Goal: Task Accomplishment & Management: Manage account settings

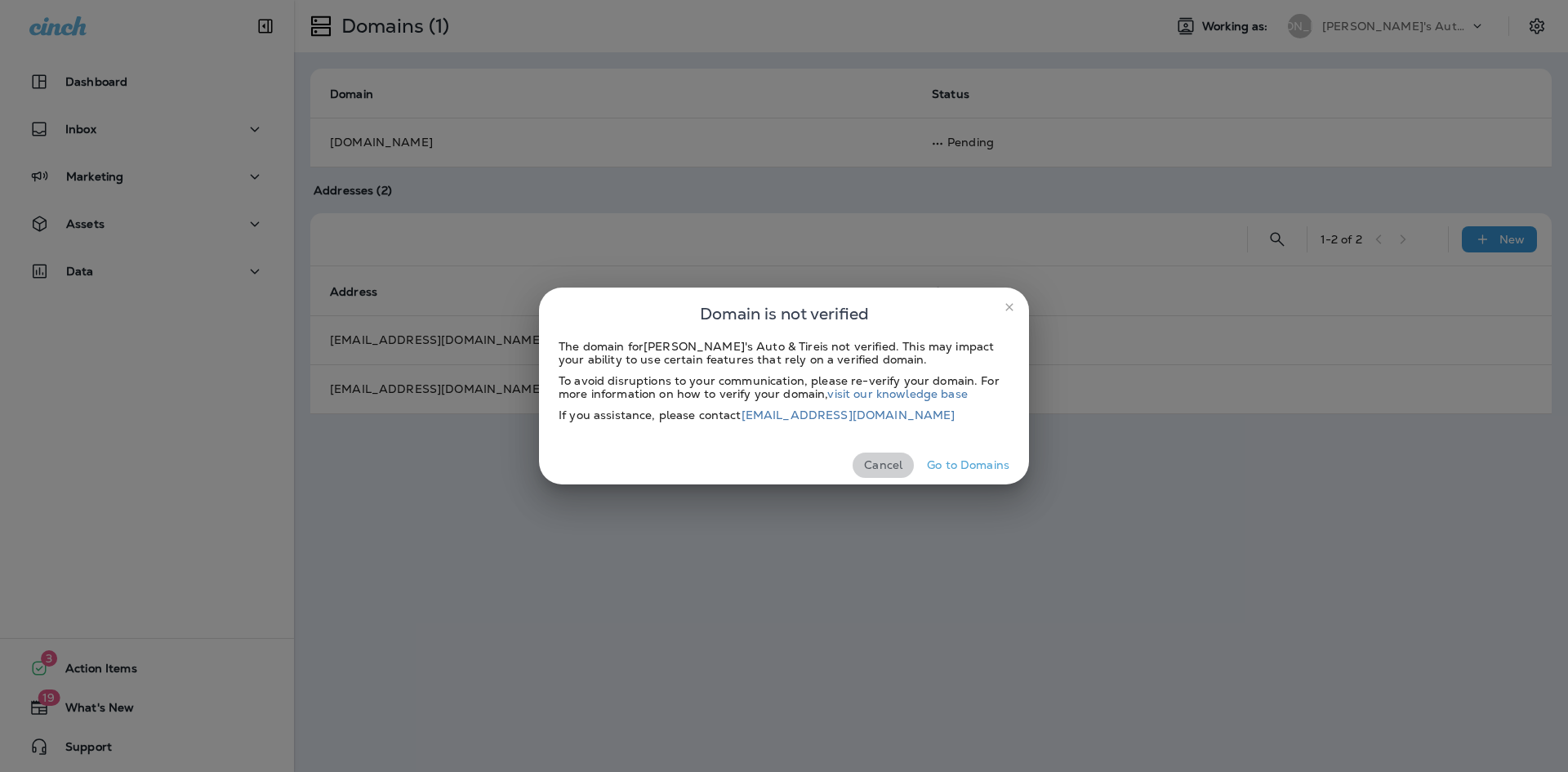
click at [889, 462] on button "Cancel" at bounding box center [882, 465] width 61 height 25
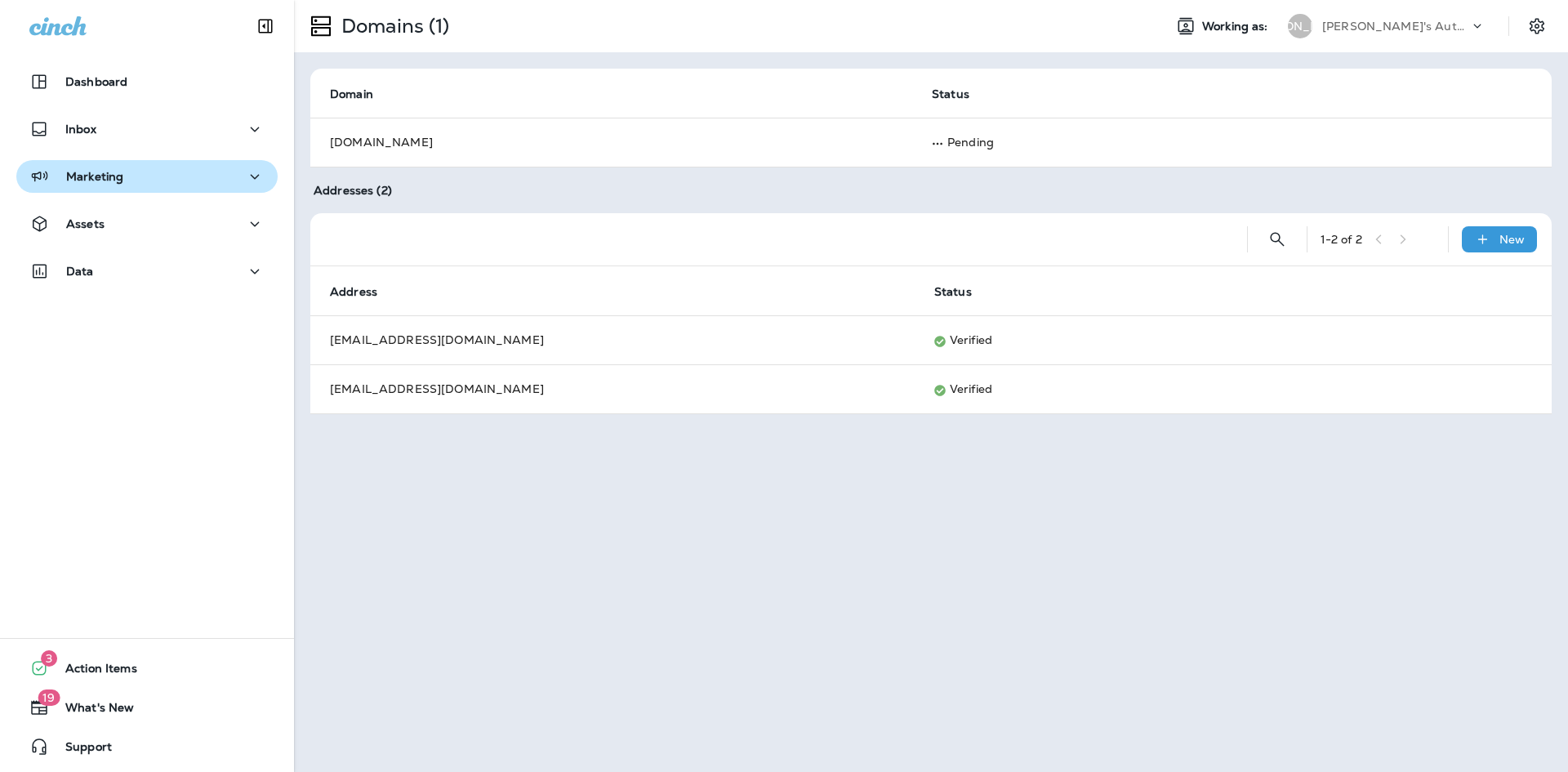
click at [173, 183] on div "Marketing" at bounding box center [147, 177] width 235 height 20
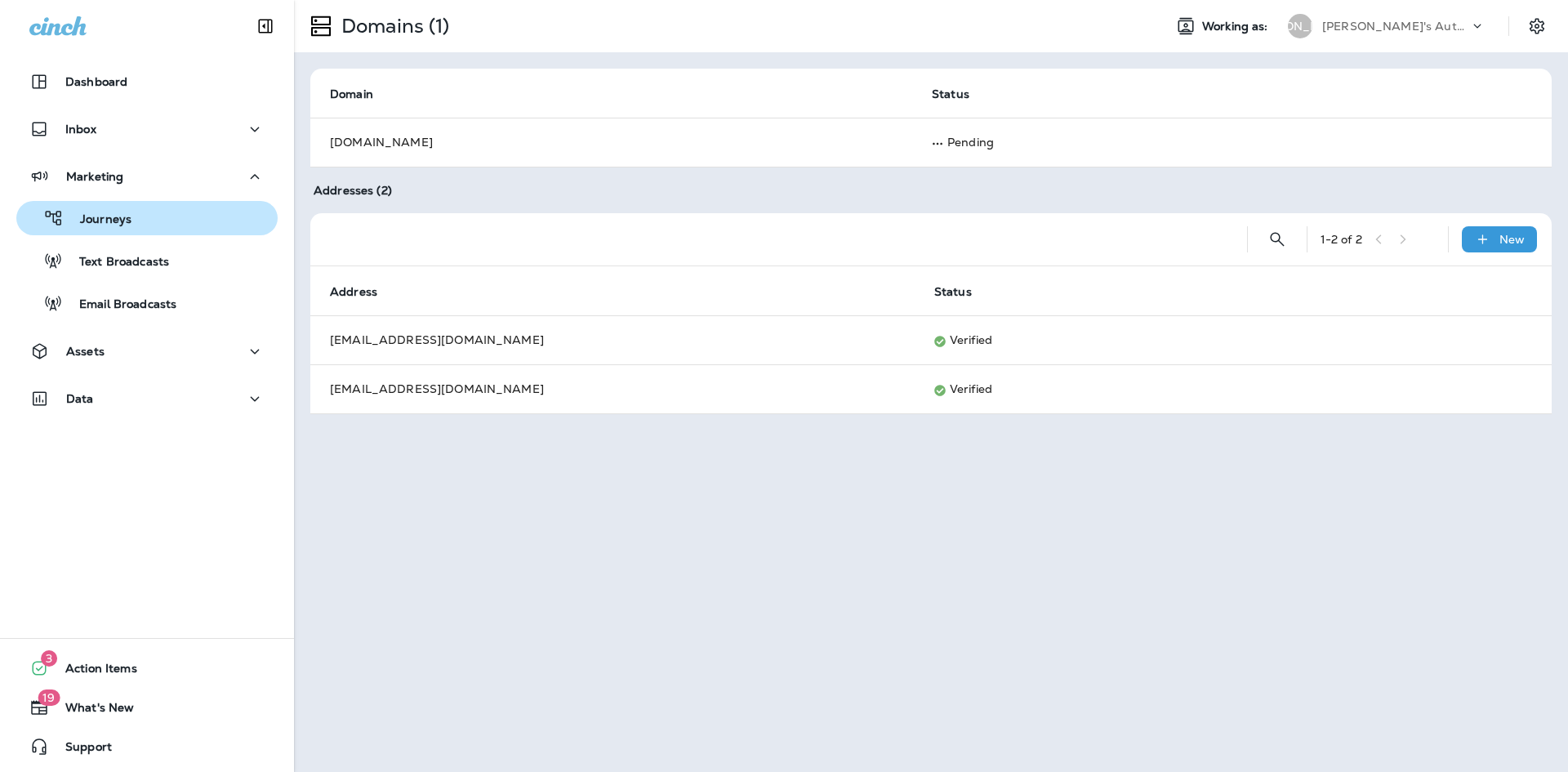
click at [132, 215] on div "Journeys" at bounding box center [147, 218] width 248 height 24
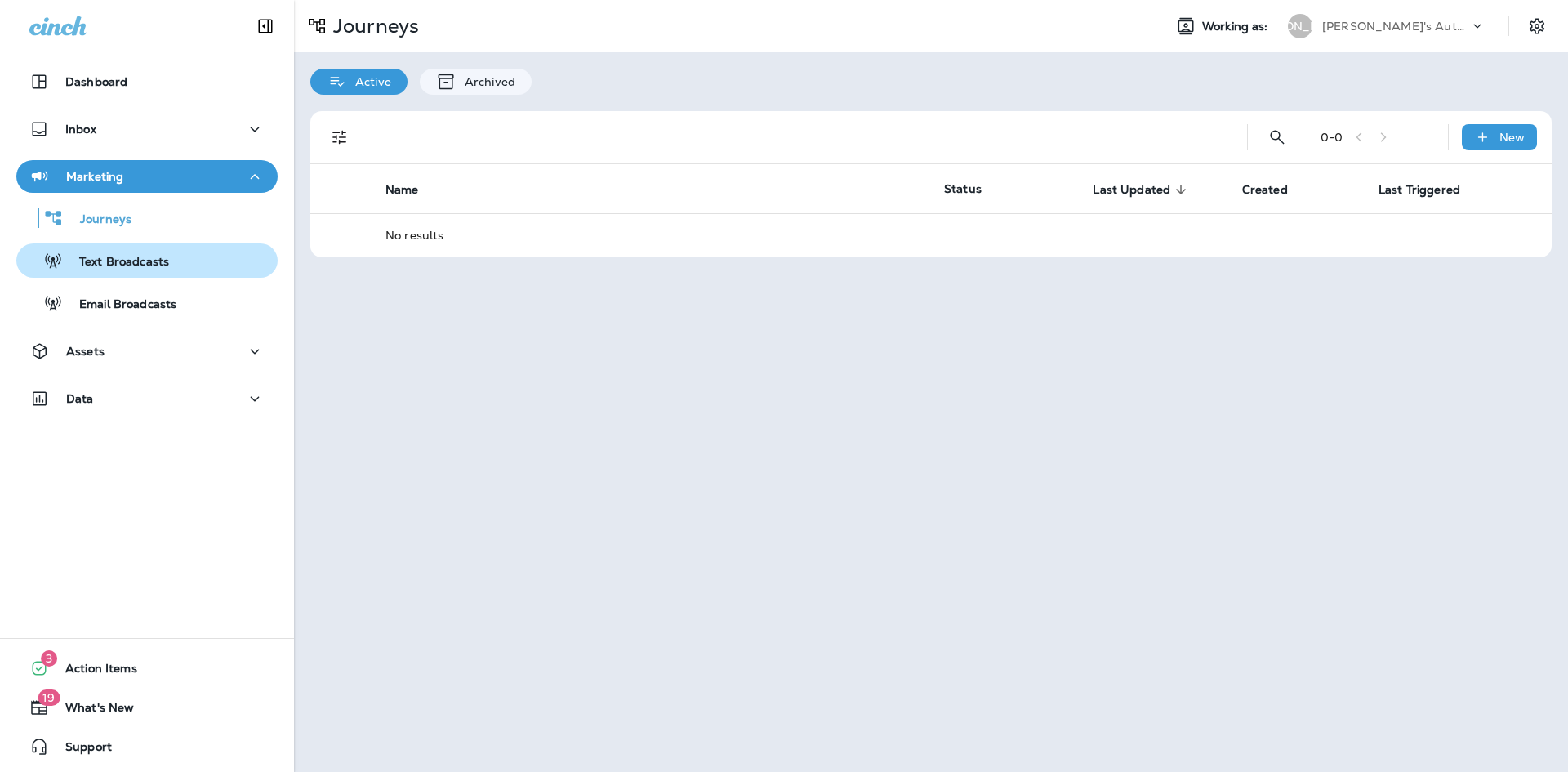
click at [122, 270] on p "Text Broadcasts" at bounding box center [116, 262] width 106 height 16
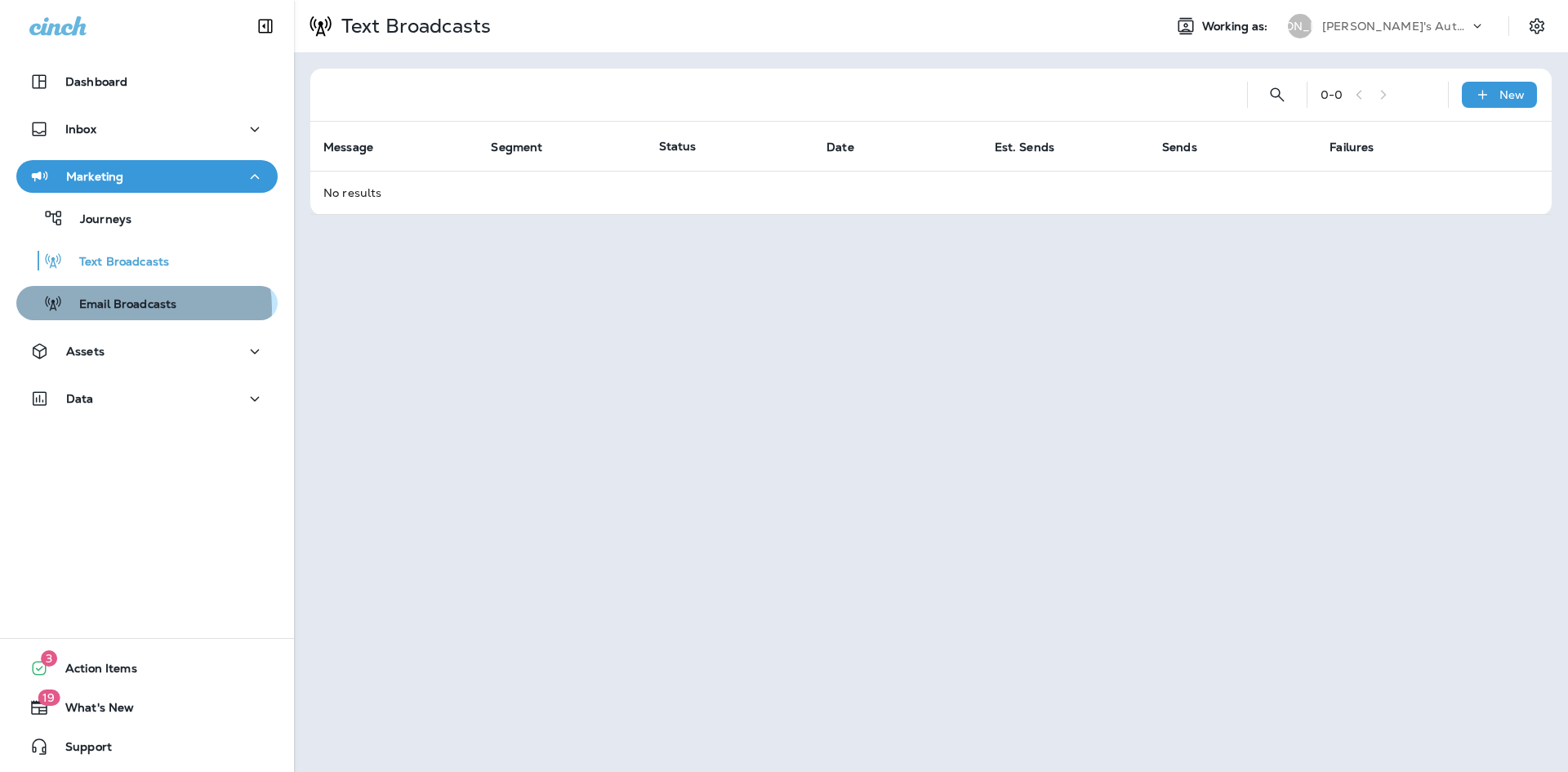
click at [133, 308] on p "Email Broadcasts" at bounding box center [119, 305] width 113 height 16
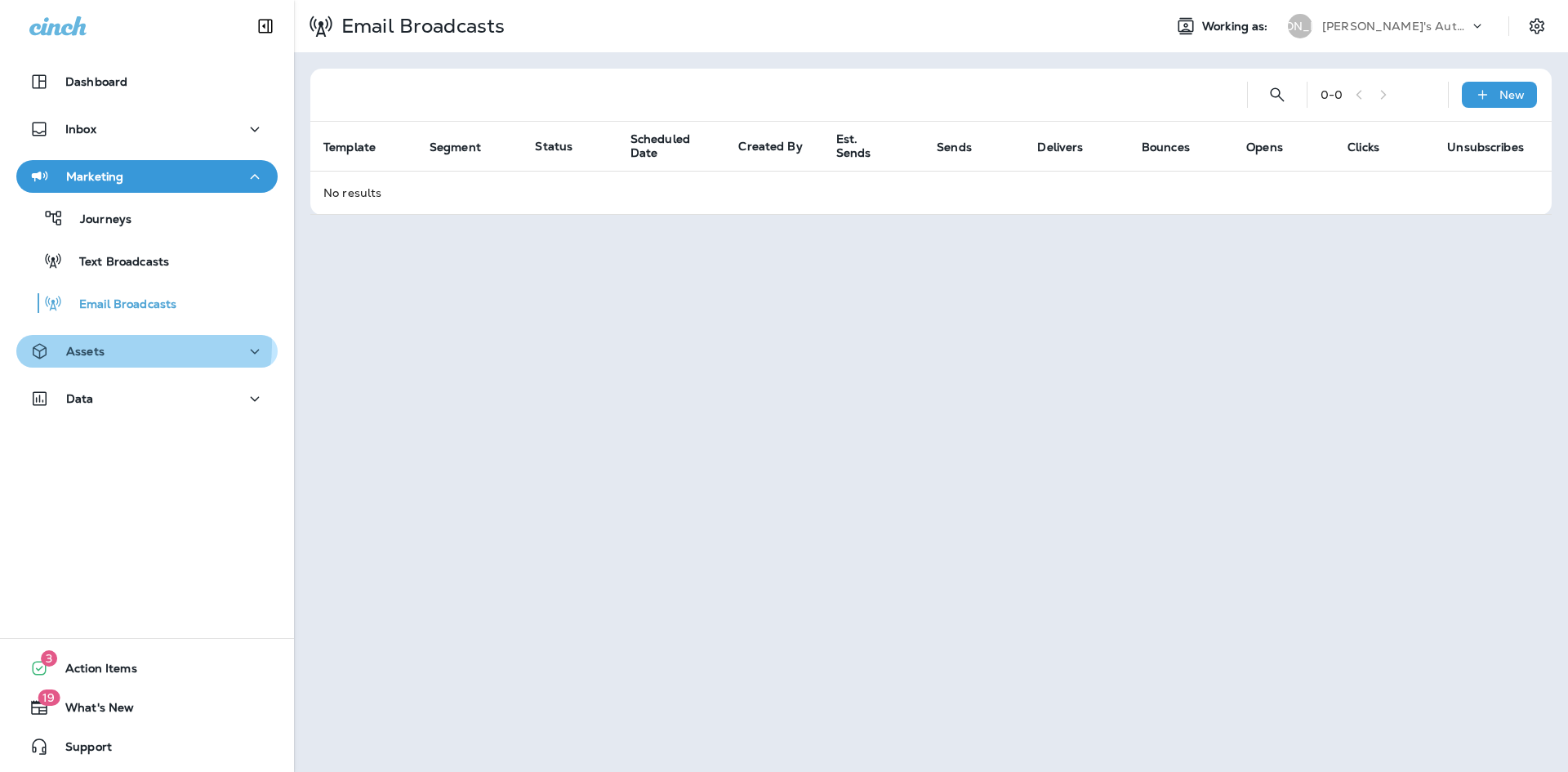
click at [128, 345] on div "Assets" at bounding box center [147, 351] width 235 height 20
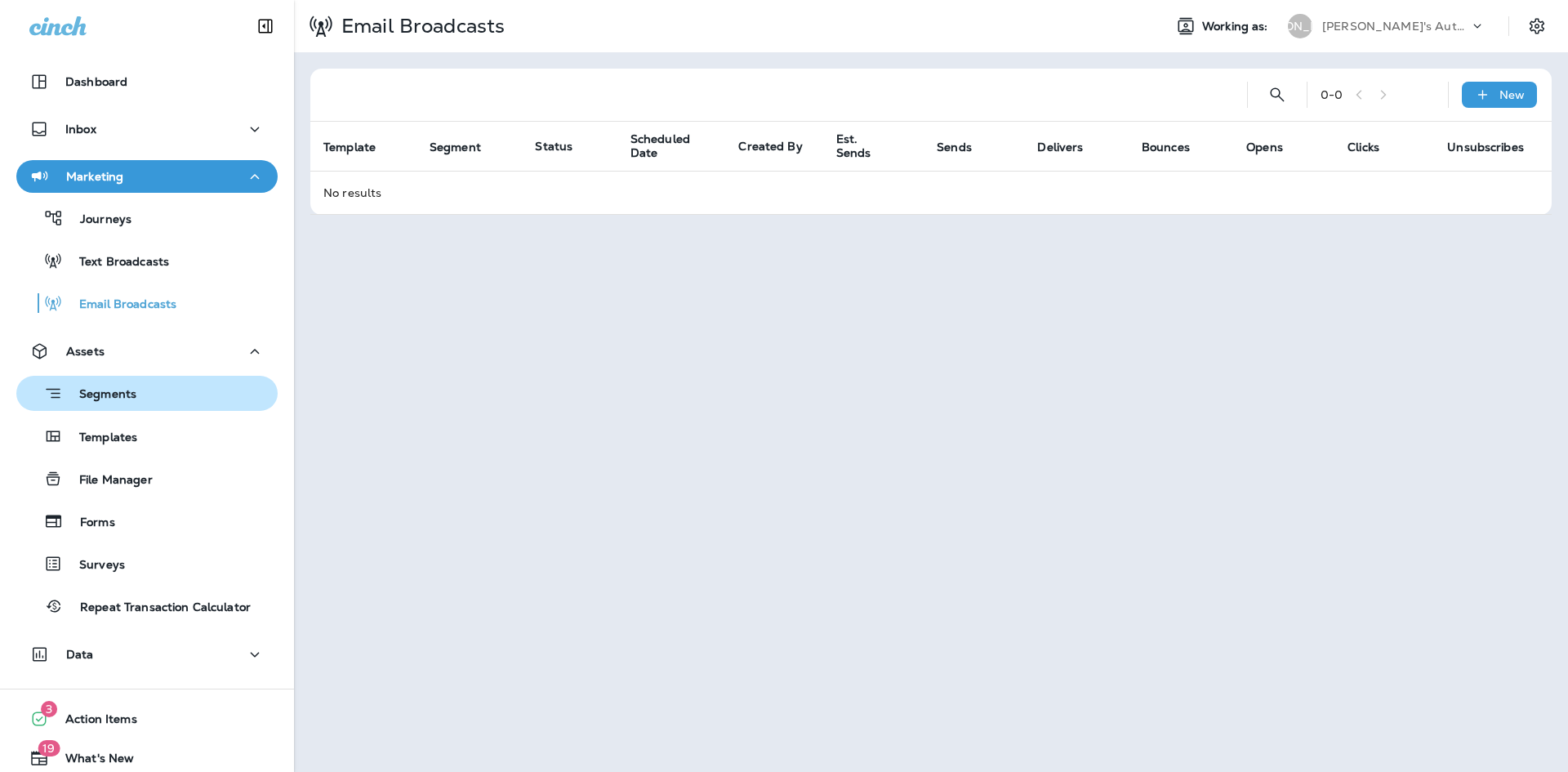
click at [124, 387] on p "Segments" at bounding box center [100, 395] width 74 height 16
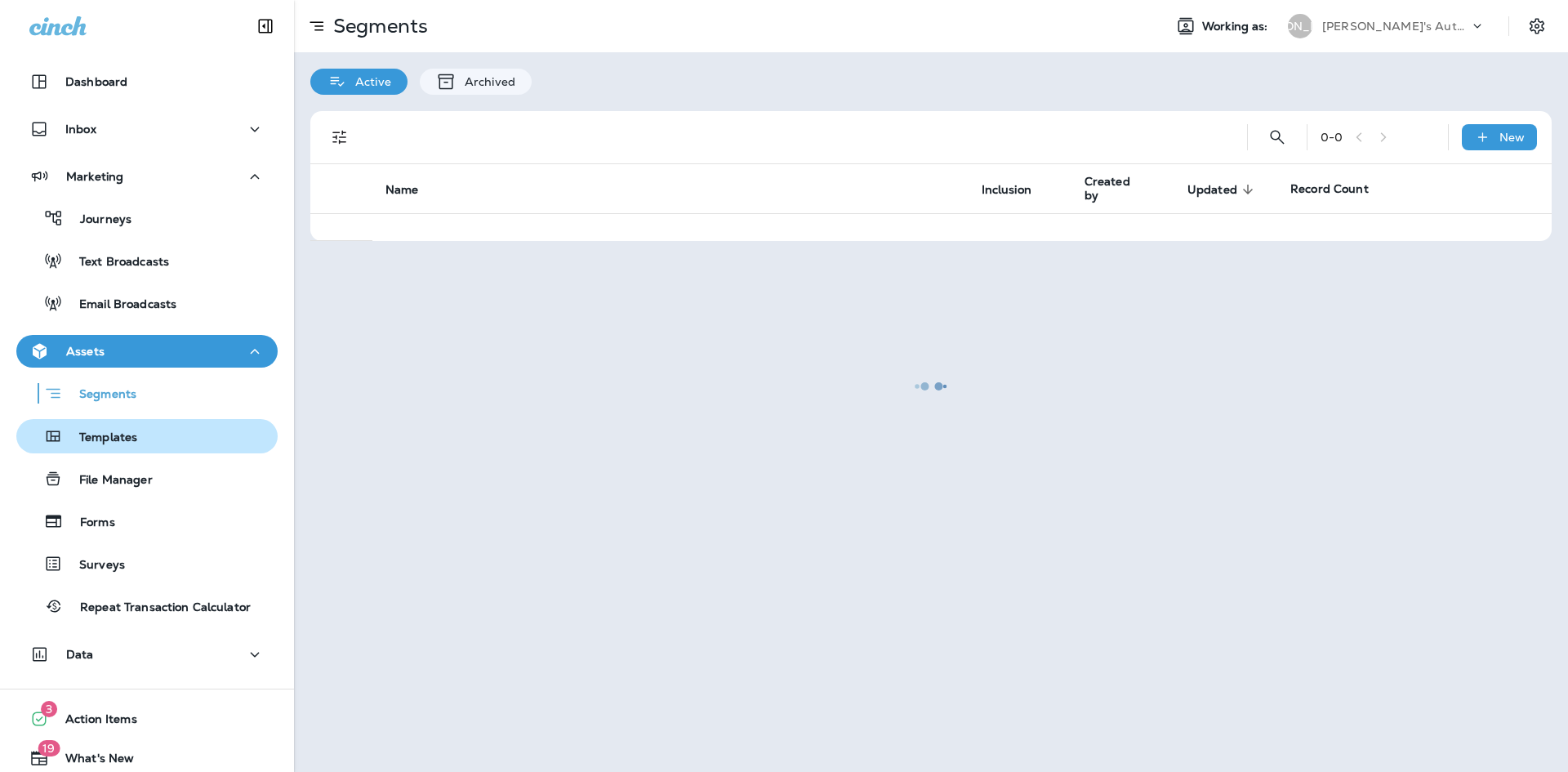
click at [131, 448] on div "Templates" at bounding box center [80, 436] width 114 height 24
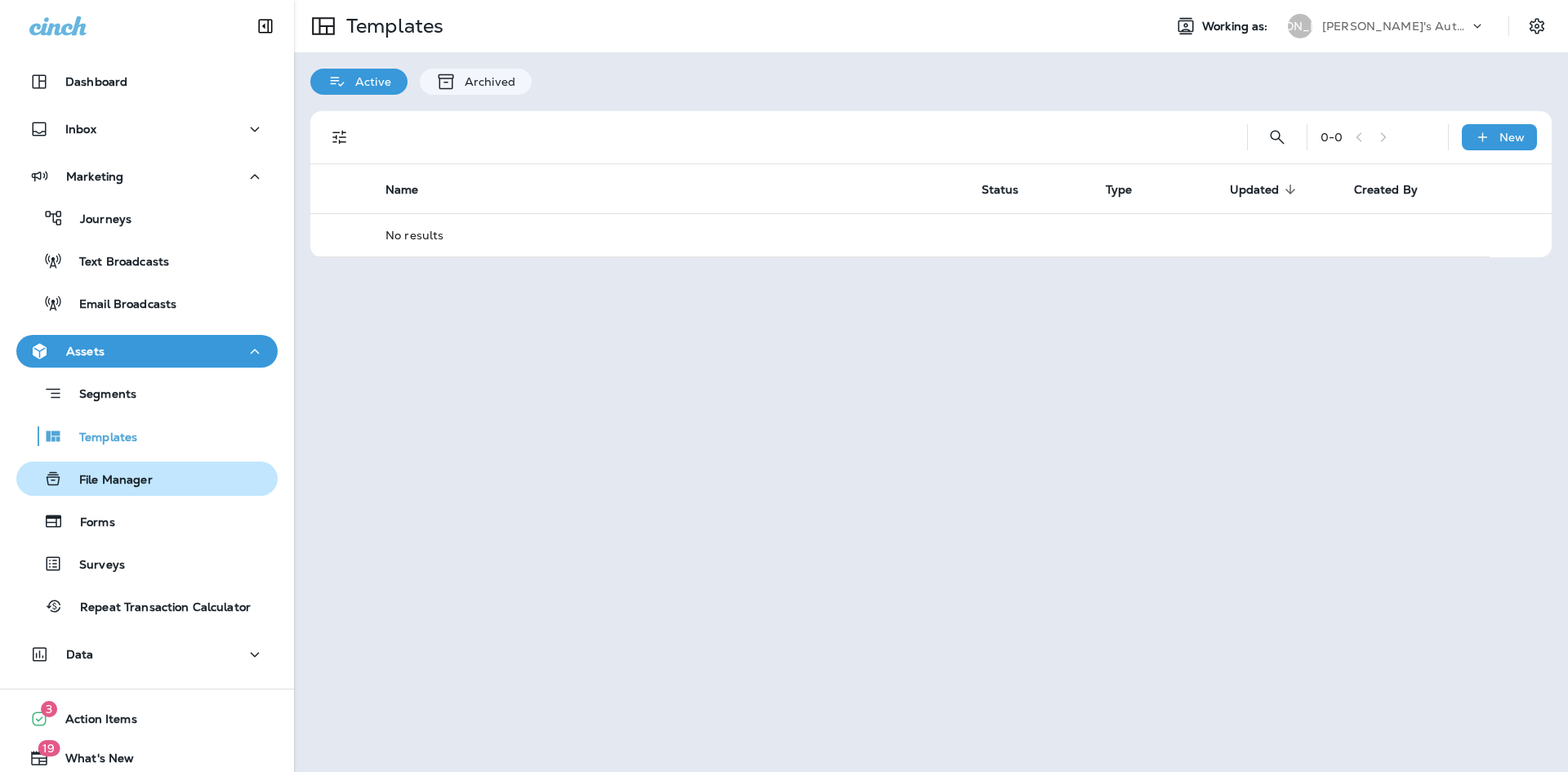
click at [128, 481] on p "File Manager" at bounding box center [107, 480] width 90 height 16
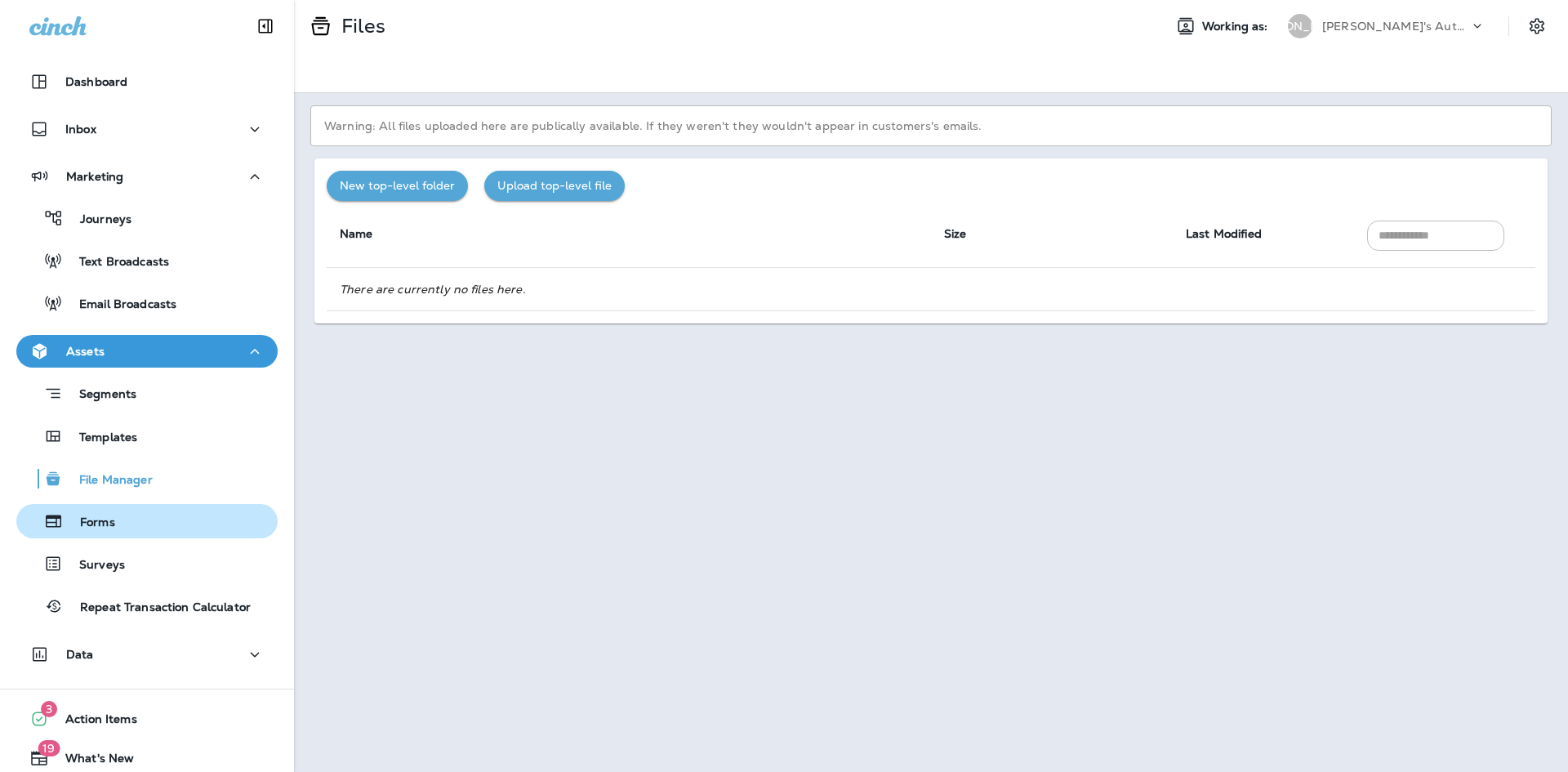
click at [132, 520] on div "Forms" at bounding box center [147, 521] width 248 height 24
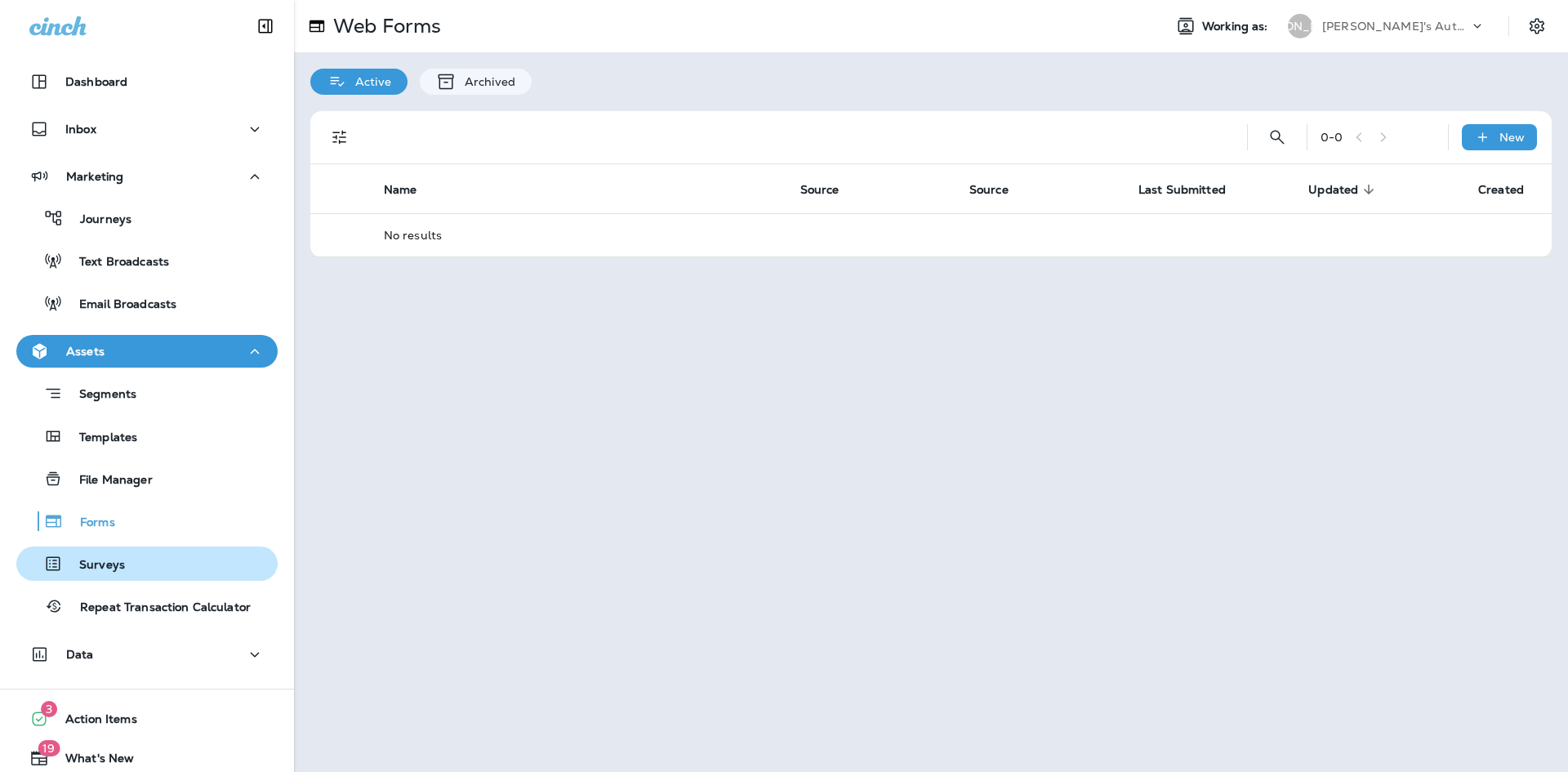
click at [132, 557] on div "Surveys" at bounding box center [147, 563] width 248 height 24
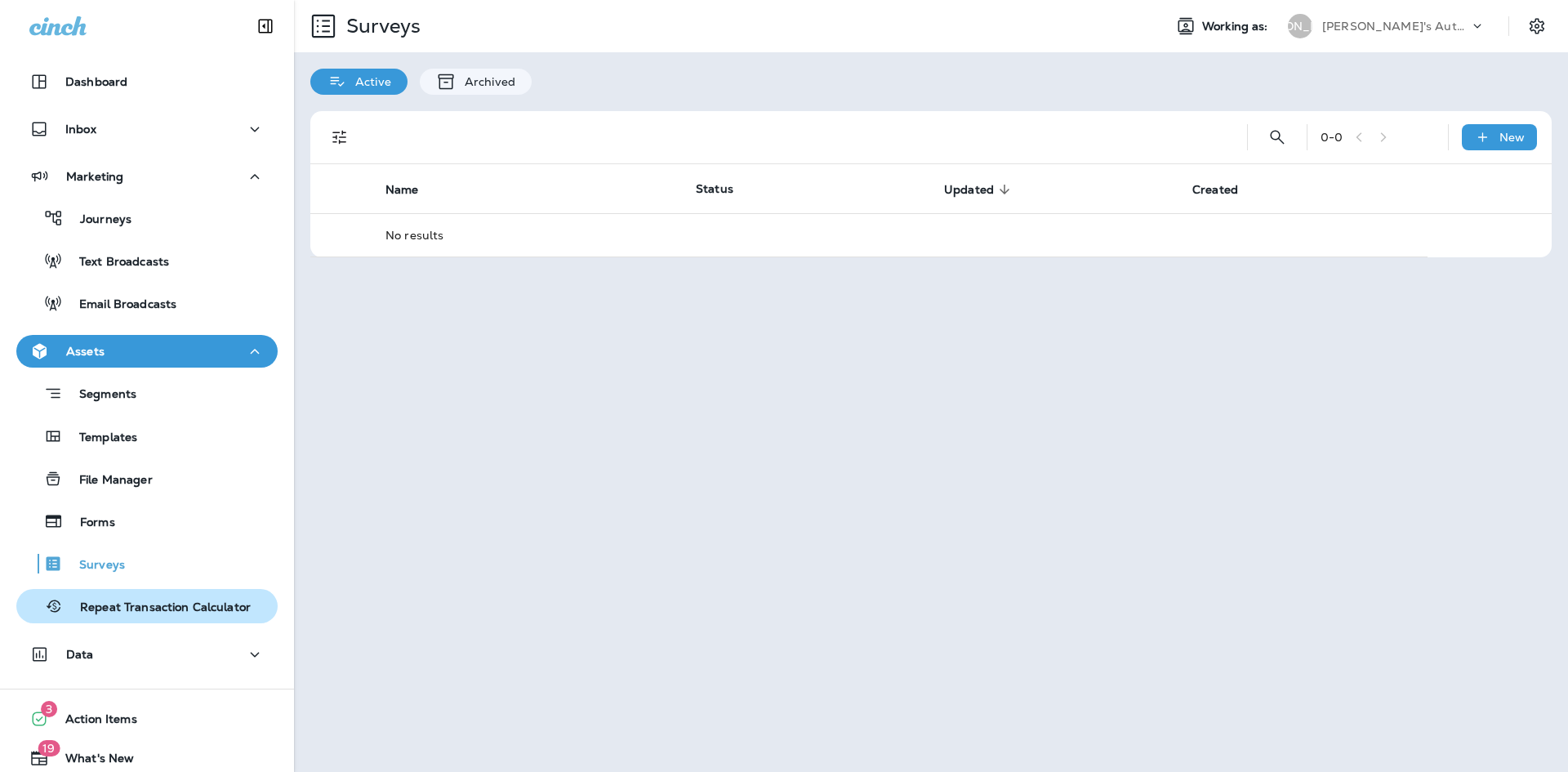
click at [122, 607] on p "Repeat Transaction Calculator" at bounding box center [157, 608] width 187 height 16
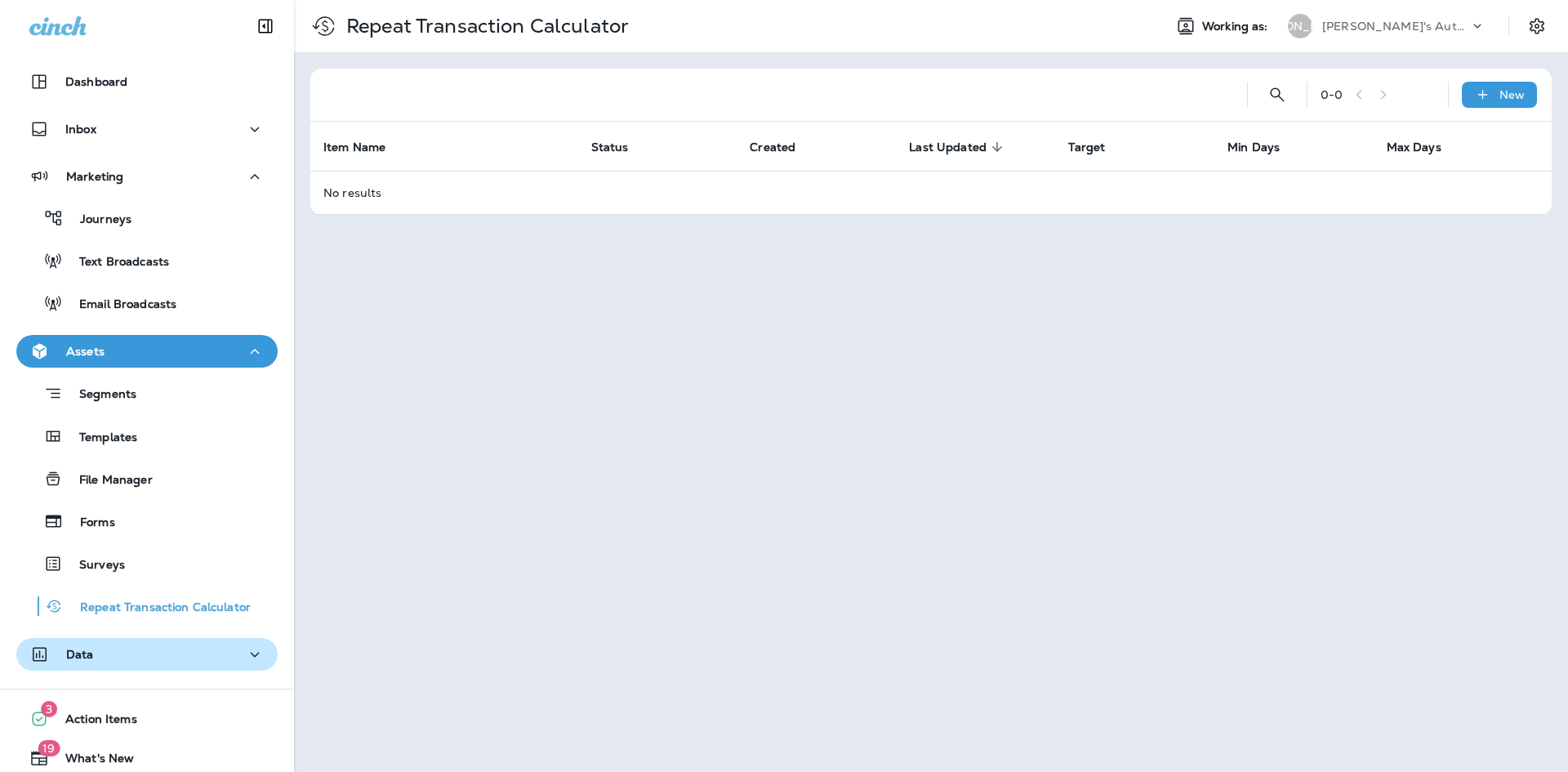
click at [120, 640] on button "Data" at bounding box center [147, 654] width 261 height 33
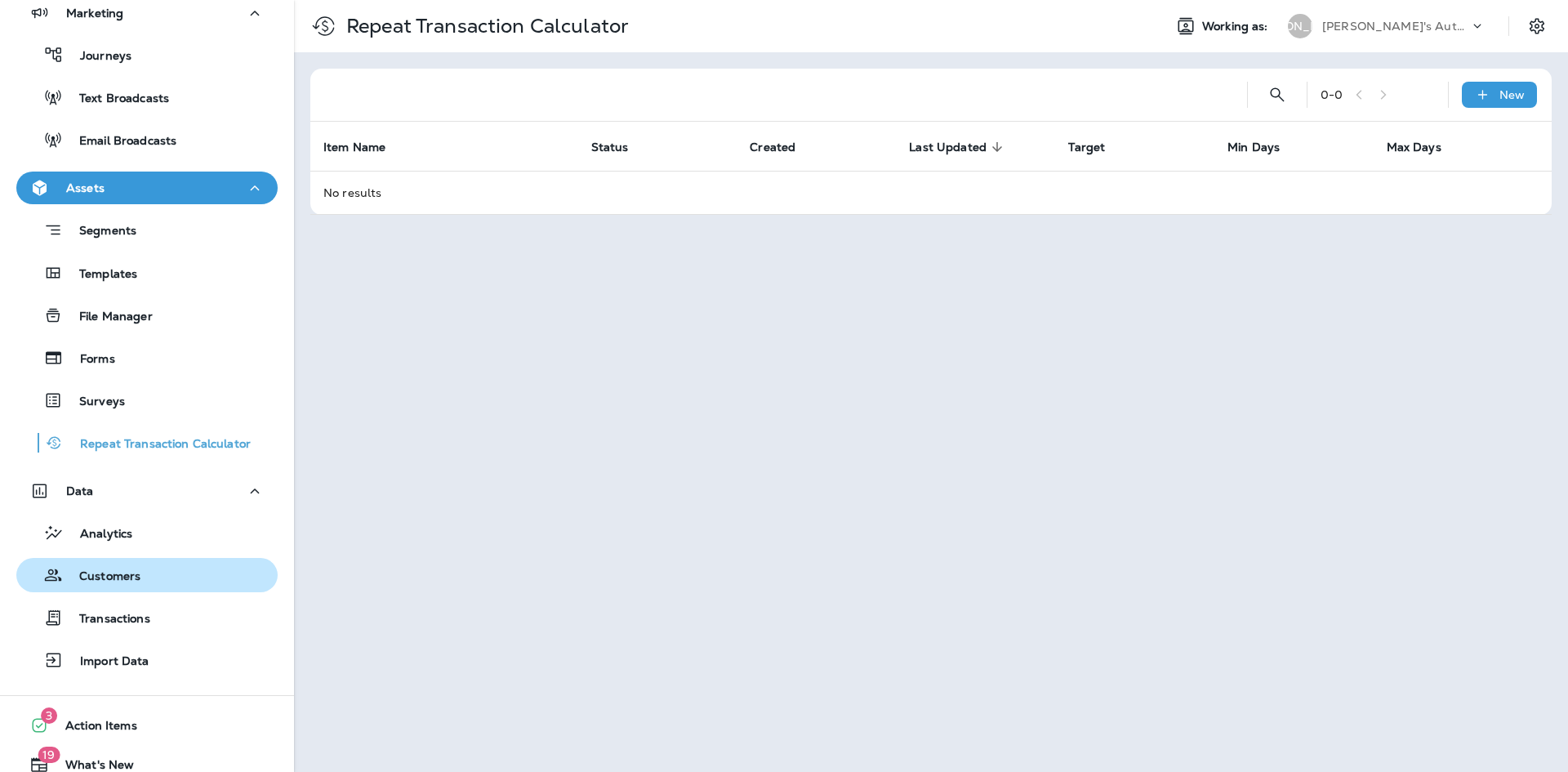
scroll to position [220, 0]
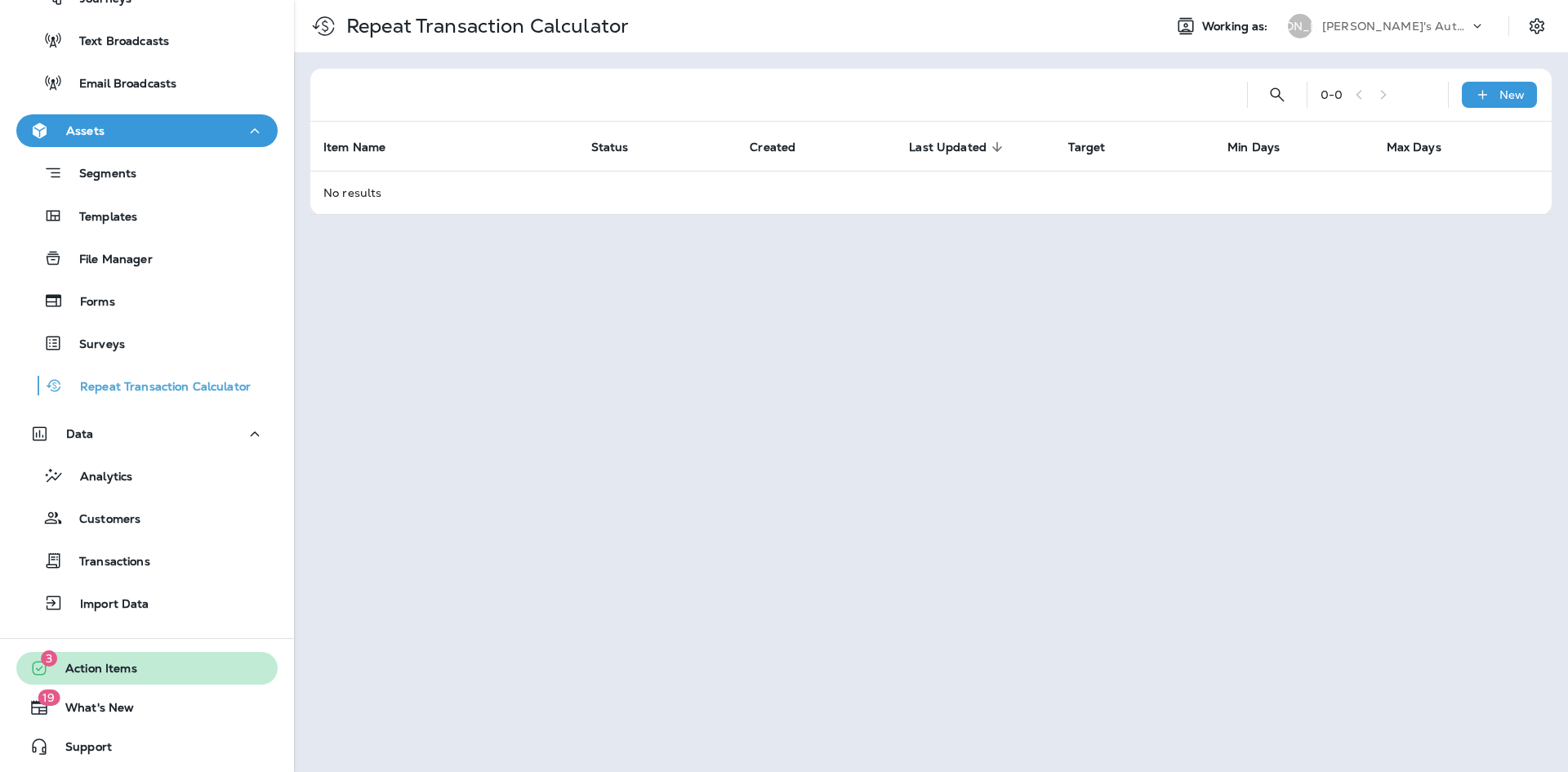
click at [118, 679] on span "Action Items" at bounding box center [92, 671] width 88 height 19
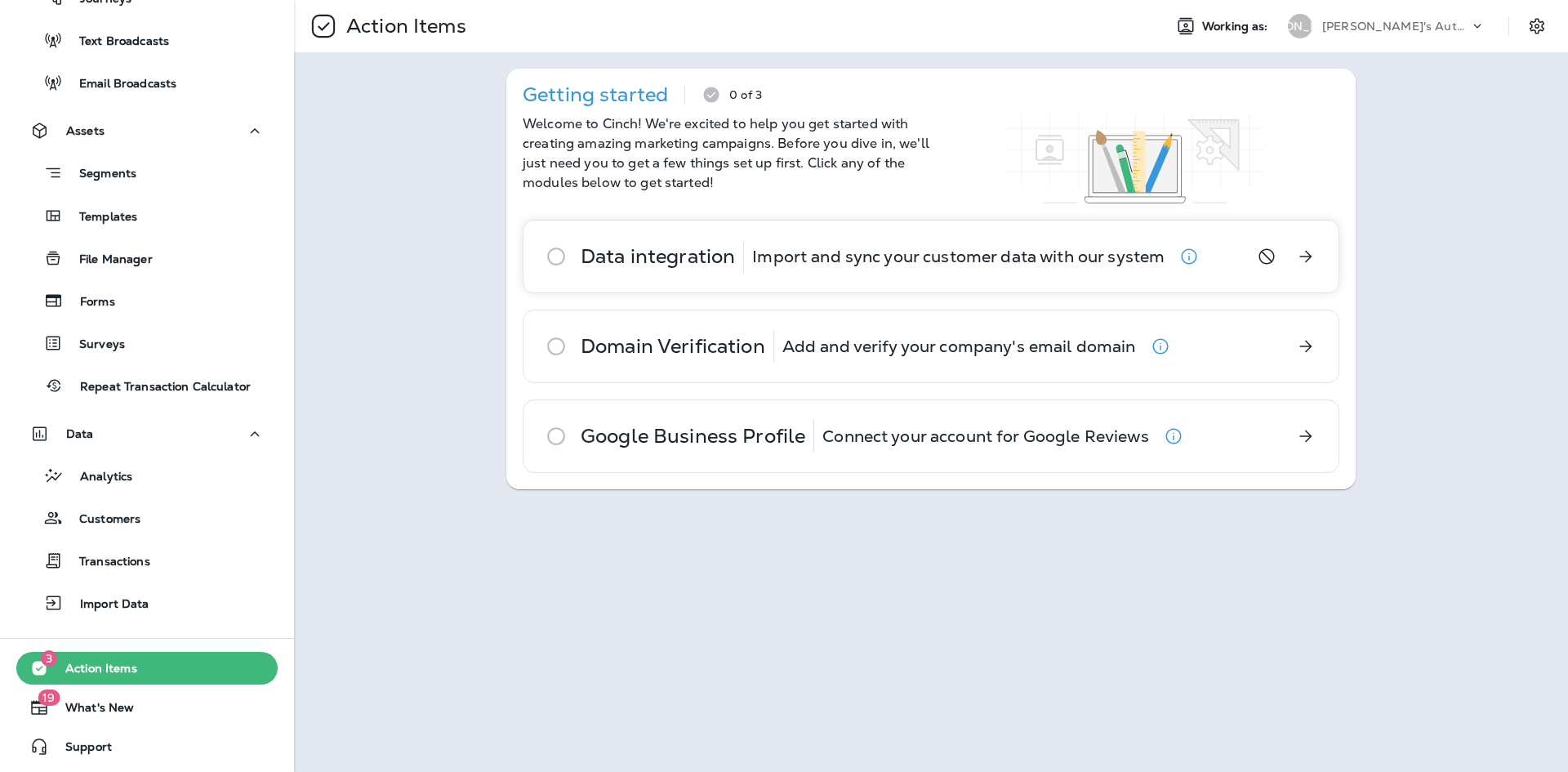
click at [1254, 260] on button "Skip" at bounding box center [1266, 256] width 33 height 33
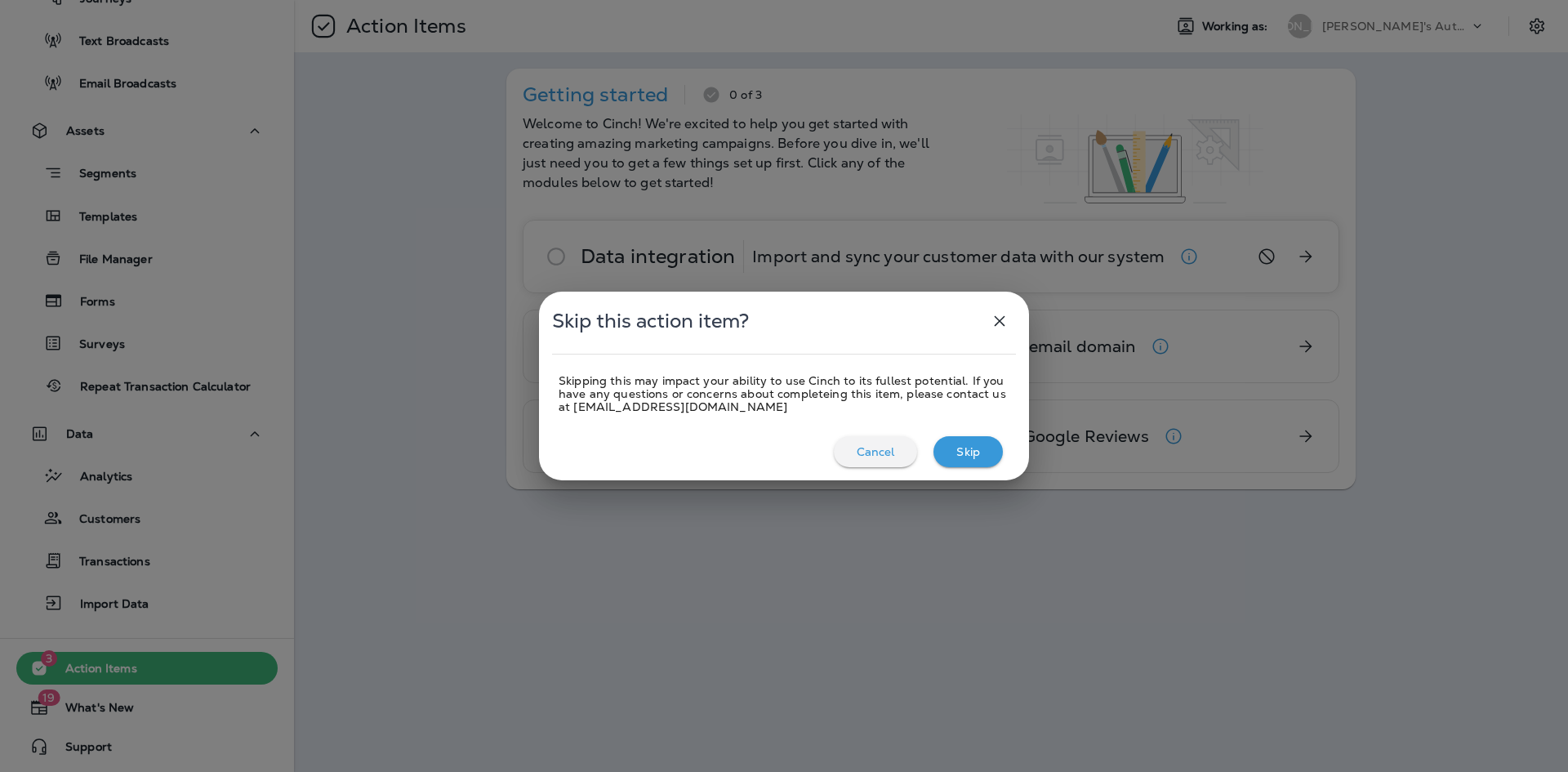
click at [1001, 313] on icon "button" at bounding box center [999, 320] width 19 height 19
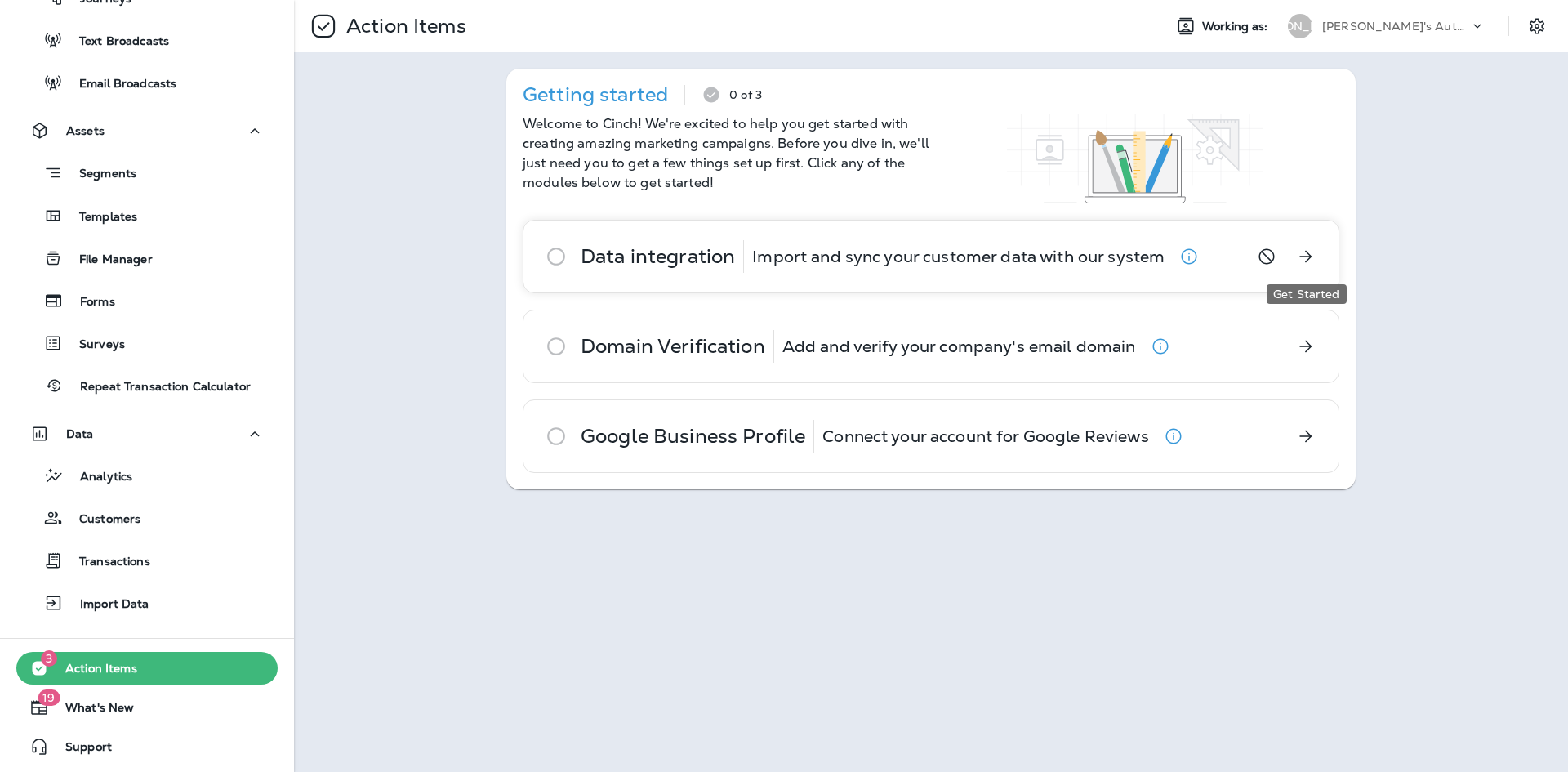
click at [1317, 255] on button "Get Started" at bounding box center [1306, 256] width 33 height 33
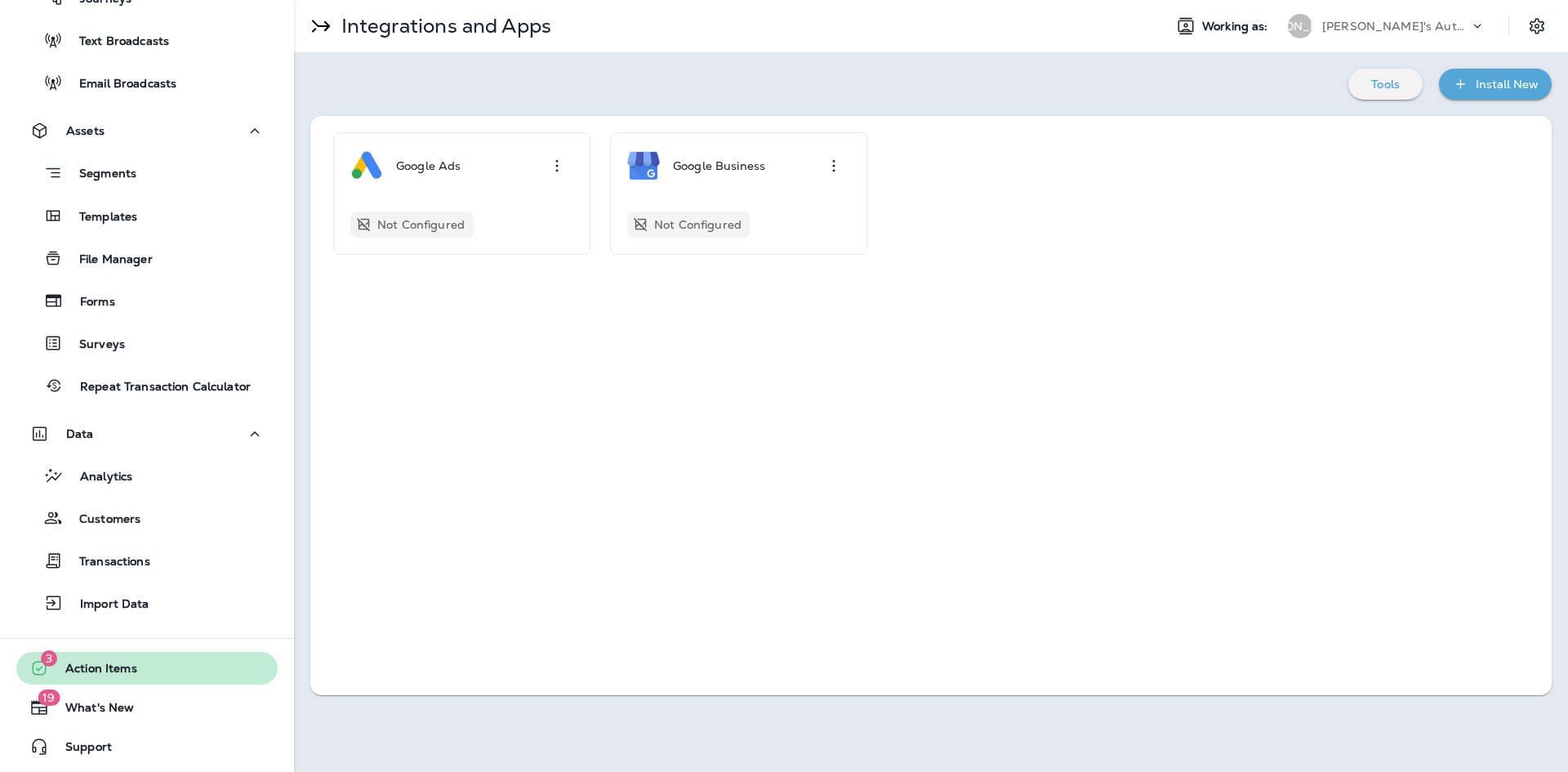
click at [132, 674] on span "Action Items" at bounding box center [92, 671] width 88 height 19
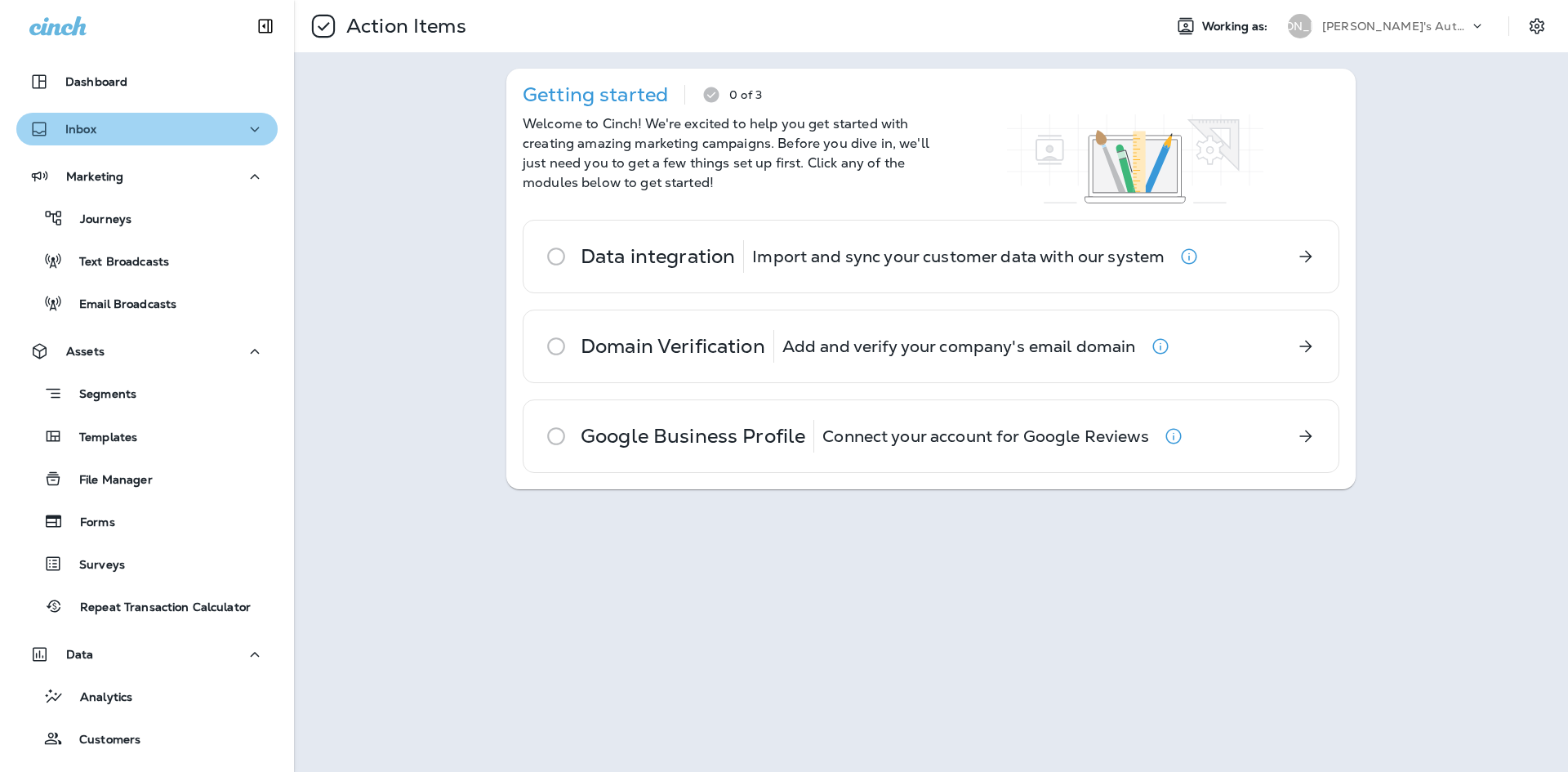
click at [249, 127] on icon "button" at bounding box center [254, 129] width 19 height 20
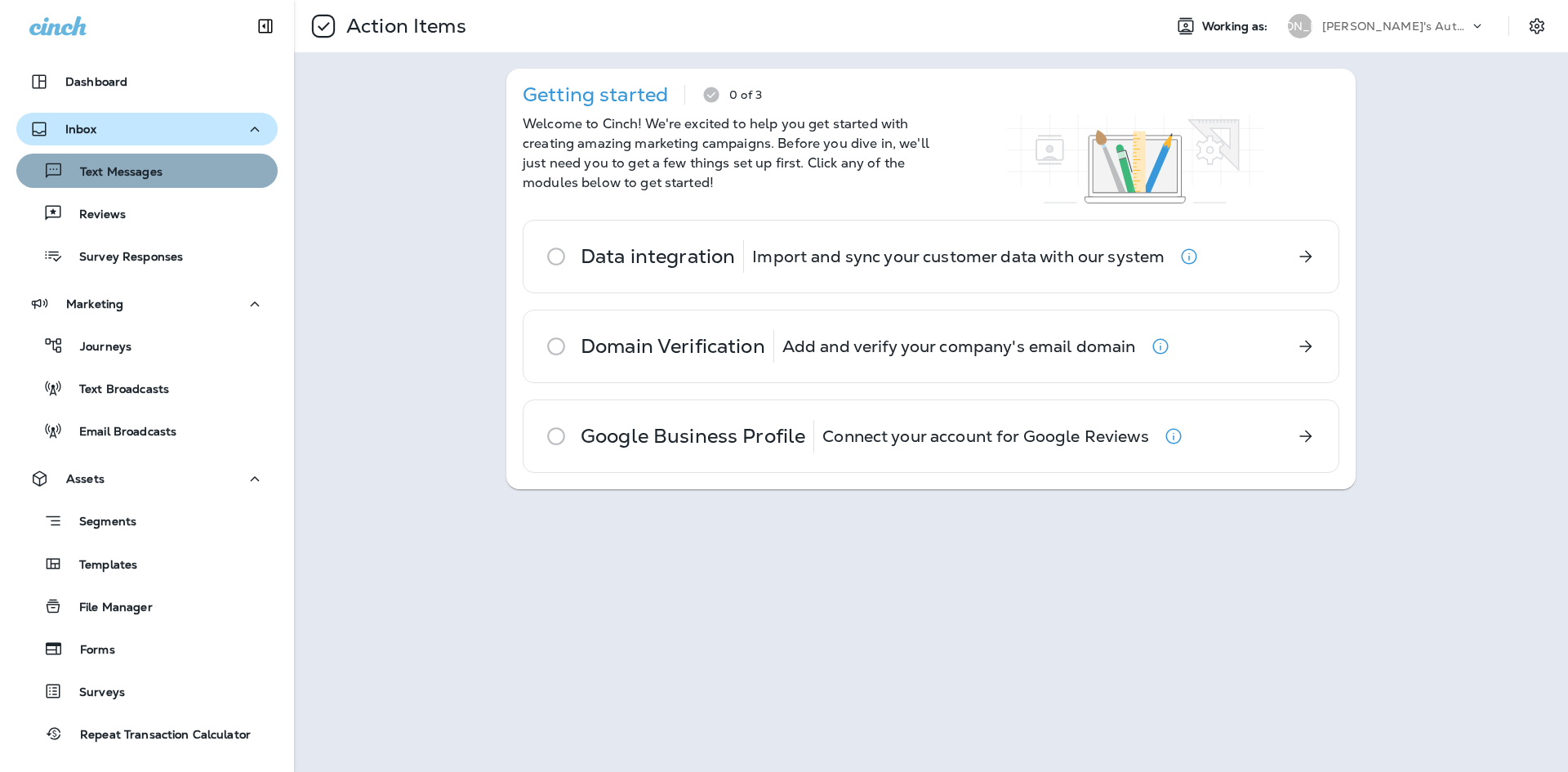
click at [171, 162] on div "Text Messages" at bounding box center [147, 170] width 248 height 24
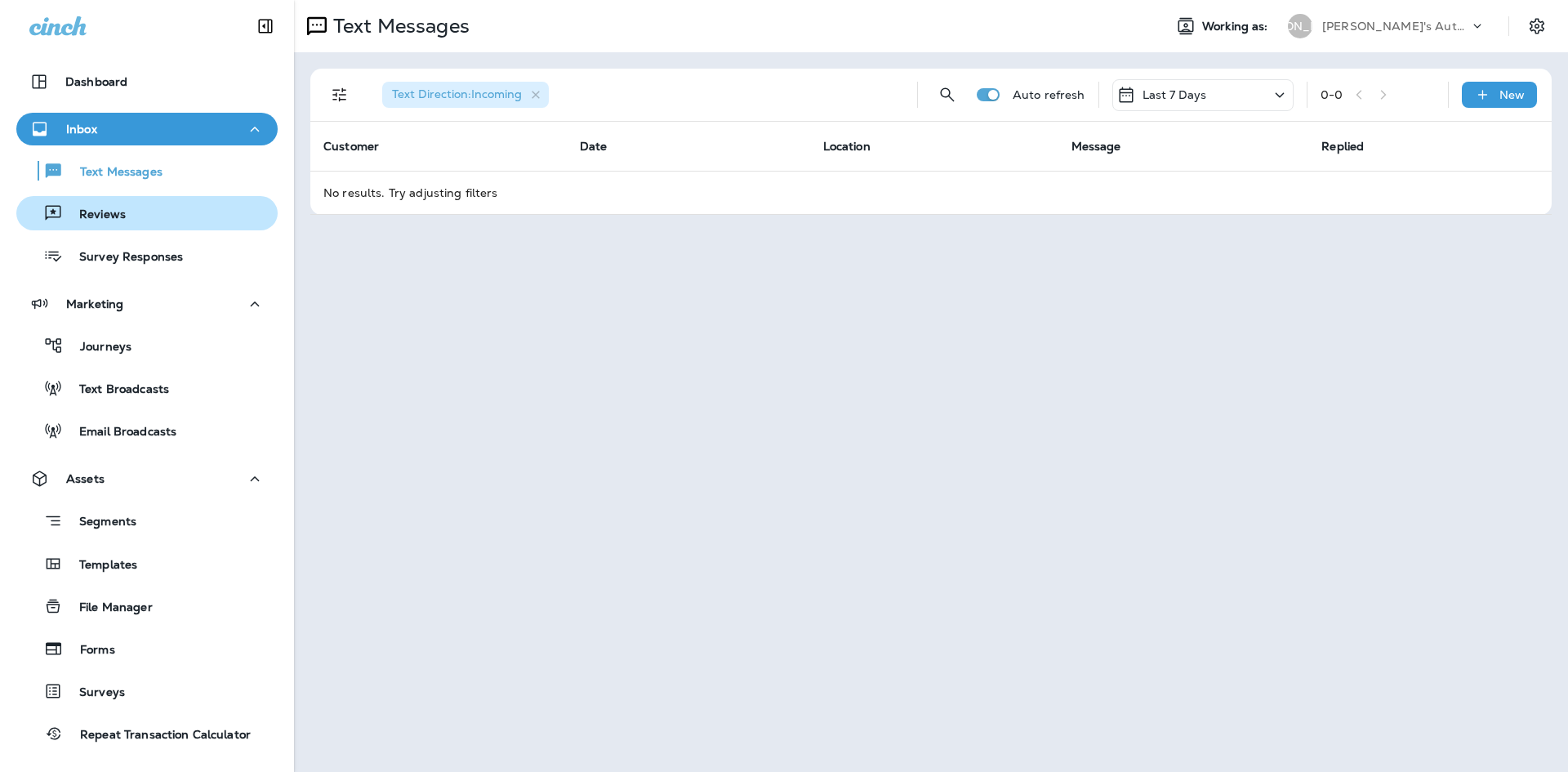
click at [148, 210] on div "Reviews" at bounding box center [147, 213] width 248 height 24
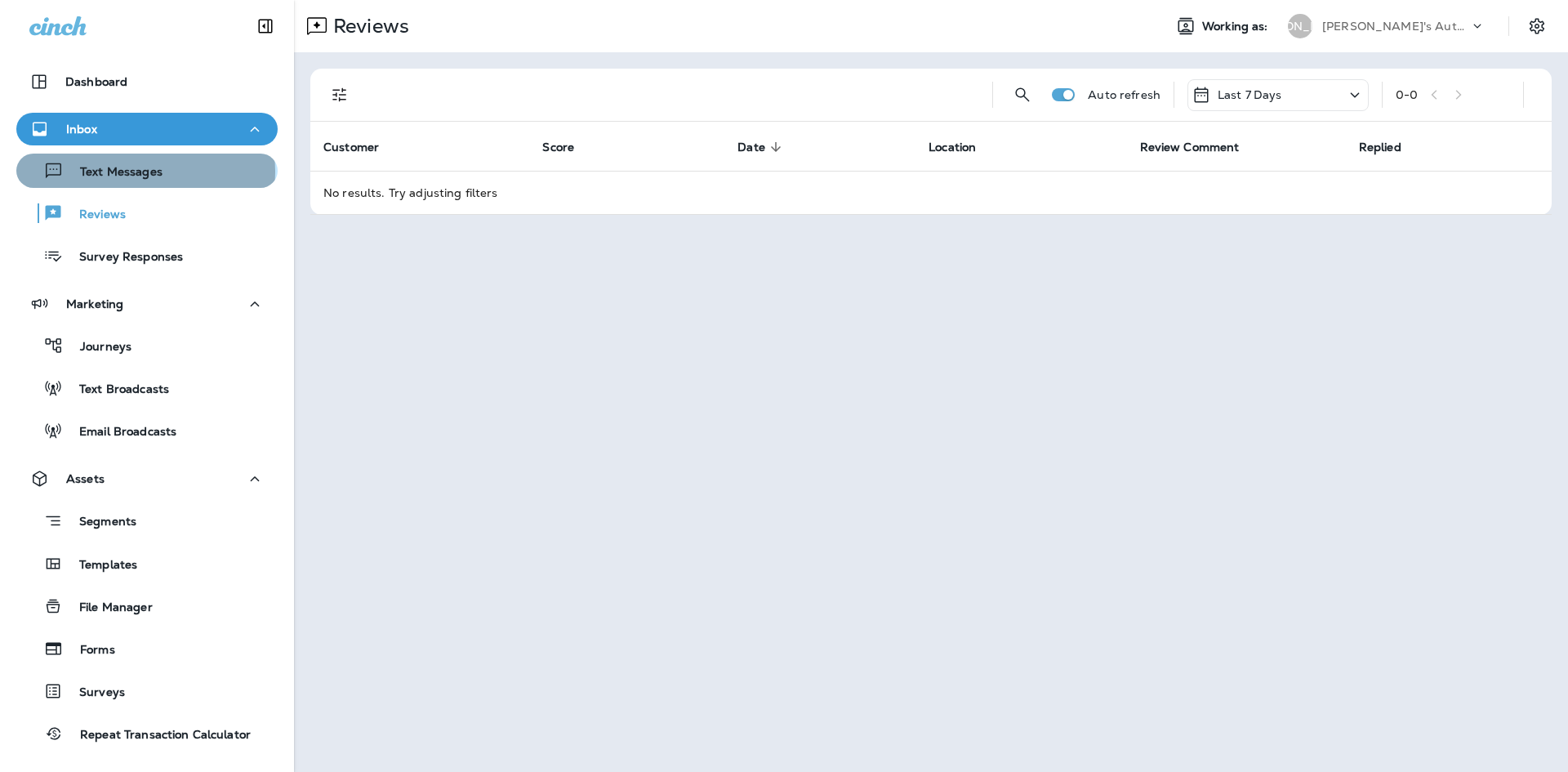
click at [144, 172] on p "Text Messages" at bounding box center [113, 173] width 99 height 16
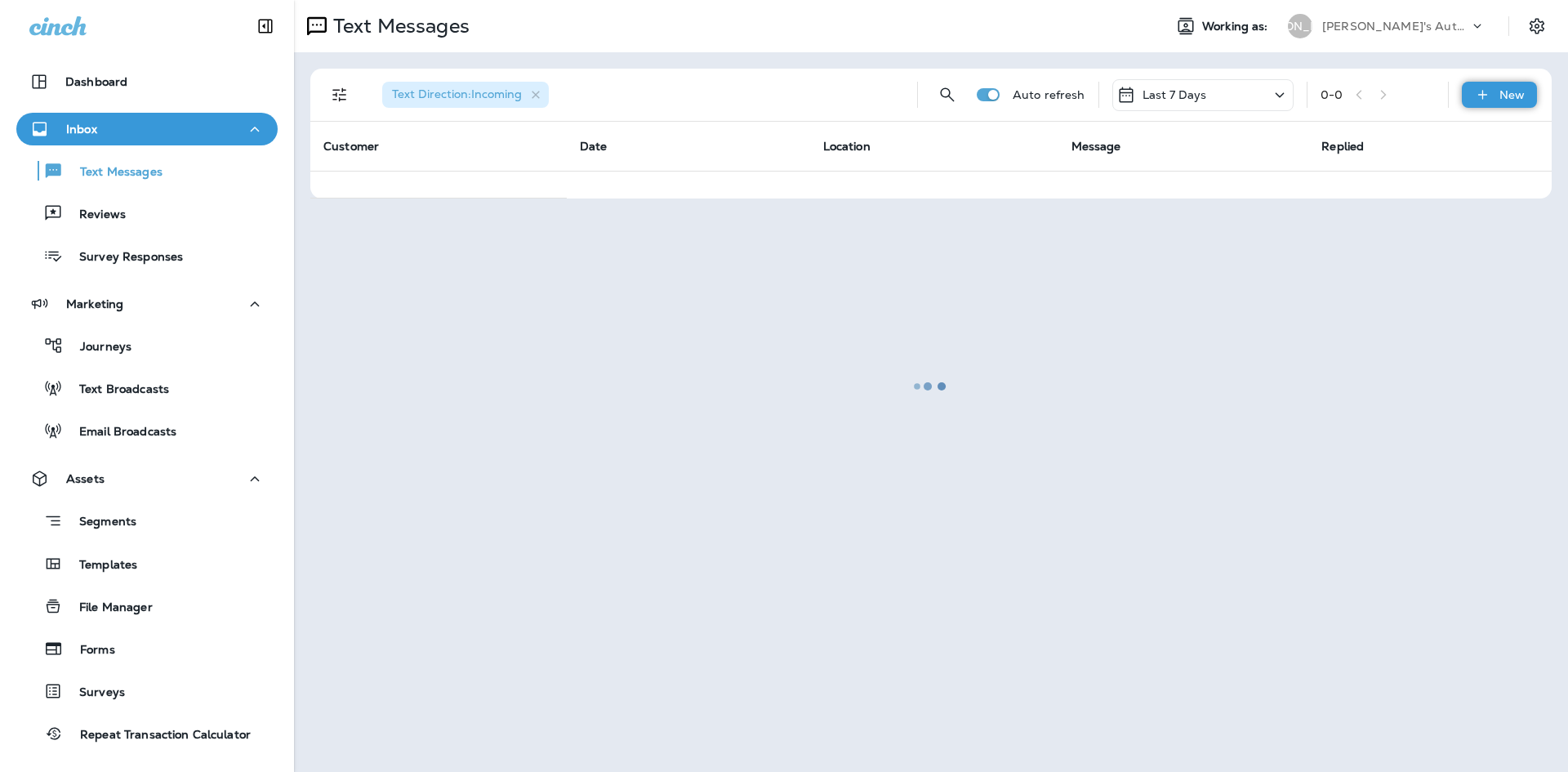
click at [1509, 106] on div "New" at bounding box center [1499, 94] width 75 height 26
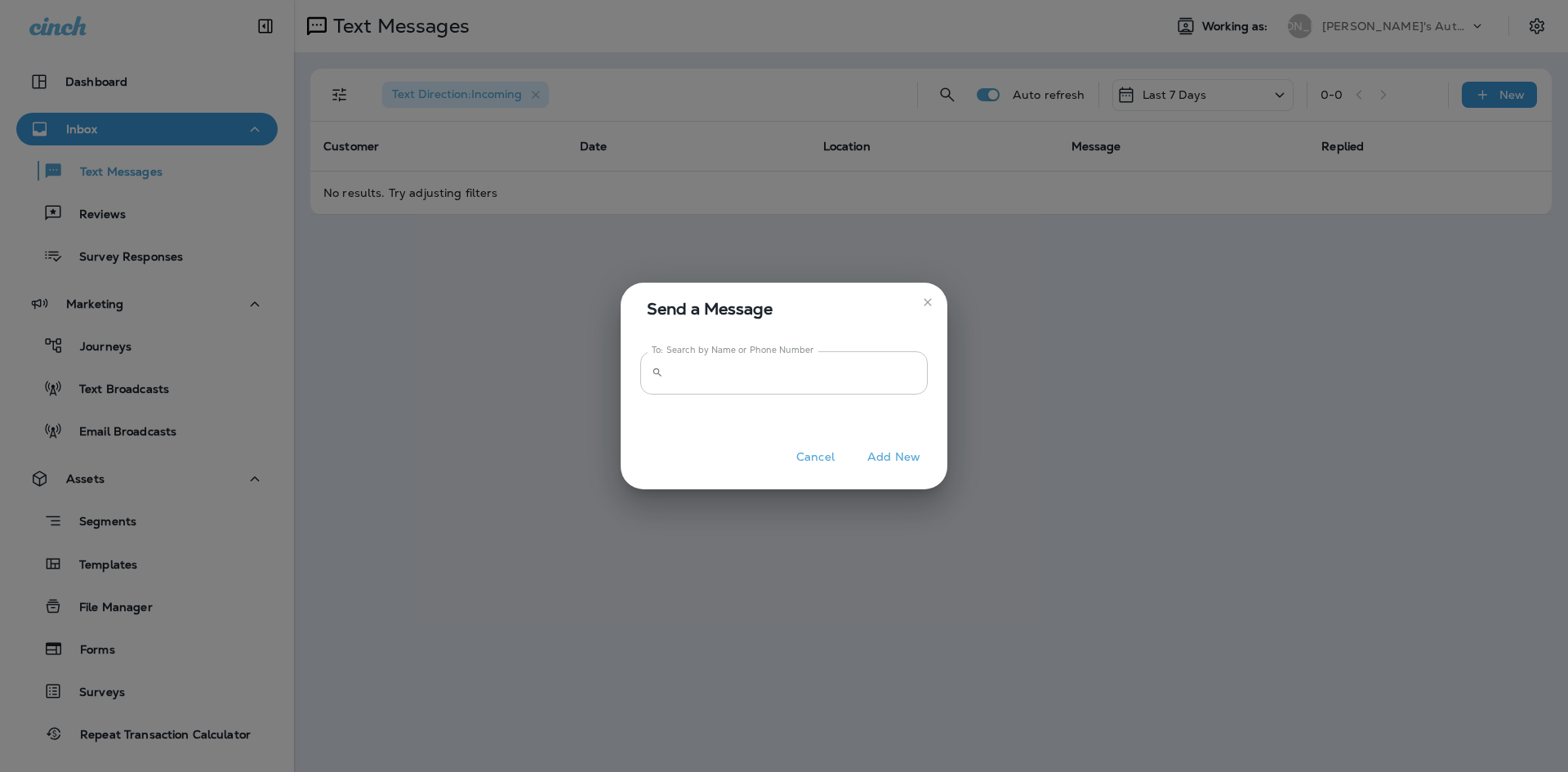
click at [760, 385] on input "To: Search by Name or Phone Number" at bounding box center [799, 373] width 258 height 44
type input "**********"
click at [897, 448] on button "Add New" at bounding box center [893, 457] width 70 height 25
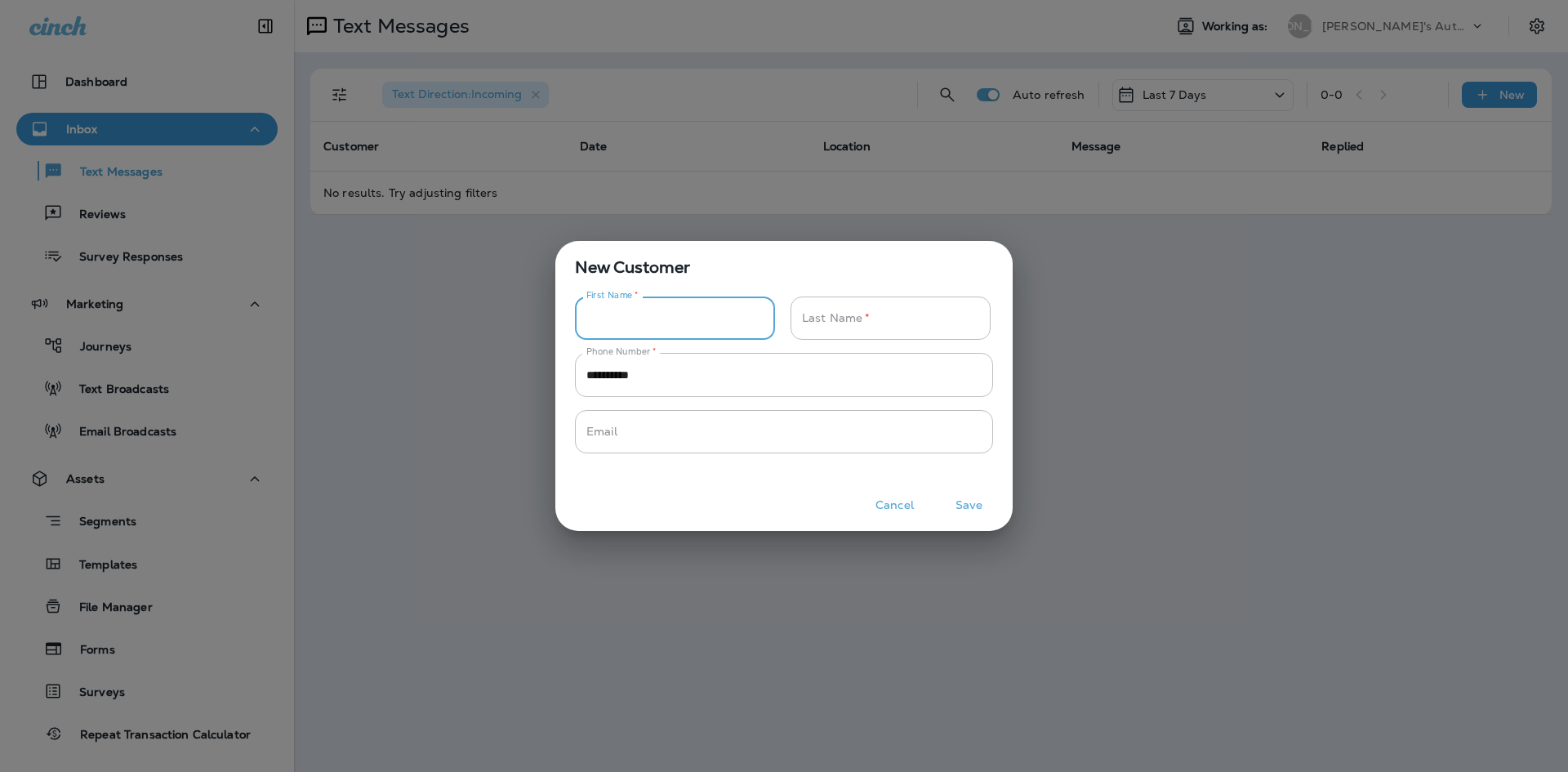
click at [670, 314] on input "Phone Number   *" at bounding box center [665, 319] width 182 height 44
drag, startPoint x: 748, startPoint y: 324, endPoint x: 348, endPoint y: 343, distance: 400.5
click at [349, 343] on div "**********" at bounding box center [784, 386] width 1568 height 772
type input "*****"
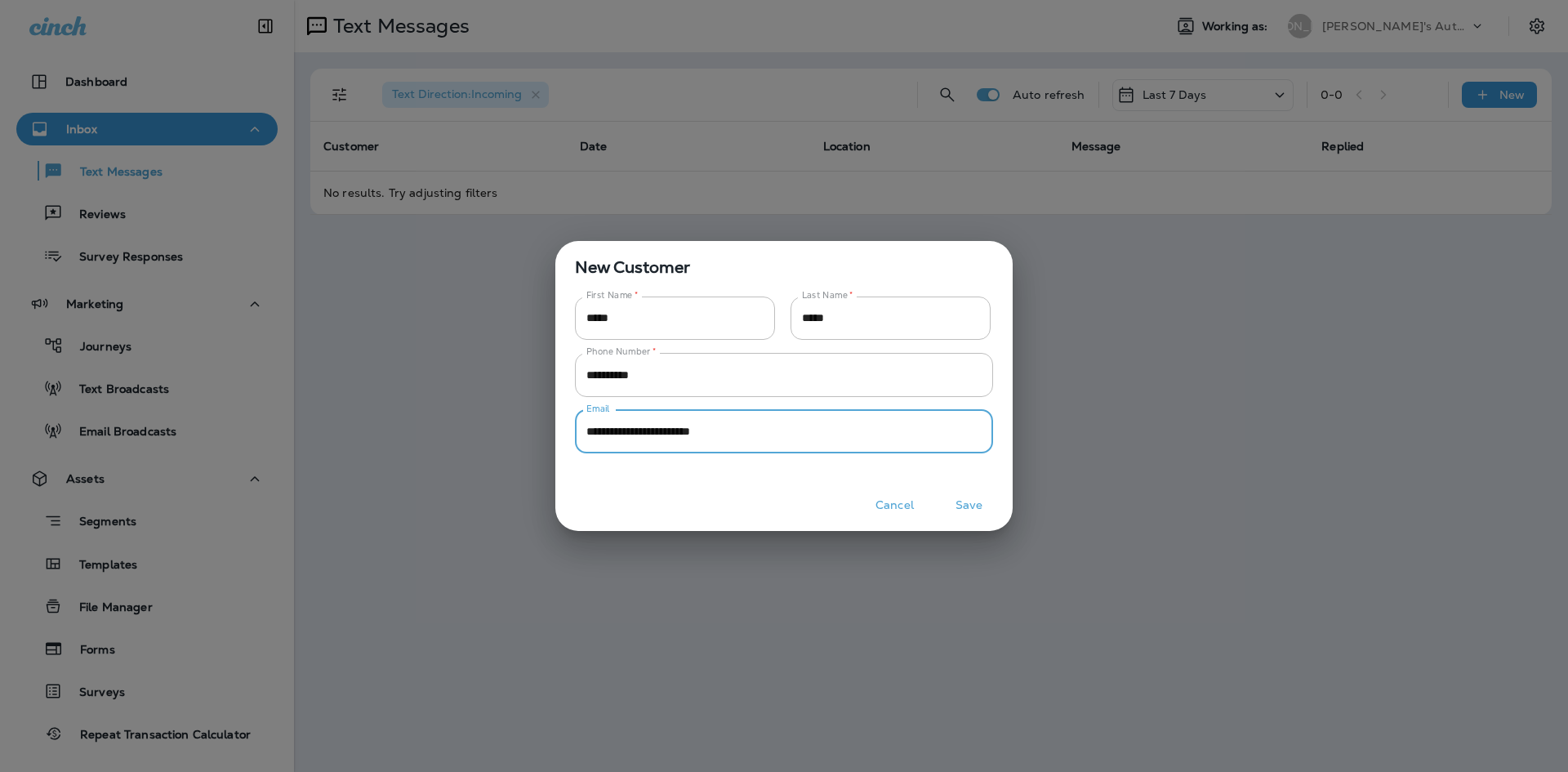
type input "**********"
click at [970, 474] on div at bounding box center [784, 477] width 458 height 16
click at [971, 496] on button "Save" at bounding box center [969, 505] width 61 height 25
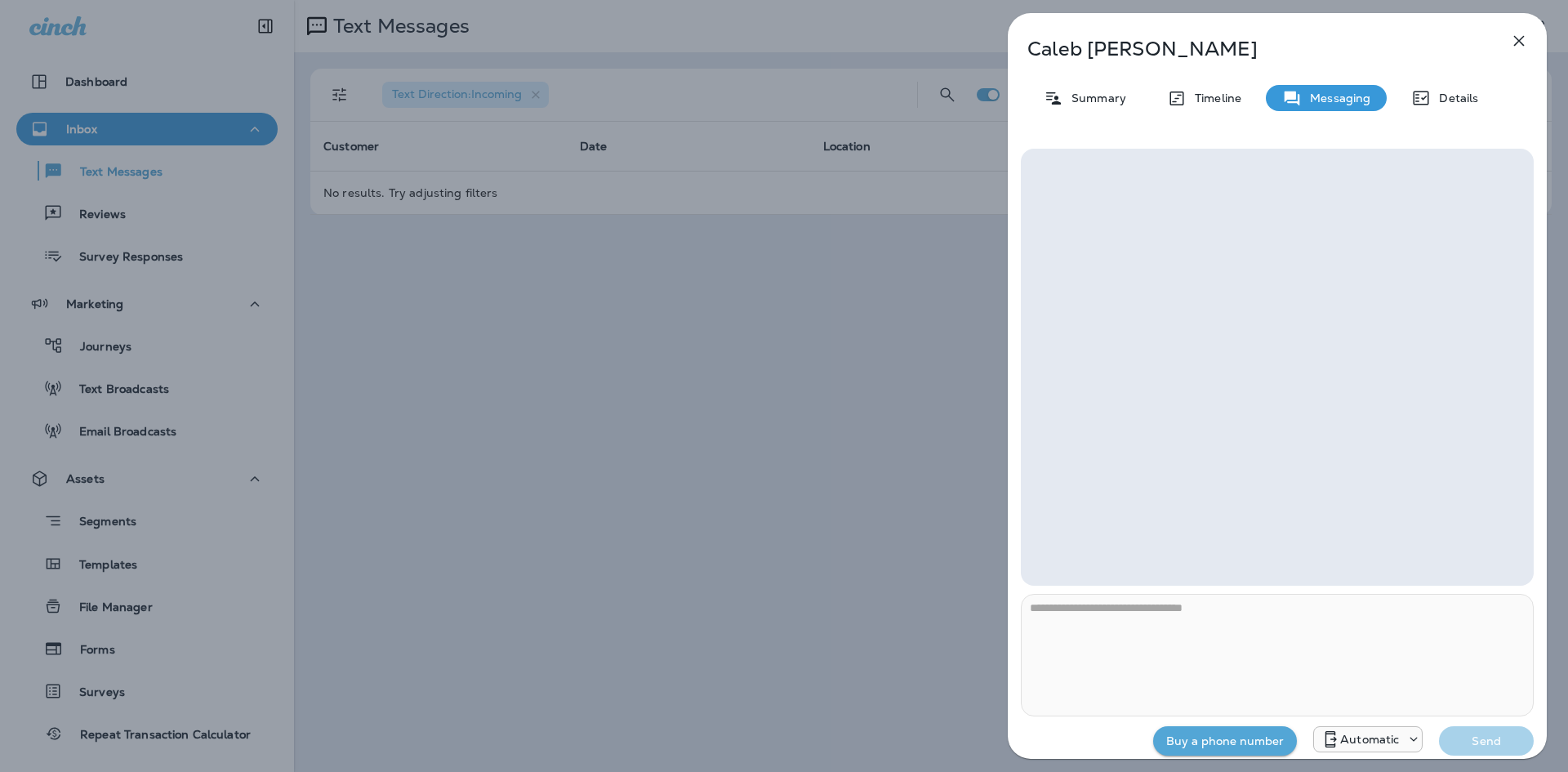
click at [1232, 738] on button "Buy a phone number" at bounding box center [1225, 741] width 144 height 30
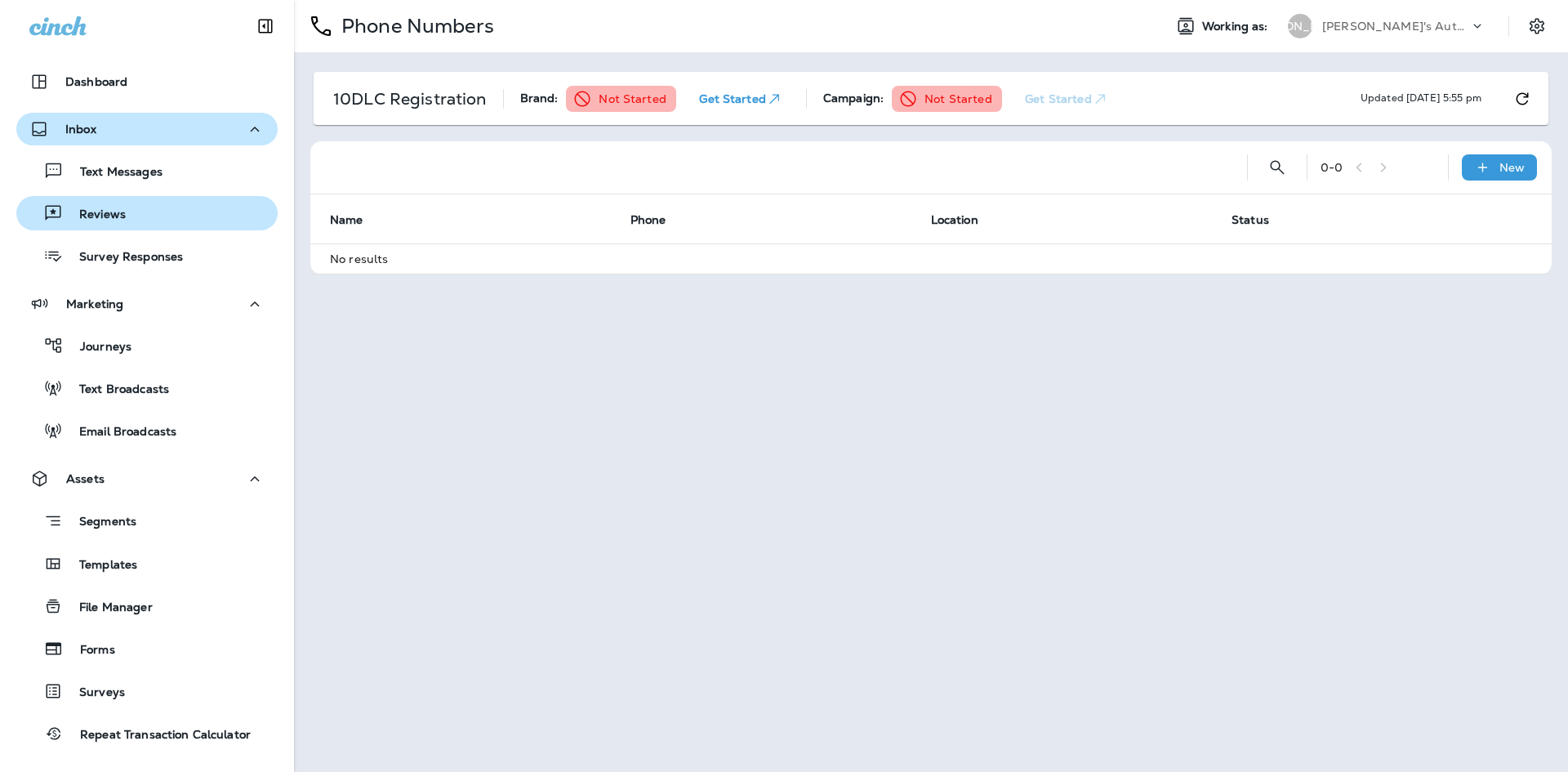
click at [131, 211] on div "Reviews" at bounding box center [147, 213] width 248 height 24
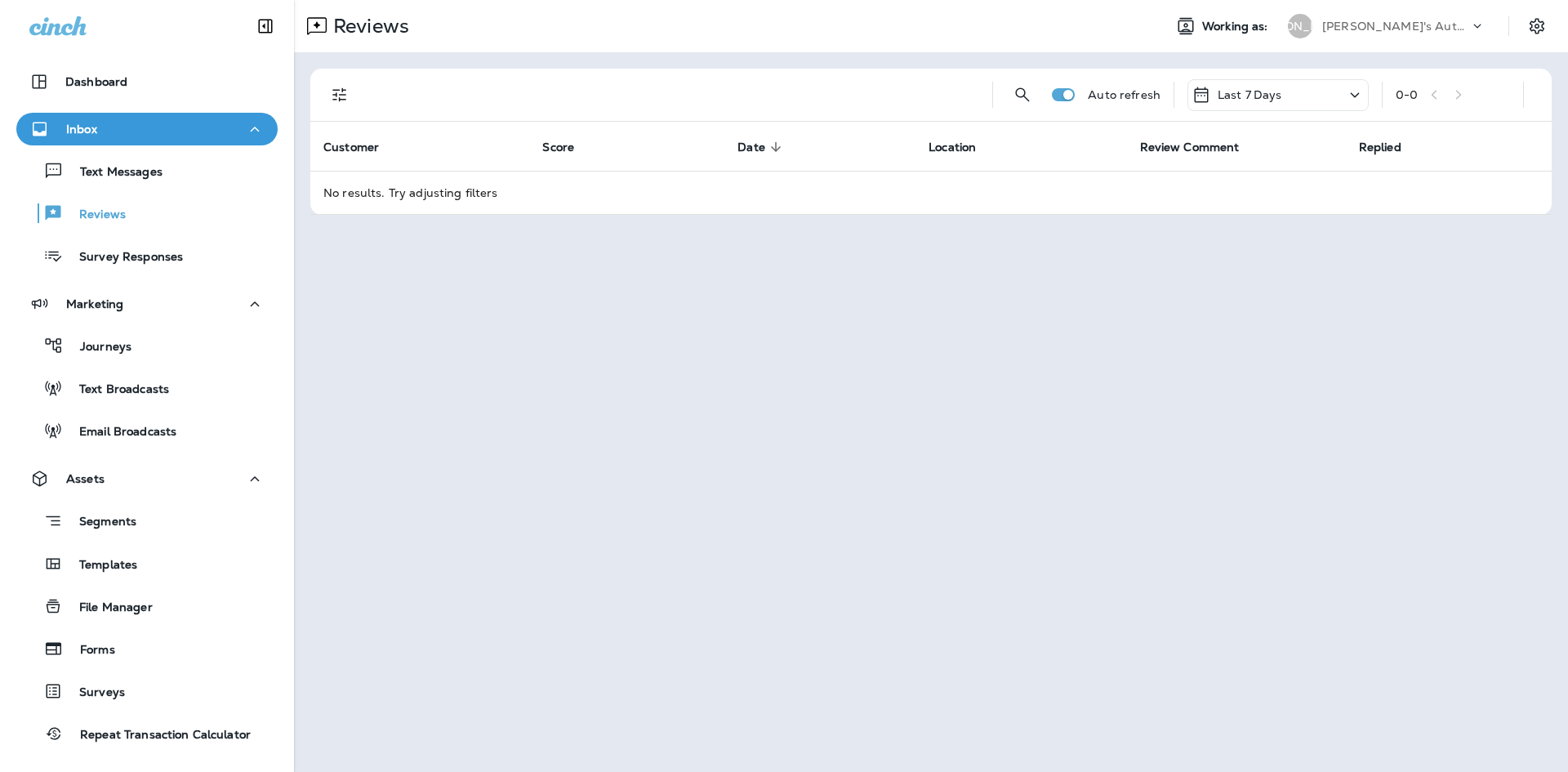
click at [147, 190] on div "Text Messages Reviews Survey Responses" at bounding box center [147, 209] width 261 height 127
click at [147, 176] on p "Text Messages" at bounding box center [113, 173] width 99 height 16
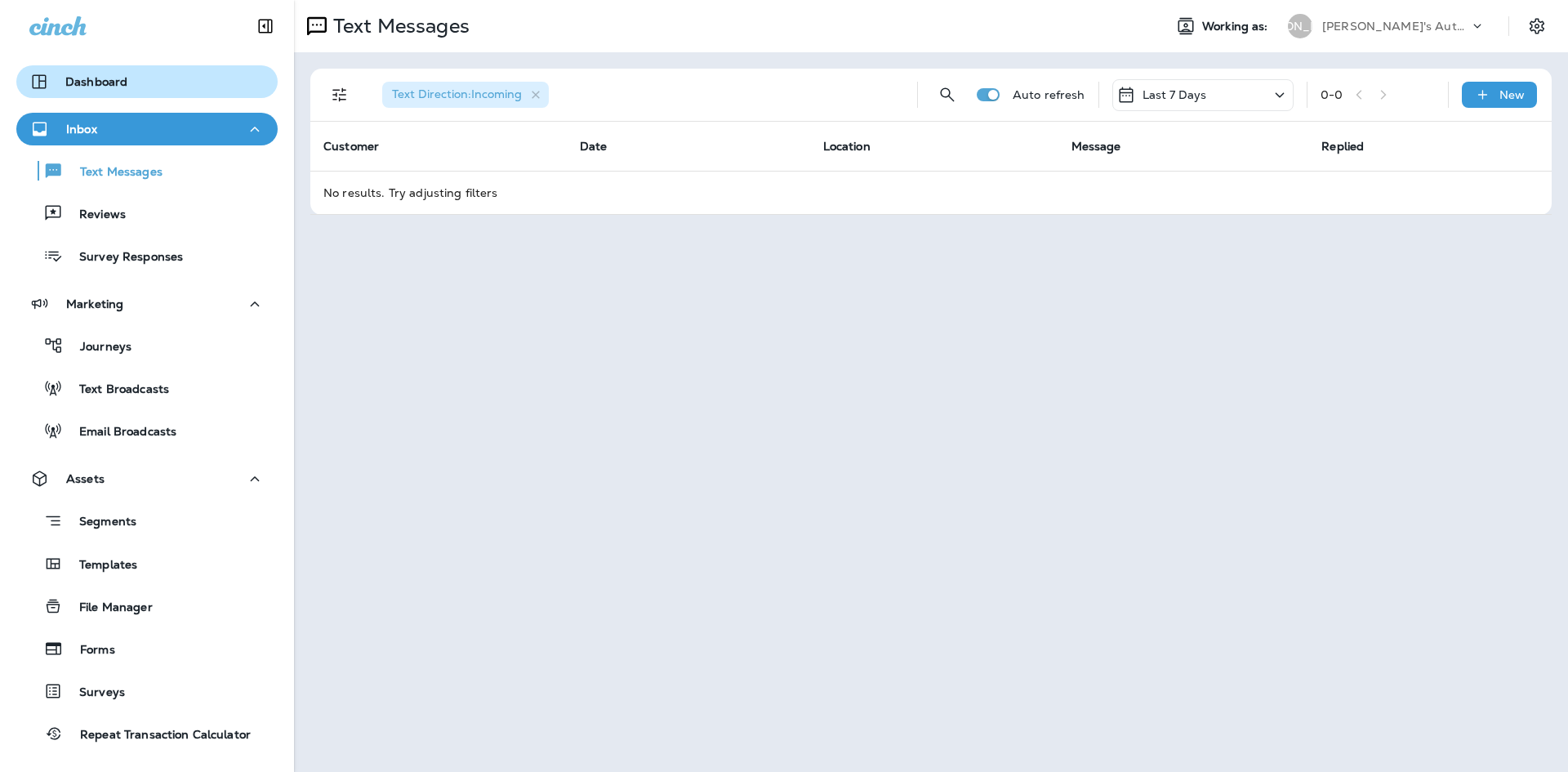
click at [116, 80] on p "Dashboard" at bounding box center [96, 82] width 62 height 13
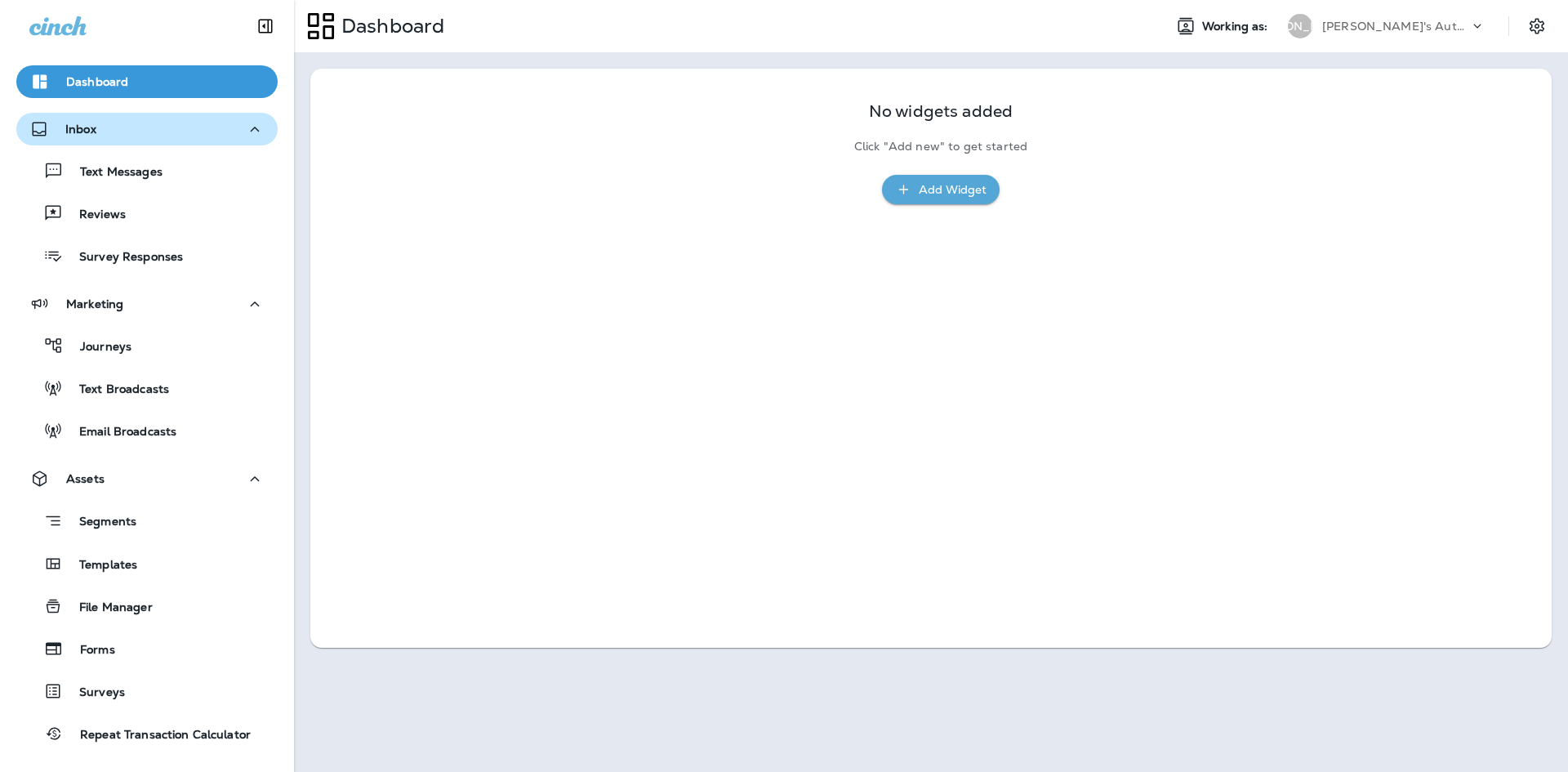
click at [908, 186] on icon "button" at bounding box center [903, 189] width 17 height 16
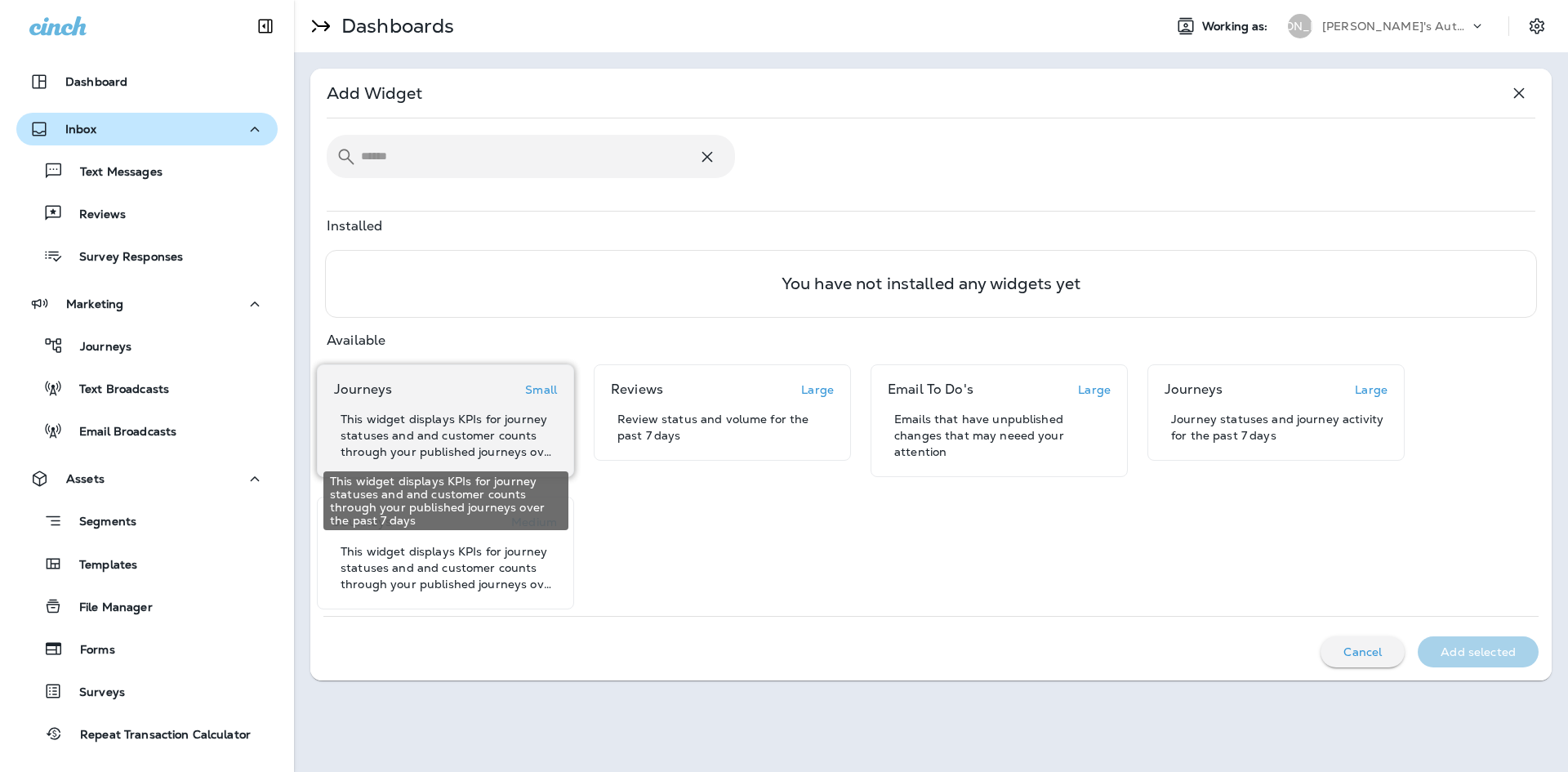
click at [514, 427] on p "This widget displays KPIs for journey statuses and and customer counts through …" at bounding box center [448, 435] width 216 height 49
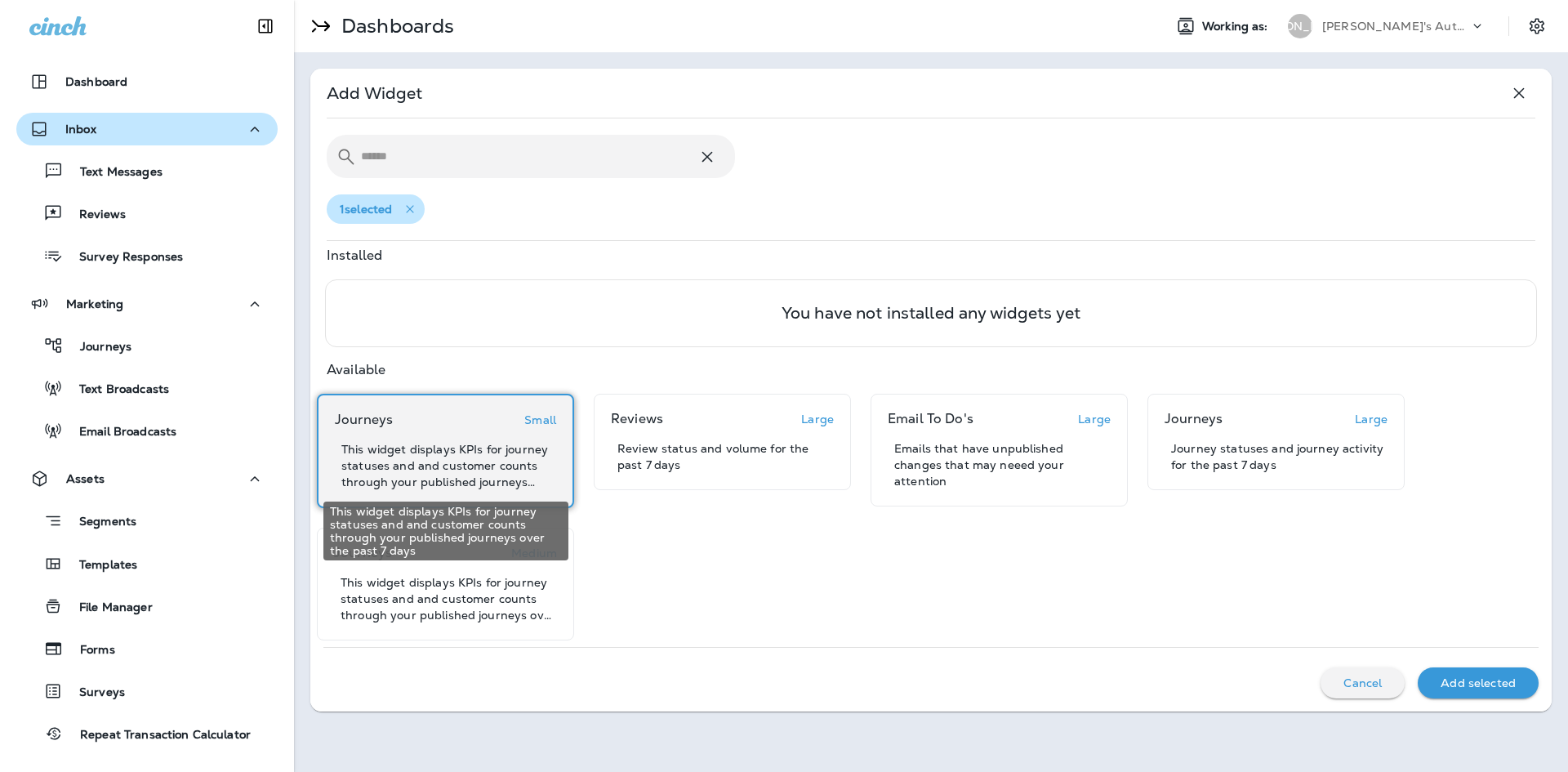
click at [526, 468] on p "This widget displays KPIs for journey statuses and and customer counts through …" at bounding box center [448, 465] width 215 height 49
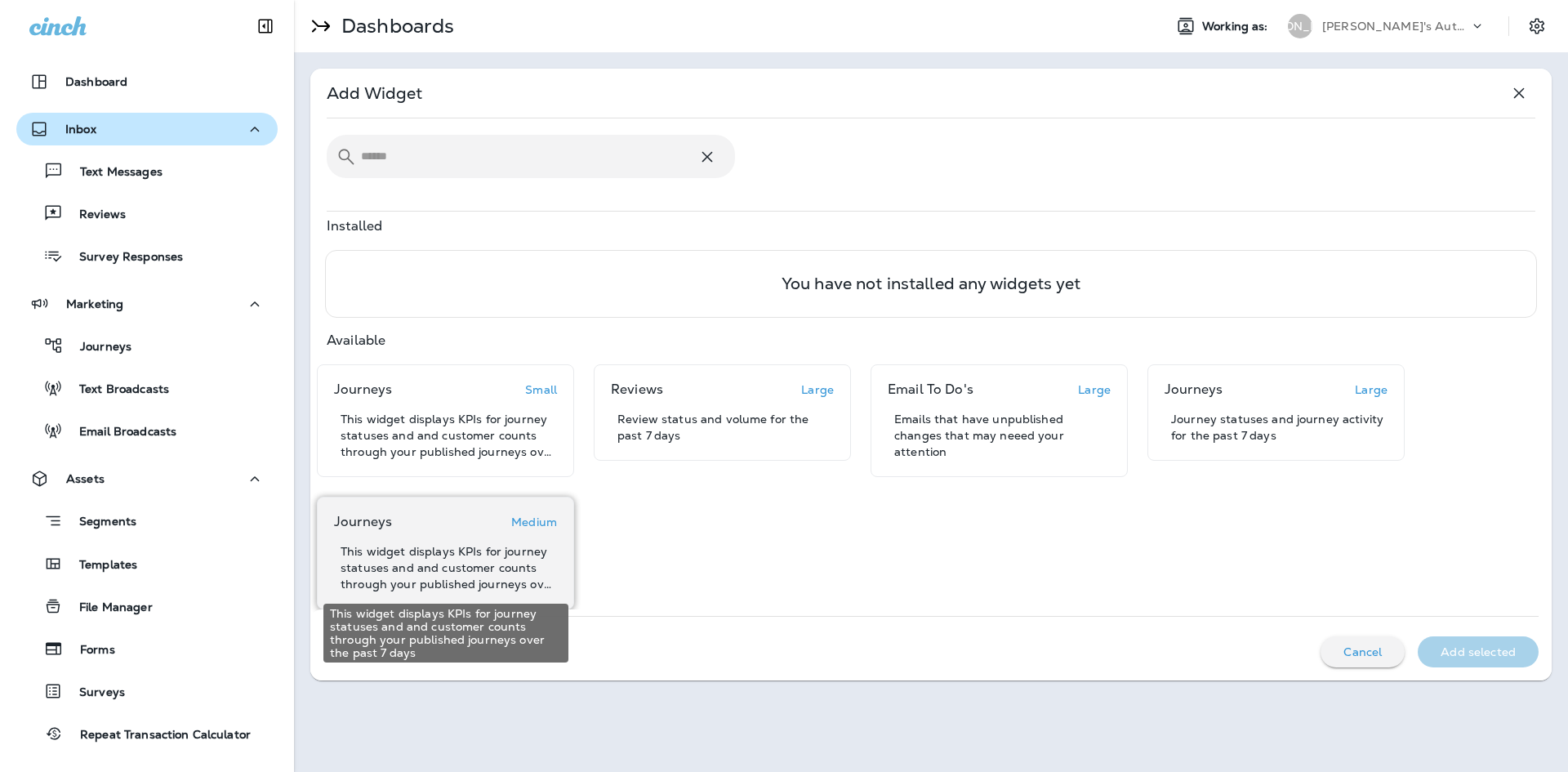
click at [543, 562] on p "This widget displays KPIs for journey statuses and and customer counts through …" at bounding box center [448, 567] width 216 height 49
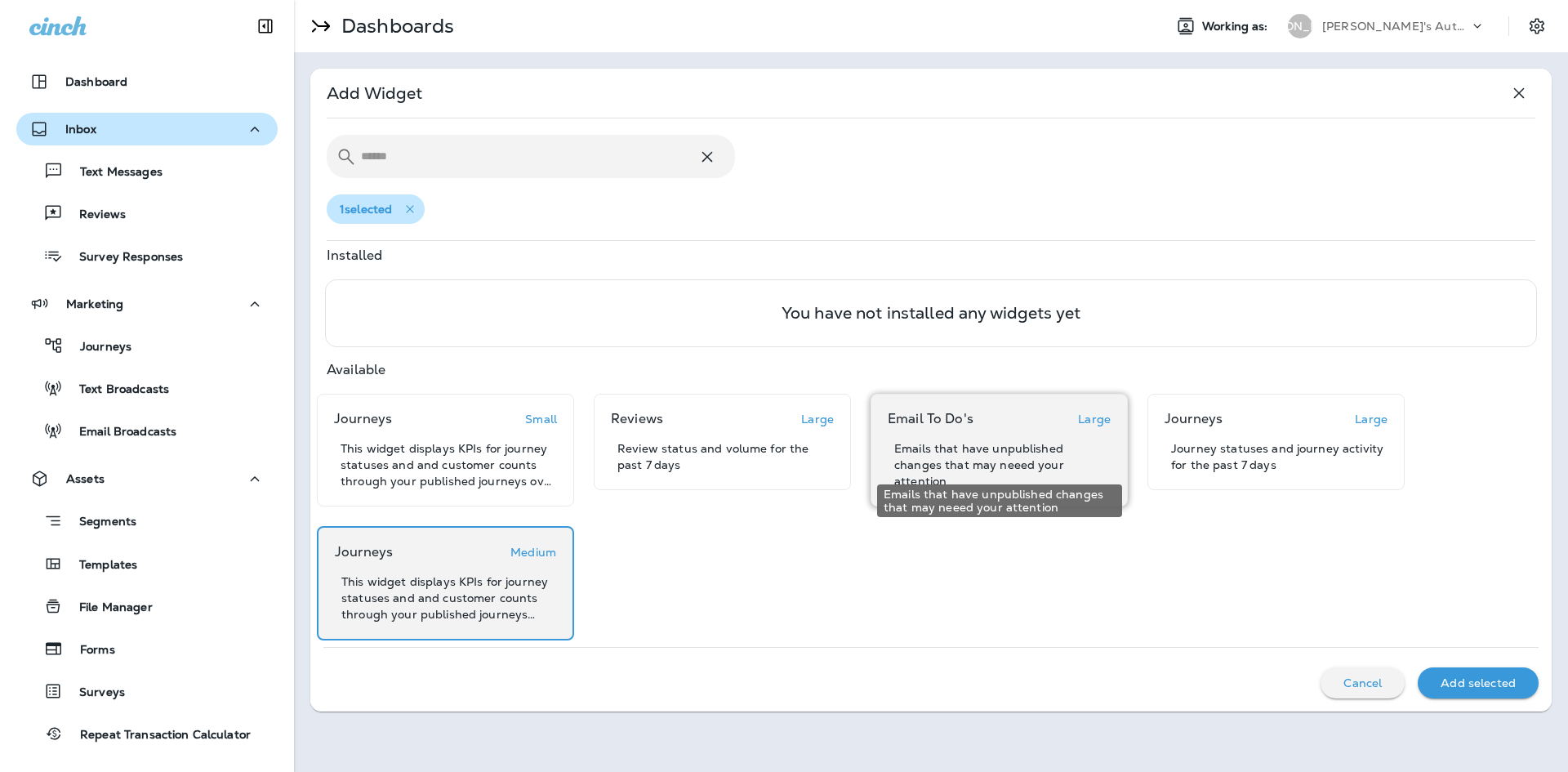
click at [1061, 453] on p "Emails that have unpublished changes that may neeed your attention" at bounding box center [1002, 464] width 216 height 49
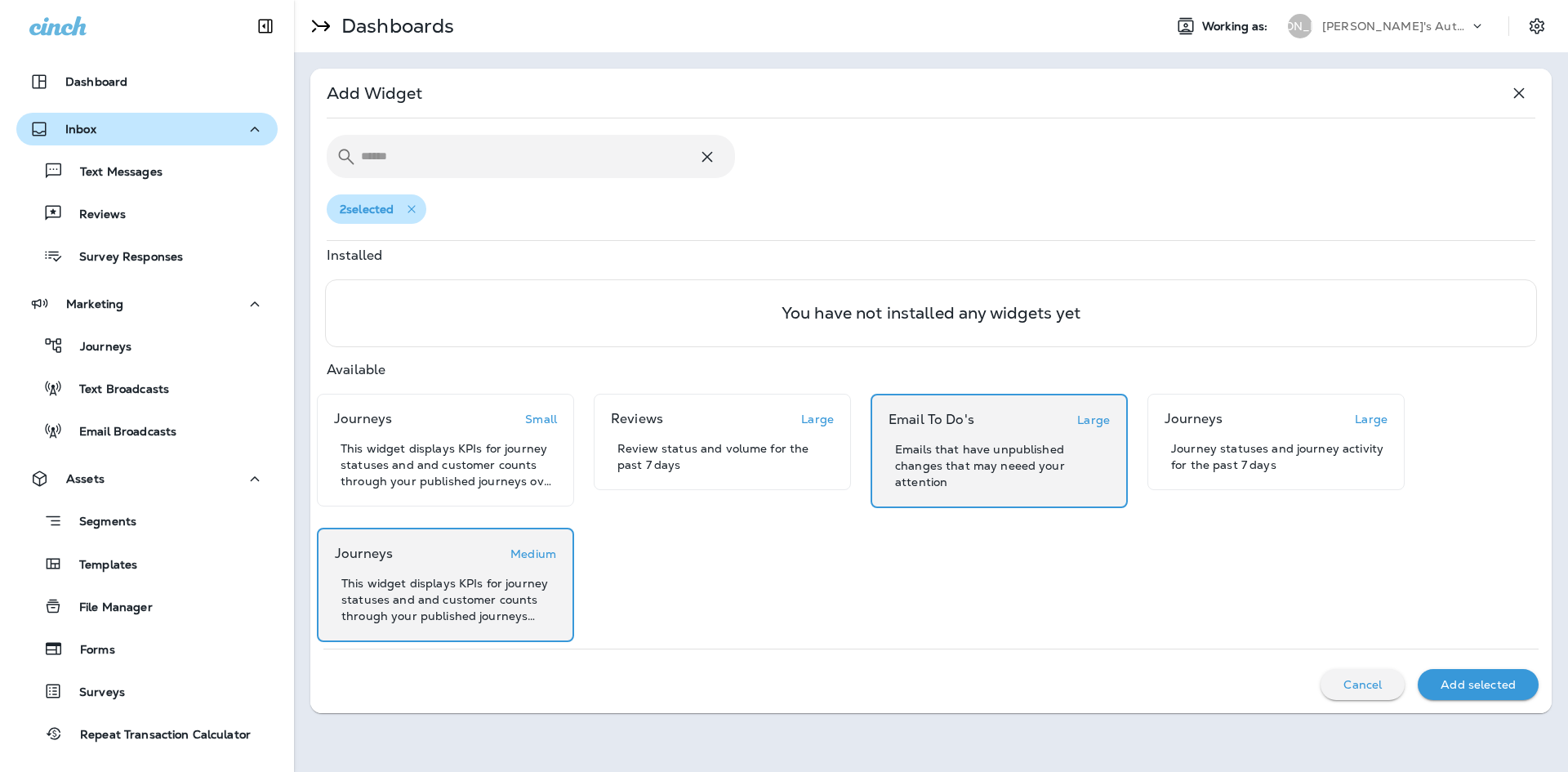
click at [1476, 682] on p "Add selected" at bounding box center [1478, 685] width 75 height 13
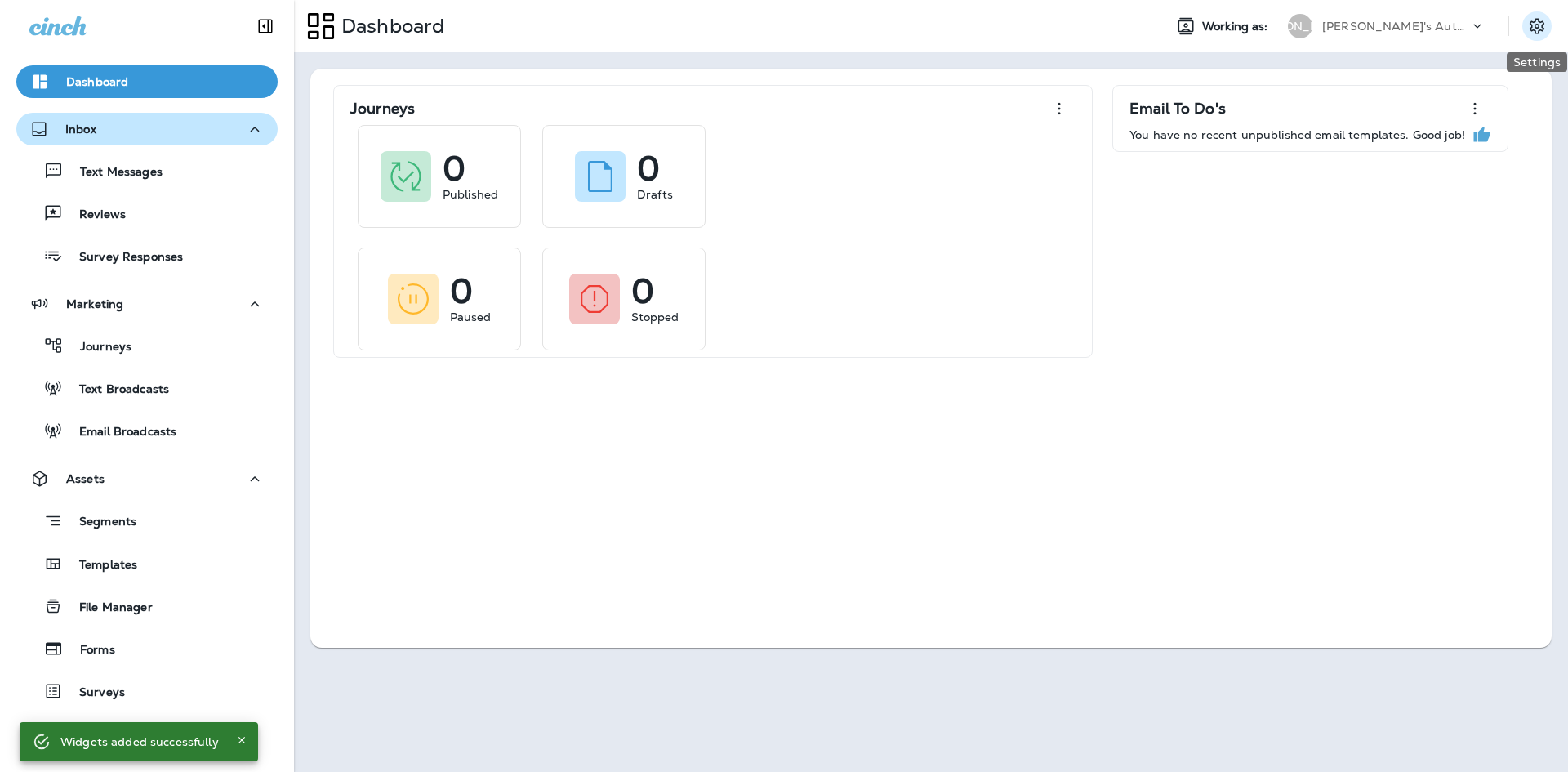
click at [1529, 37] on button "Settings" at bounding box center [1536, 26] width 29 height 29
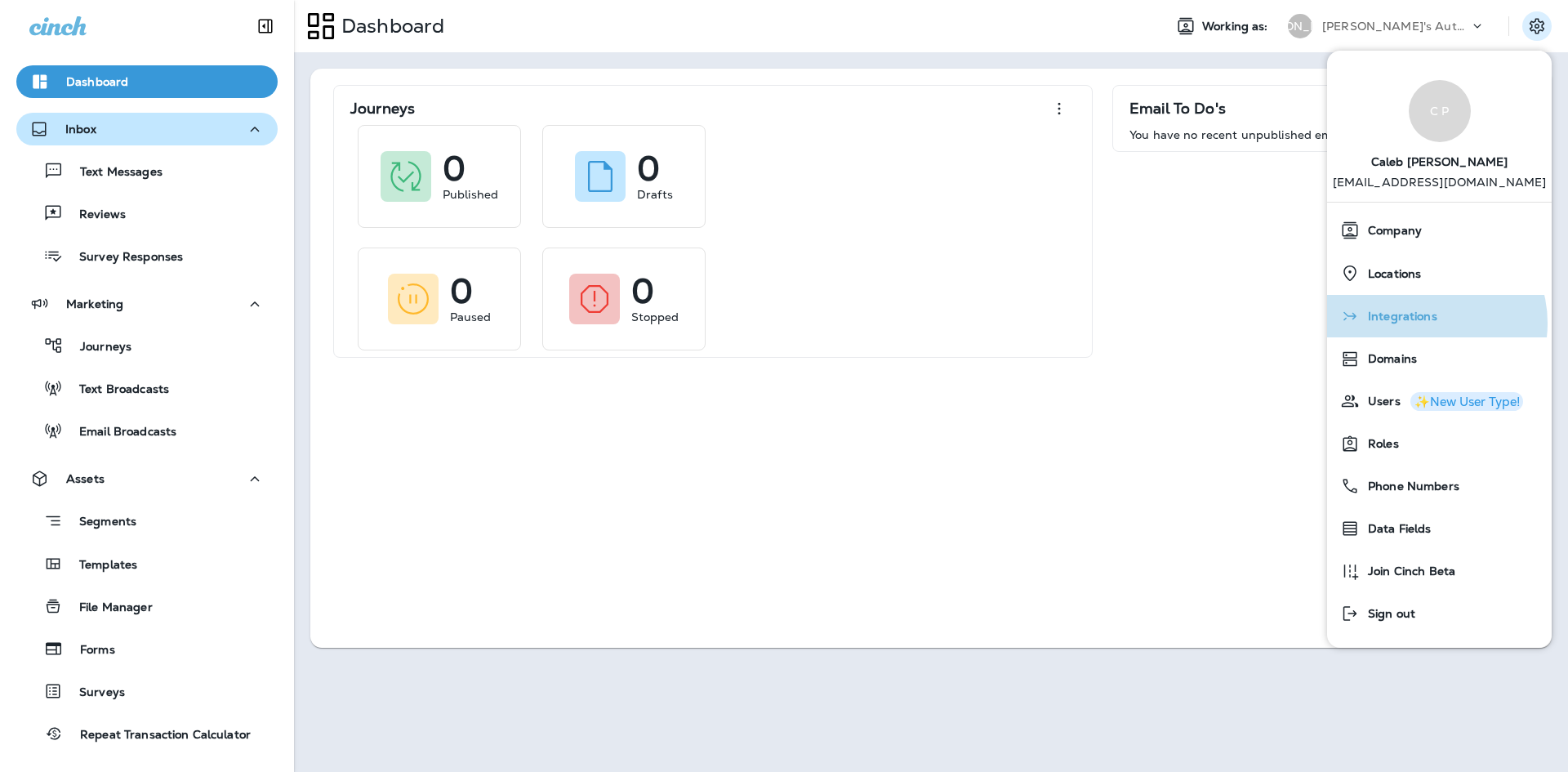
click at [1427, 324] on span "Integrations" at bounding box center [1398, 316] width 78 height 14
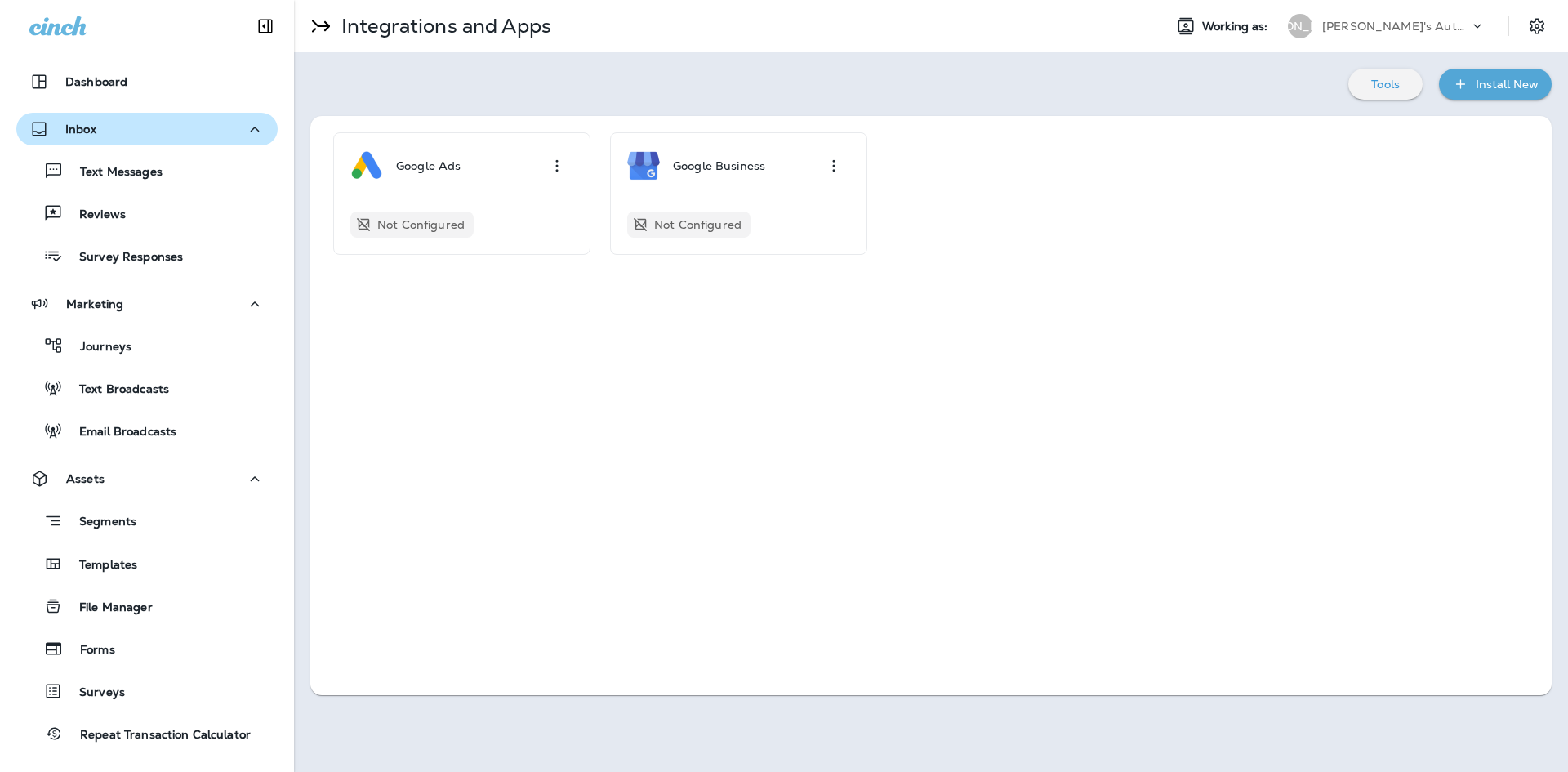
click at [1529, 89] on div "Install New" at bounding box center [1507, 85] width 63 height 20
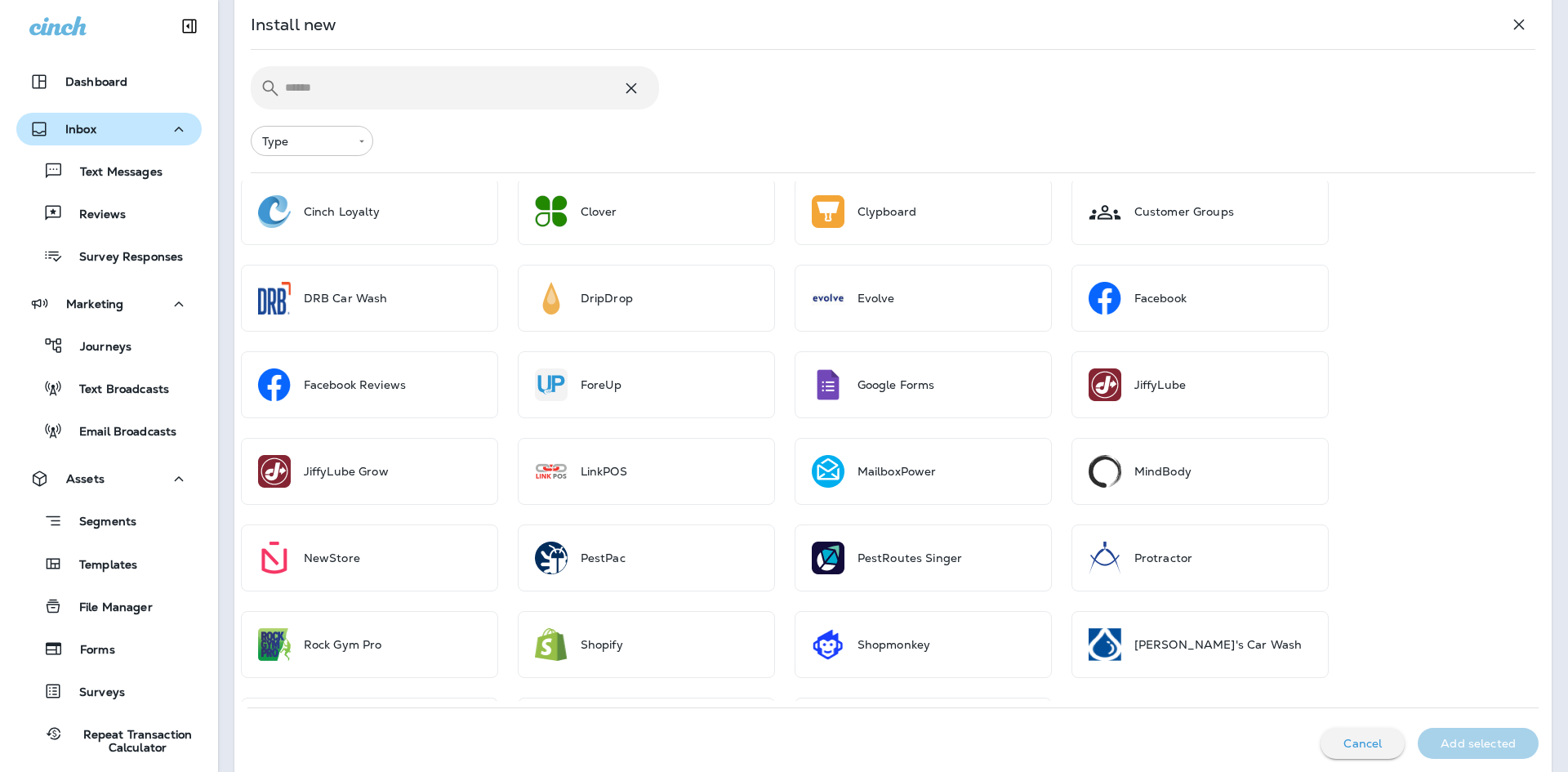
scroll to position [387, 0]
click at [330, 0] on body "Dashboard Inbox Text Messages Reviews Survey Responses Marketing Journeys Text …" at bounding box center [784, 0] width 1568 height 0
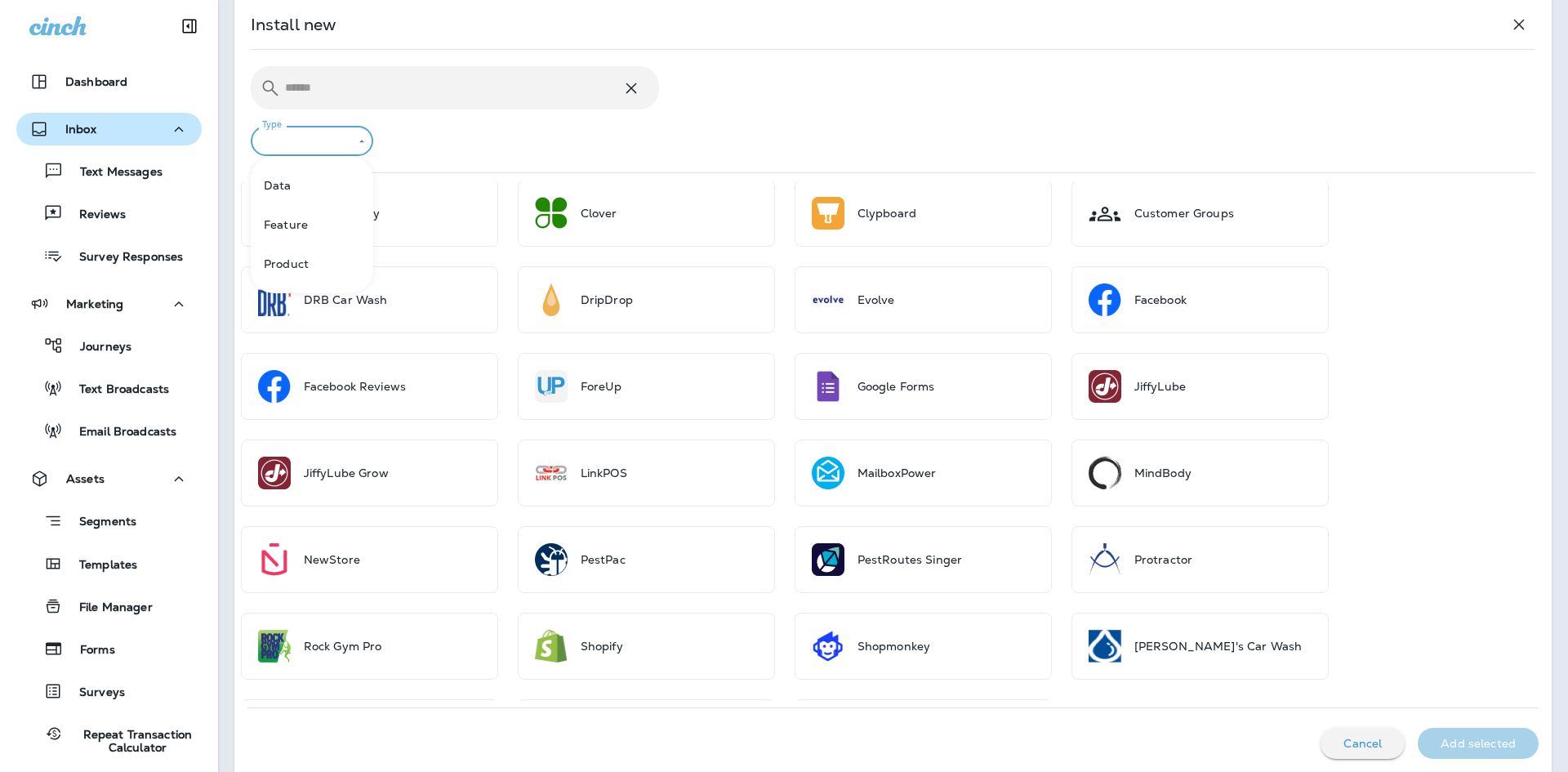
click at [329, 137] on div at bounding box center [784, 386] width 1568 height 772
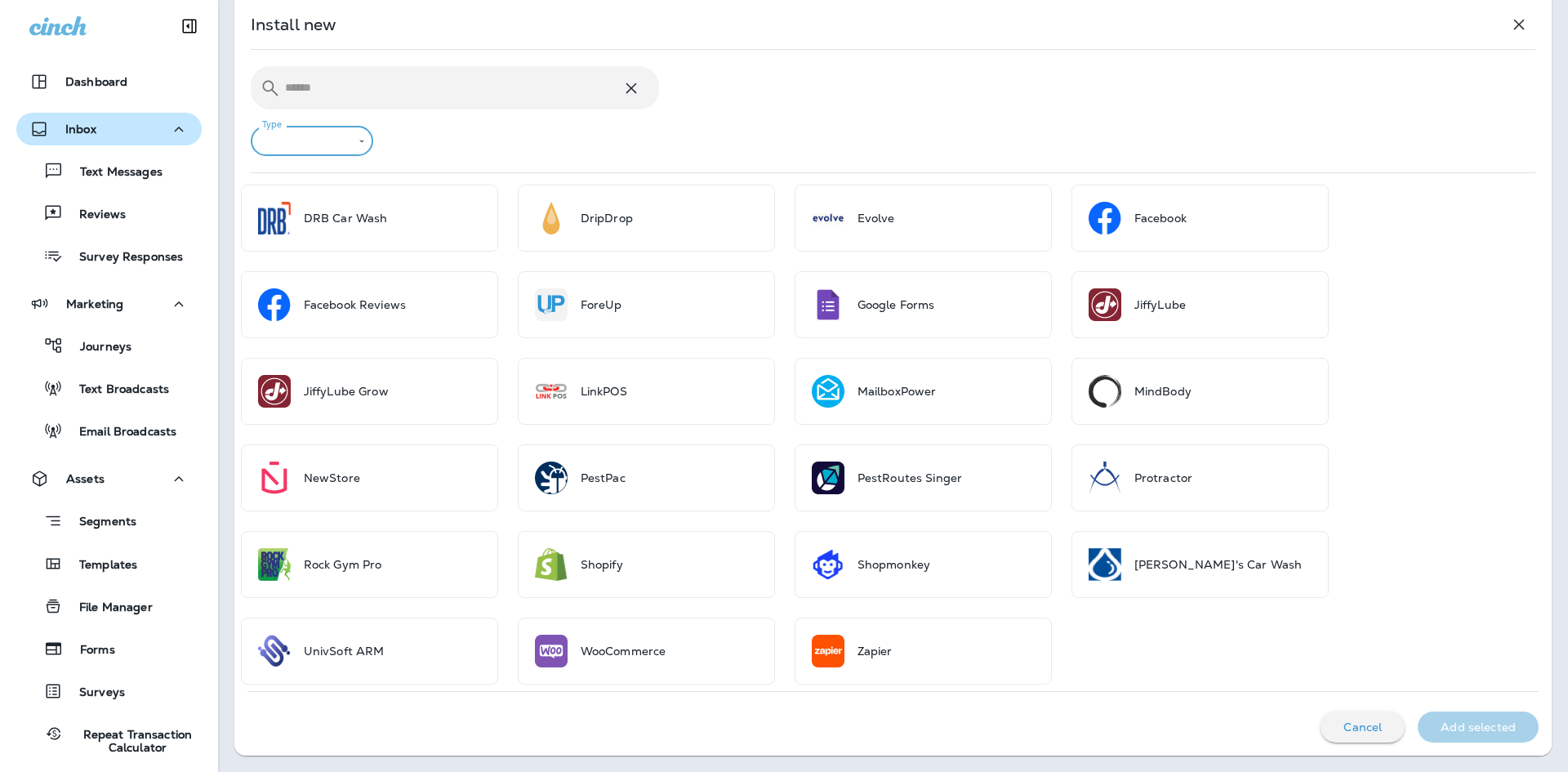
scroll to position [0, 0]
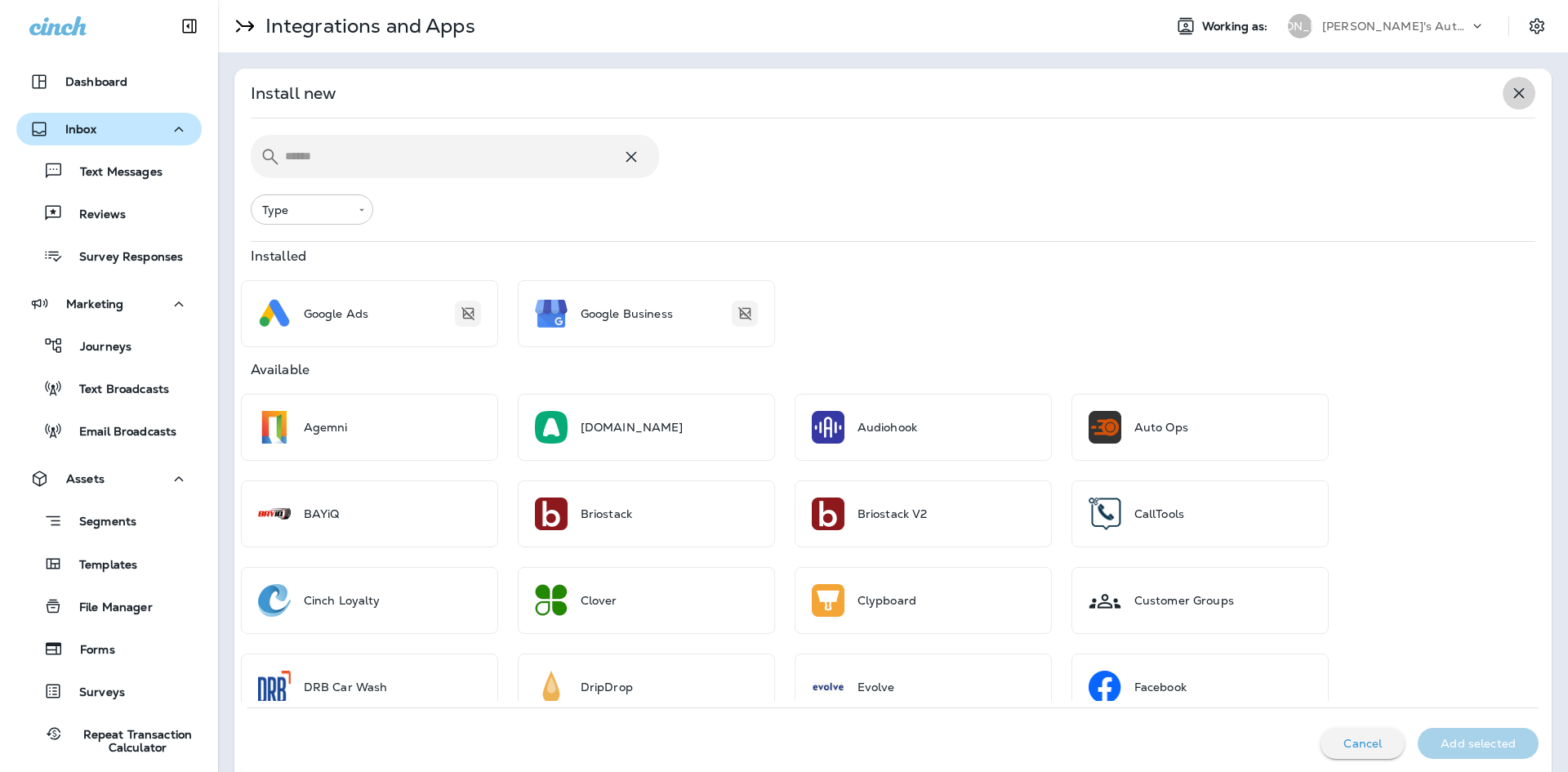
click at [1509, 95] on icon "button" at bounding box center [1519, 92] width 19 height 19
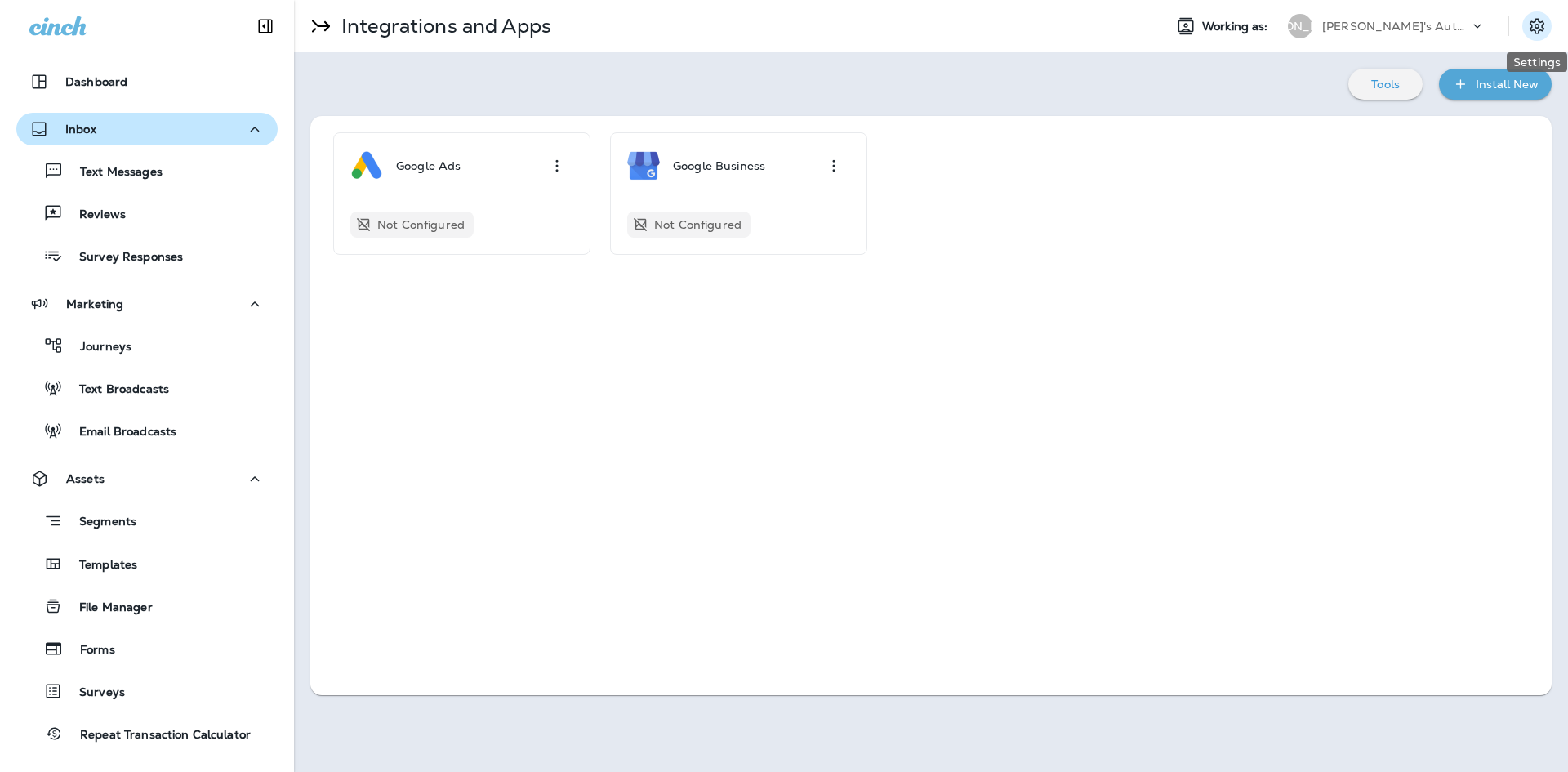
click at [1540, 22] on icon "Settings" at bounding box center [1537, 25] width 15 height 16
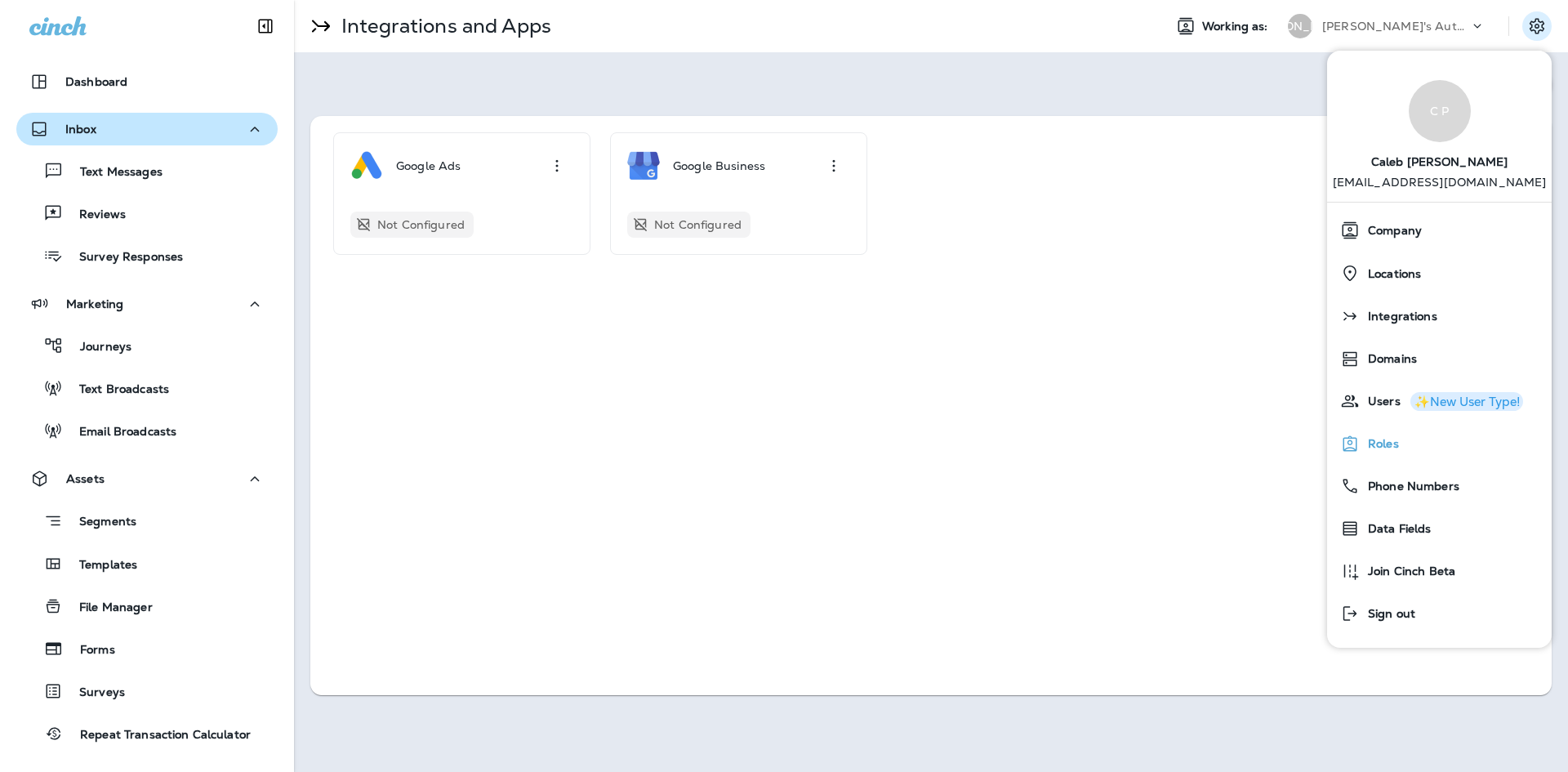
click at [1391, 438] on span "Roles" at bounding box center [1379, 443] width 39 height 14
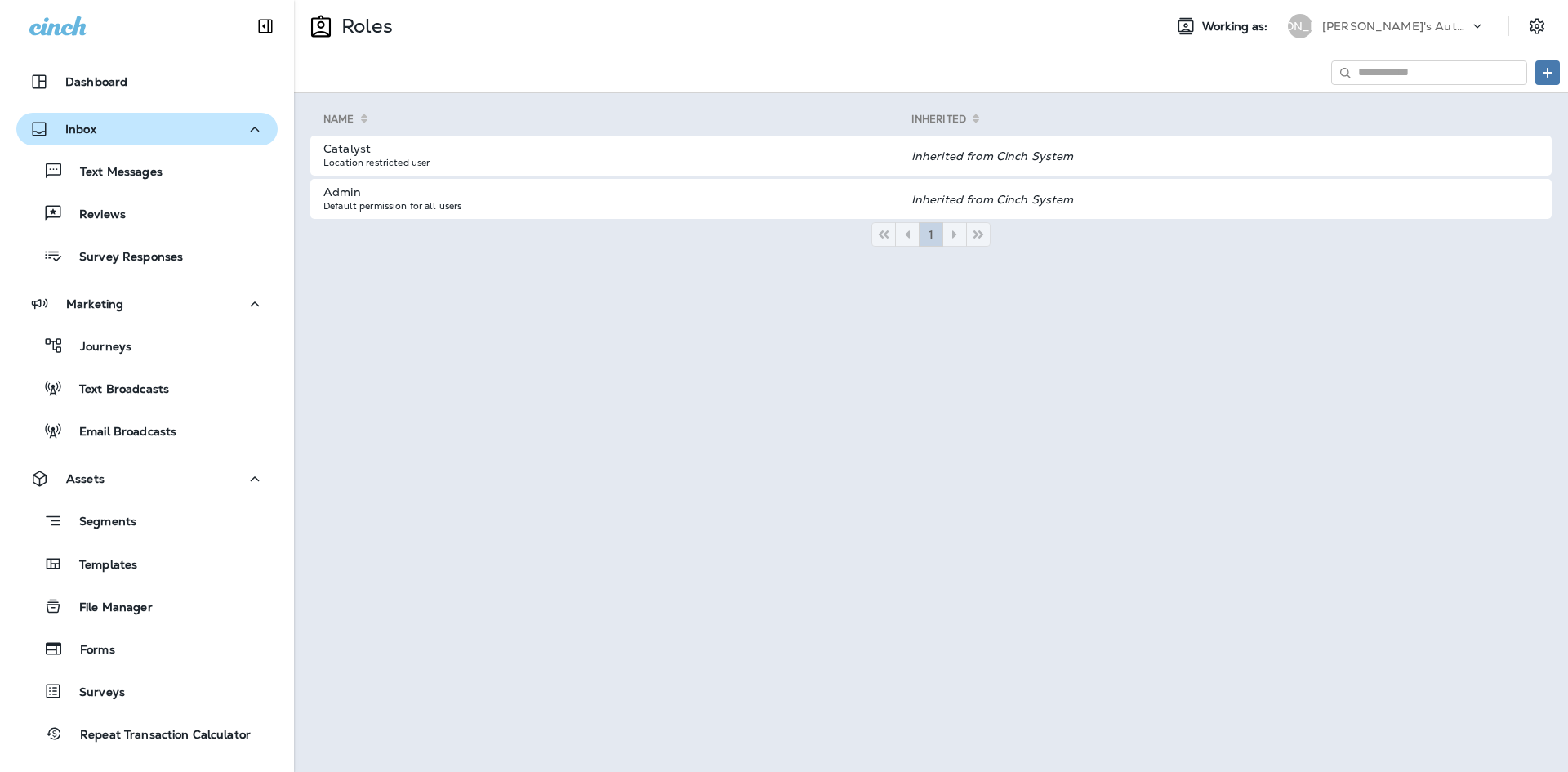
click at [1549, 8] on div "Roles Working as: JA [PERSON_NAME]'s Auto & Tire" at bounding box center [931, 26] width 1274 height 52
click at [1545, 23] on icon "Settings" at bounding box center [1537, 25] width 15 height 16
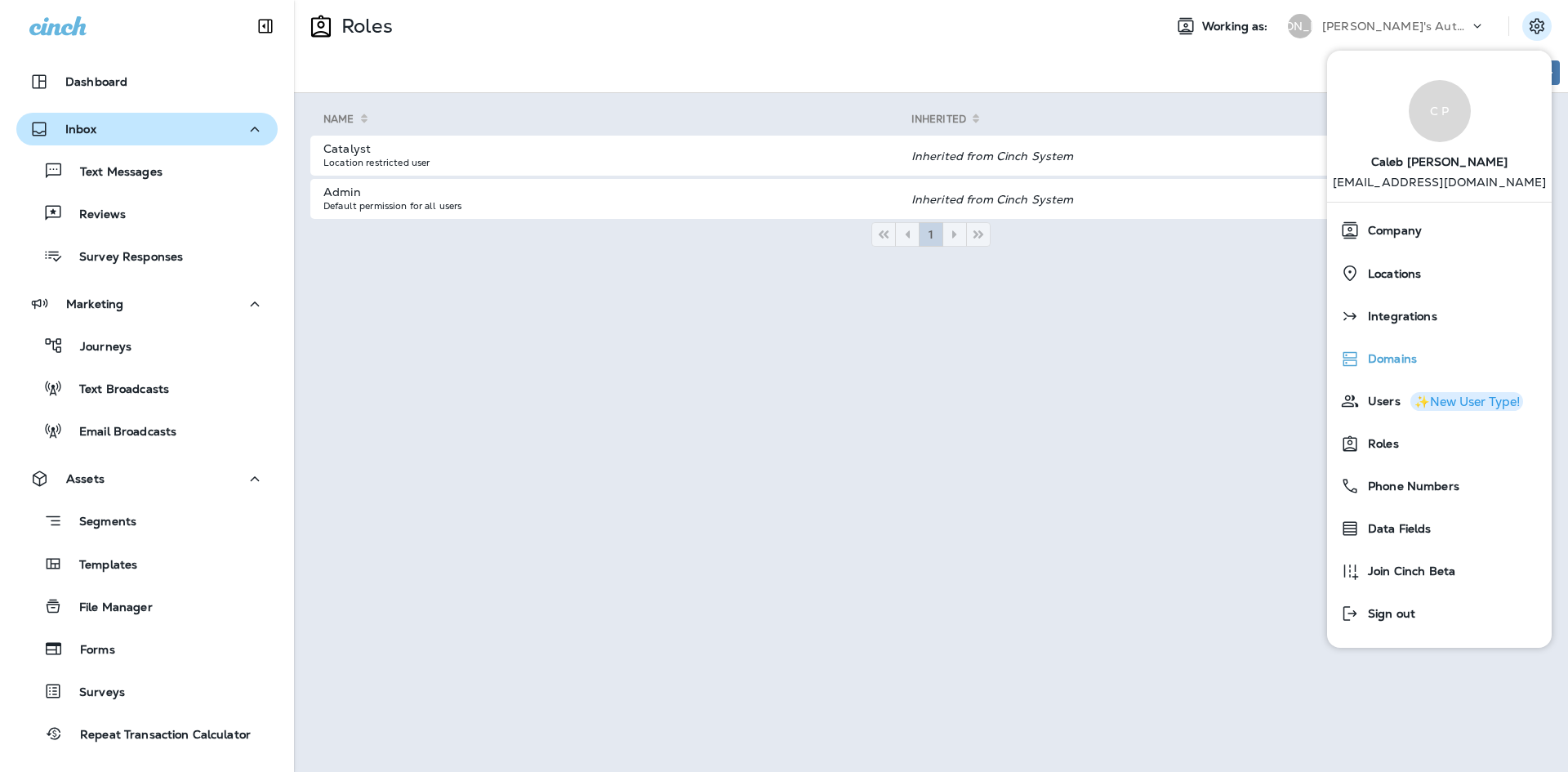
click at [1431, 350] on div "Domains" at bounding box center [1439, 358] width 211 height 33
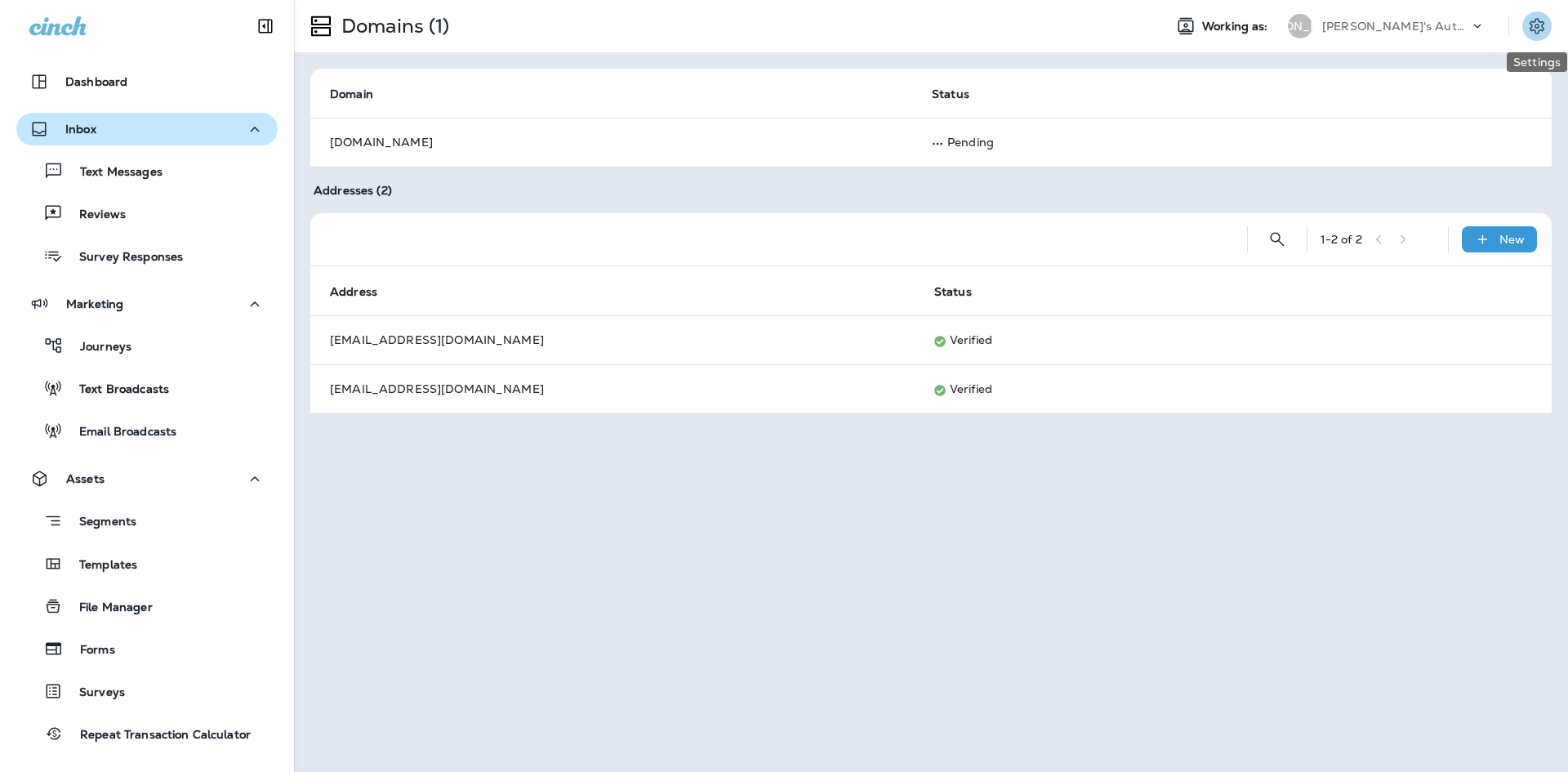
click at [1531, 32] on icon "Settings" at bounding box center [1536, 25] width 19 height 19
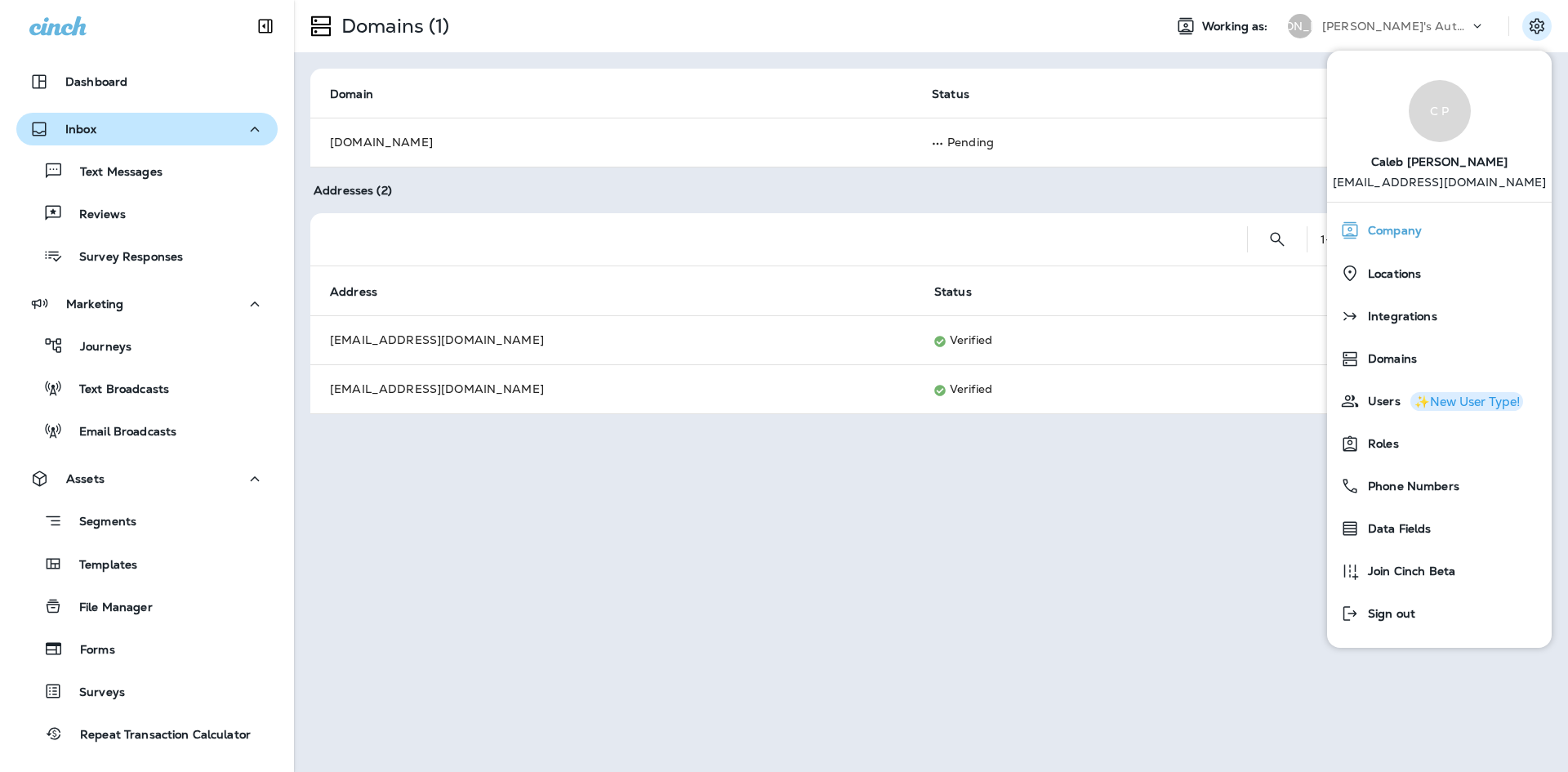
click at [1393, 229] on span "Company" at bounding box center [1390, 231] width 62 height 14
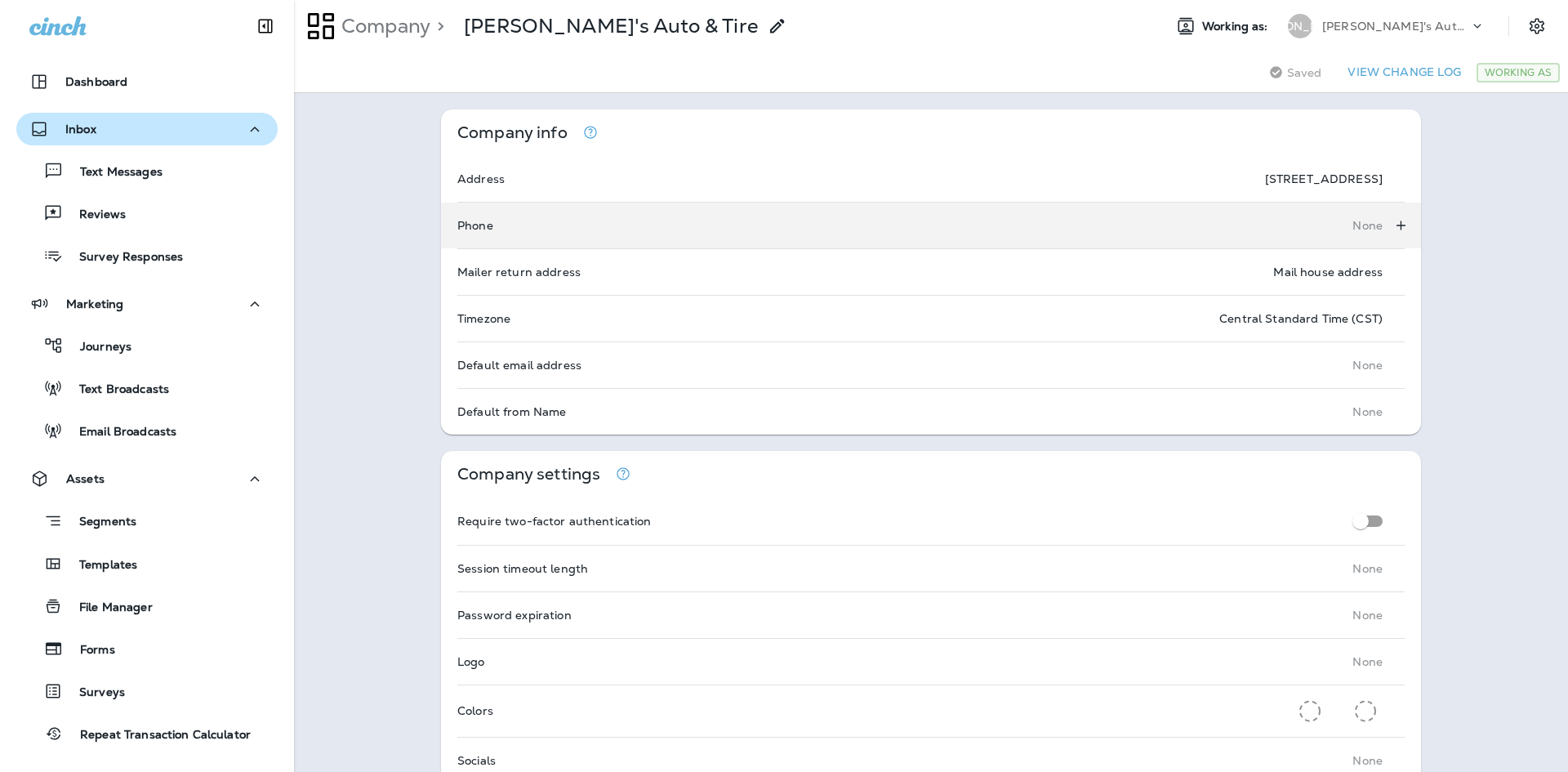
click at [1392, 225] on icon "Add Phone" at bounding box center [1400, 225] width 17 height 16
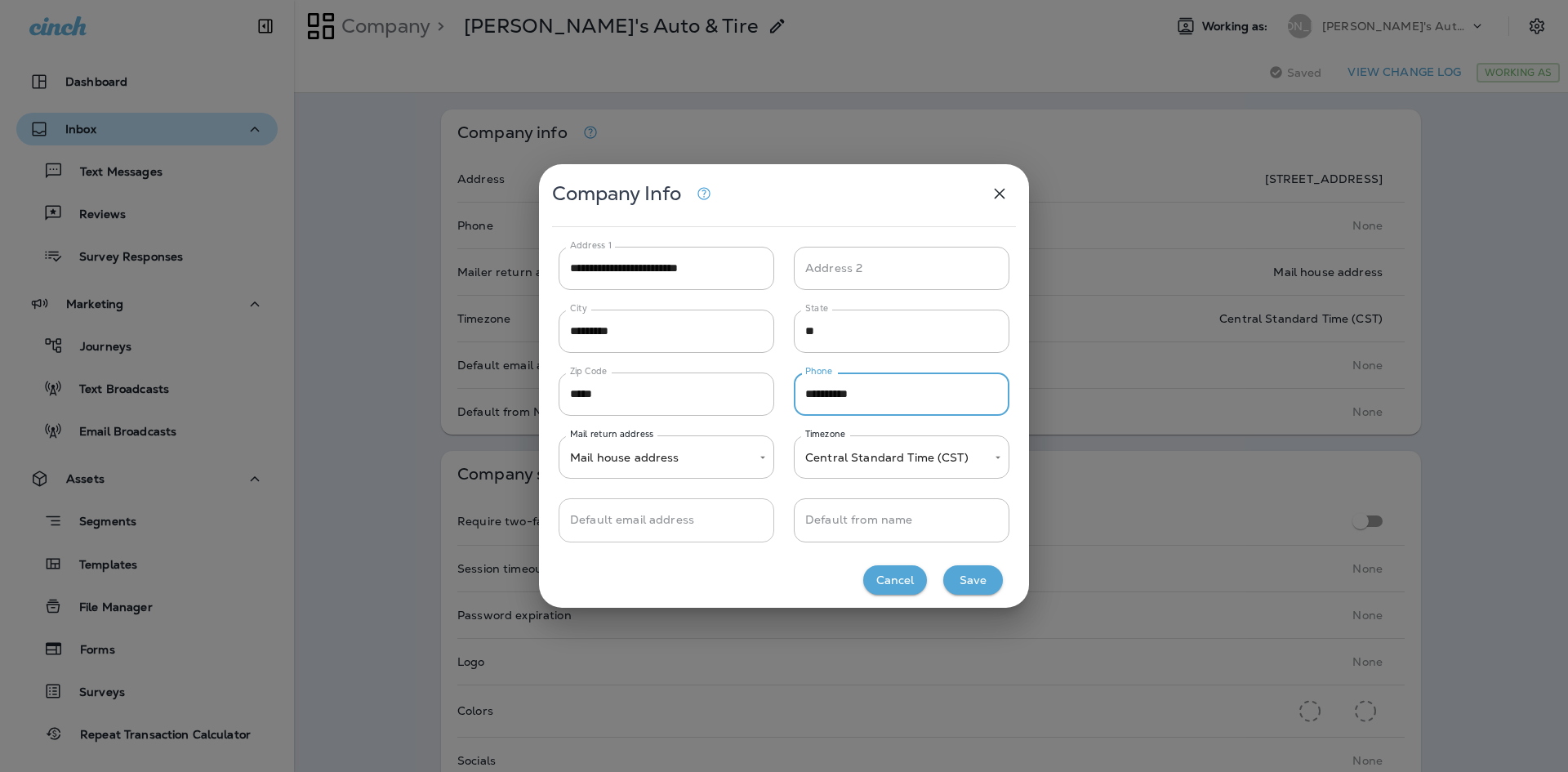
type input "**********"
click at [706, 520] on input "Default email address" at bounding box center [666, 520] width 215 height 44
type input "**********"
click at [972, 583] on button "Save" at bounding box center [972, 580] width 60 height 30
type input "*****"
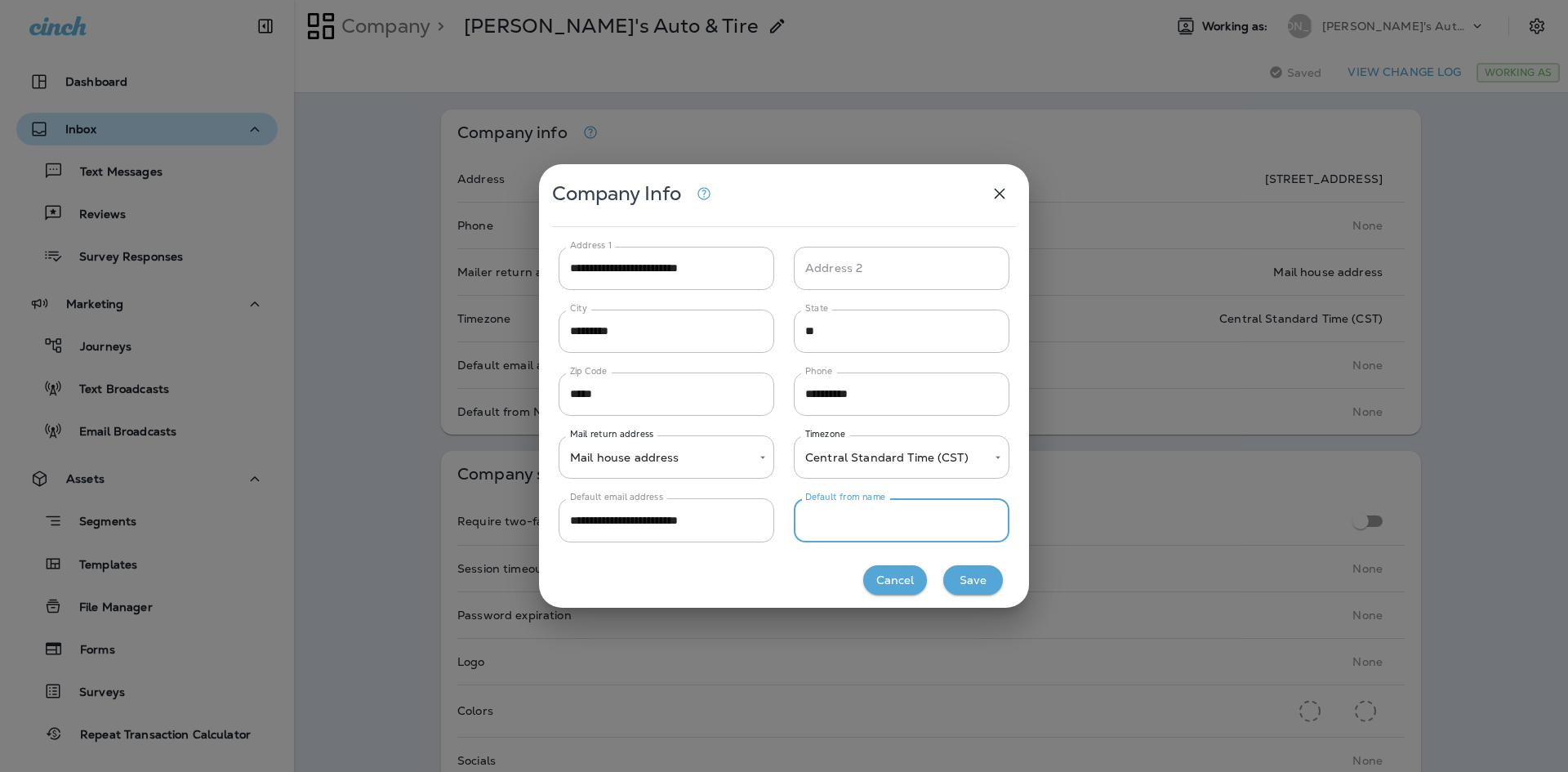
type input "**********"
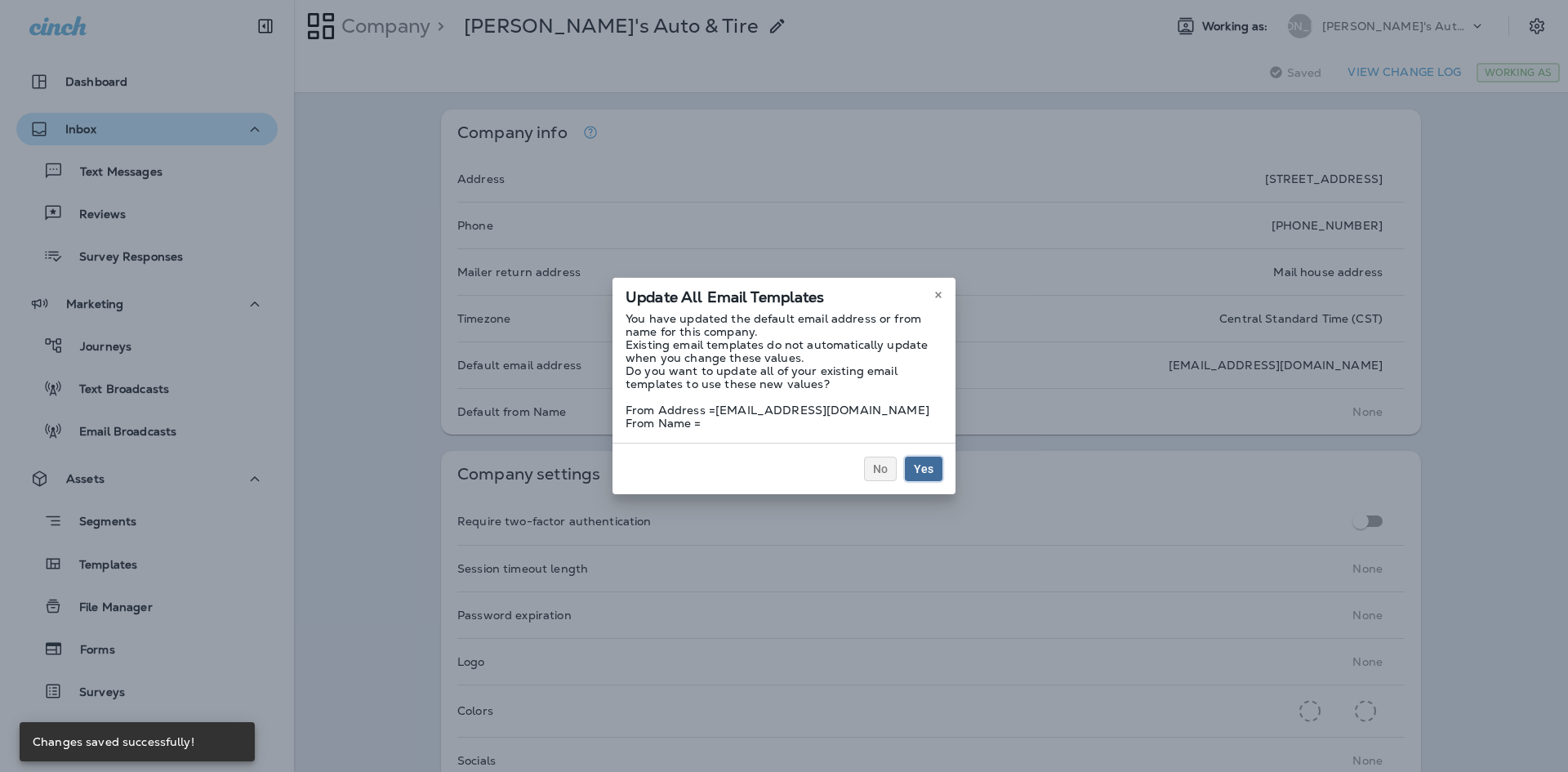
click at [920, 465] on span "Yes" at bounding box center [923, 469] width 19 height 12
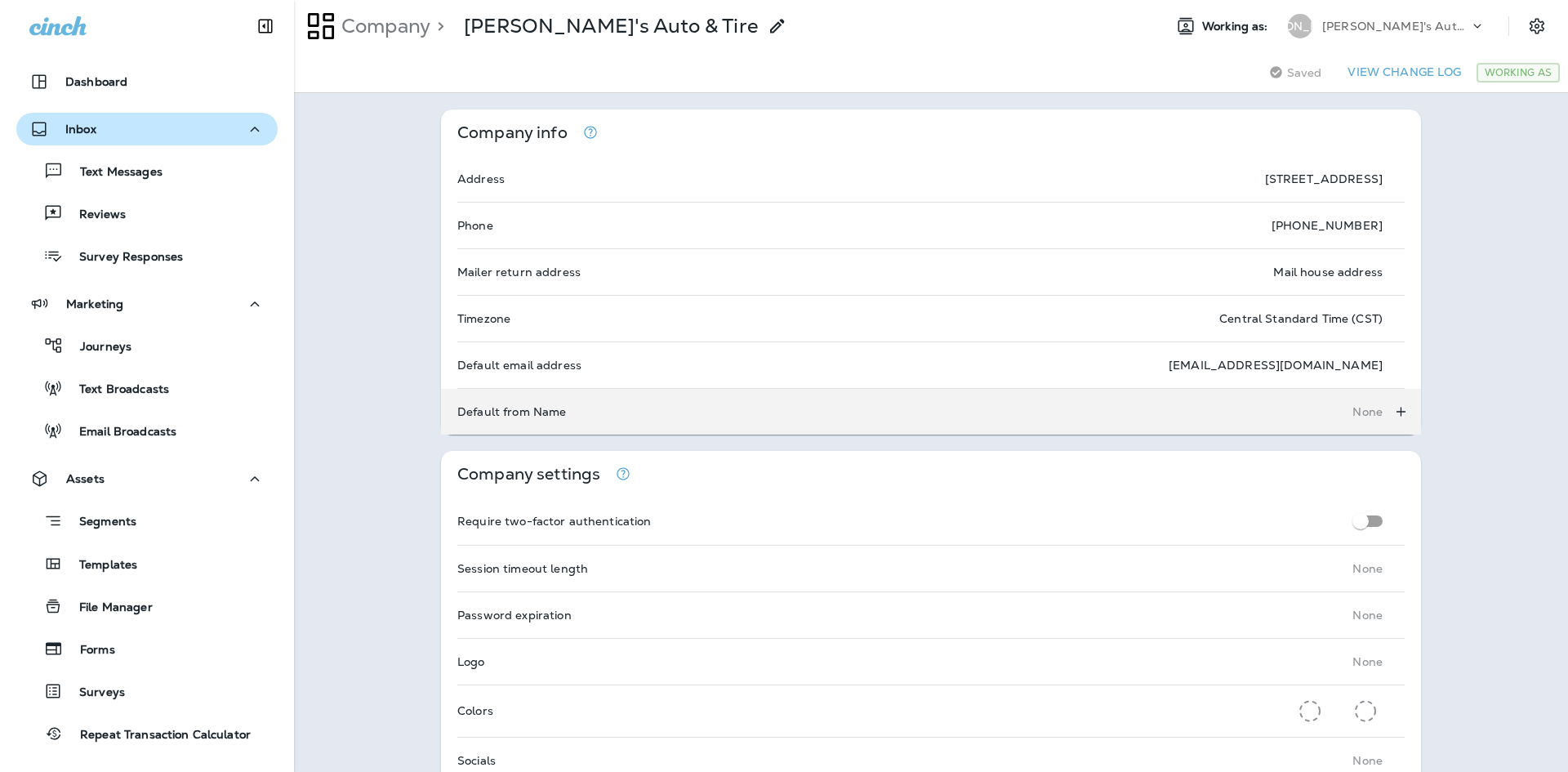
click at [1376, 406] on p "None" at bounding box center [1368, 412] width 30 height 13
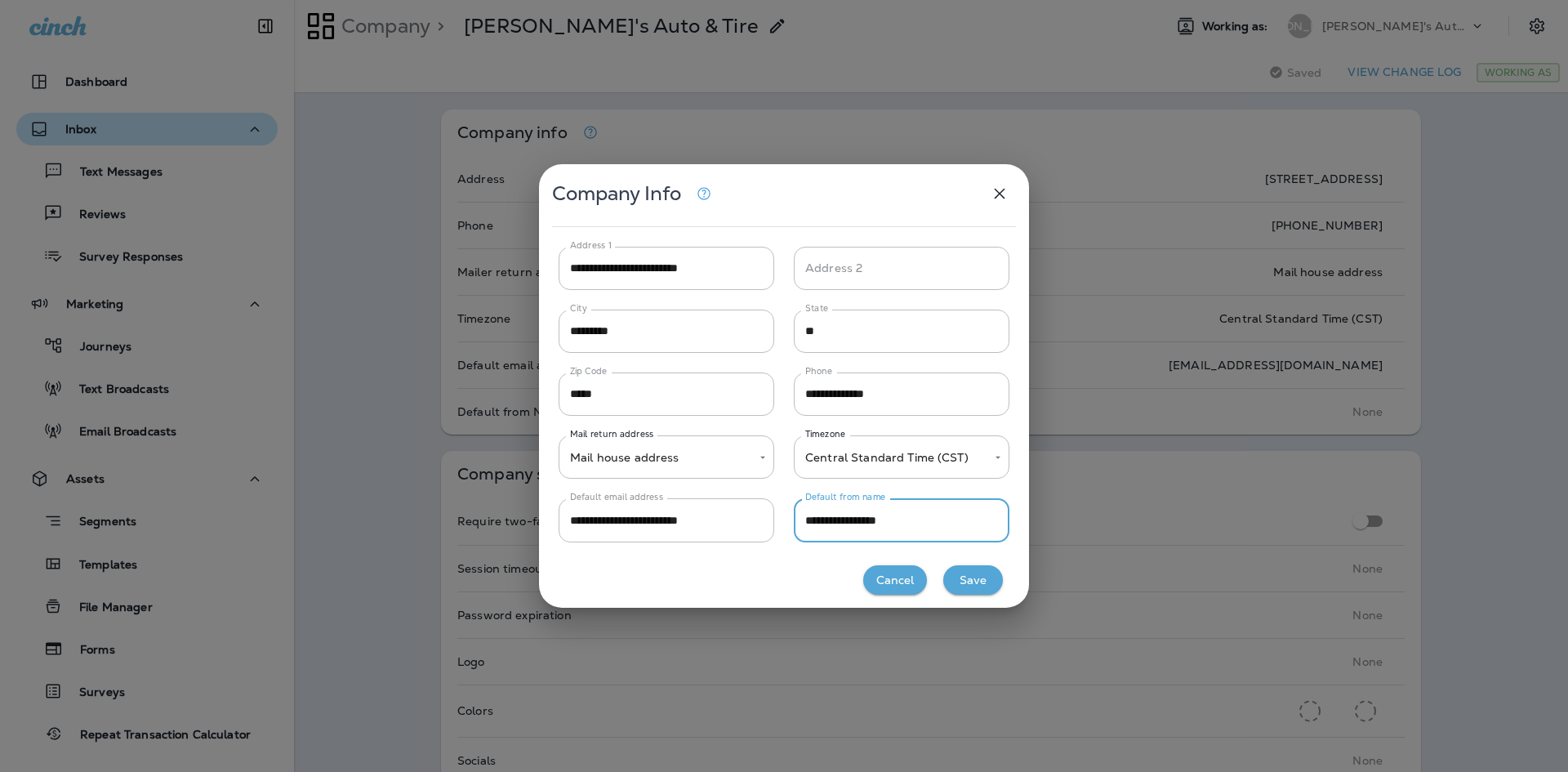
type input "**********"
click at [984, 582] on button "Save" at bounding box center [972, 580] width 60 height 30
type input "*****"
type input "**********"
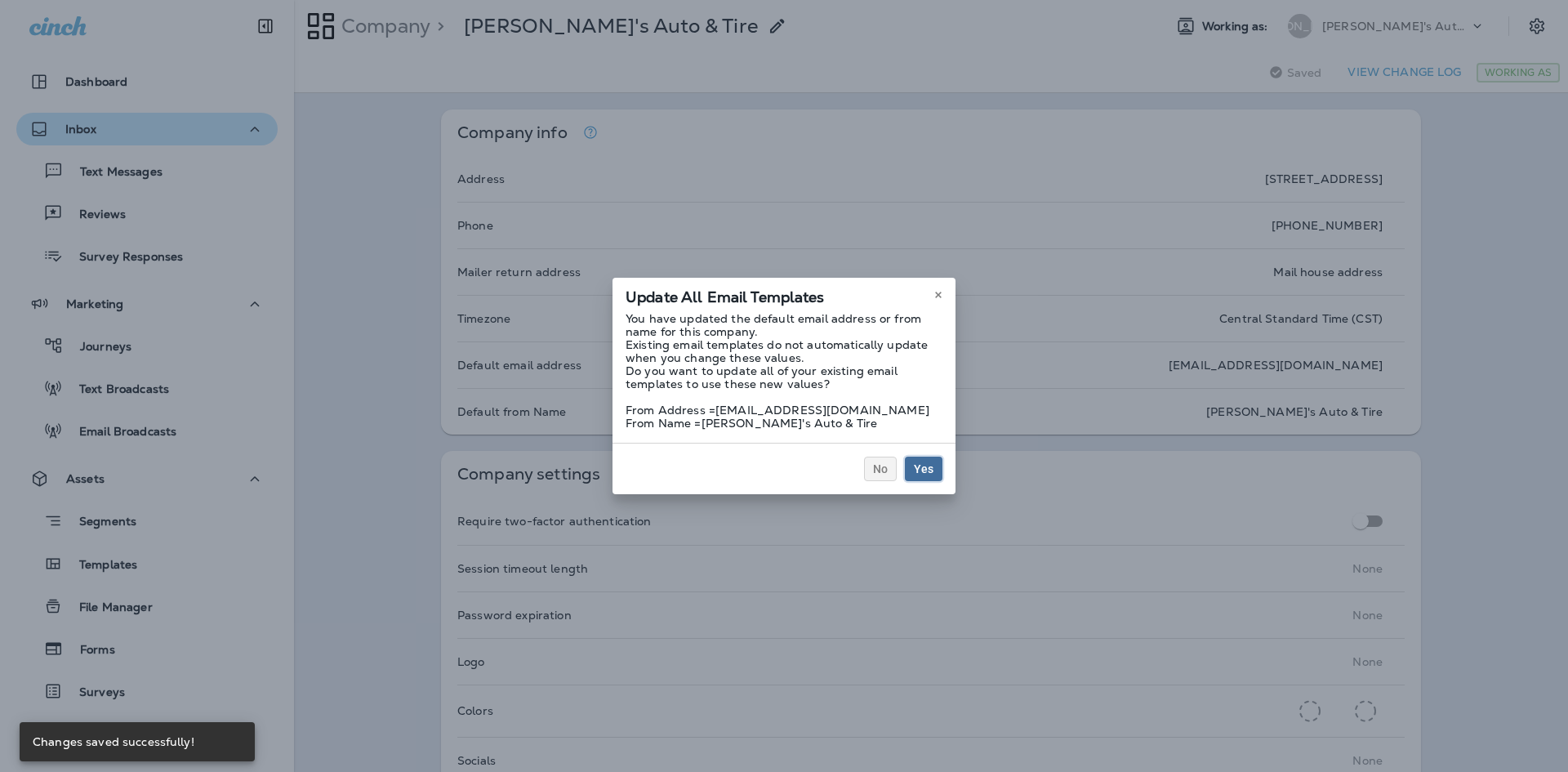
click at [918, 467] on span "Yes" at bounding box center [923, 469] width 19 height 12
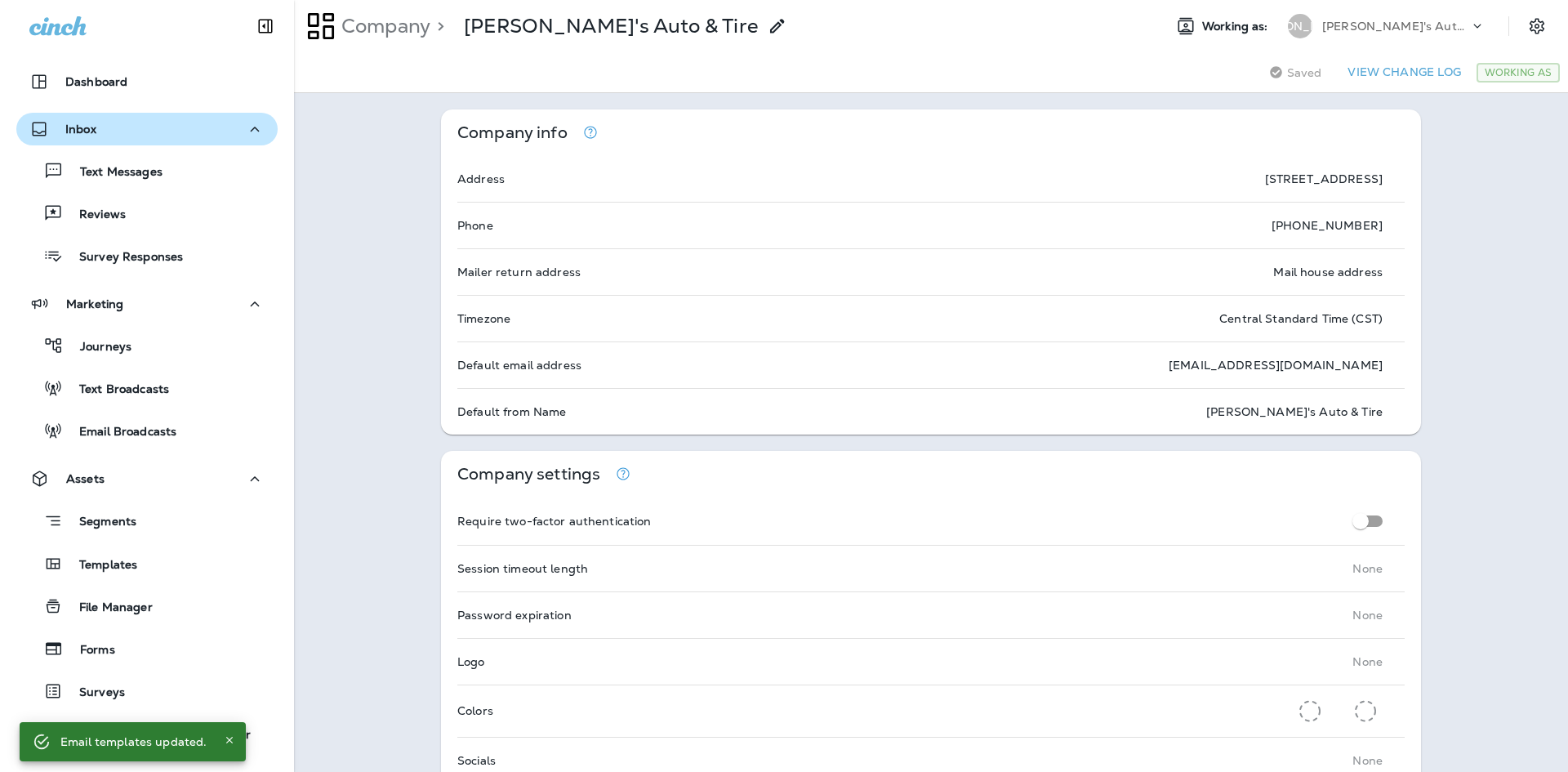
scroll to position [81, 0]
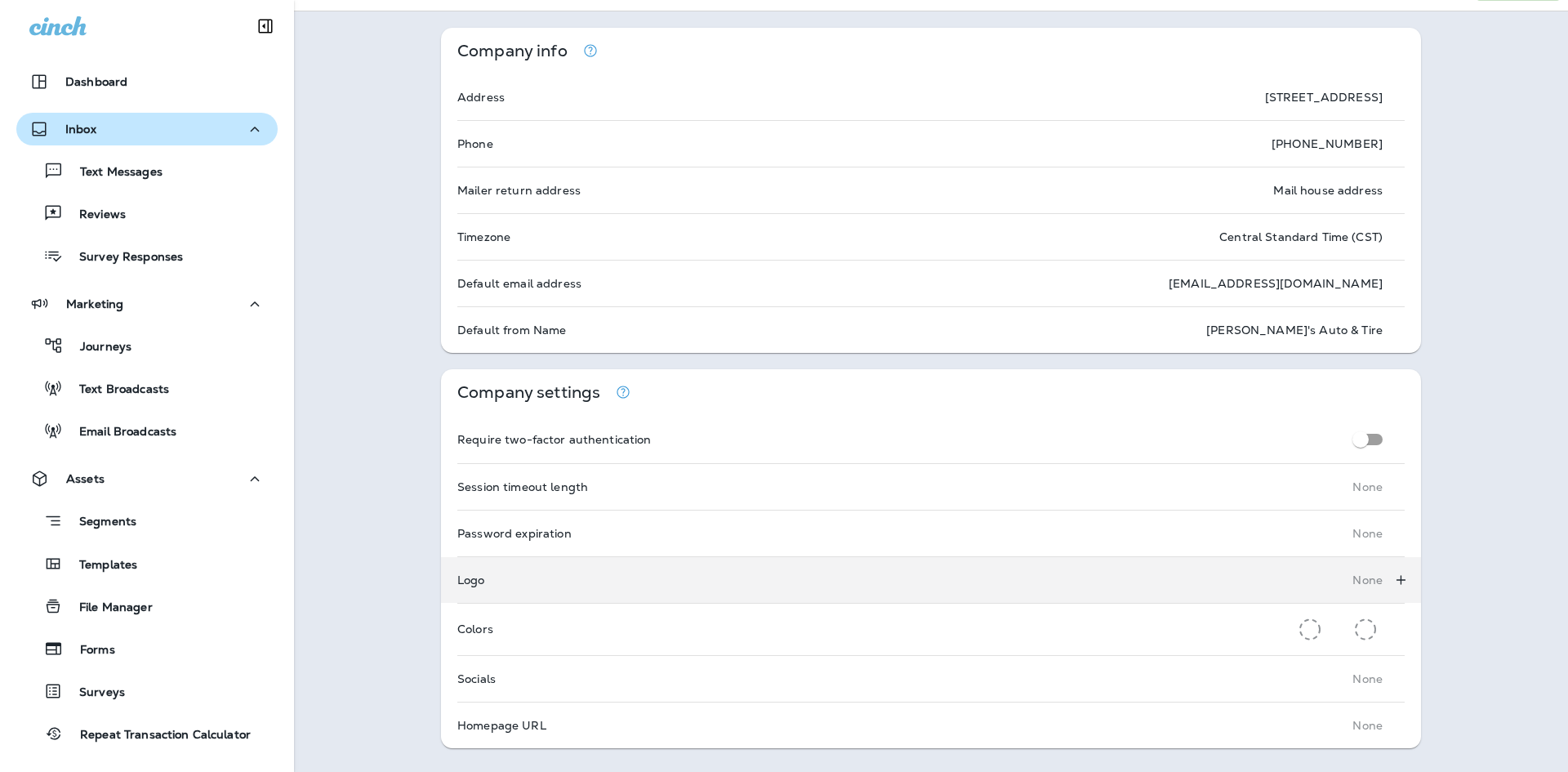
click at [1367, 581] on p "None" at bounding box center [1368, 580] width 30 height 13
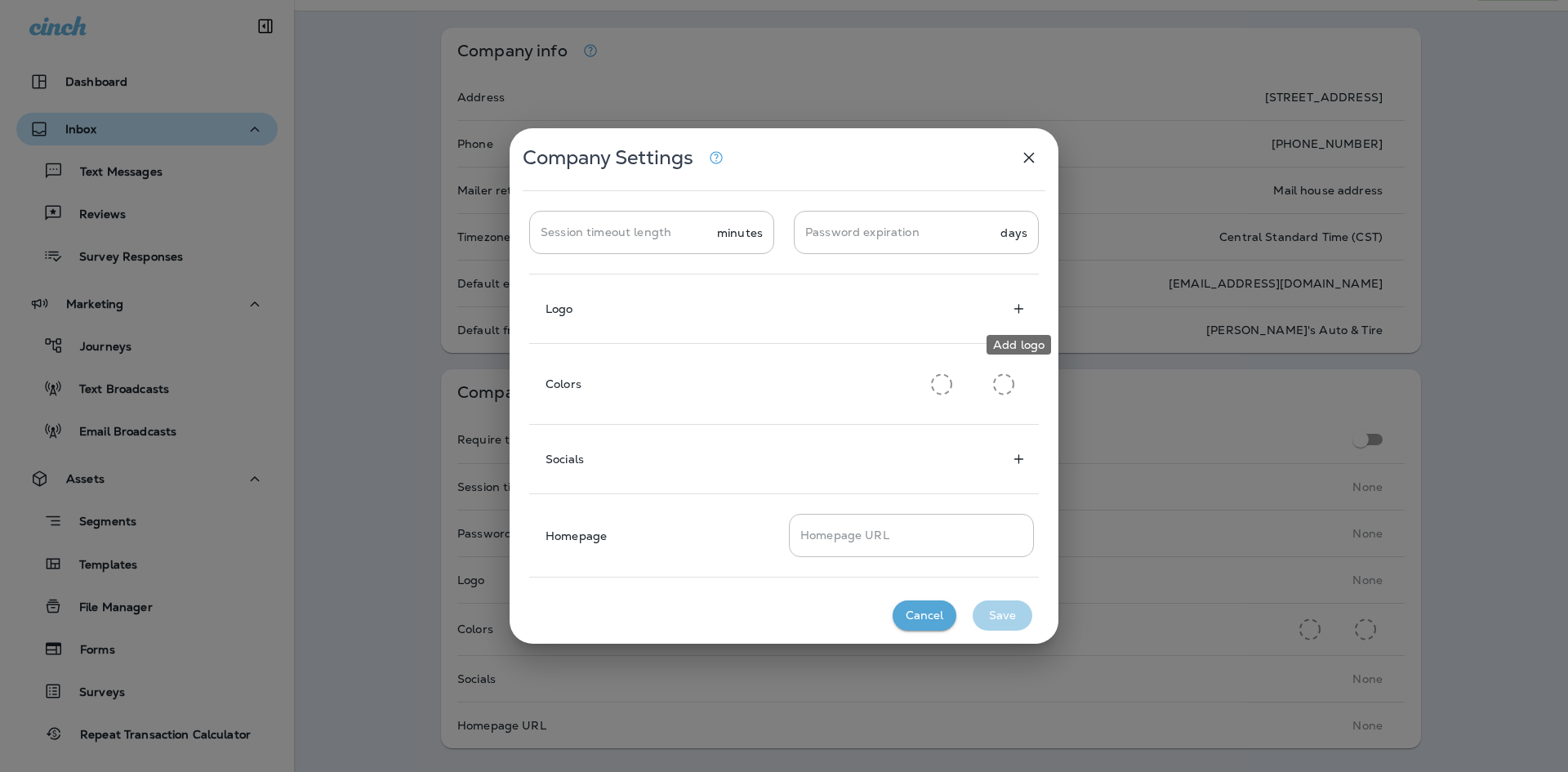
click at [1017, 310] on icon "Add logo" at bounding box center [1018, 308] width 17 height 16
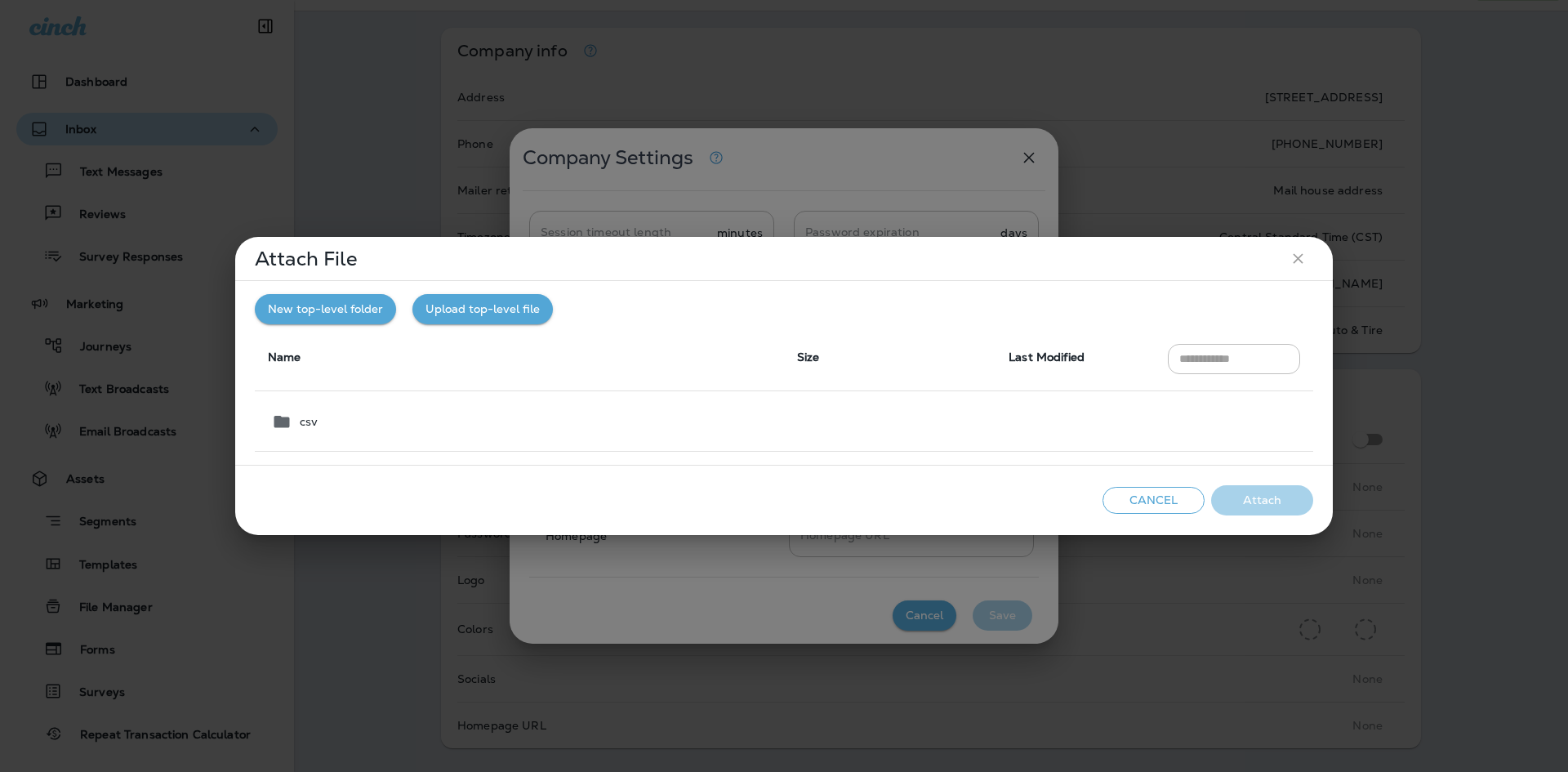
click at [1299, 259] on icon "close" at bounding box center [1298, 258] width 17 height 17
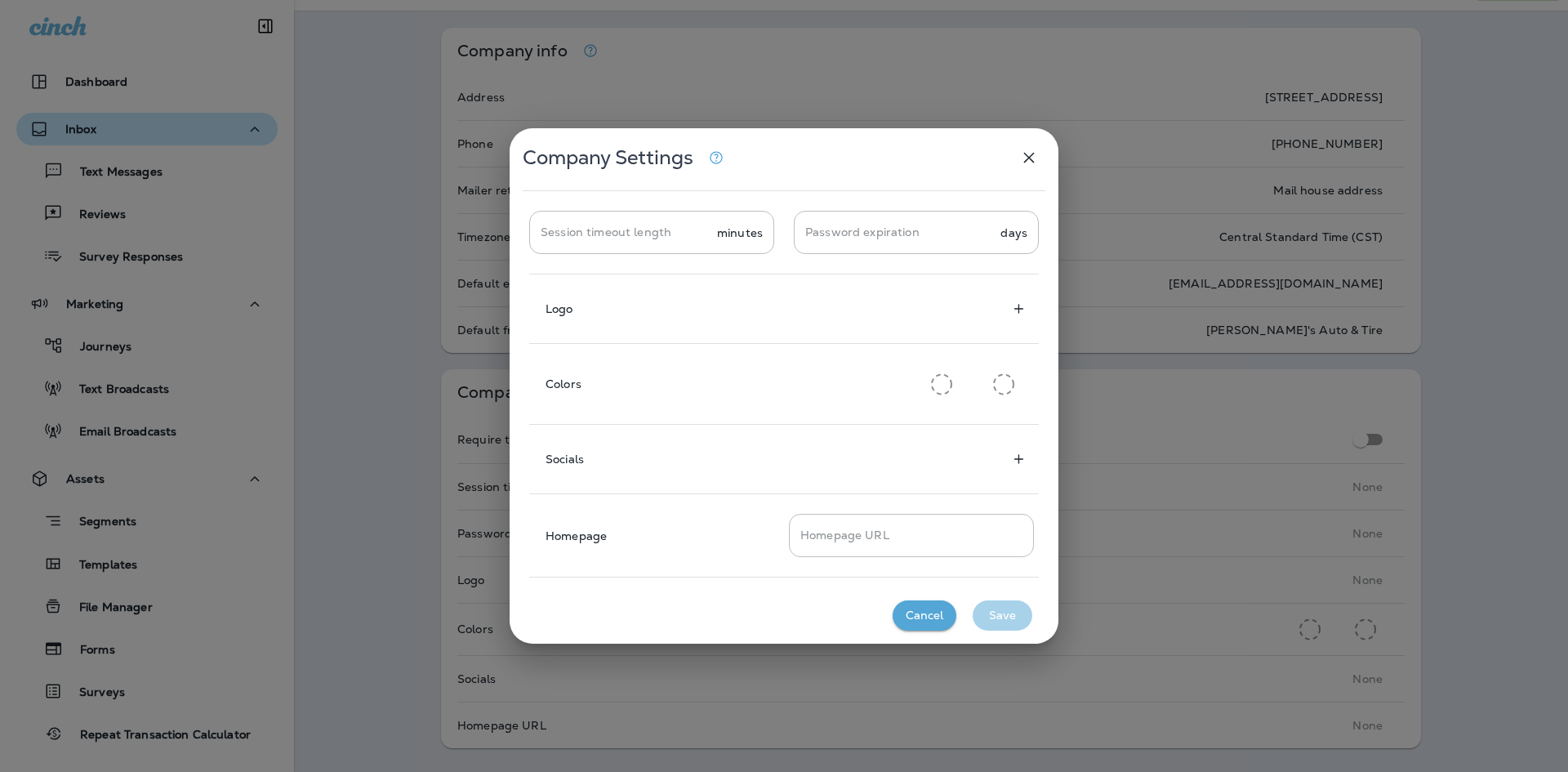
click at [587, 303] on div "Logo" at bounding box center [559, 309] width 60 height 13
click at [1018, 311] on icon "Add logo" at bounding box center [1018, 308] width 9 height 9
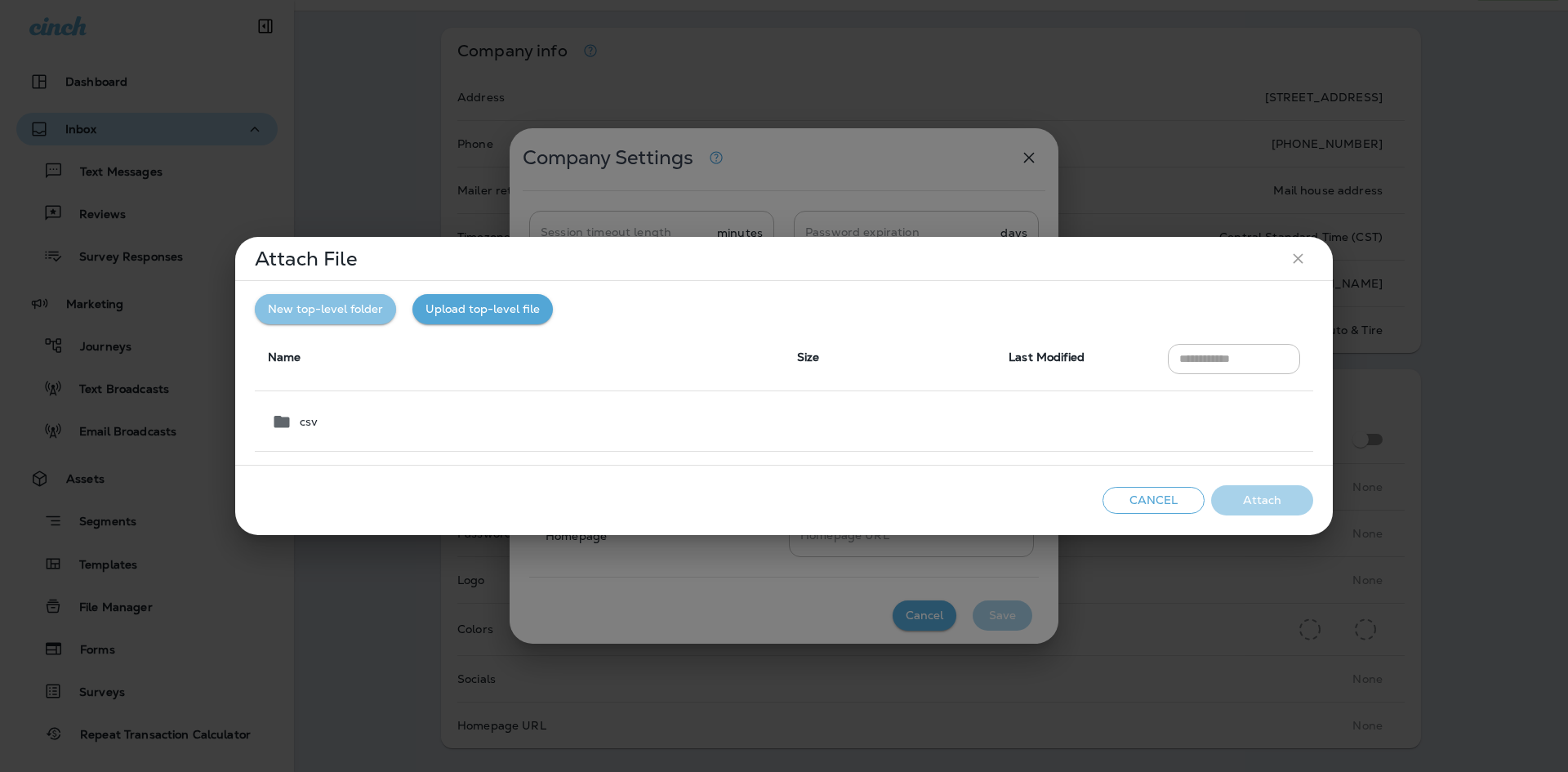
click at [342, 311] on button "New top-level folder" at bounding box center [325, 309] width 142 height 30
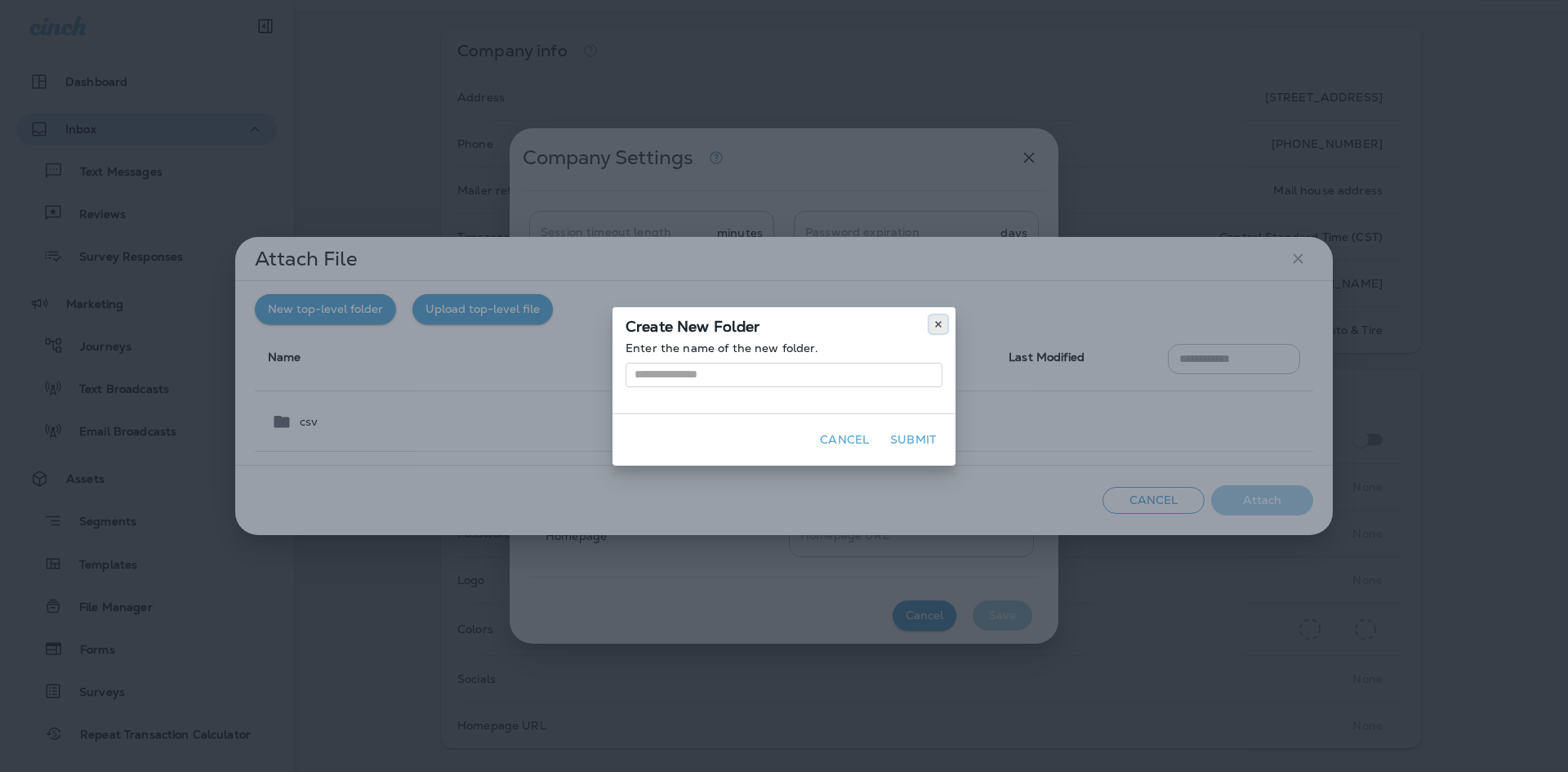
click at [939, 321] on icon at bounding box center [939, 324] width 10 height 10
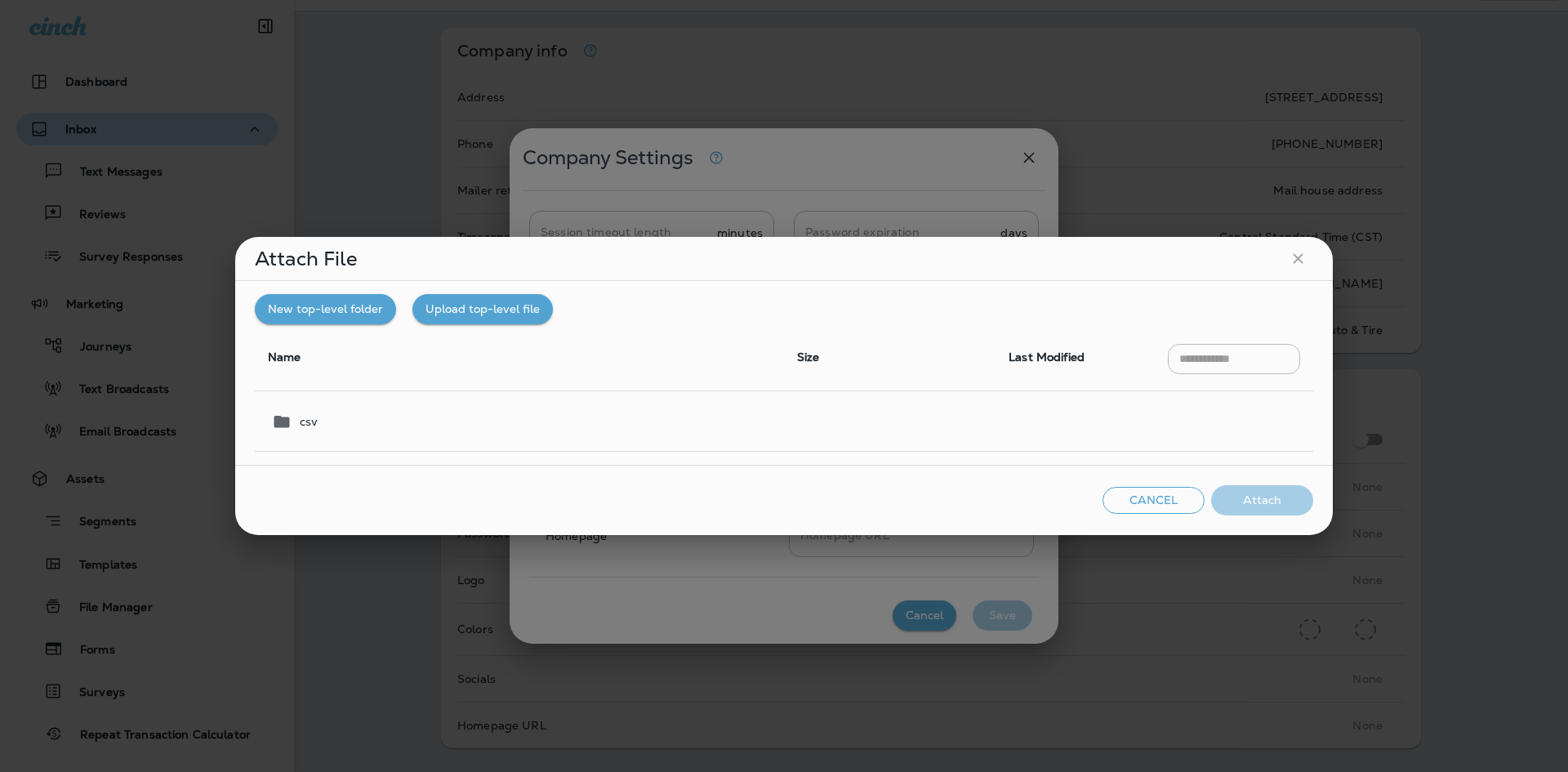
click at [318, 412] on div at bounding box center [784, 386] width 1568 height 772
click at [290, 421] on icon at bounding box center [282, 421] width 20 height 19
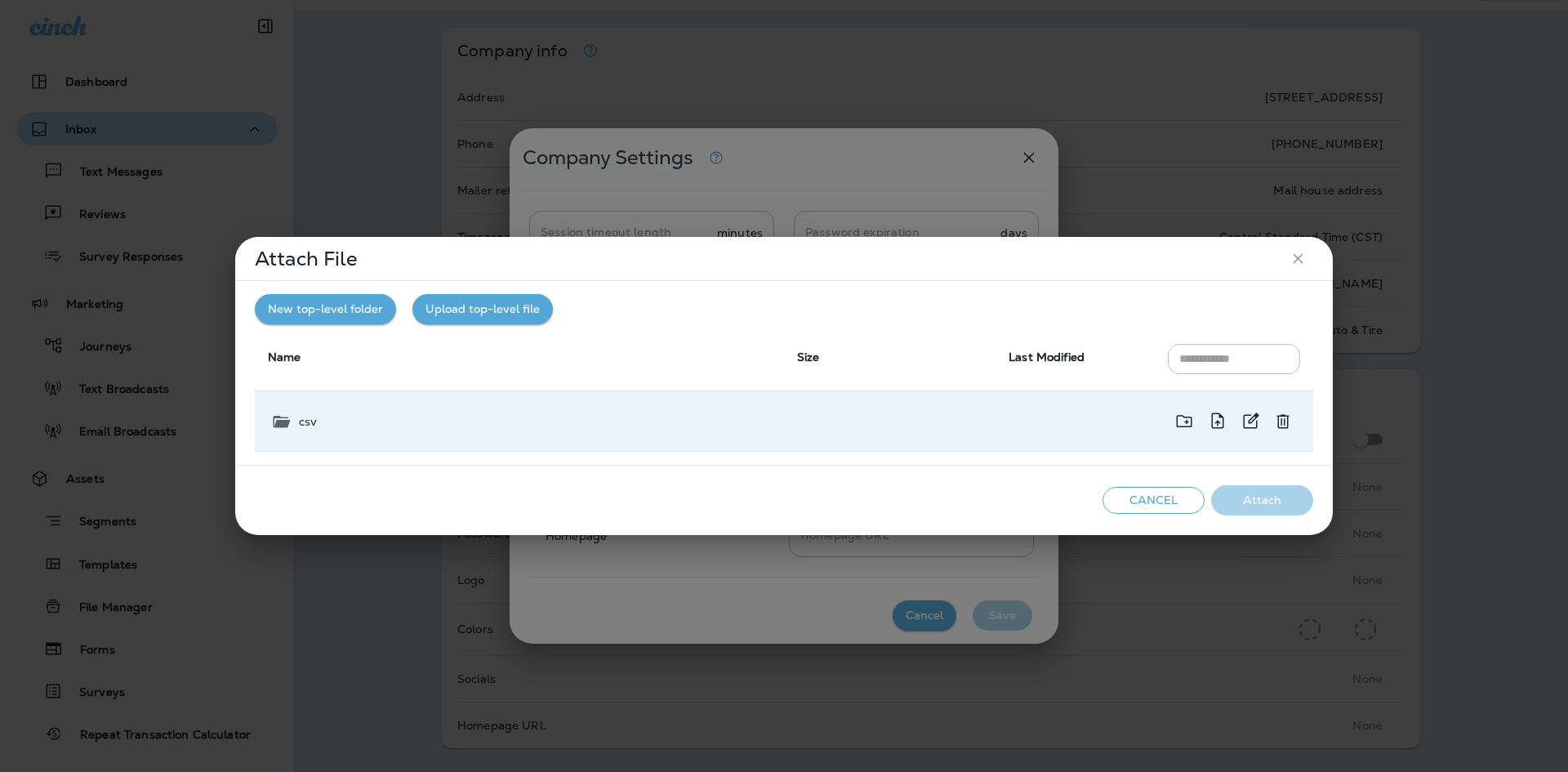
click at [272, 423] on icon at bounding box center [281, 421] width 19 height 19
click at [285, 424] on icon at bounding box center [281, 421] width 16 height 13
click at [285, 424] on icon at bounding box center [282, 421] width 17 height 13
click at [470, 335] on th "Name" at bounding box center [519, 358] width 529 height 67
click at [360, 305] on button "New top-level folder" at bounding box center [325, 309] width 142 height 30
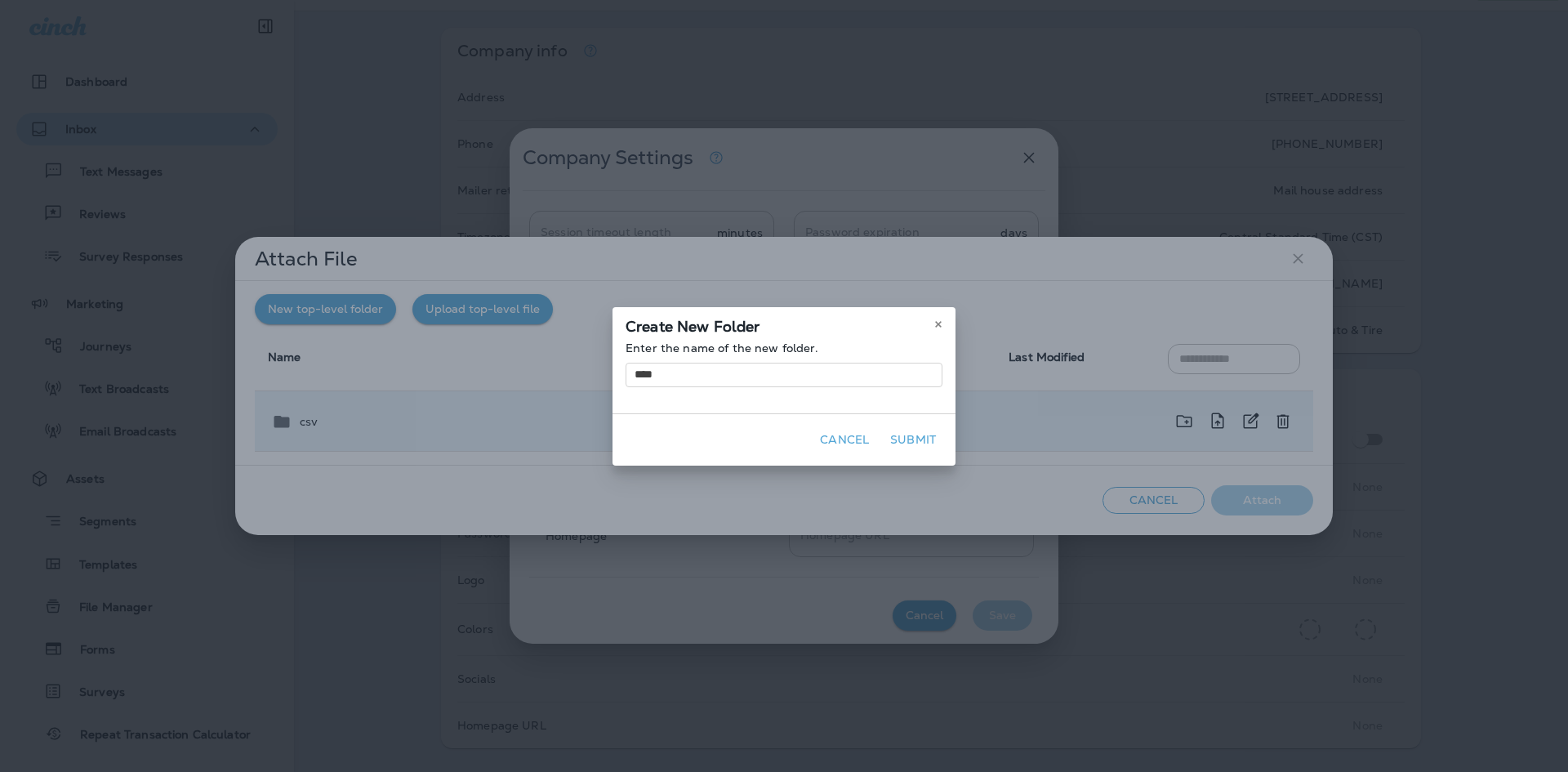
type input "****"
click at [905, 435] on button "Submit" at bounding box center [913, 440] width 59 height 25
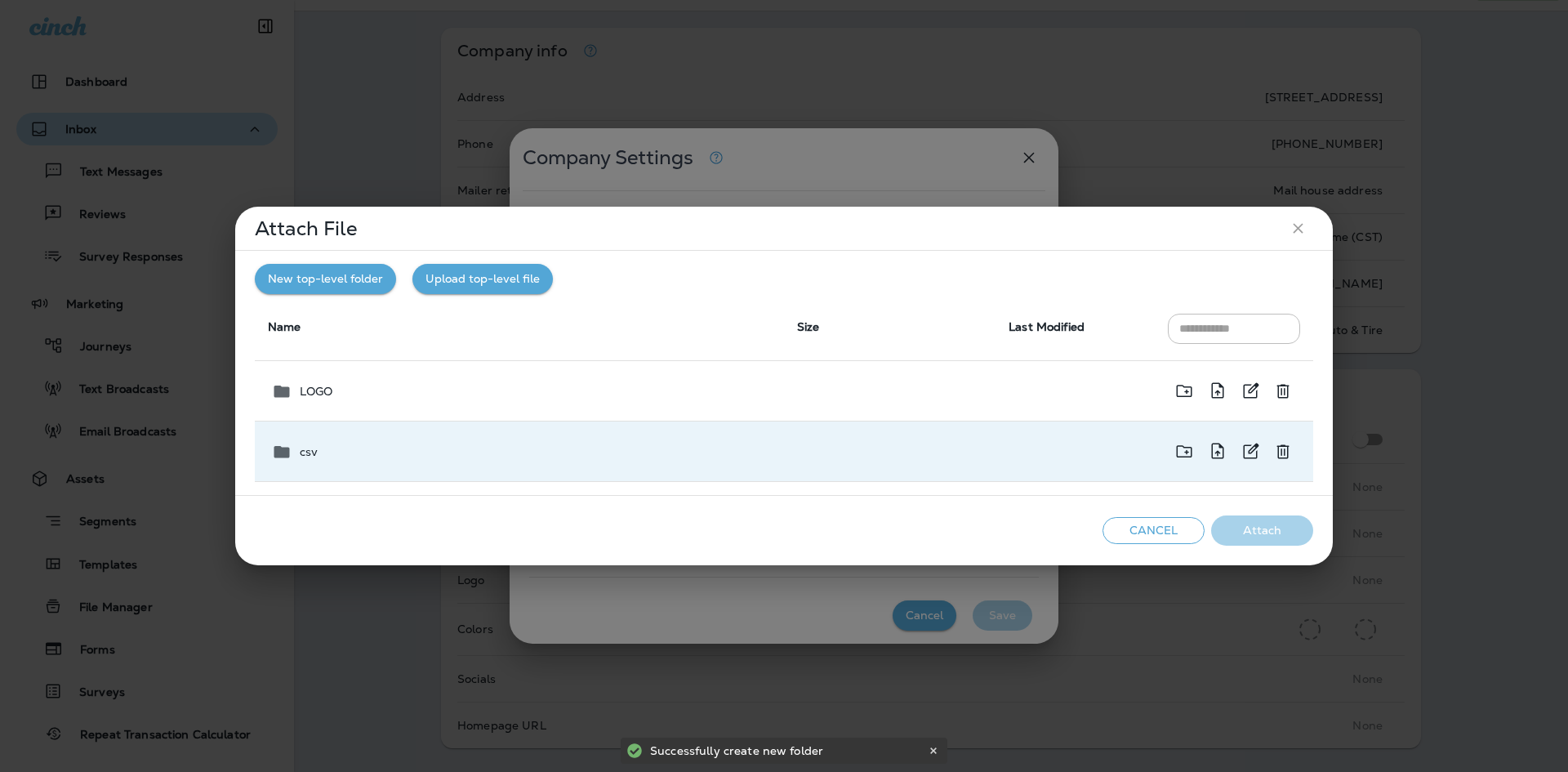
click at [350, 408] on td "LOGO" at bounding box center [519, 391] width 529 height 60
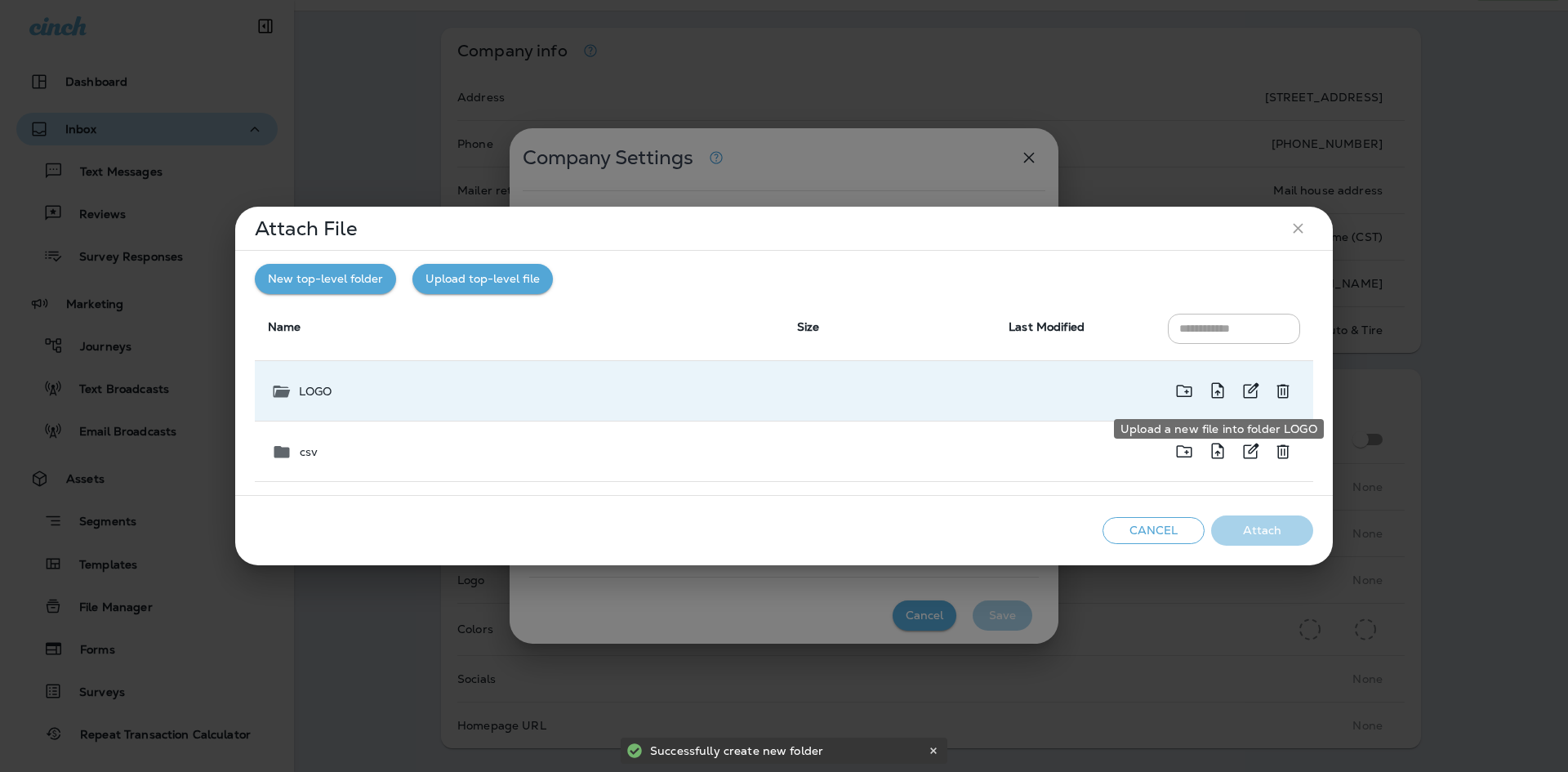
click at [1229, 387] on button "Upload a new file into folder LOGO" at bounding box center [1217, 391] width 33 height 34
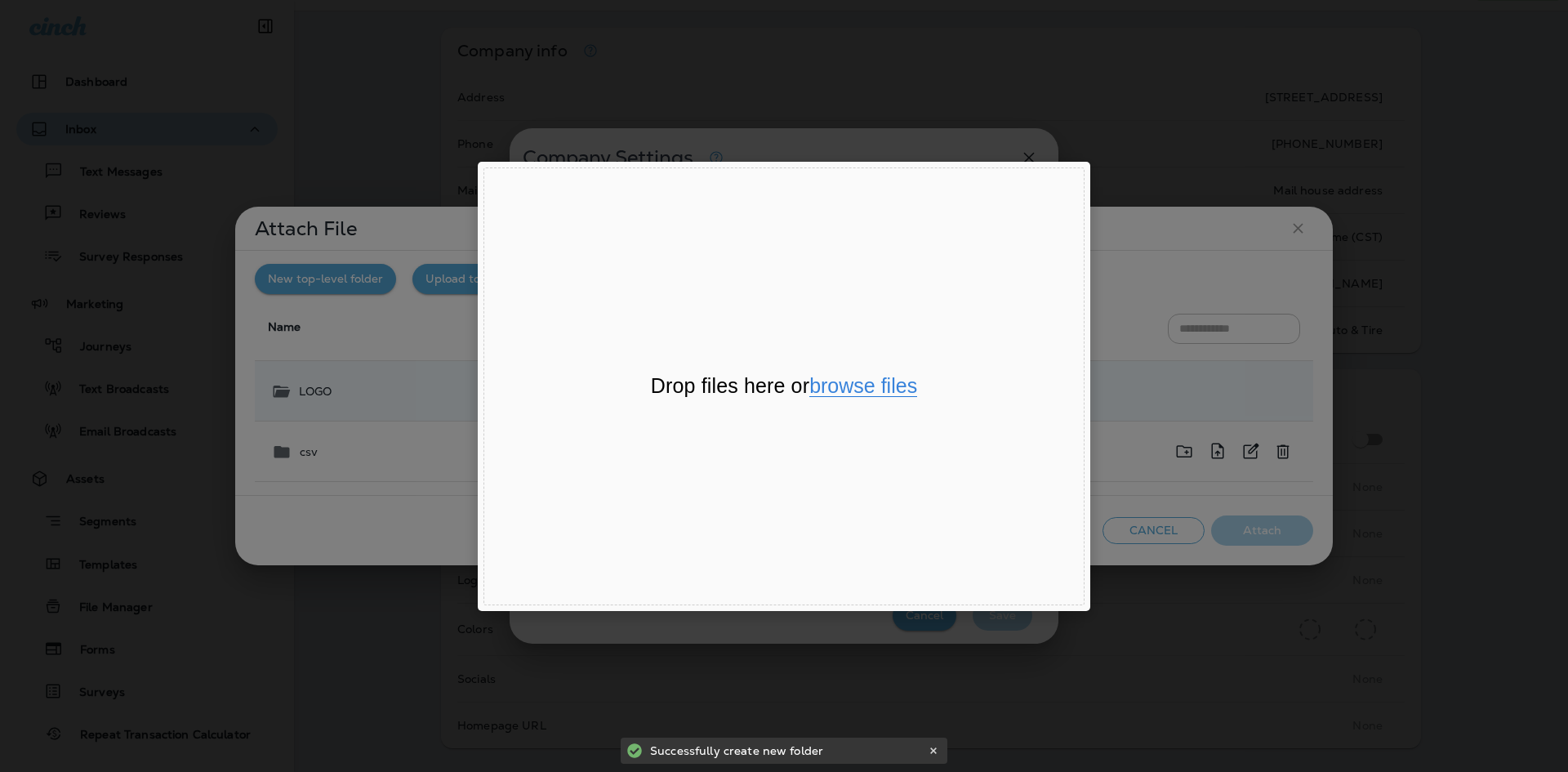
click at [846, 383] on button "browse files" at bounding box center [863, 386] width 108 height 21
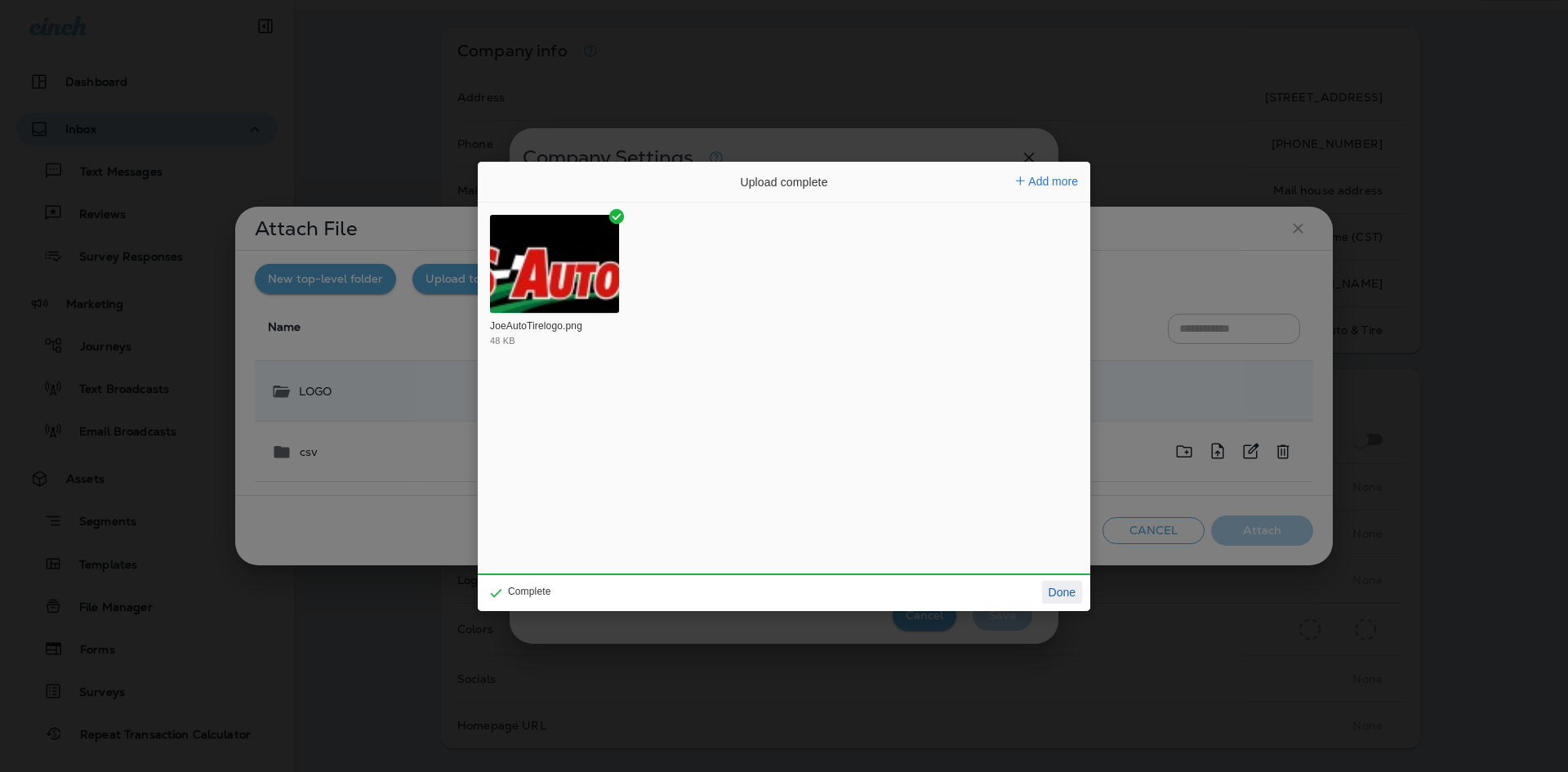
click at [1066, 588] on button "Done" at bounding box center [1062, 592] width 40 height 23
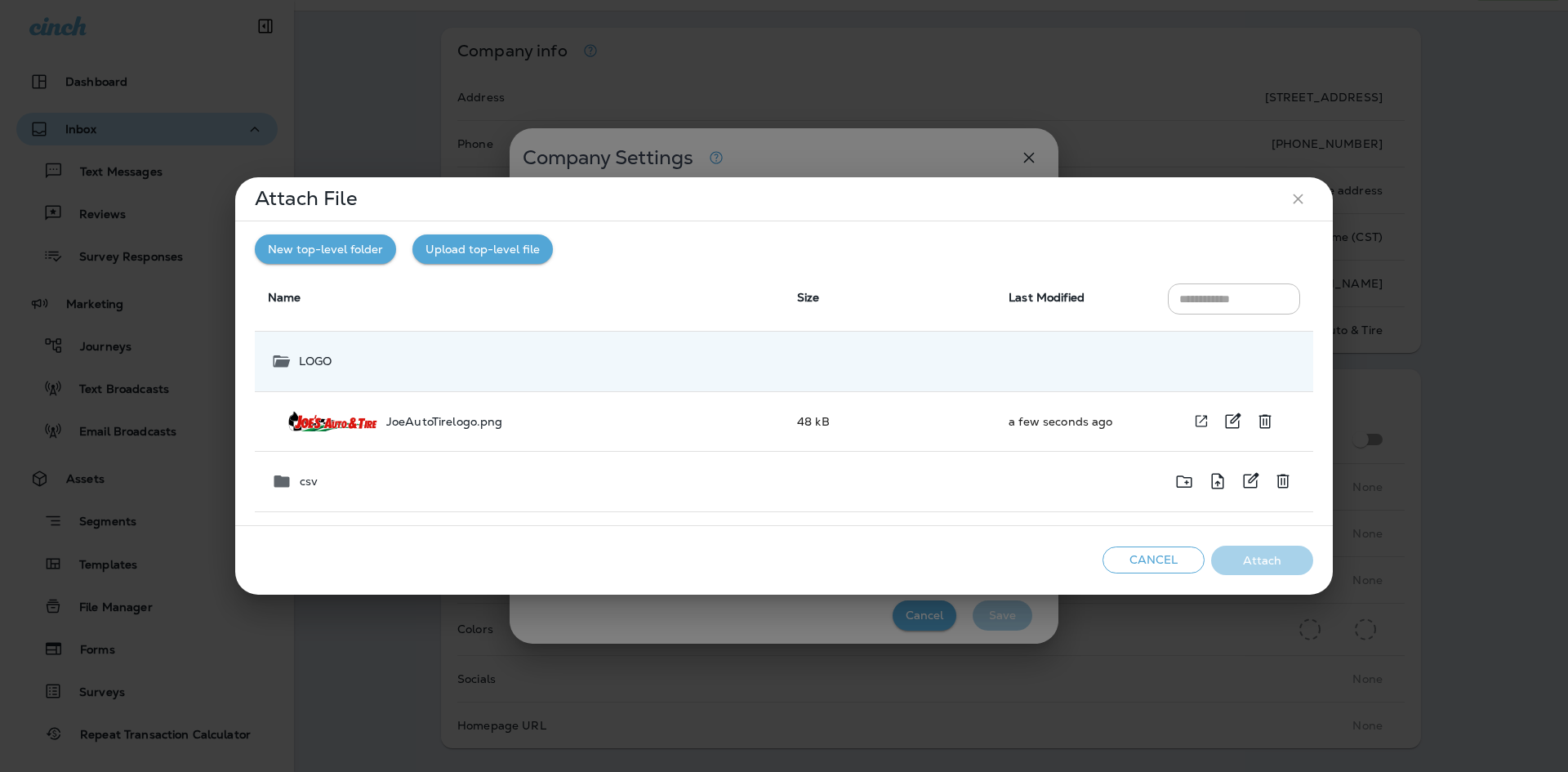
click at [619, 420] on div "JoeAutoTirelogo.png" at bounding box center [529, 421] width 484 height 20
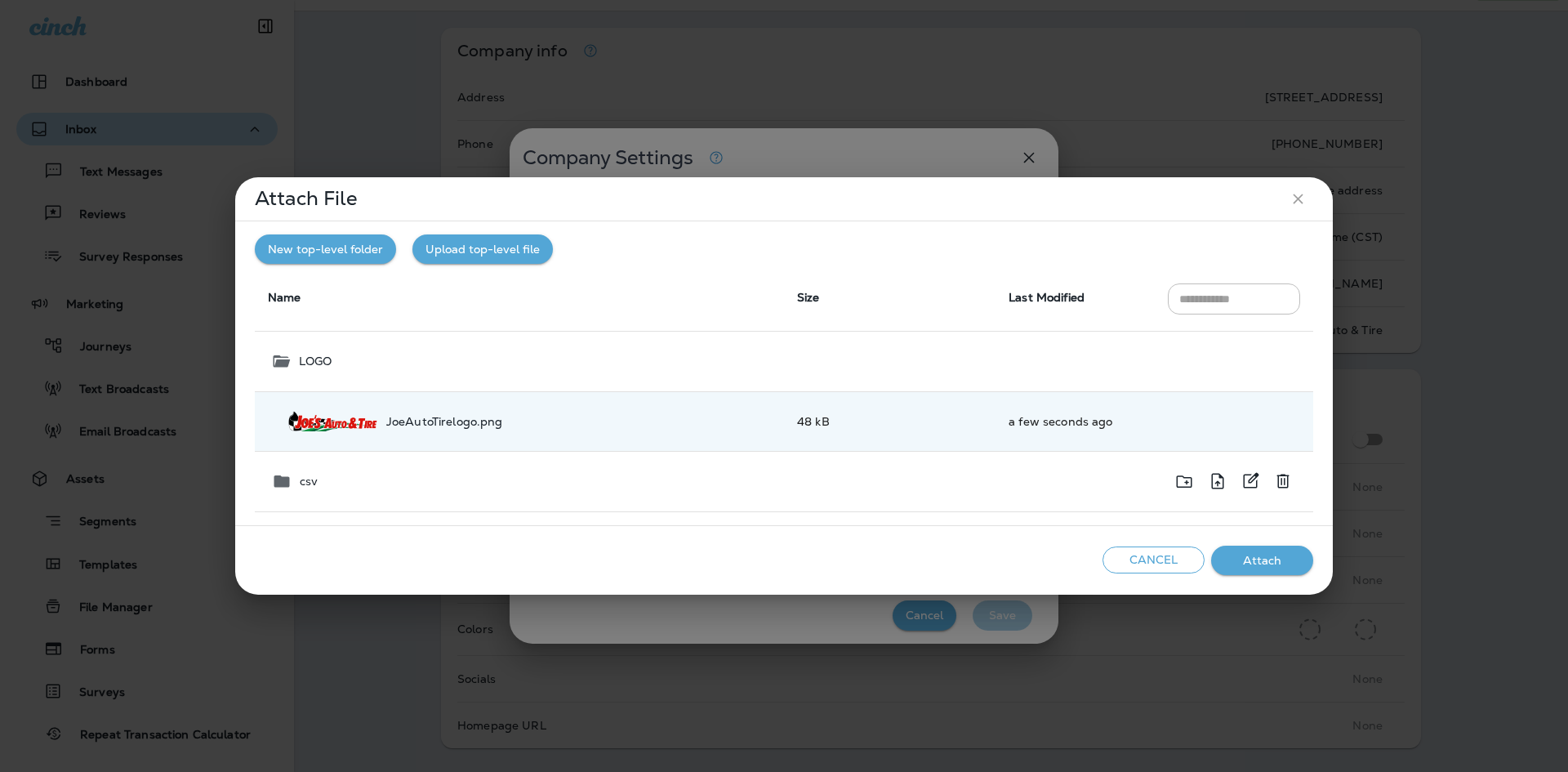
click at [1278, 554] on button "Attach" at bounding box center [1262, 561] width 102 height 30
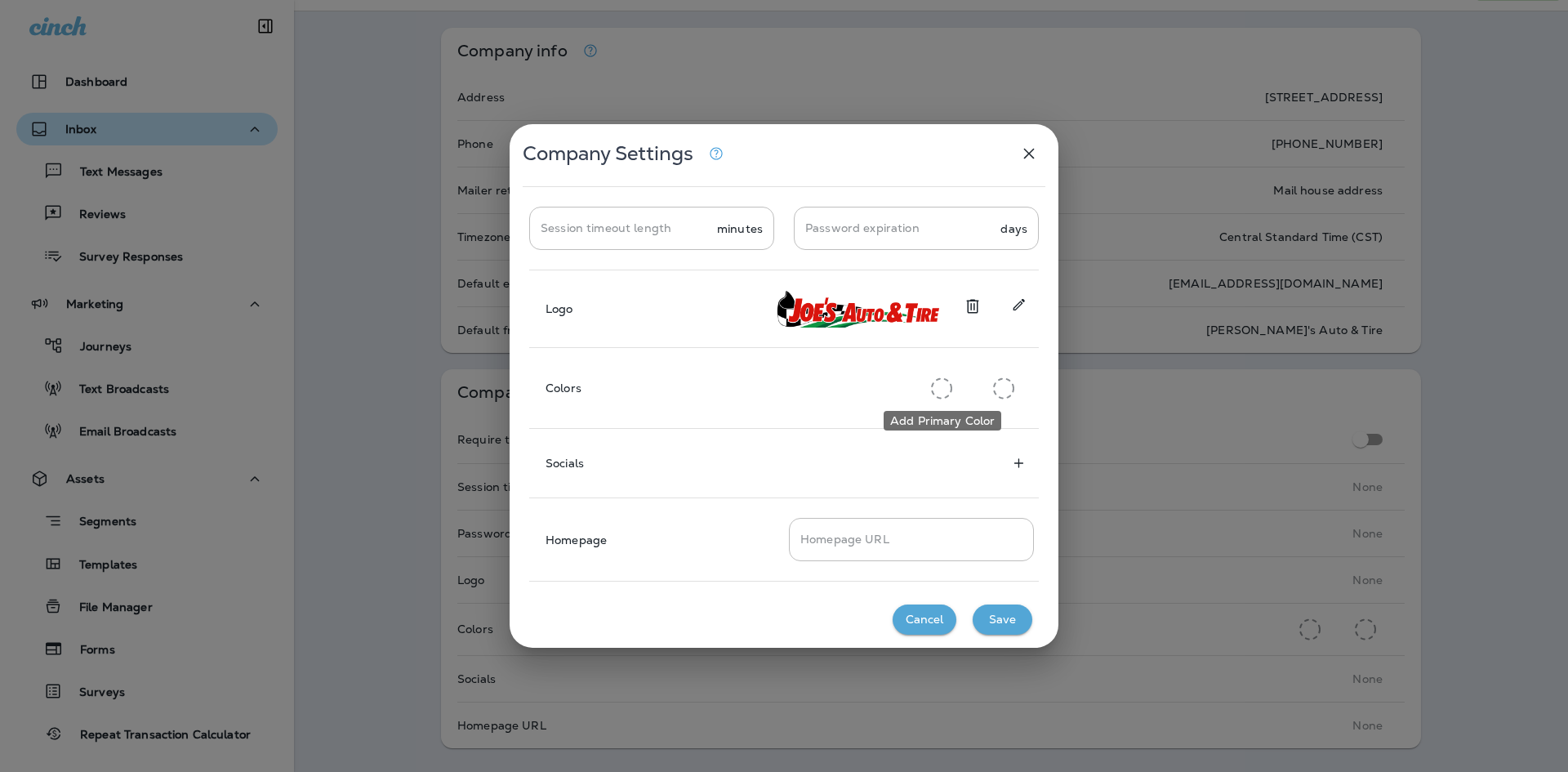
click at [948, 391] on icon "Add Primary Color" at bounding box center [941, 388] width 21 height 22
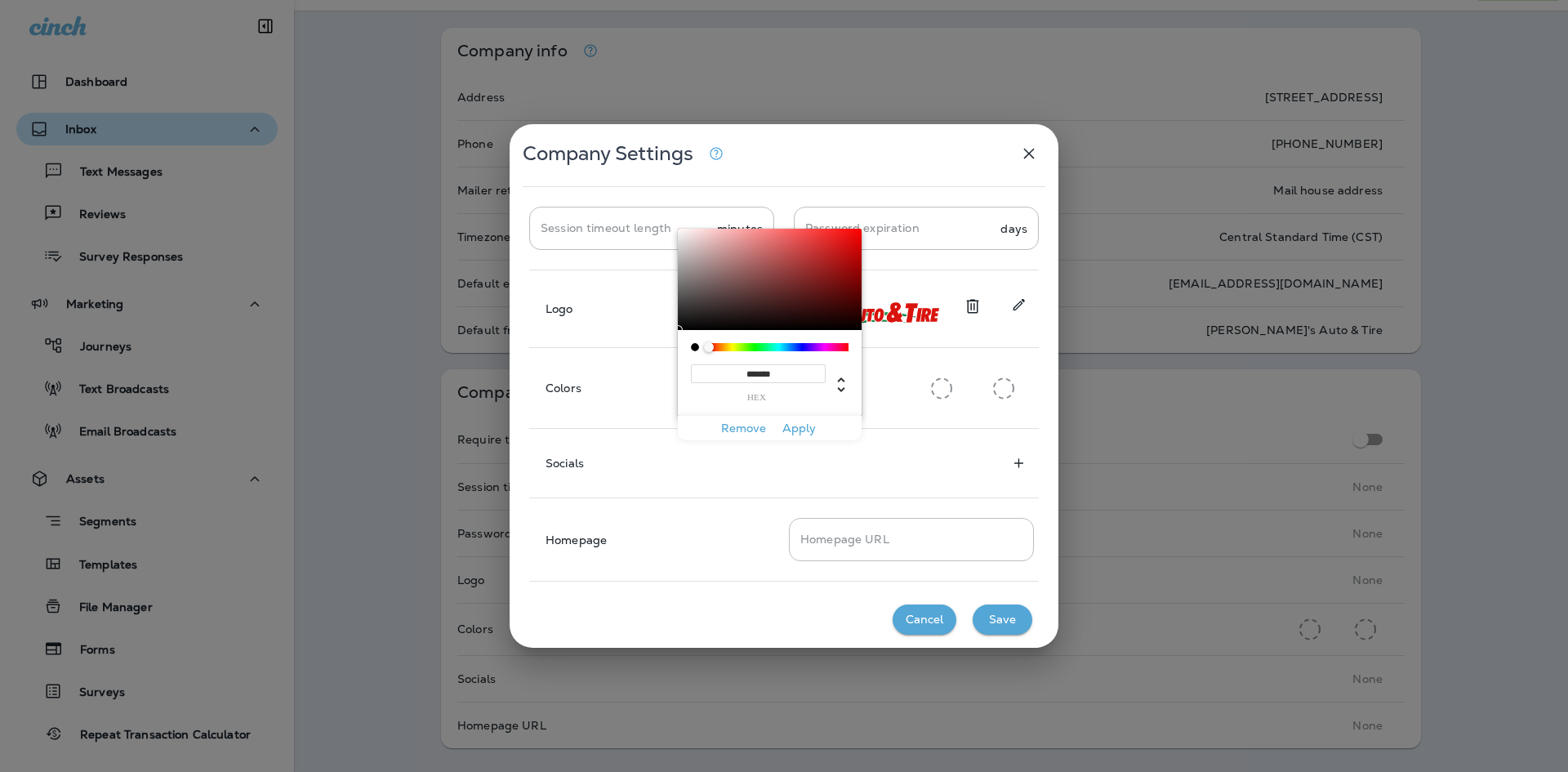
click at [947, 474] on div "Socials" at bounding box center [784, 463] width 510 height 29
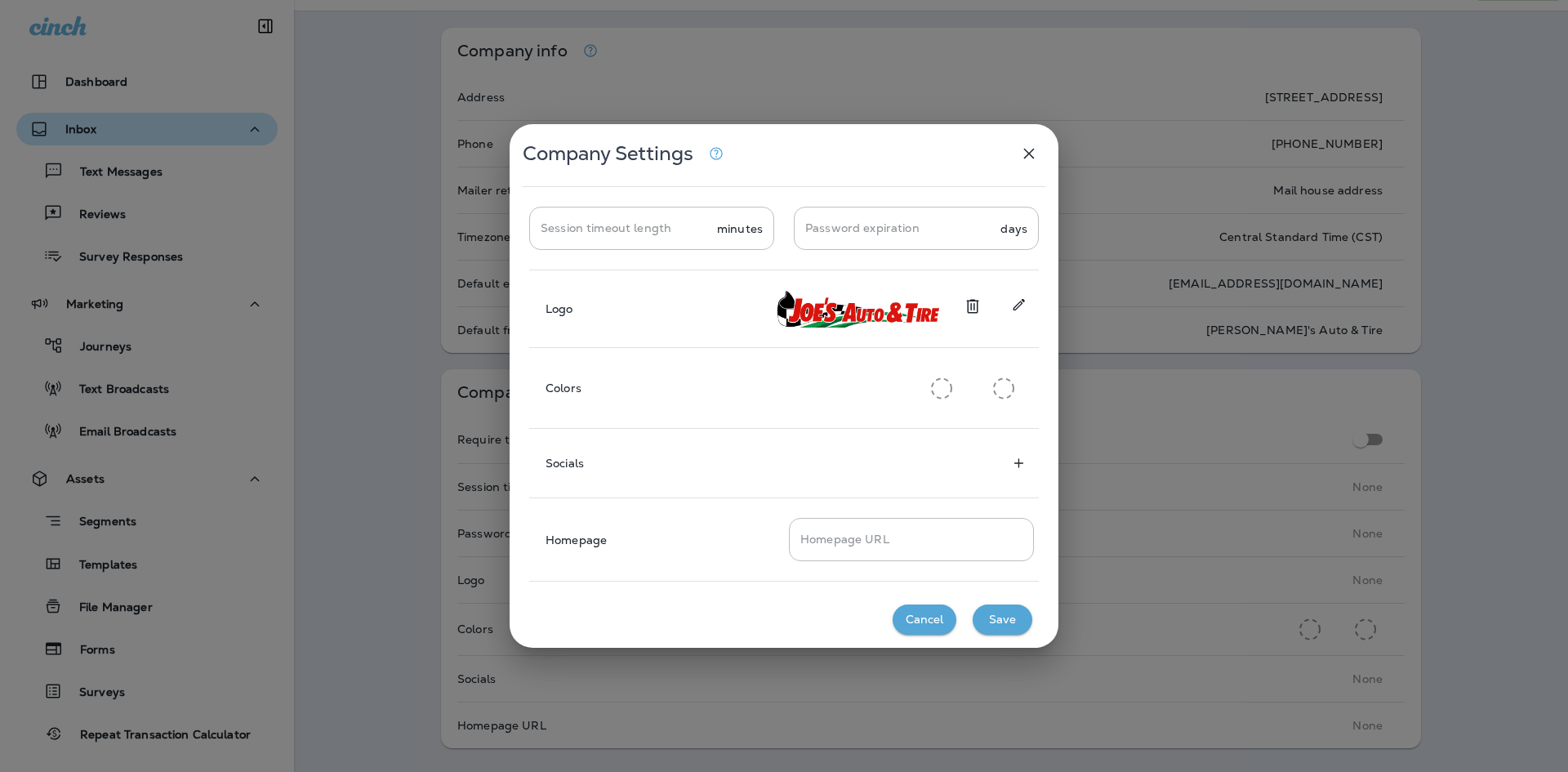
click at [1001, 381] on icon "Add Primary Color" at bounding box center [1003, 388] width 21 height 22
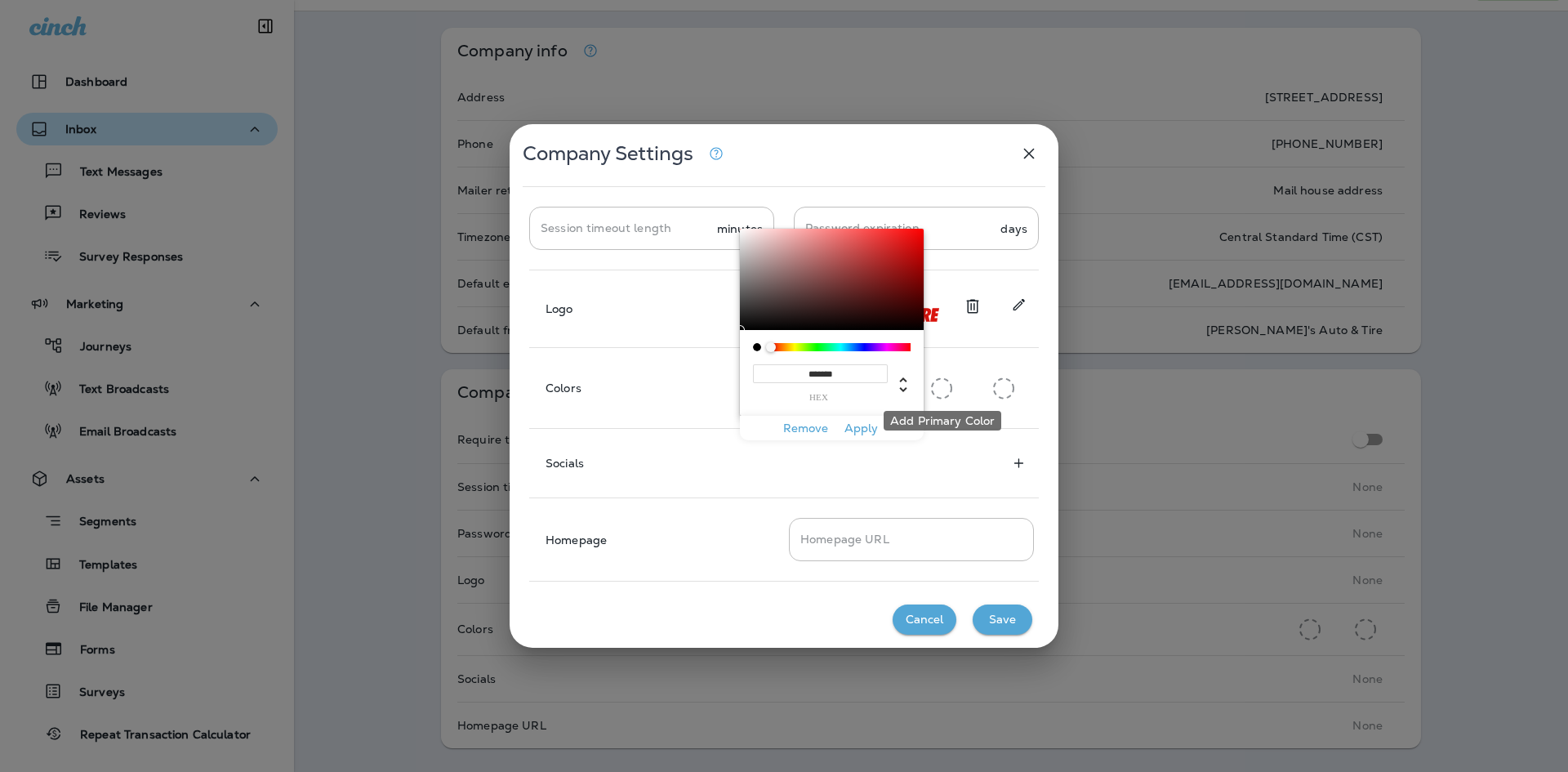
click at [947, 382] on icon "Add Primary Color" at bounding box center [941, 388] width 21 height 22
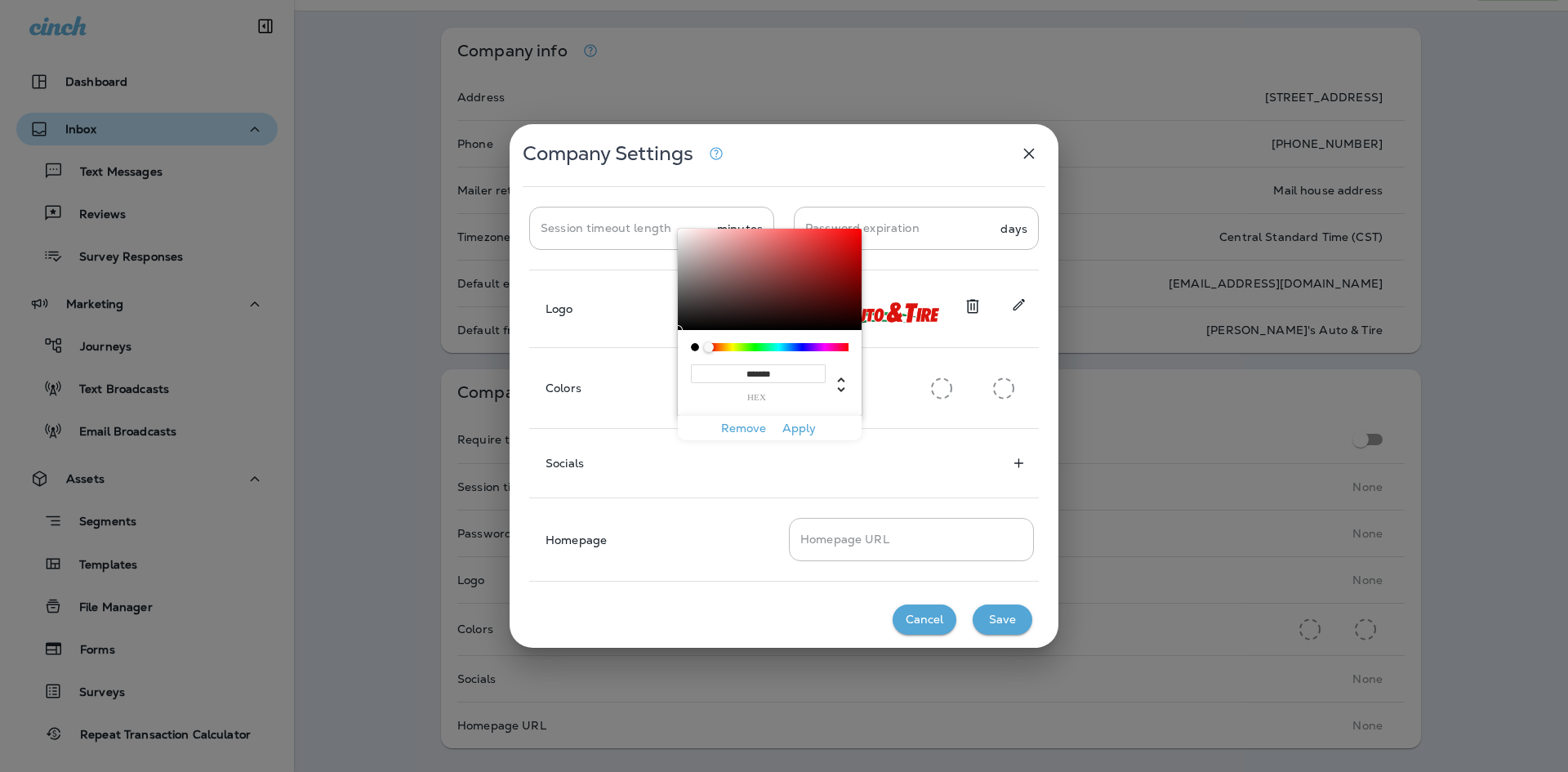
click at [944, 461] on div "Socials" at bounding box center [784, 463] width 510 height 29
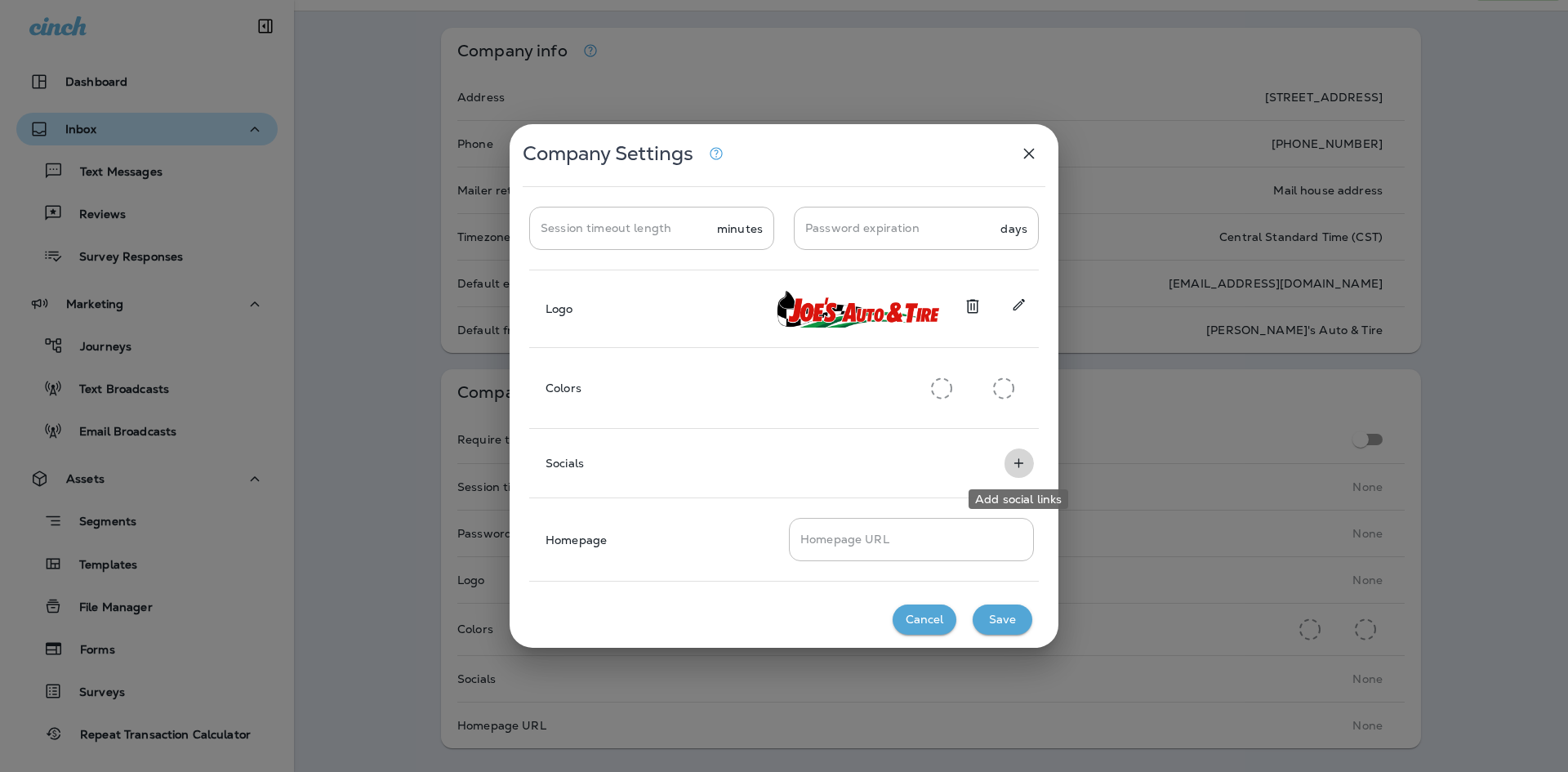
click at [1028, 461] on button "Add social links" at bounding box center [1019, 463] width 30 height 29
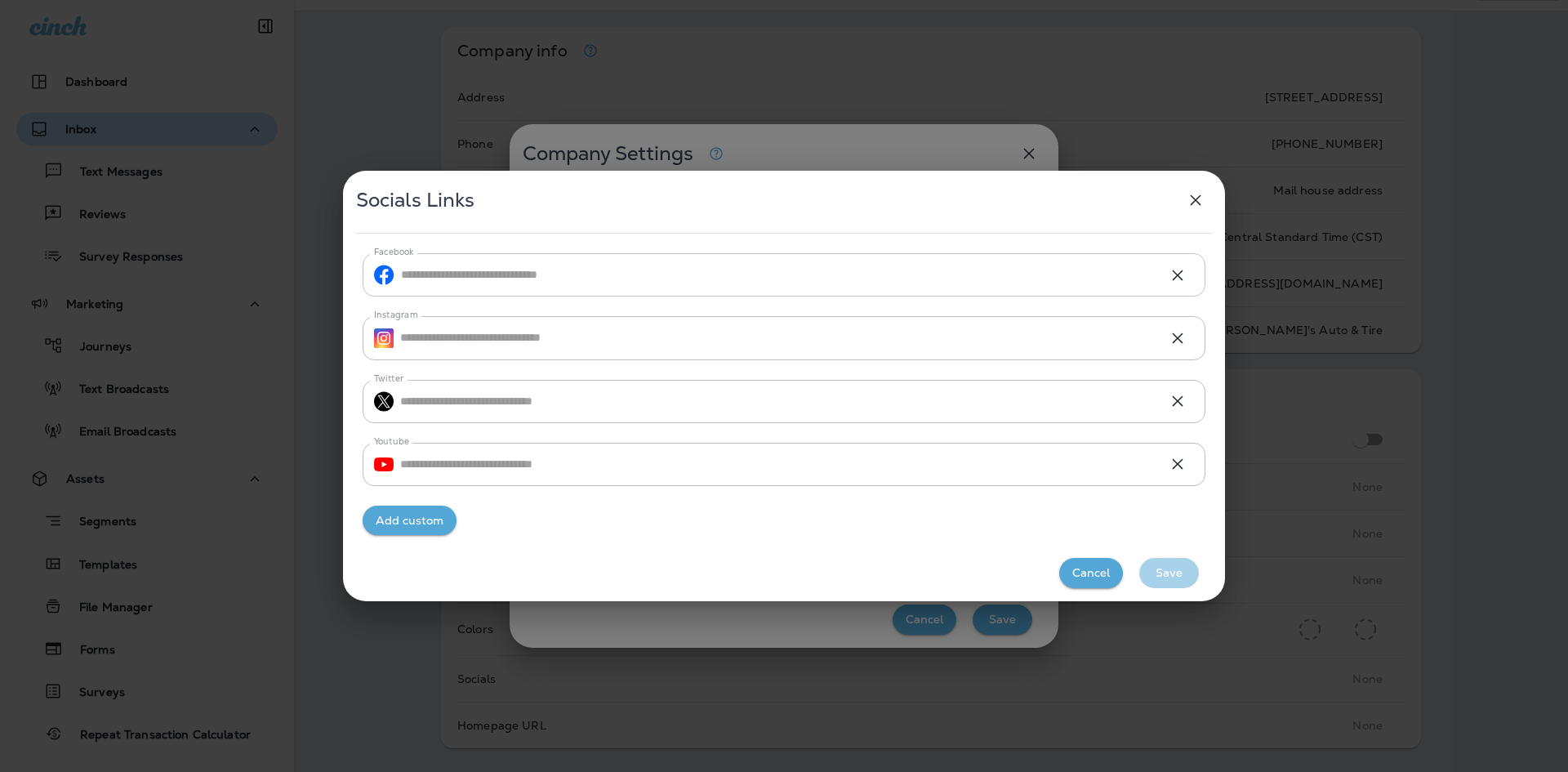
click at [631, 289] on input "Facebook" at bounding box center [777, 275] width 753 height 44
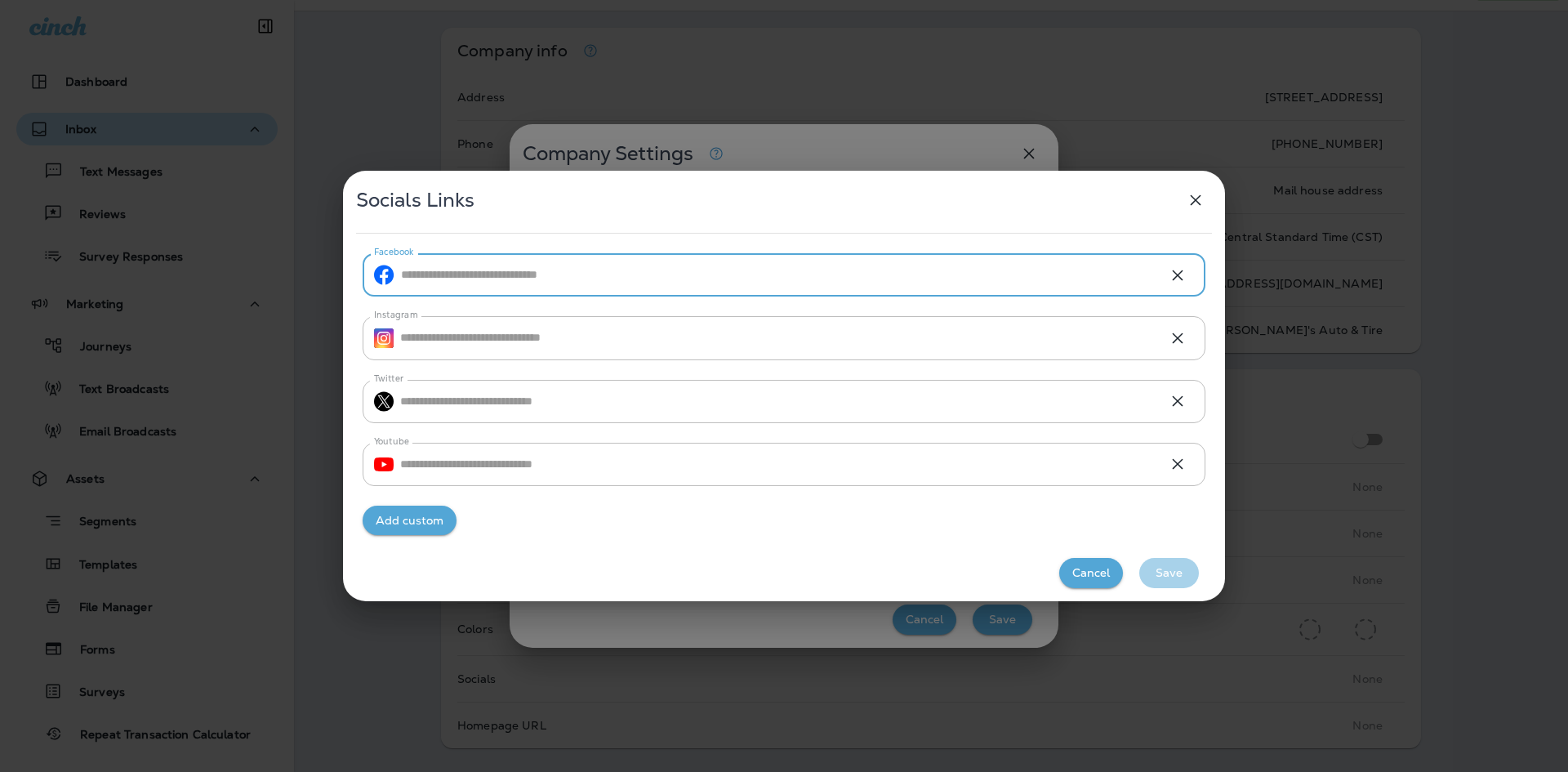
paste input "**********"
type input "**********"
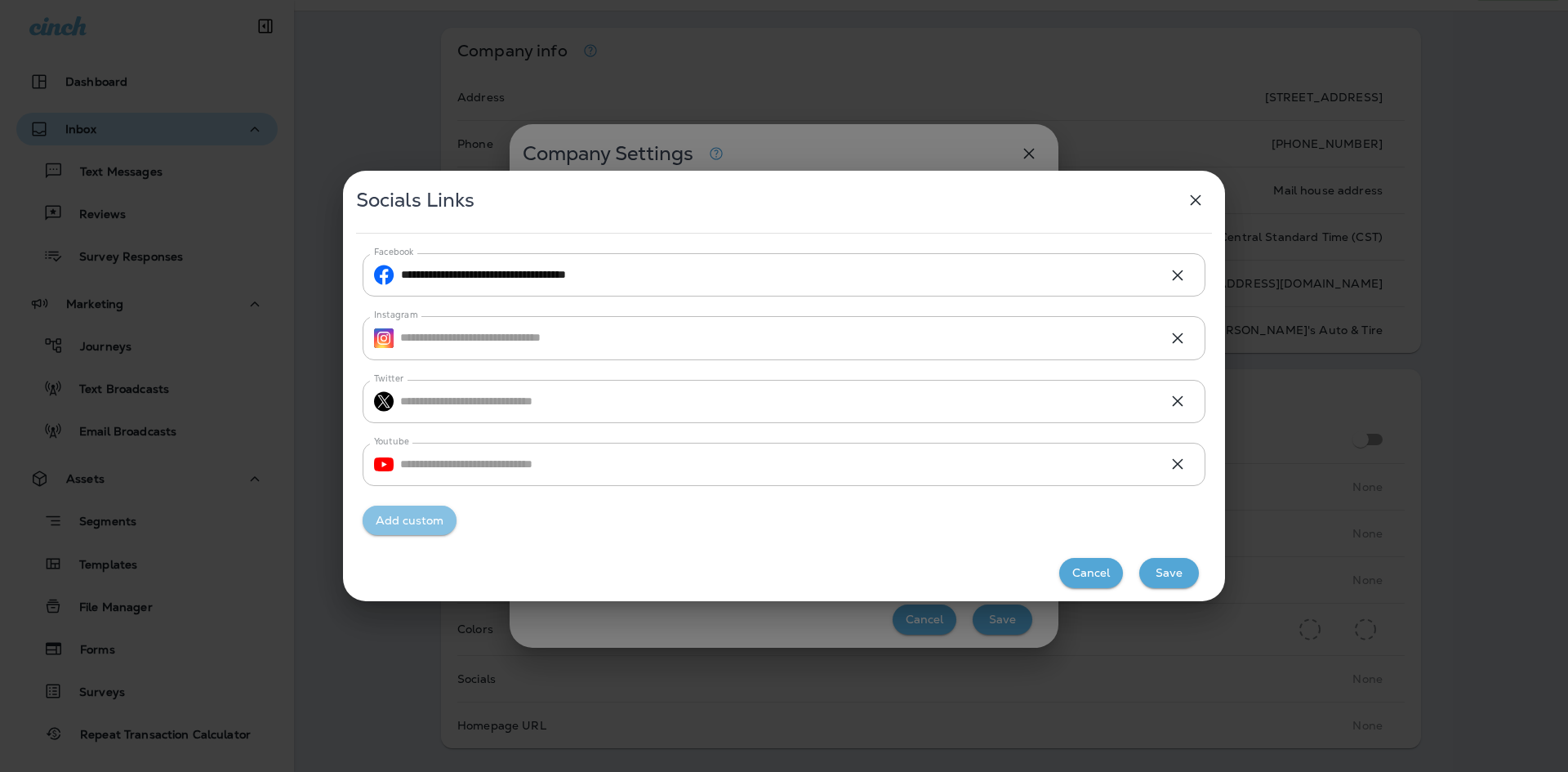
click at [416, 518] on button "Add custom" at bounding box center [410, 521] width 94 height 30
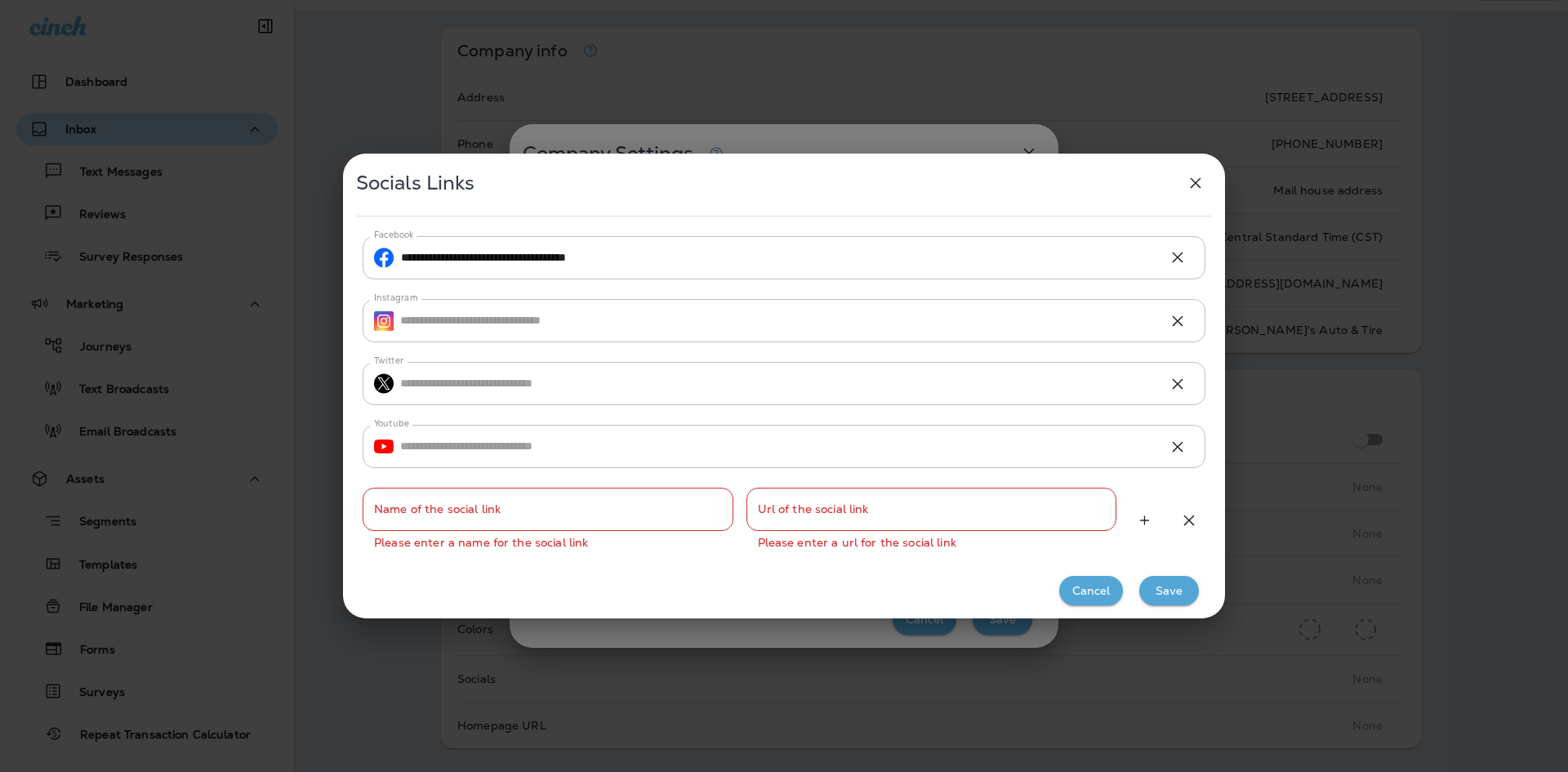
click at [426, 514] on input "Name of the social link" at bounding box center [548, 510] width 370 height 44
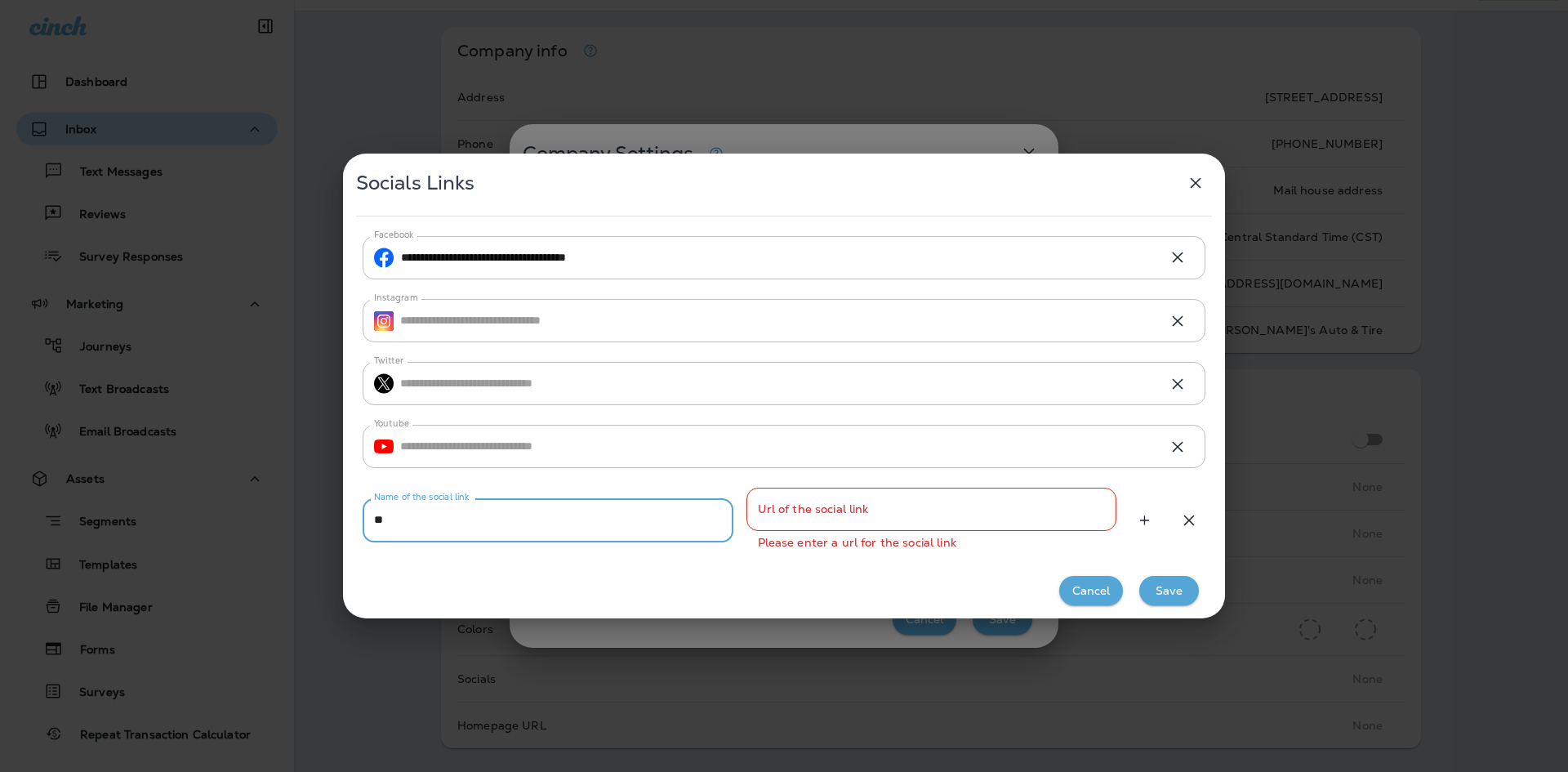
type input "*"
type input "********"
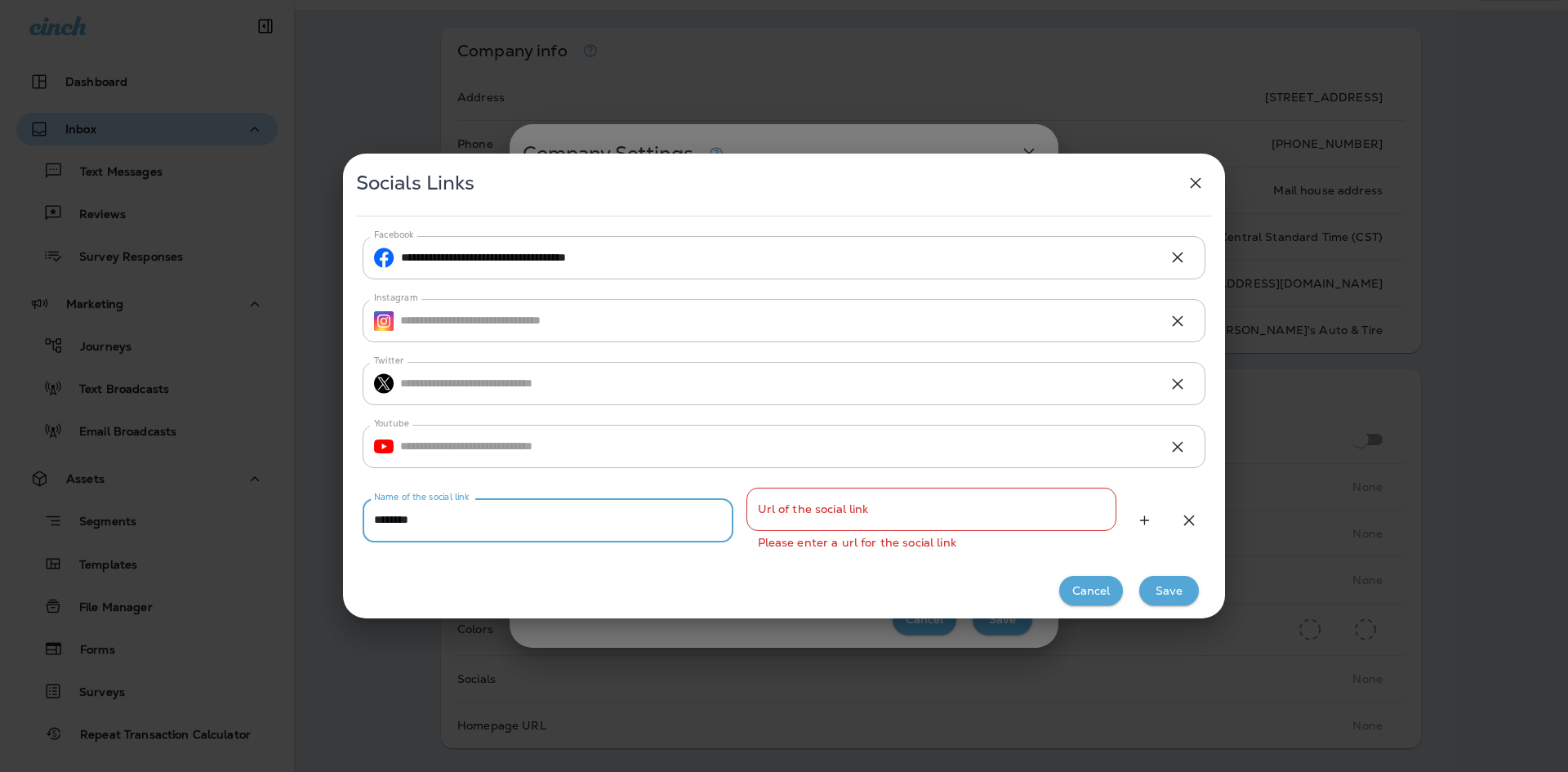
click at [810, 523] on input "Url of the social link" at bounding box center [932, 510] width 370 height 44
click at [510, 528] on input "********" at bounding box center [548, 520] width 370 height 44
click at [1146, 516] on div at bounding box center [1145, 520] width 30 height 29
click at [1190, 516] on icon "button" at bounding box center [1188, 520] width 19 height 19
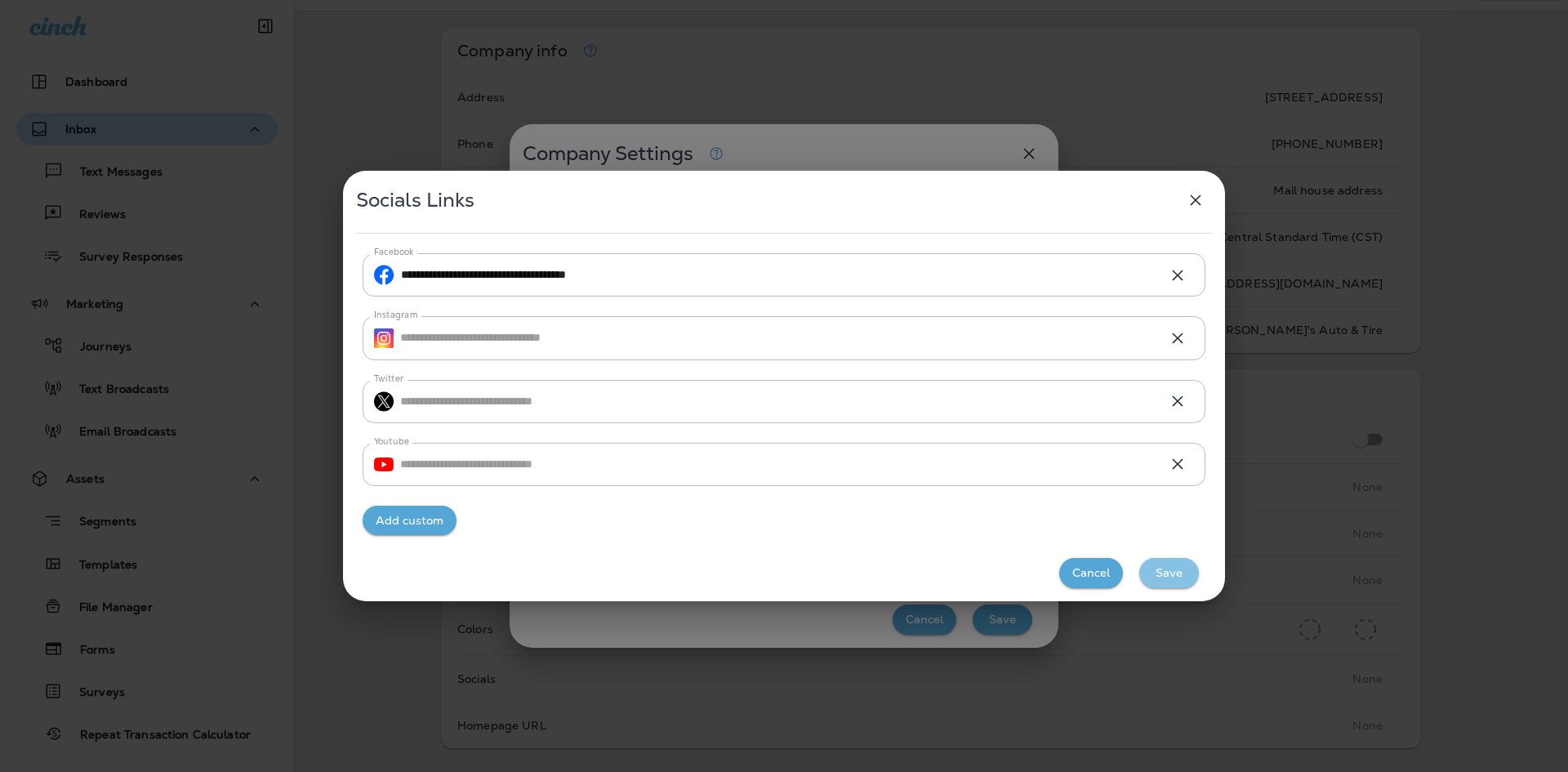
click at [1170, 567] on button "Save" at bounding box center [1168, 573] width 60 height 30
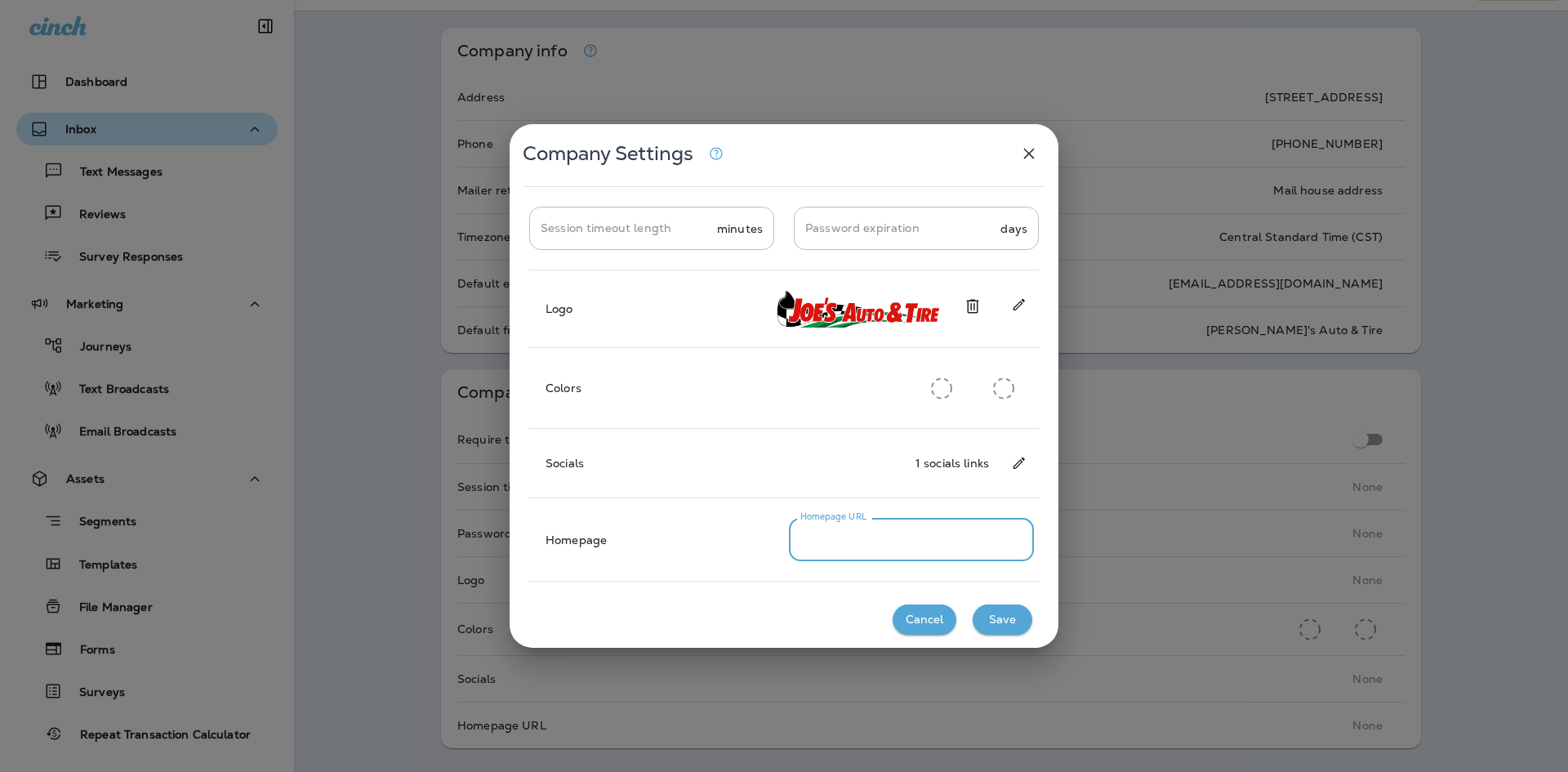
click at [864, 551] on input "Homepage URL" at bounding box center [911, 540] width 245 height 44
type input "**********"
click at [1005, 621] on button "Save" at bounding box center [1002, 619] width 60 height 30
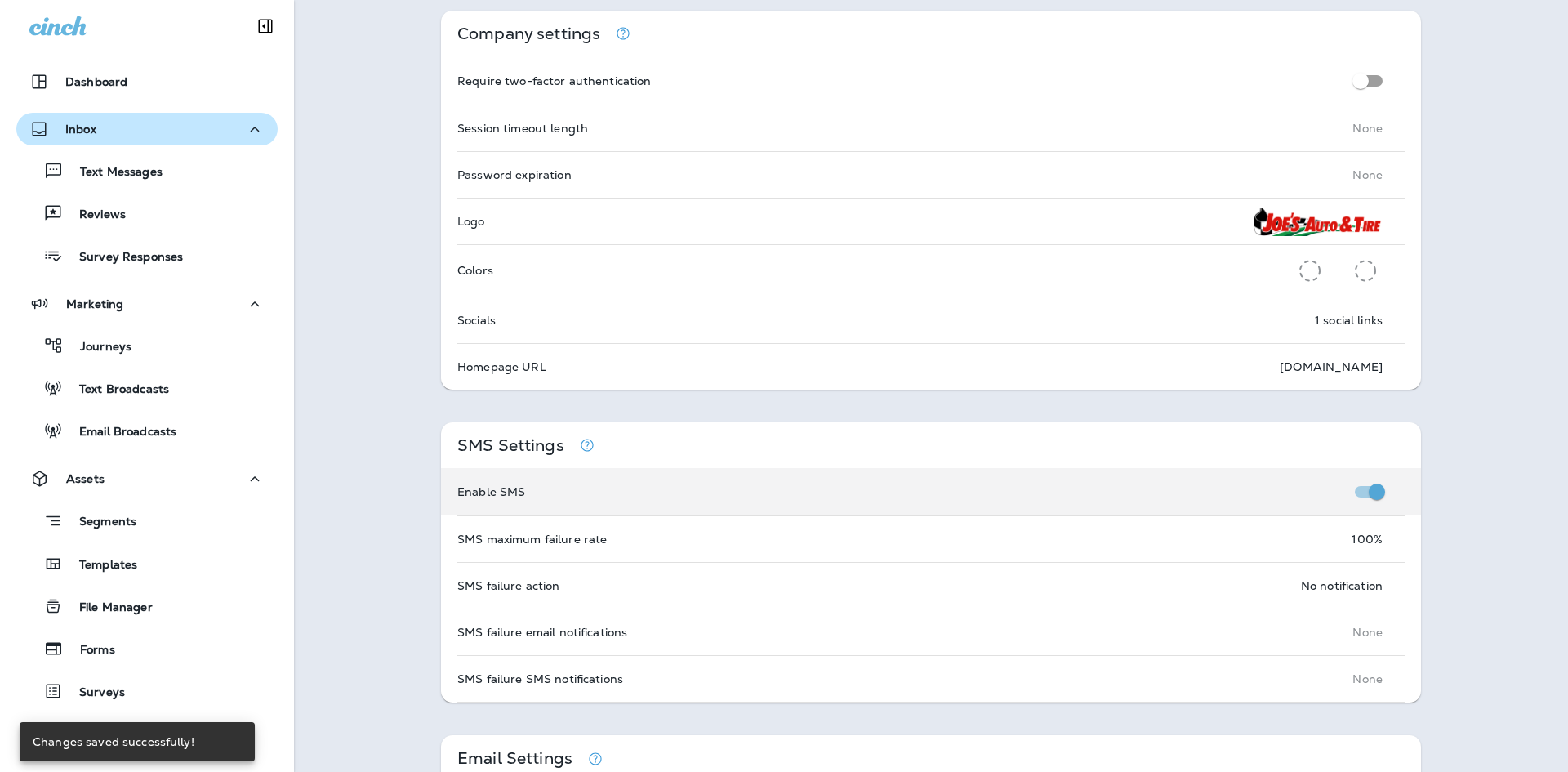
scroll to position [490, 0]
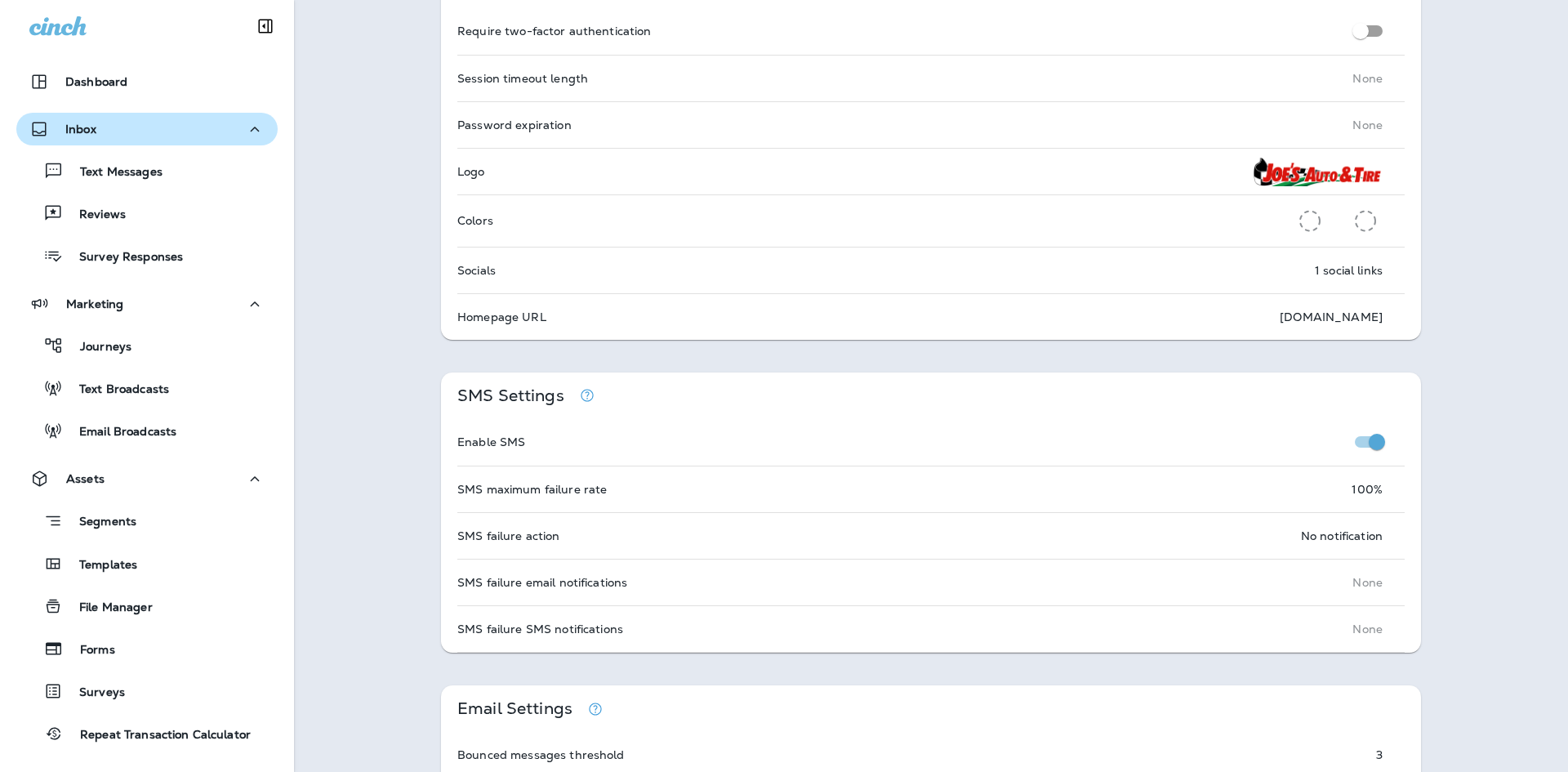
click at [579, 395] on icon "button" at bounding box center [587, 395] width 16 height 16
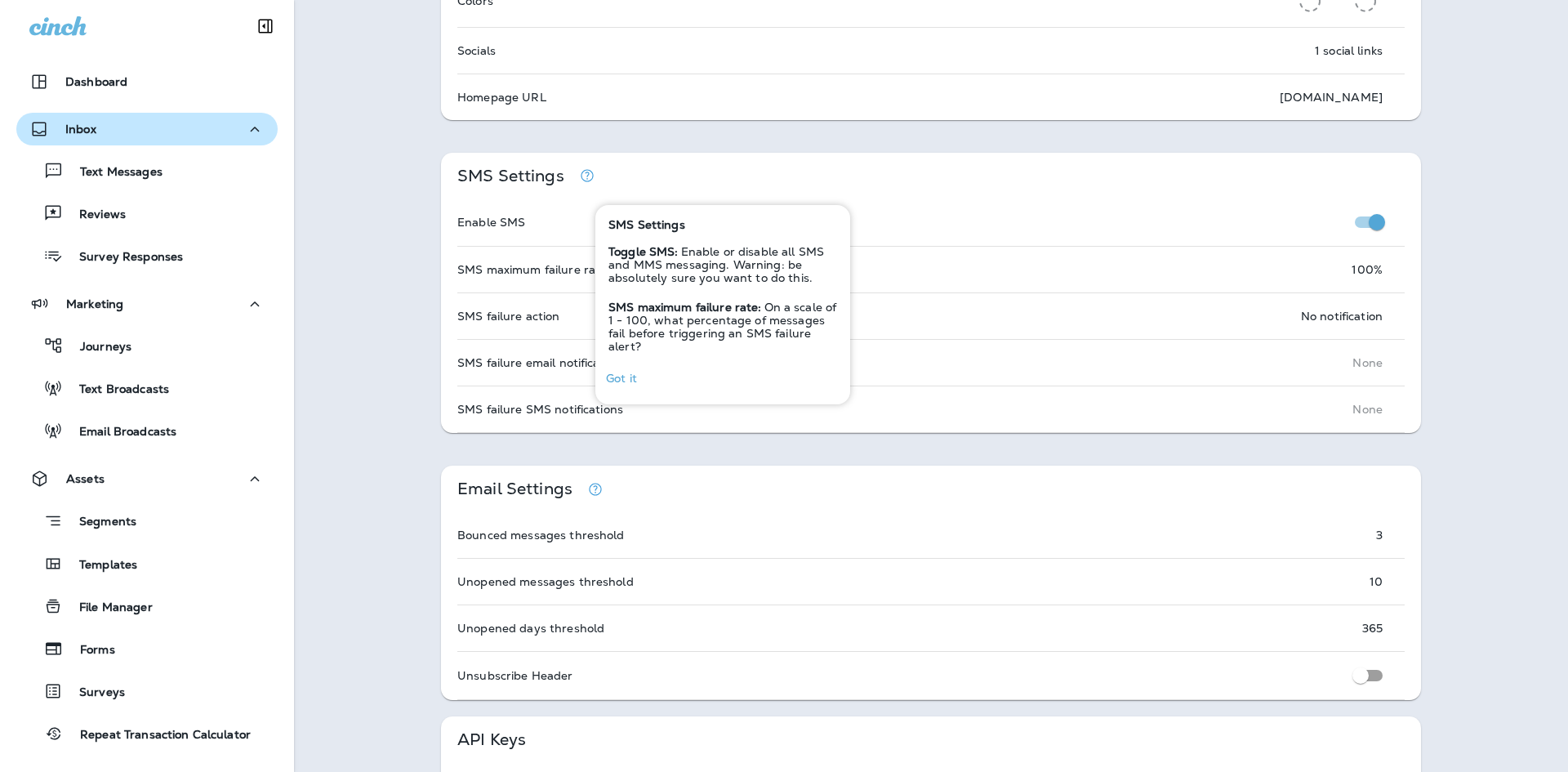
scroll to position [735, 0]
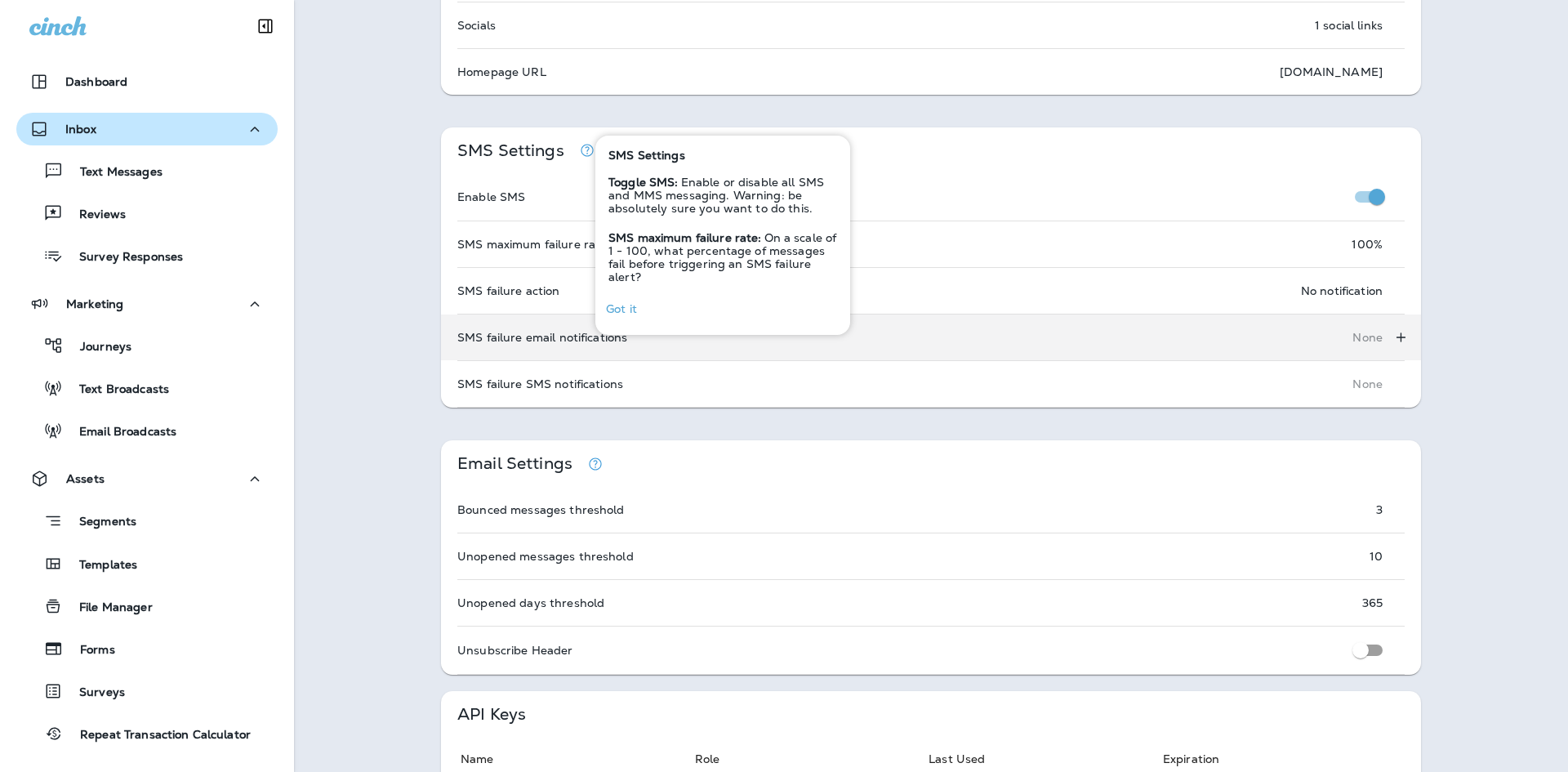
click at [939, 336] on div "SMS failure email notifications None" at bounding box center [930, 337] width 980 height 46
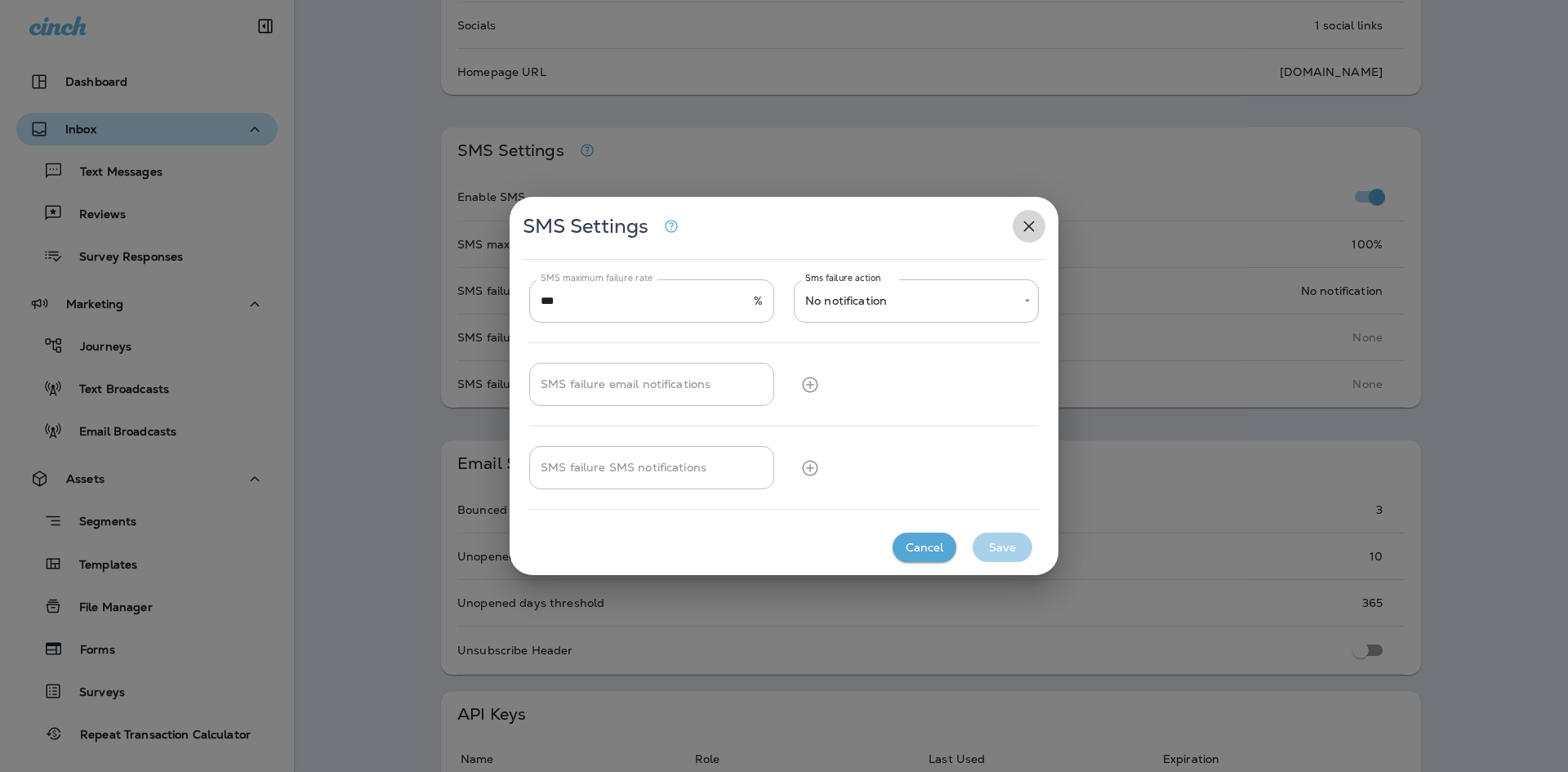
click at [1032, 225] on icon "button" at bounding box center [1028, 225] width 19 height 19
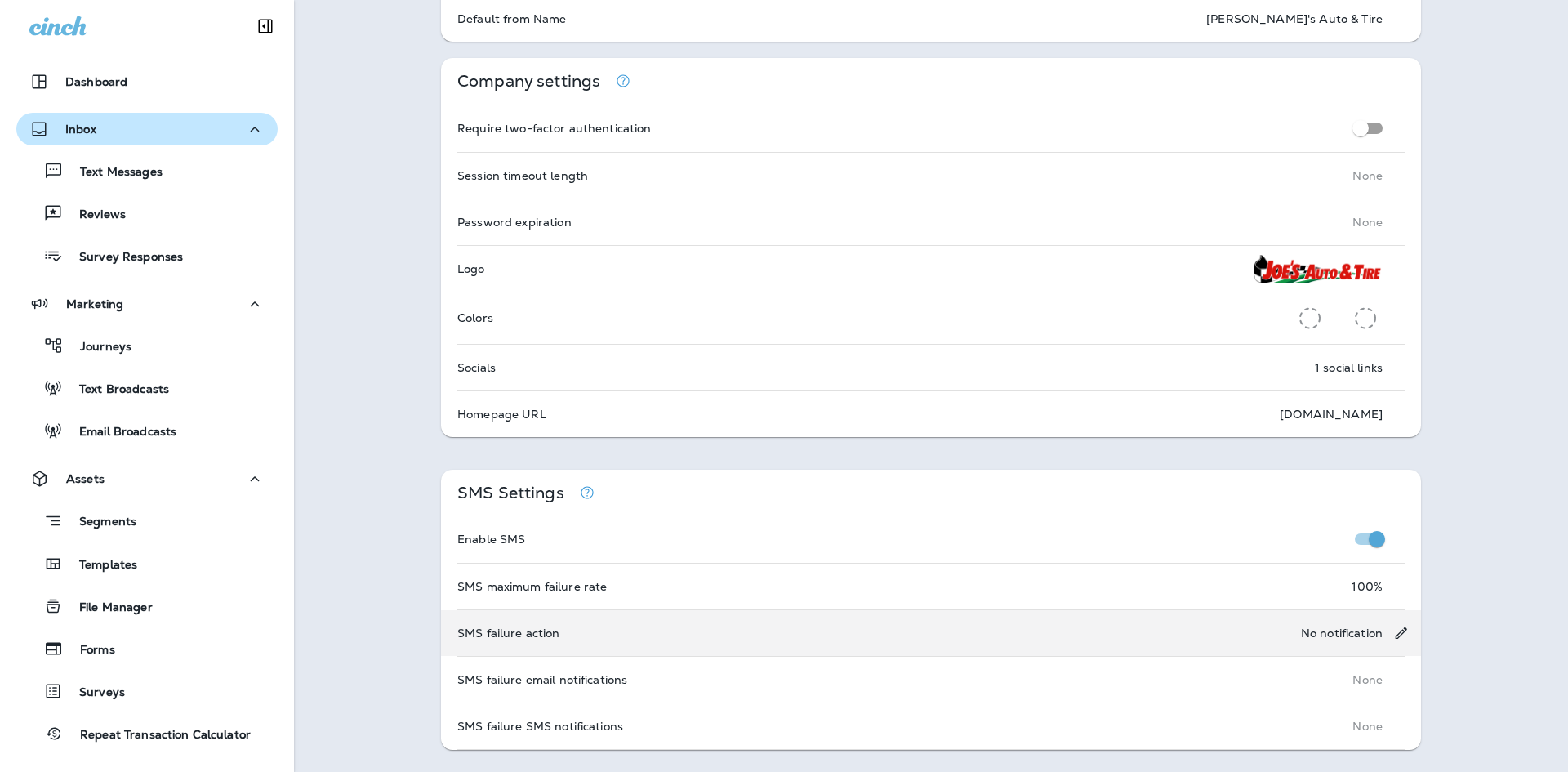
scroll to position [28, 0]
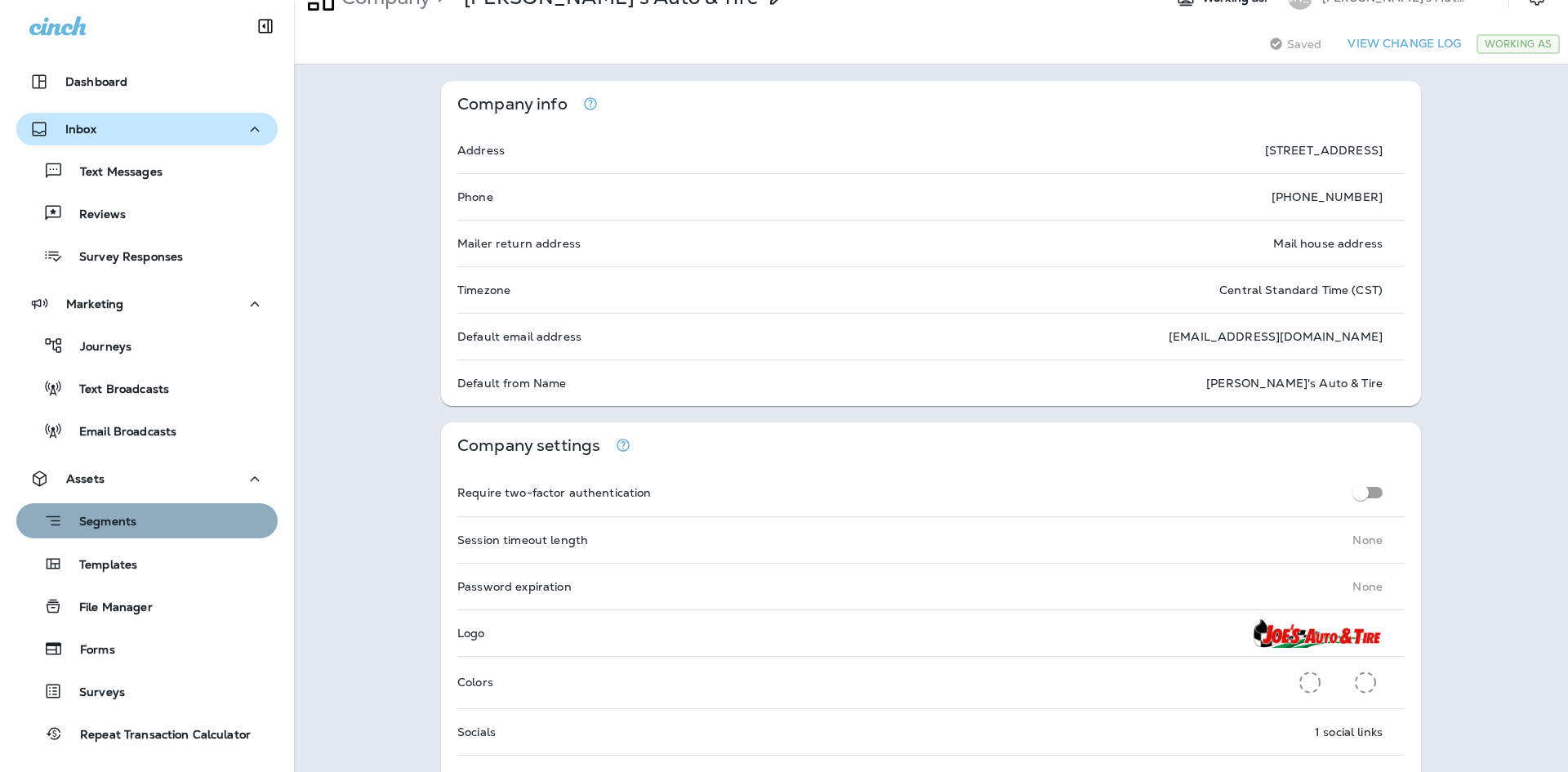
click at [183, 525] on div "Segments" at bounding box center [147, 521] width 248 height 25
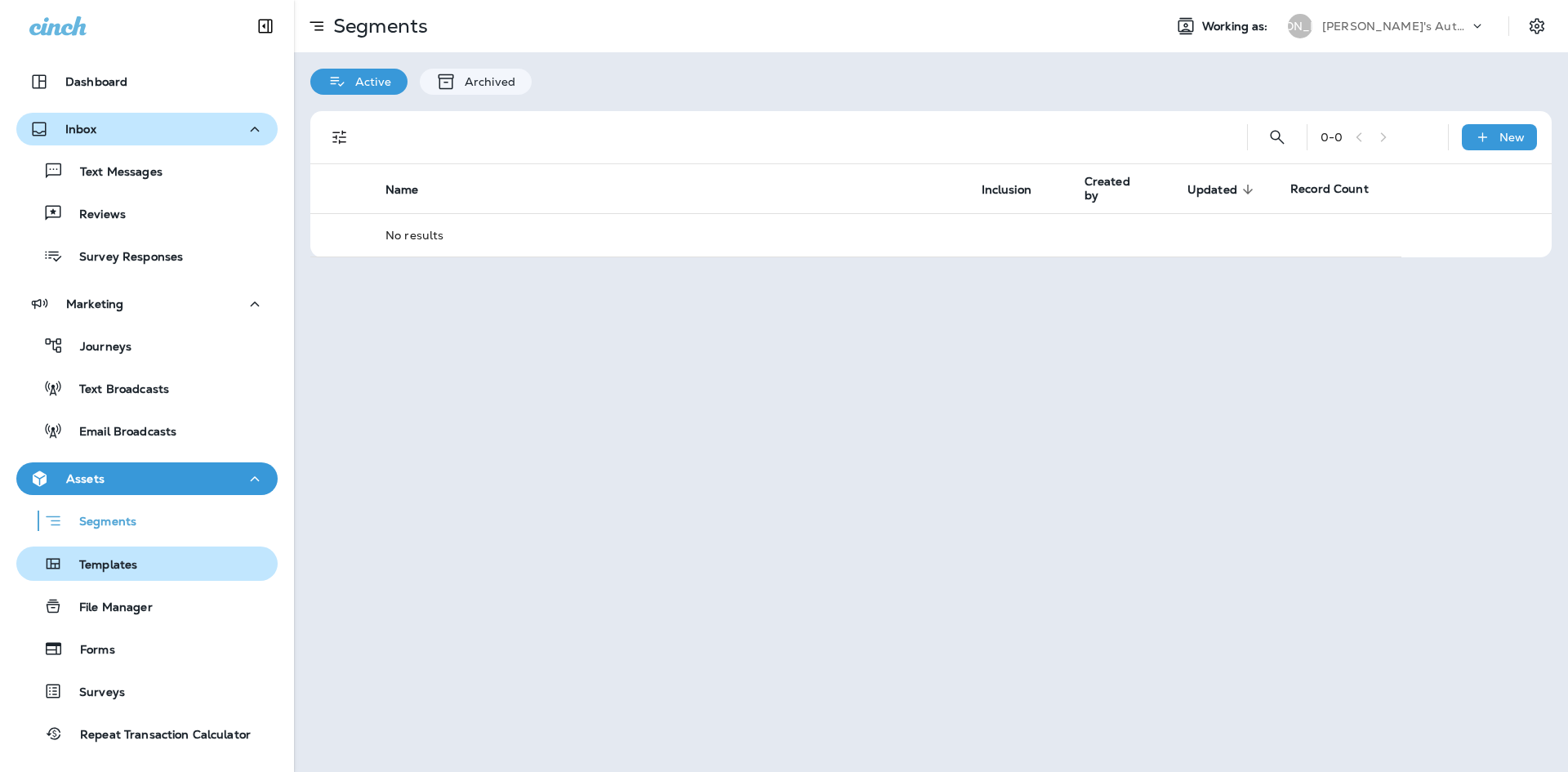
click at [173, 556] on div "Templates" at bounding box center [147, 563] width 248 height 24
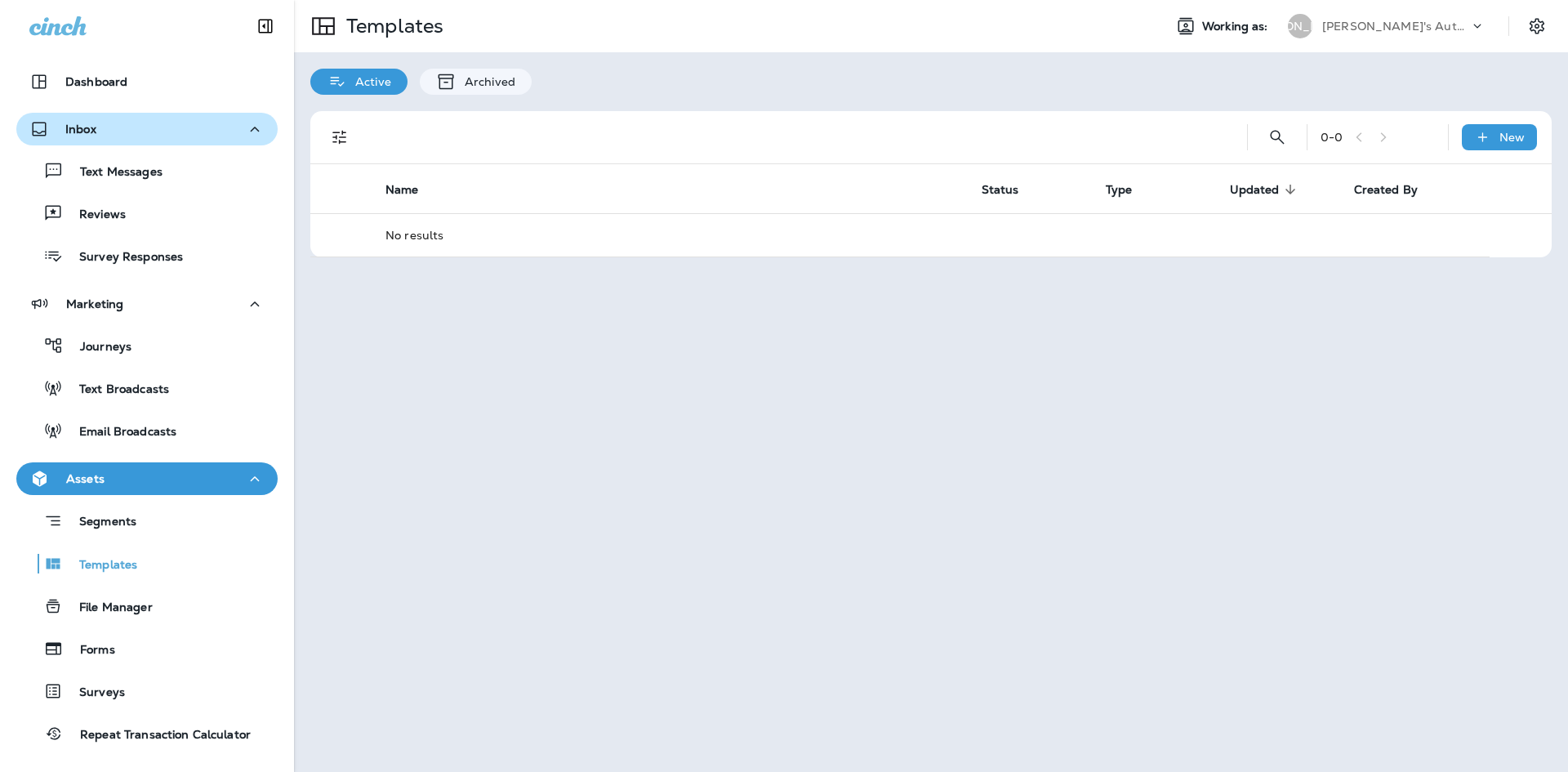
click at [1472, 23] on icon at bounding box center [1477, 25] width 16 height 16
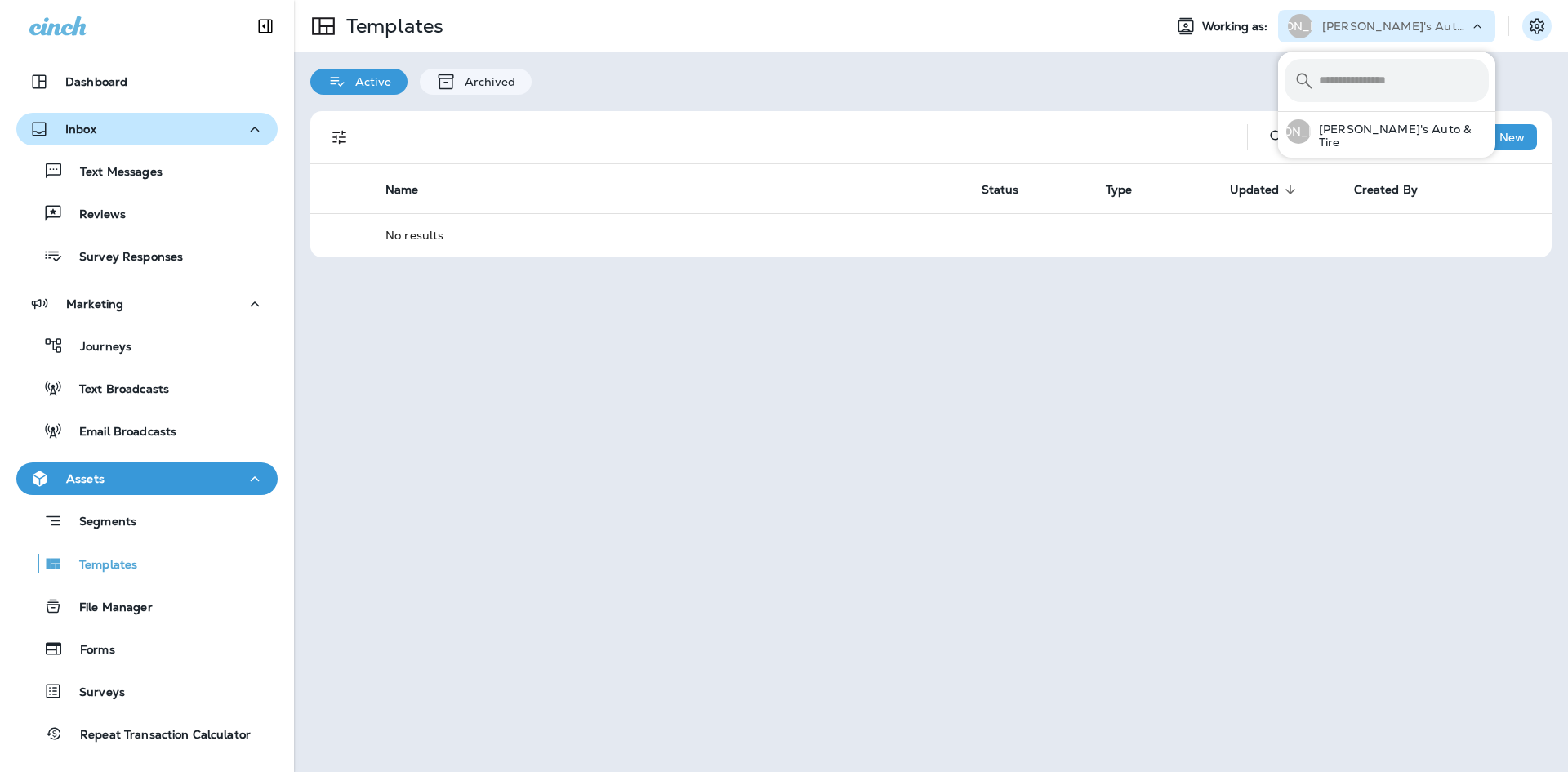
click at [1546, 22] on button "Settings" at bounding box center [1536, 26] width 29 height 29
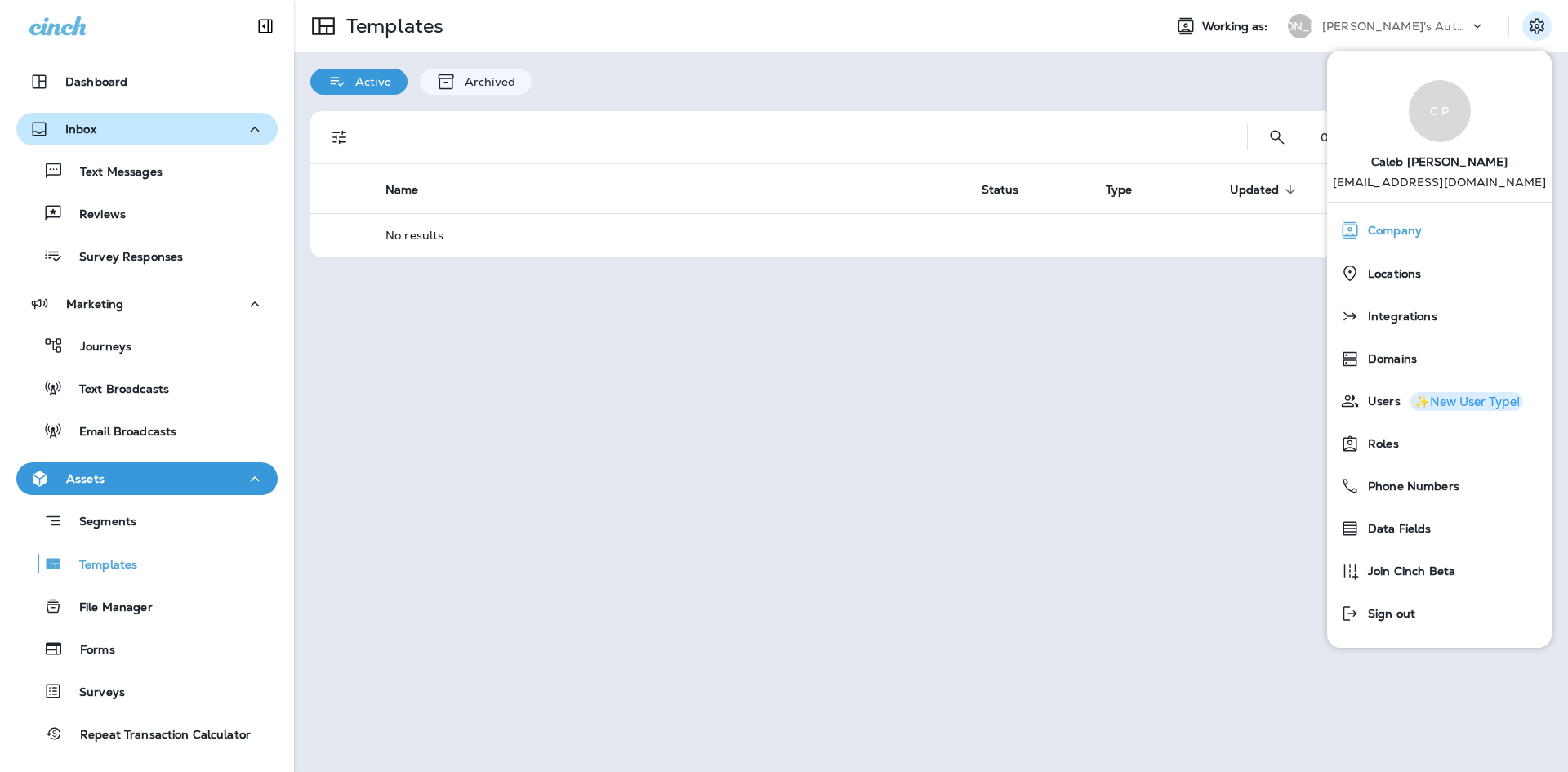
click at [1438, 223] on div "Company" at bounding box center [1439, 230] width 211 height 33
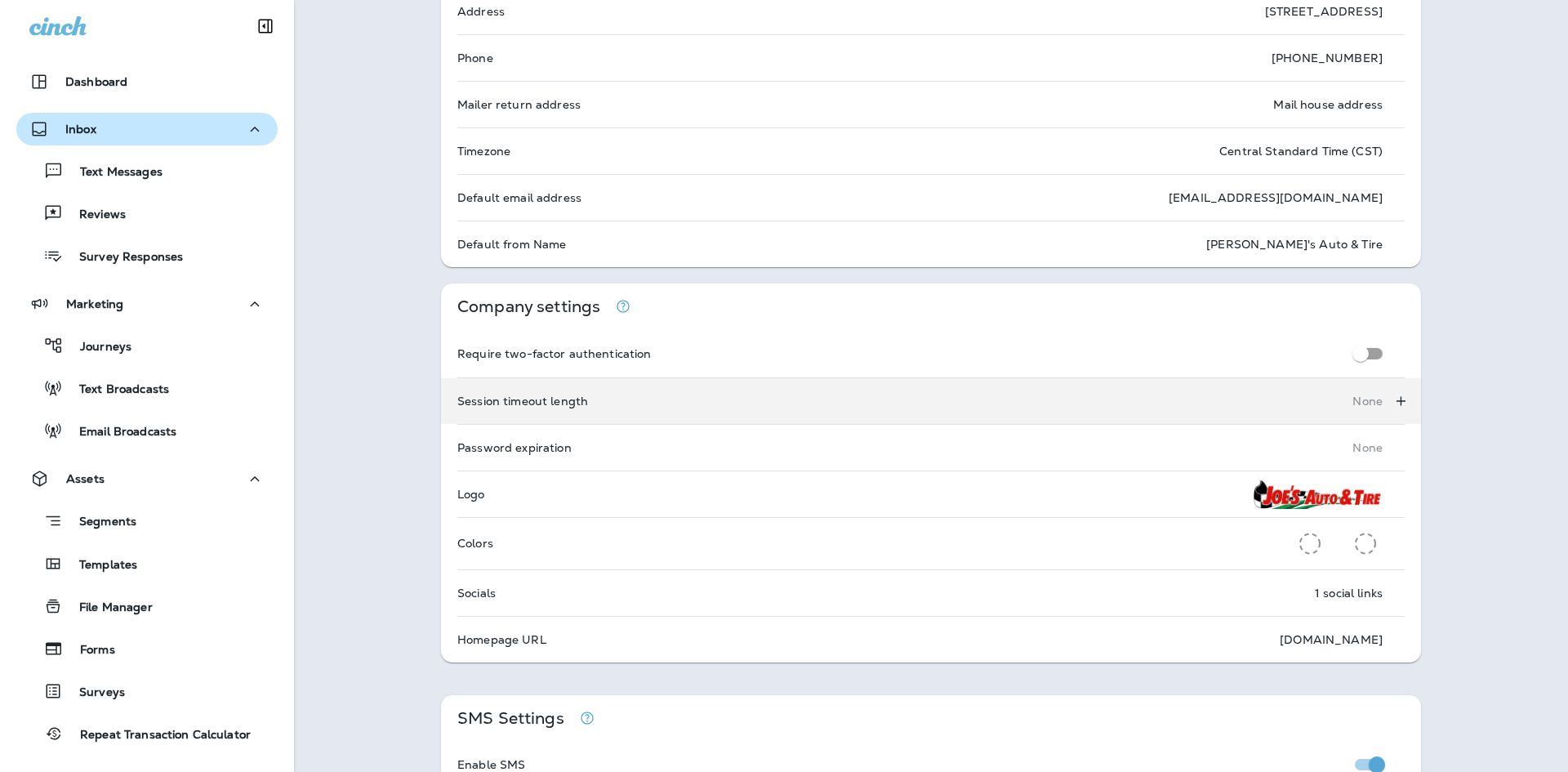
scroll to position [163, 0]
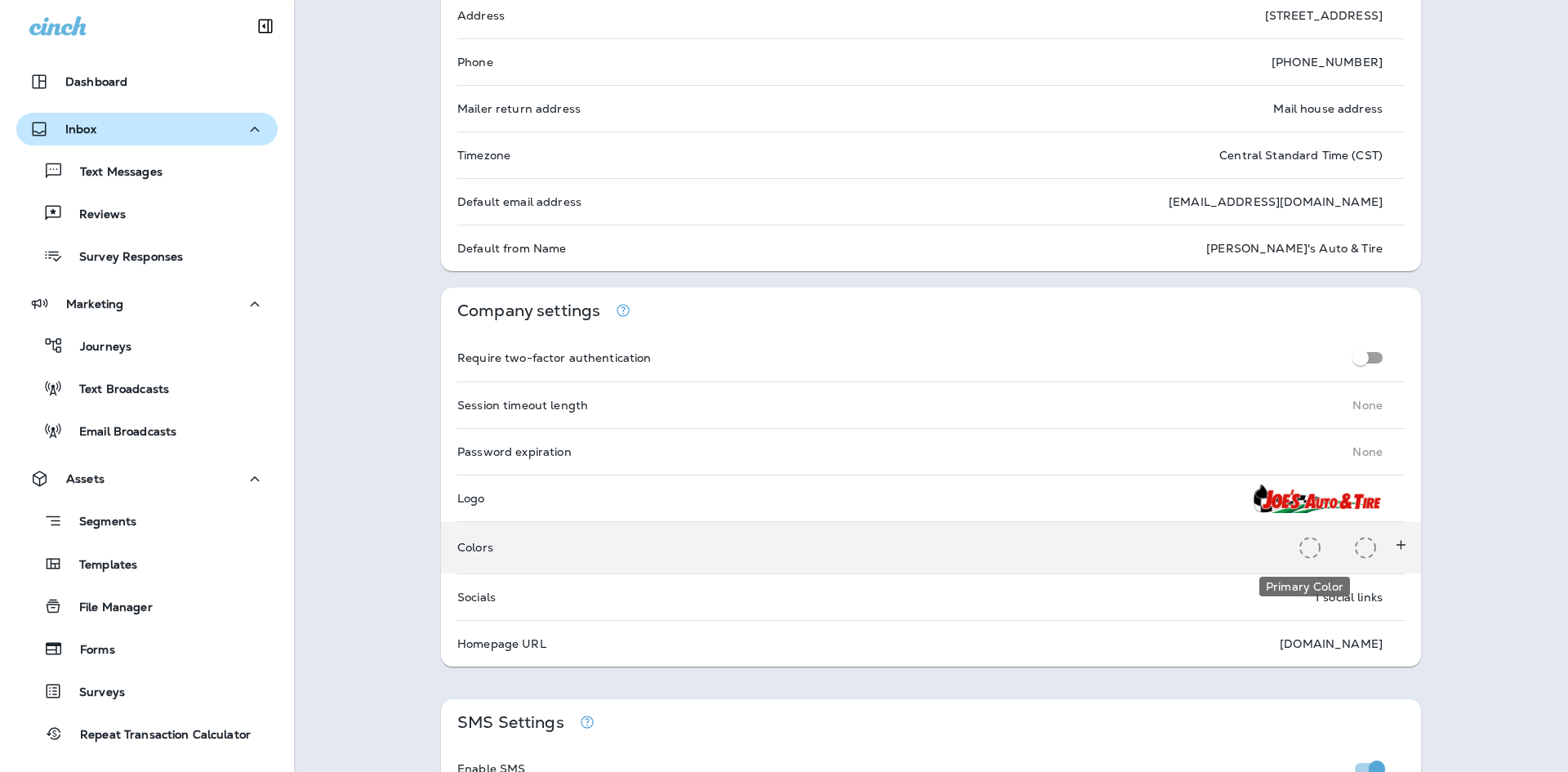
click at [1303, 545] on icon "Primary Color" at bounding box center [1309, 547] width 21 height 22
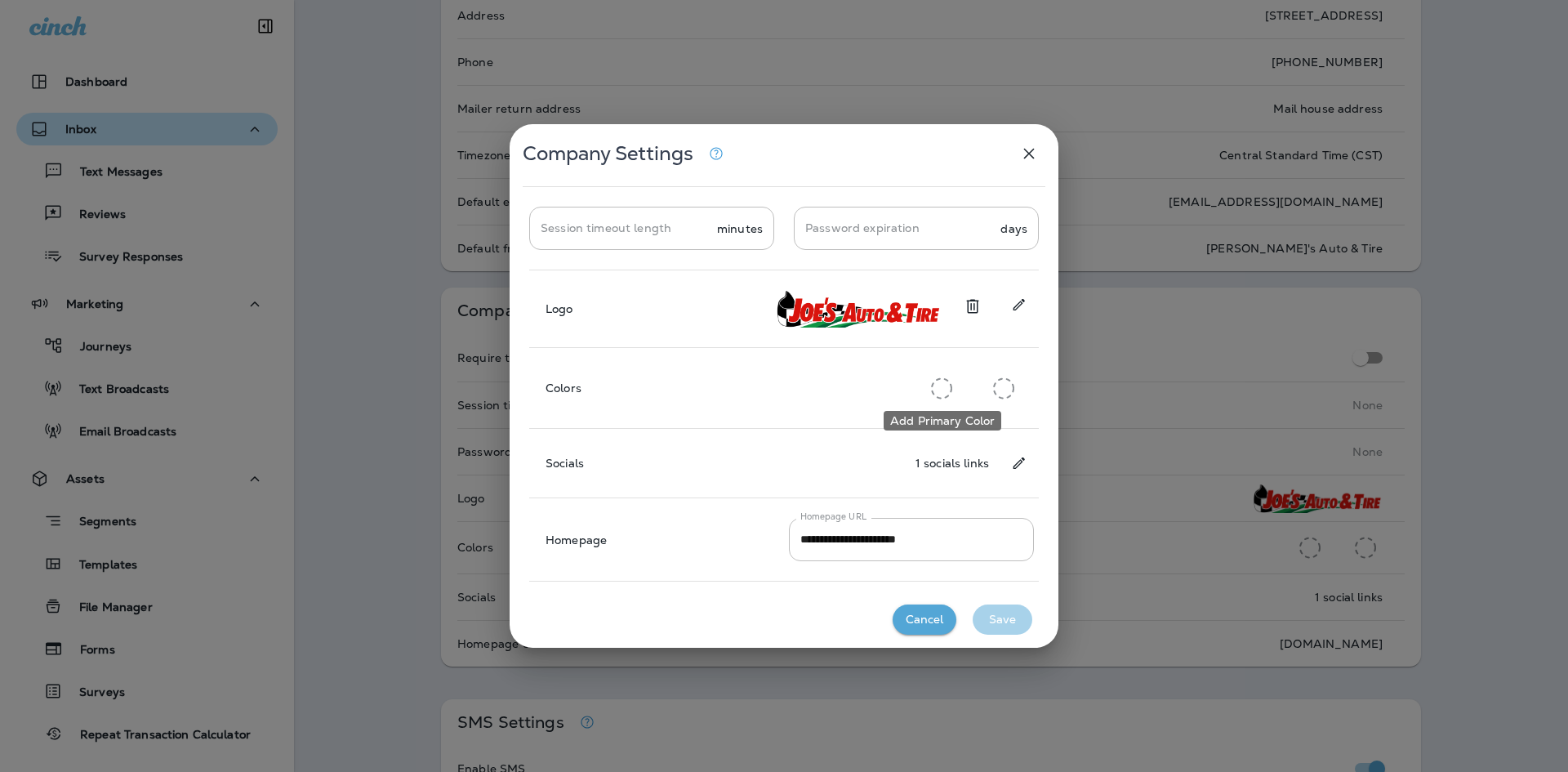
click at [942, 390] on icon "Add Primary Color" at bounding box center [941, 388] width 21 height 22
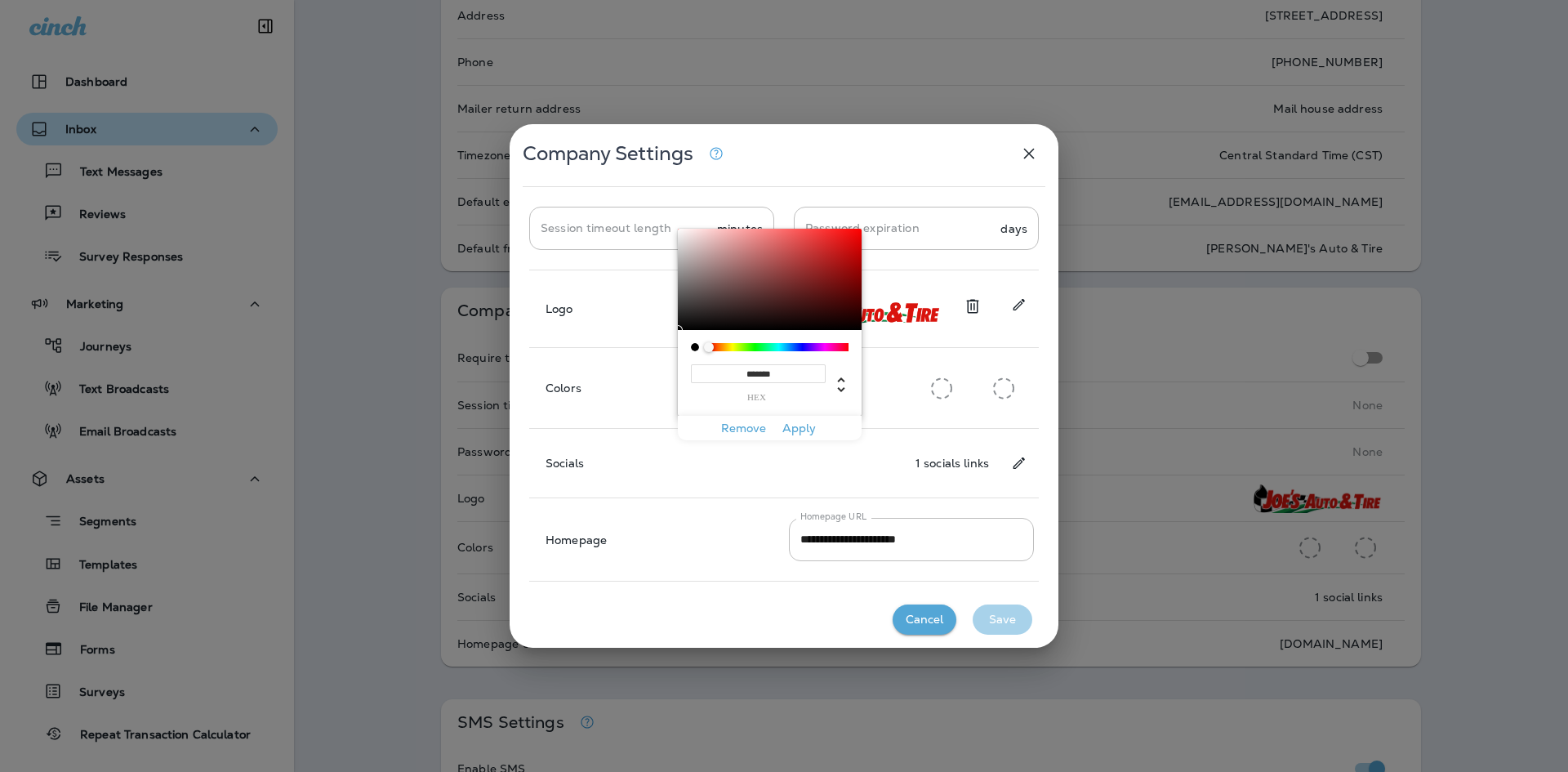
click at [757, 371] on input "*******" at bounding box center [758, 374] width 135 height 18
paste input
type input "*******"
click at [805, 431] on button "Apply" at bounding box center [799, 428] width 52 height 25
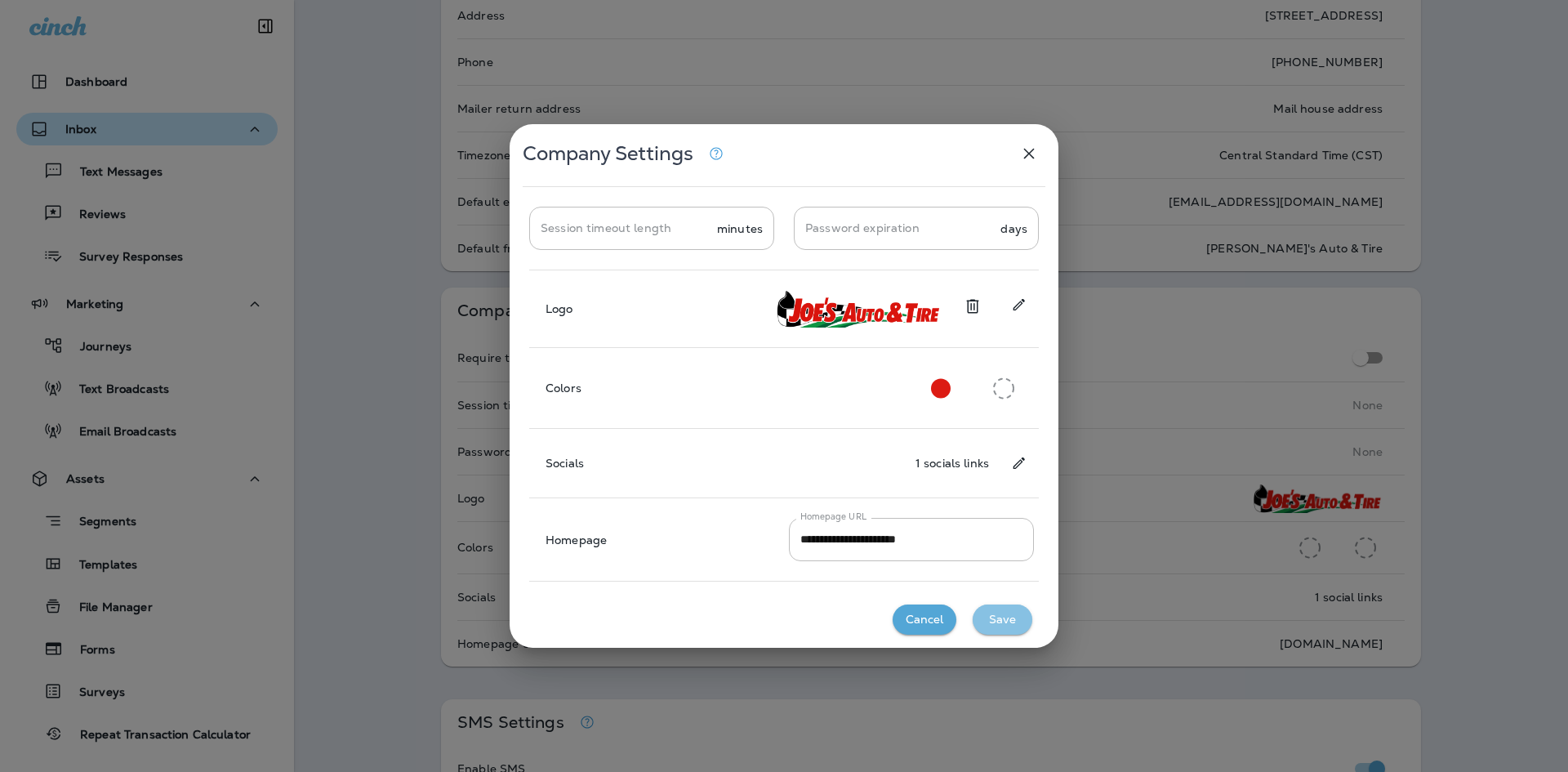
click at [1006, 616] on button "Save" at bounding box center [1002, 619] width 60 height 30
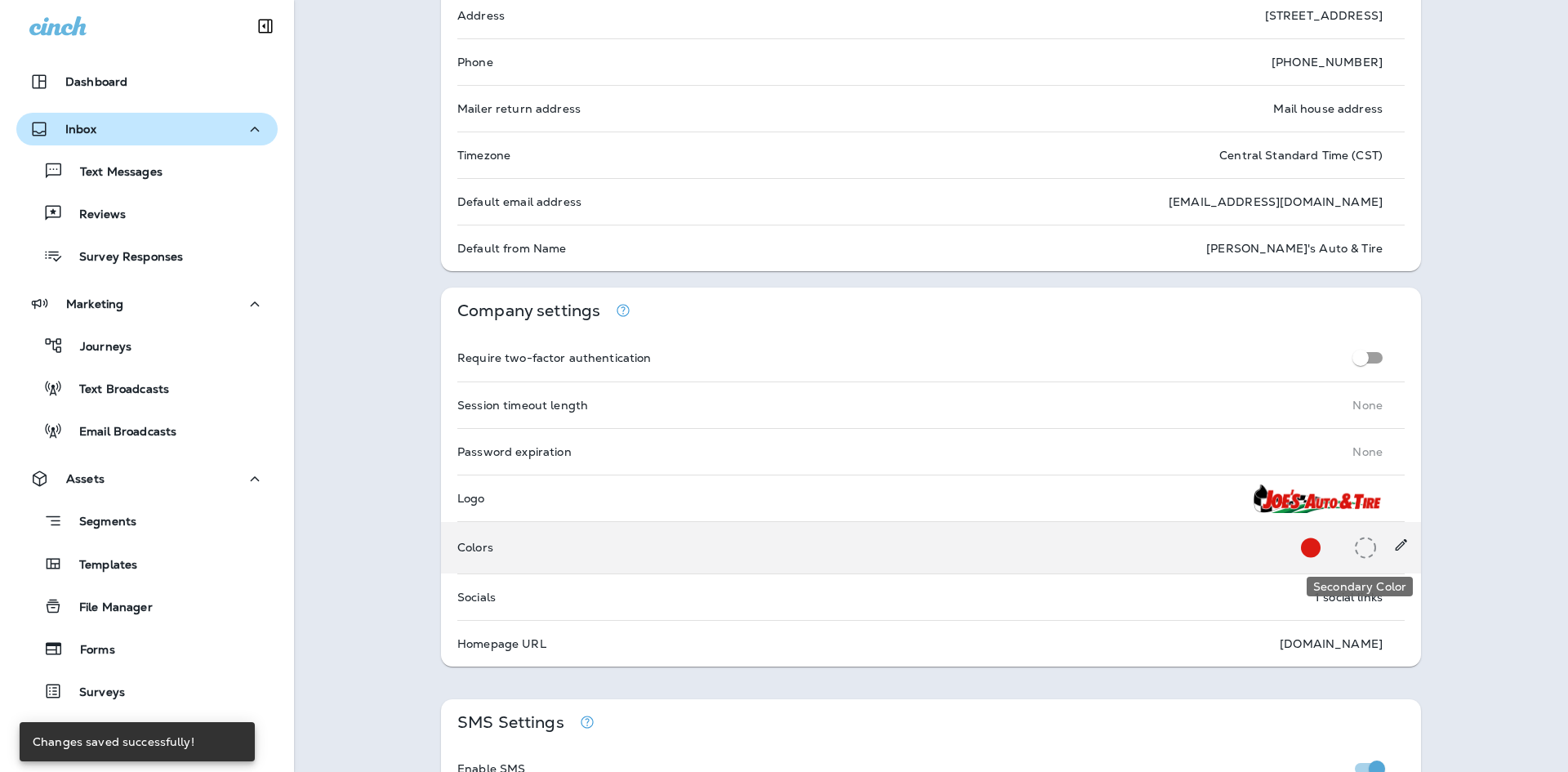
click at [1355, 549] on icon "Secondary Color" at bounding box center [1365, 547] width 21 height 22
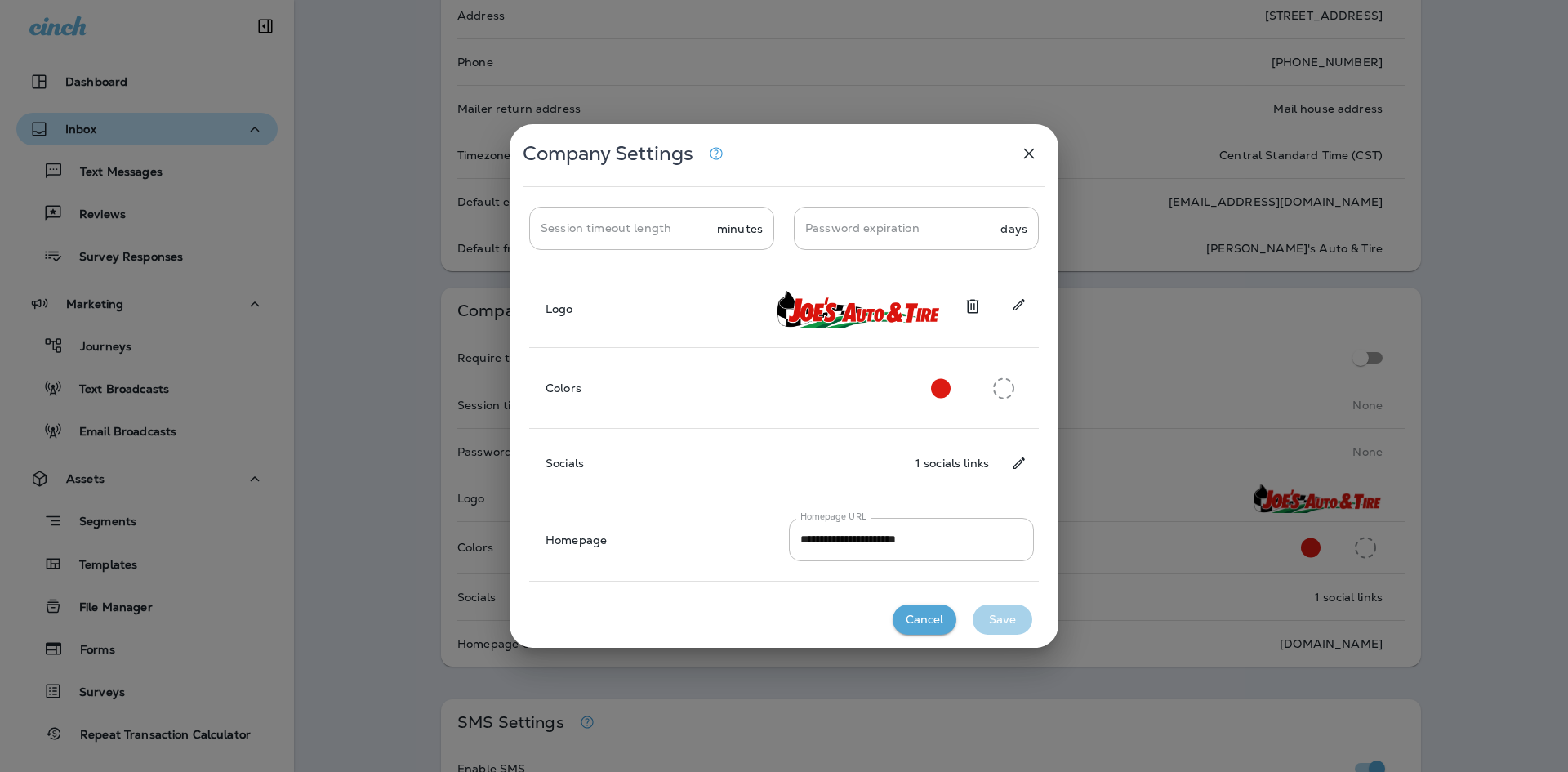
click at [1003, 390] on icon "Add Primary Color" at bounding box center [1003, 388] width 21 height 22
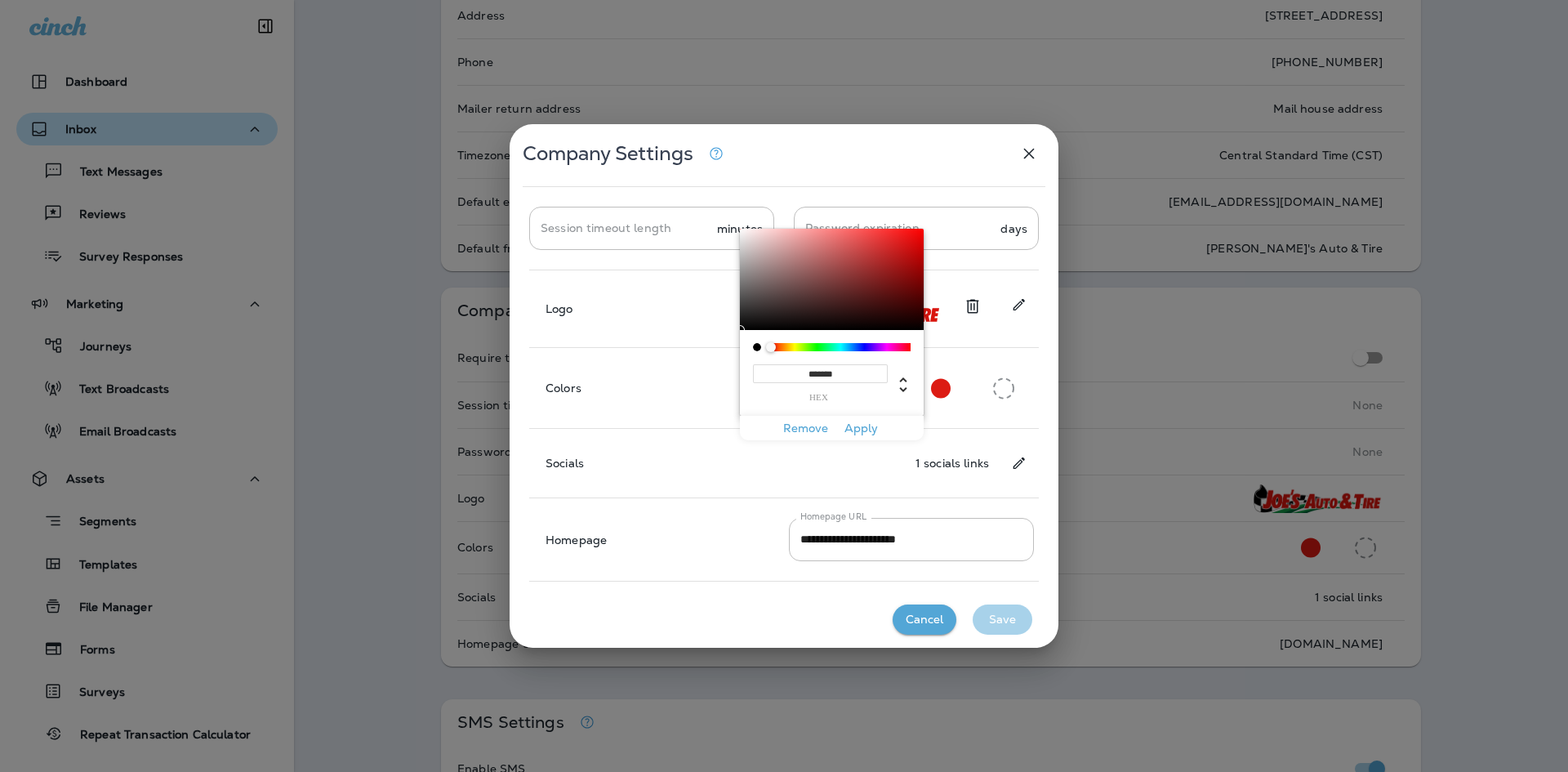
click at [821, 370] on input "*******" at bounding box center [820, 374] width 135 height 18
click at [862, 420] on button "Apply" at bounding box center [861, 428] width 52 height 25
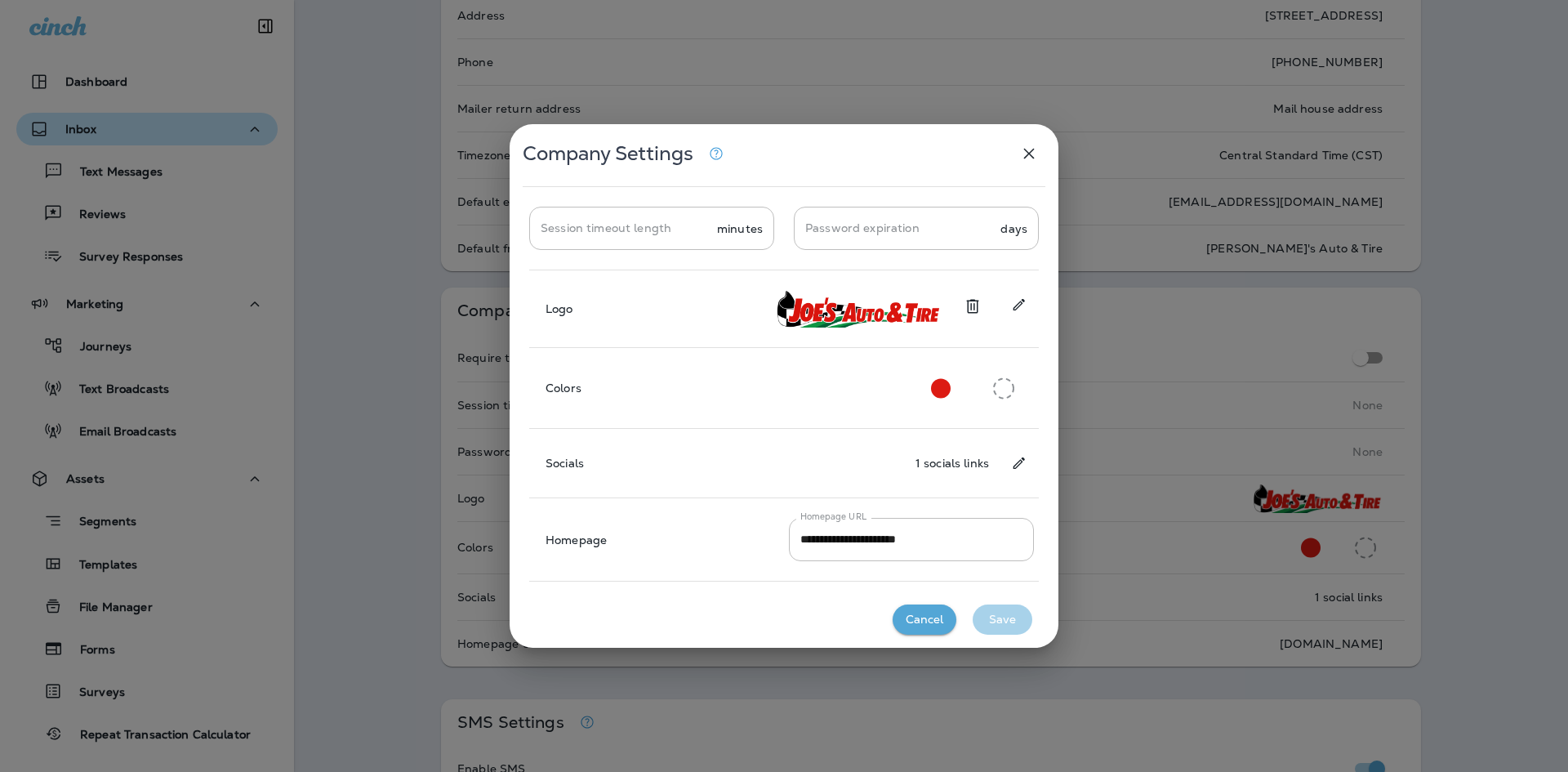
click at [1007, 386] on icon "Add Primary Color" at bounding box center [1003, 388] width 21 height 22
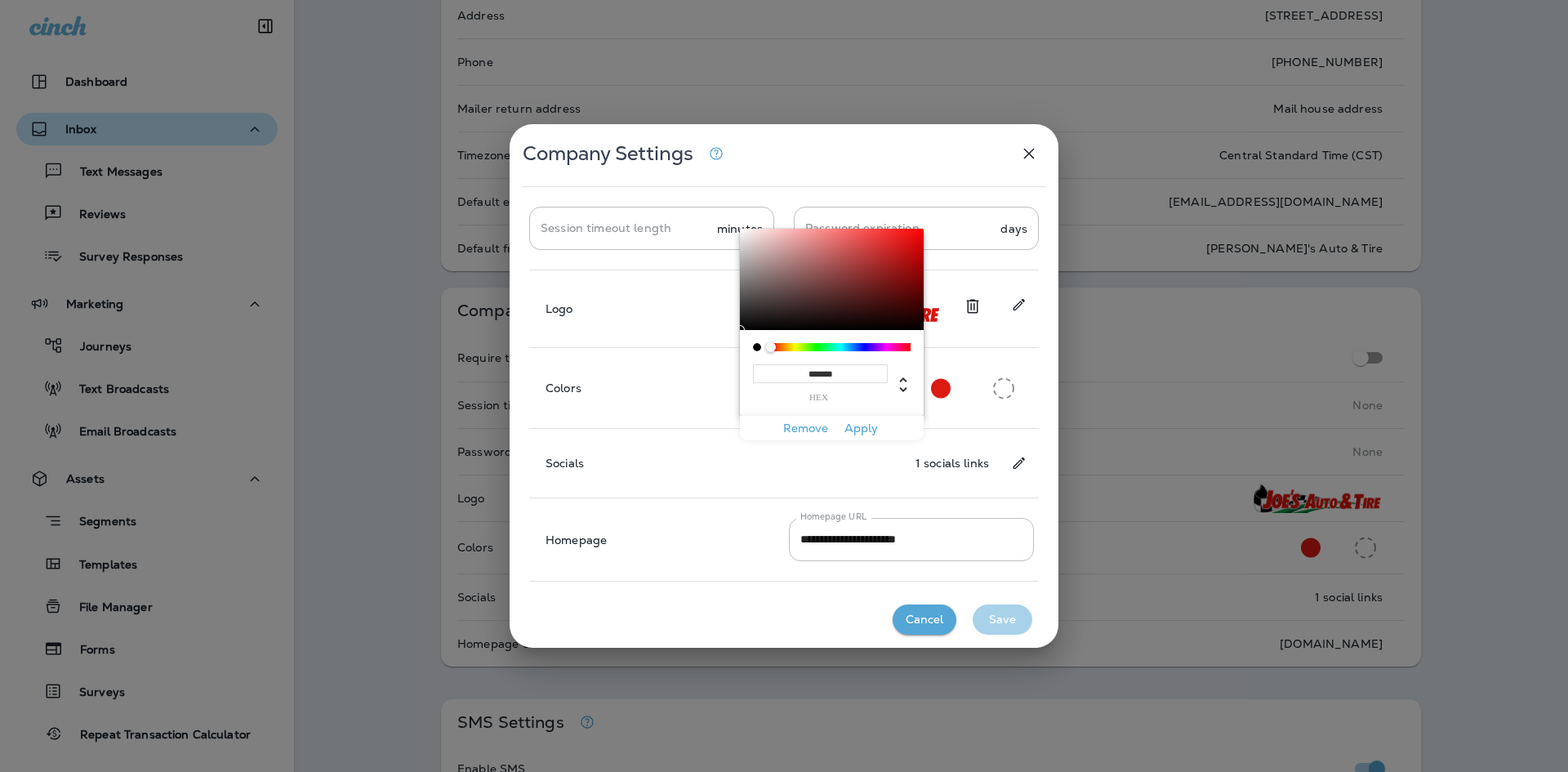
click at [821, 380] on input "*******" at bounding box center [820, 374] width 135 height 18
paste input
type input "*******"
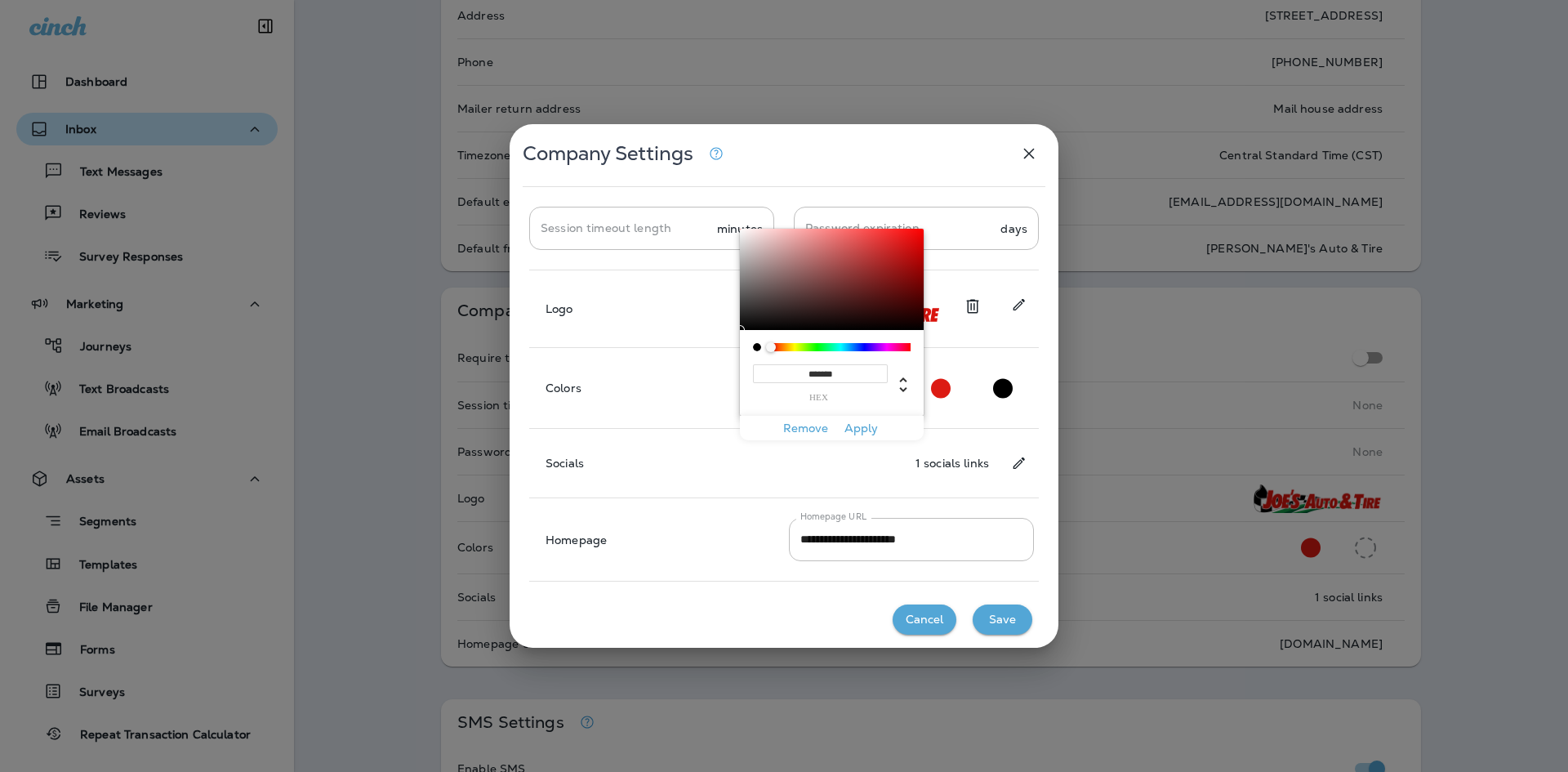
click at [860, 422] on button "Apply" at bounding box center [861, 428] width 52 height 25
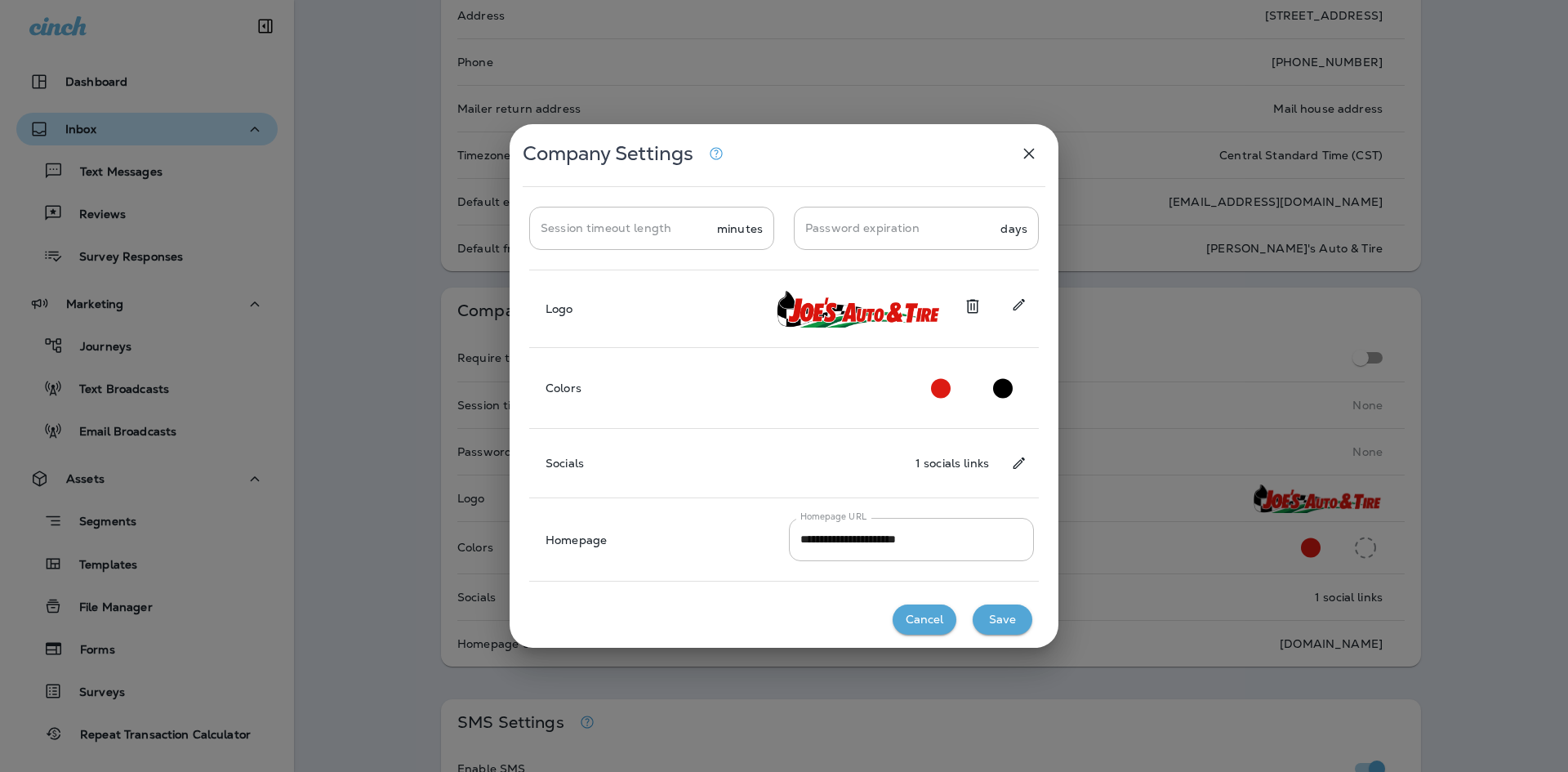
drag, startPoint x: 1007, startPoint y: 617, endPoint x: 1016, endPoint y: 617, distance: 9.0
click at [1007, 617] on button "Save" at bounding box center [1002, 619] width 60 height 30
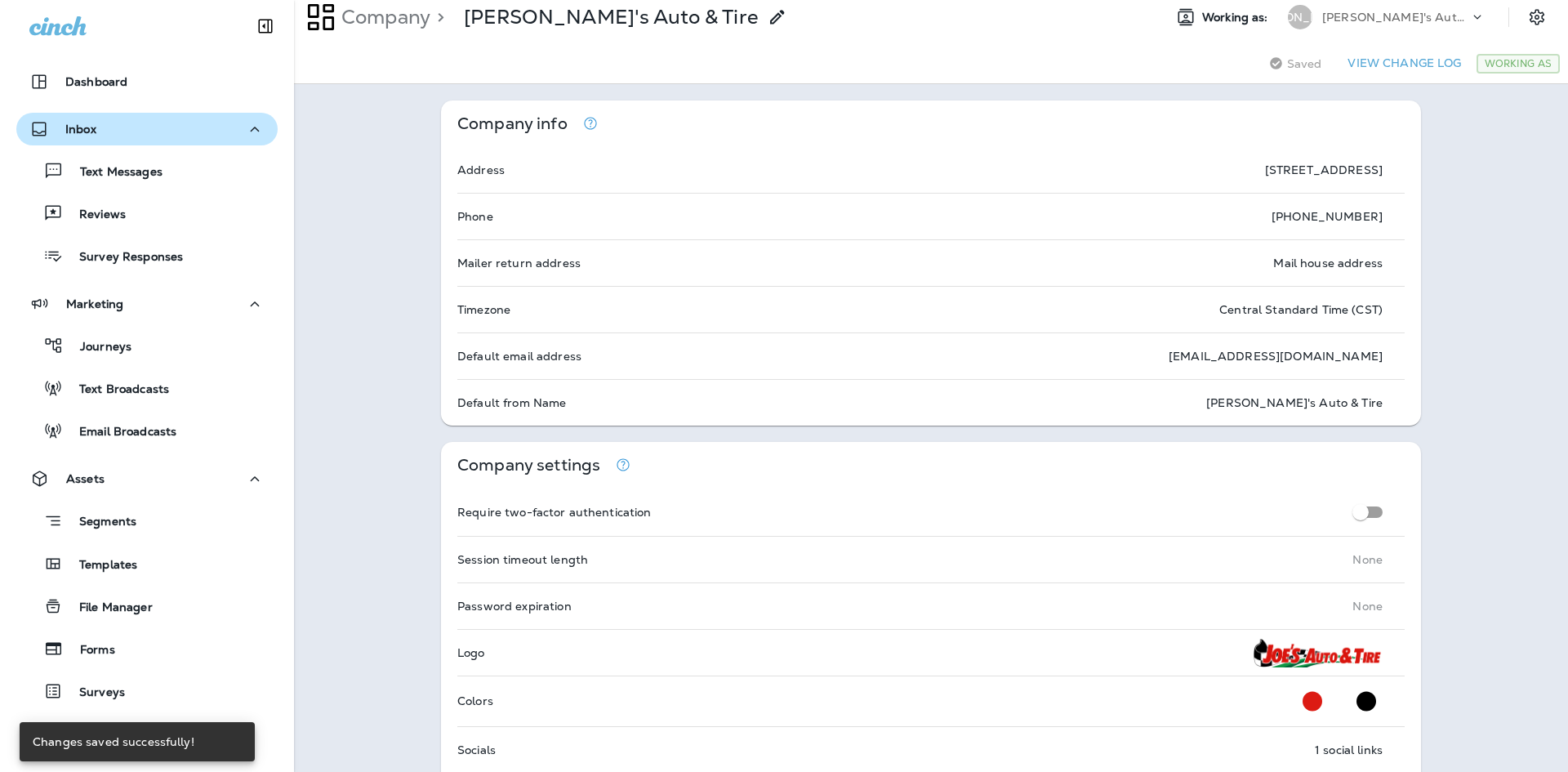
scroll to position [0, 0]
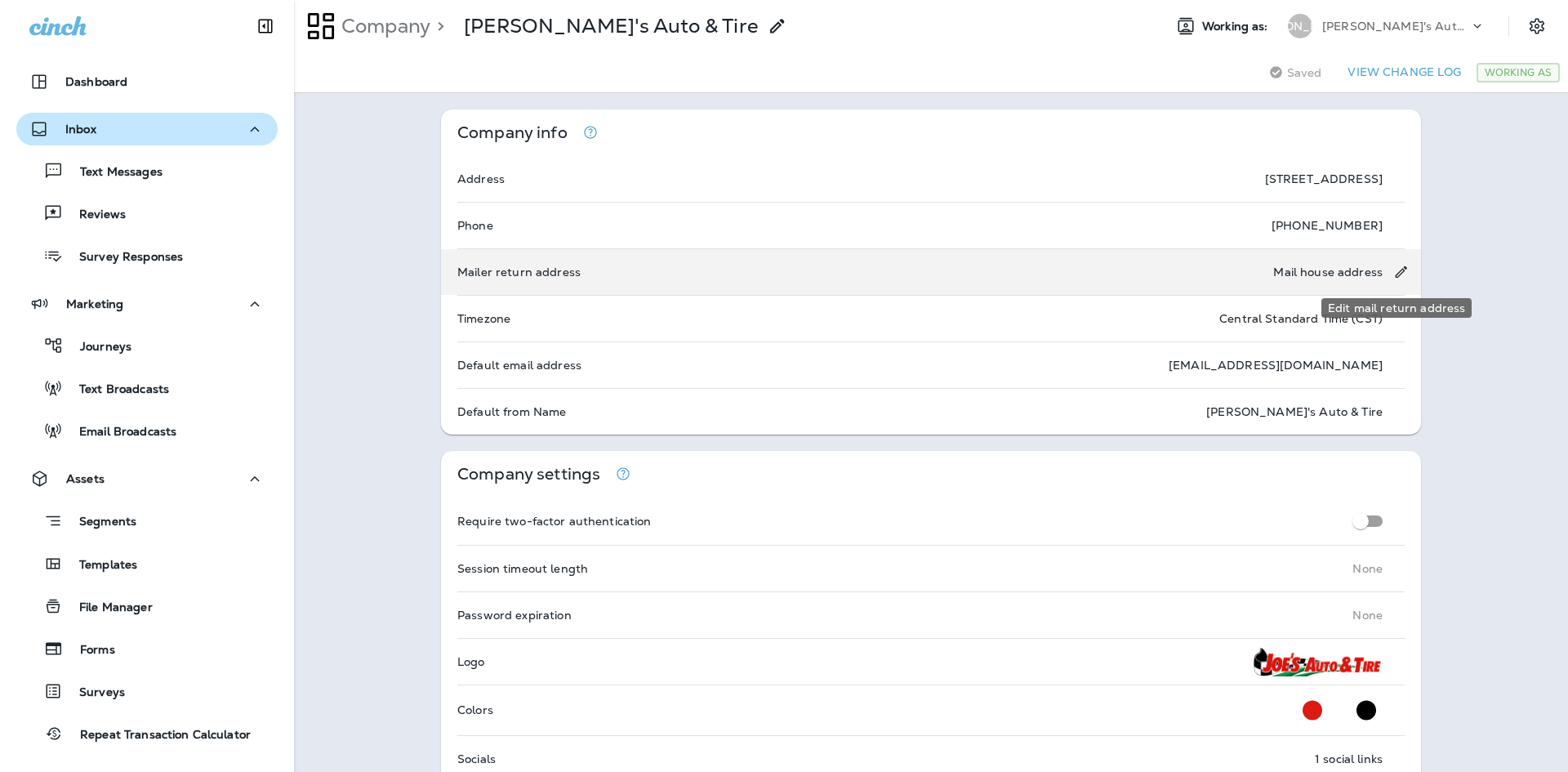
click at [1392, 272] on icon "Edit mail return address" at bounding box center [1400, 272] width 17 height 16
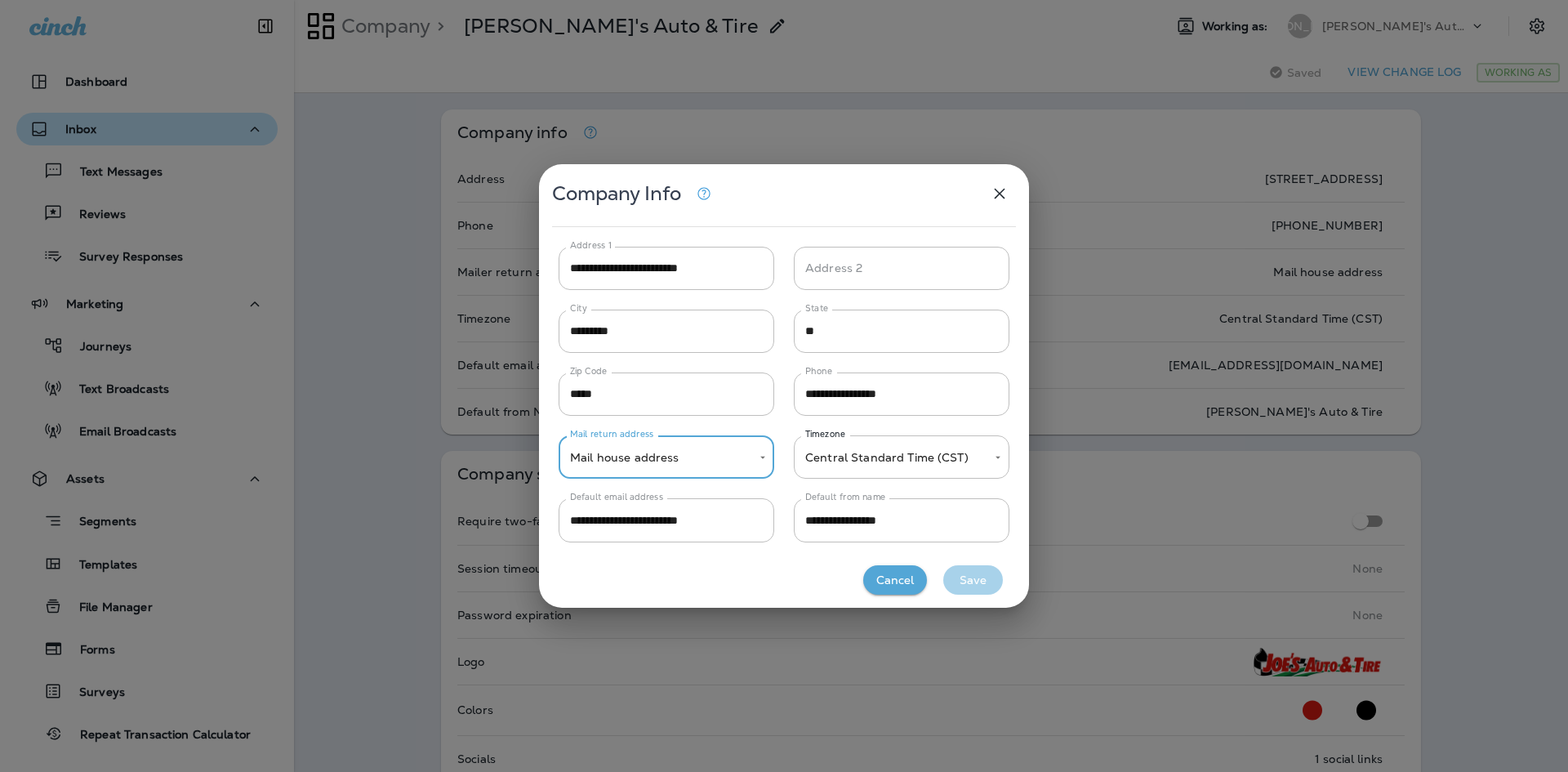
click at [767, 460] on body "Dashboard Inbox Text Messages Reviews Survey Responses Marketing Journeys Text …" at bounding box center [784, 386] width 1568 height 772
click at [744, 461] on div at bounding box center [784, 386] width 1568 height 772
click at [748, 460] on body "Dashboard Inbox Text Messages Reviews Survey Responses Marketing Journeys Text …" at bounding box center [784, 386] width 1568 height 772
click at [691, 540] on li "Company address" at bounding box center [666, 547] width 215 height 39
click at [718, 448] on body "Dashboard Inbox Text Messages Reviews Survey Responses Marketing Journeys Text …" at bounding box center [784, 386] width 1568 height 772
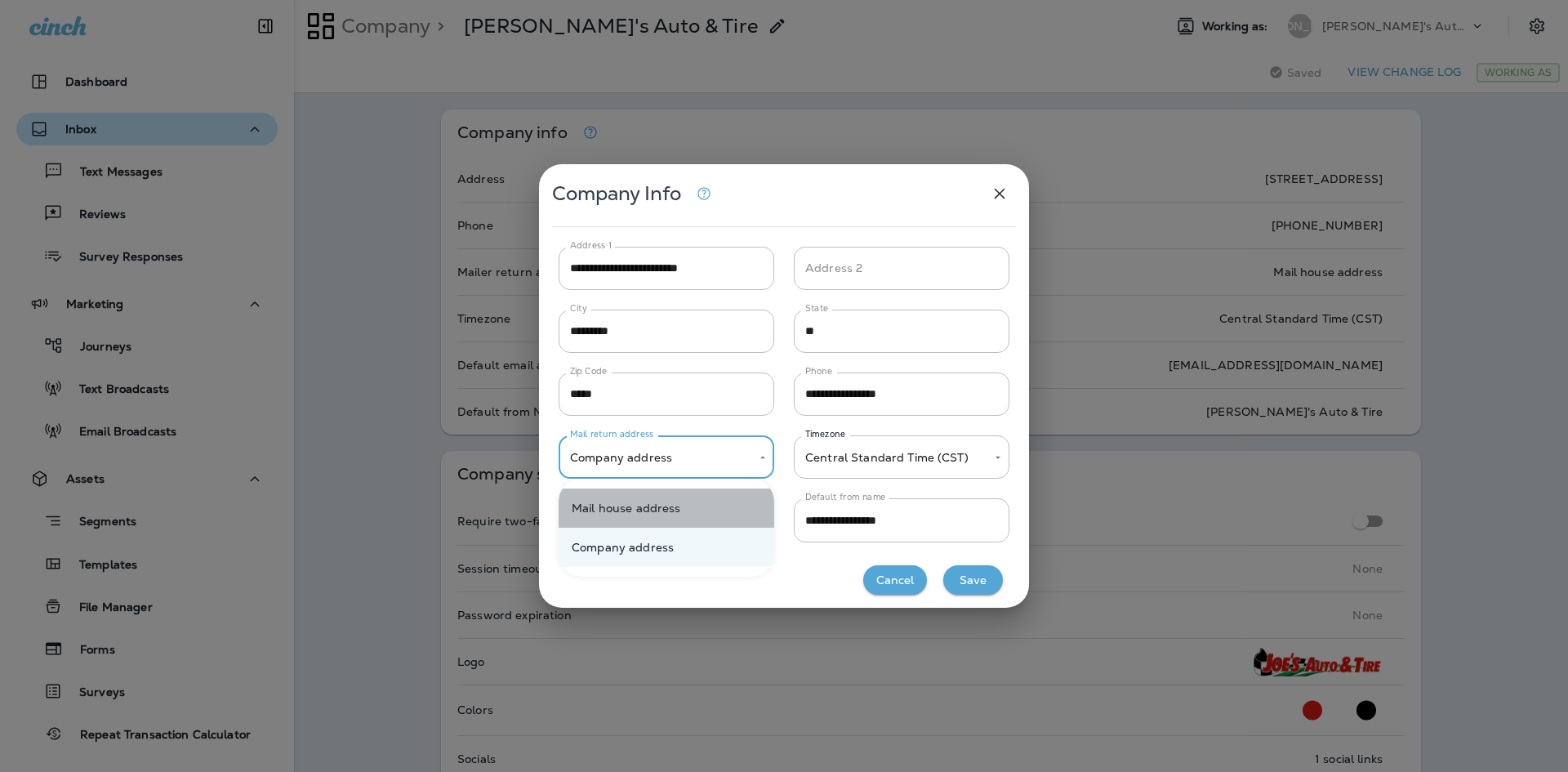
click at [688, 505] on li "Mail house address" at bounding box center [666, 508] width 215 height 39
type input "****"
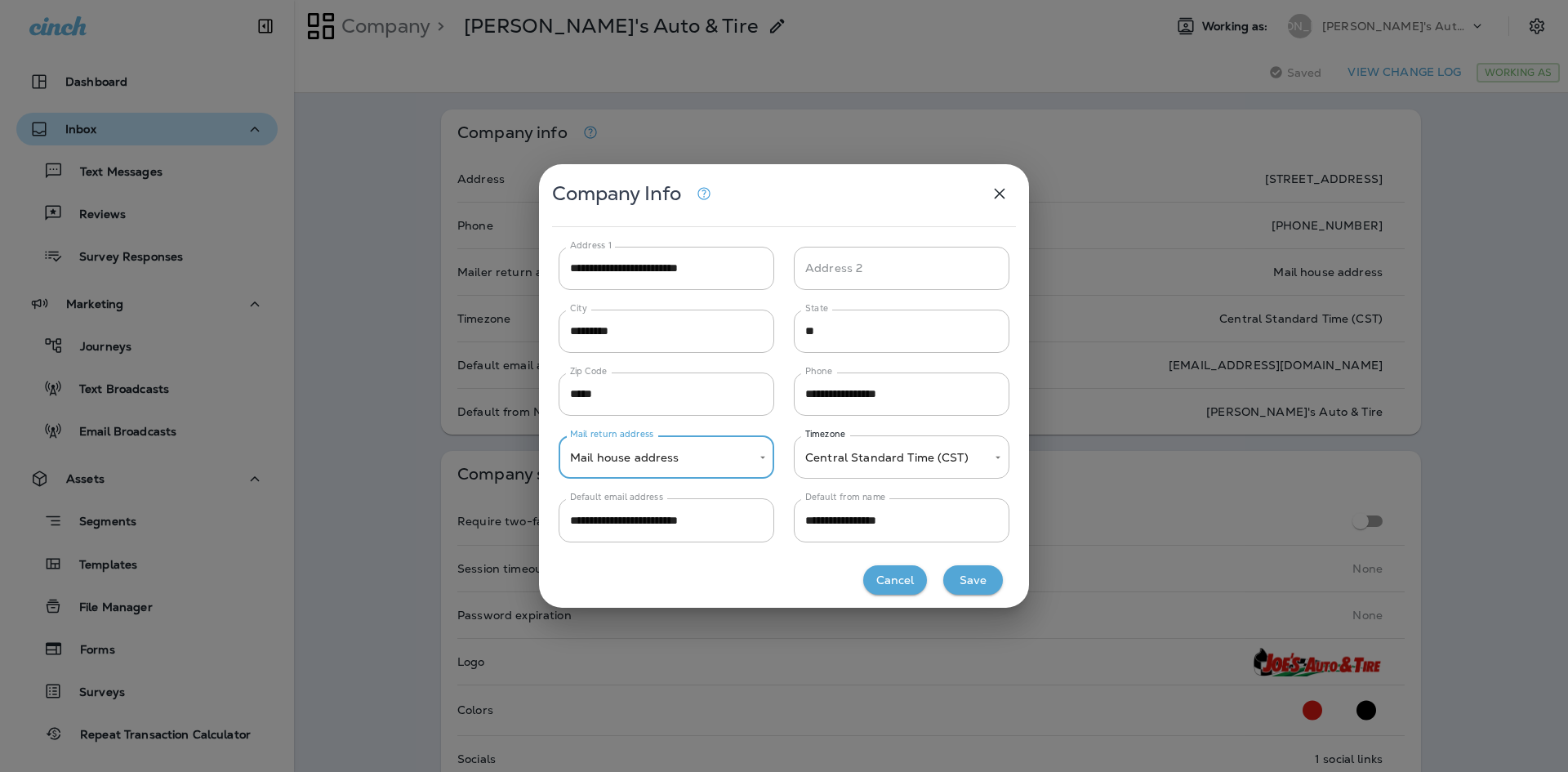
click at [978, 575] on button "Save" at bounding box center [972, 580] width 60 height 30
type input "*****"
type input "**********"
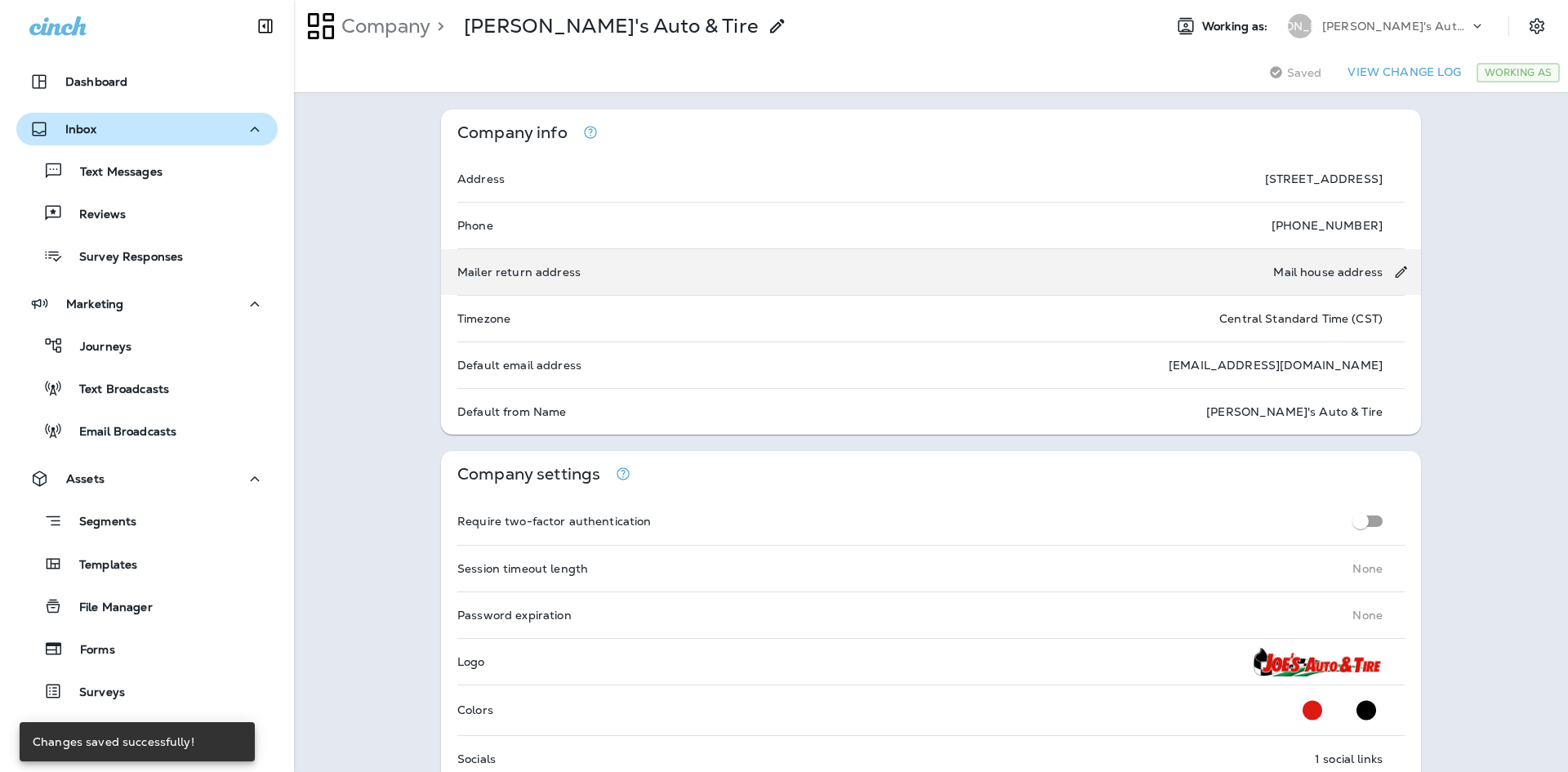
click at [1333, 280] on div "Mail house address" at bounding box center [1327, 272] width 110 height 29
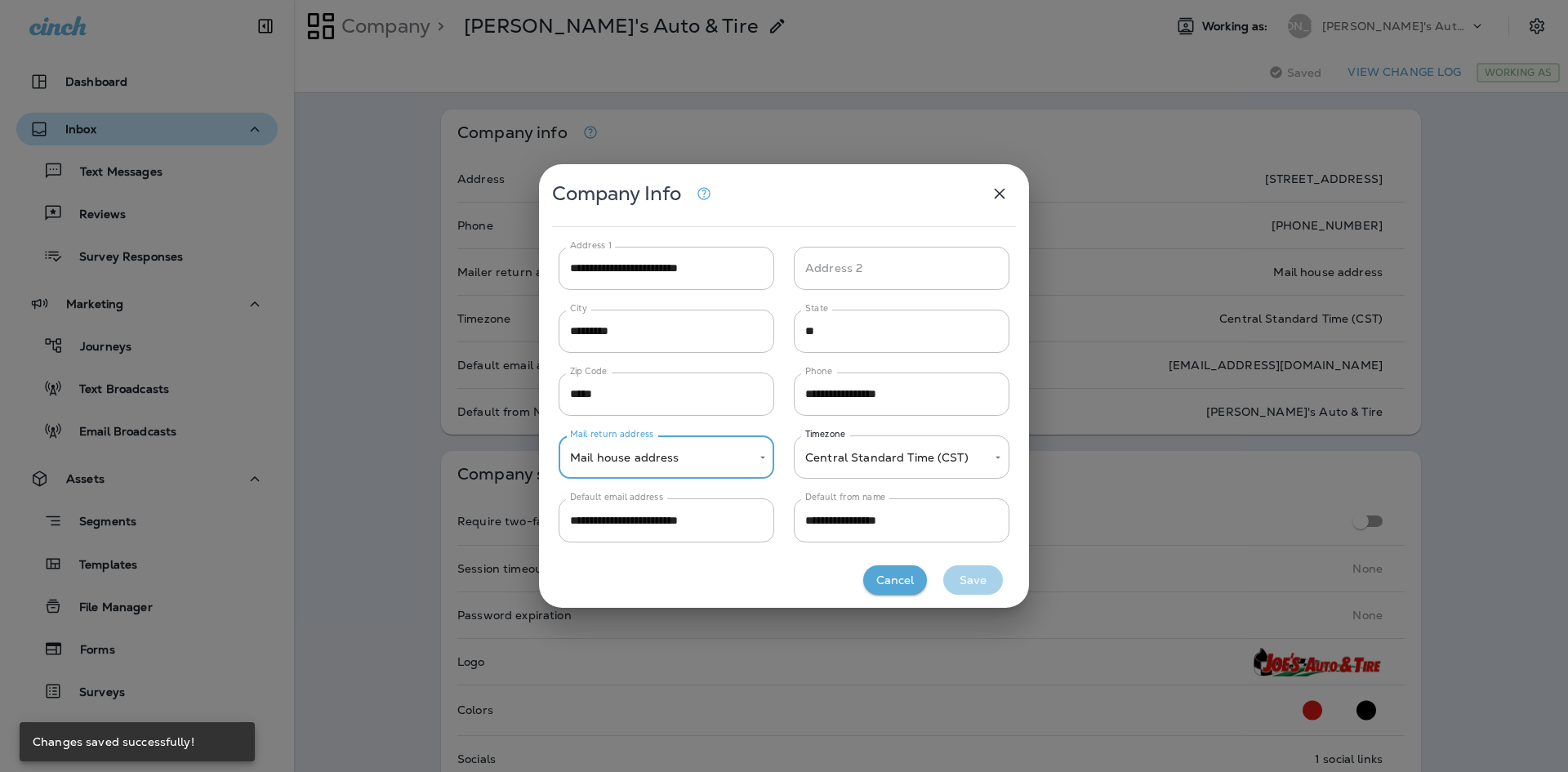
click at [720, 443] on body "Dashboard Inbox Text Messages Reviews Survey Responses Marketing Journeys Text …" at bounding box center [784, 386] width 1568 height 772
click at [652, 552] on li "Company address" at bounding box center [666, 547] width 215 height 39
type input "*****"
drag, startPoint x: 964, startPoint y: 571, endPoint x: 976, endPoint y: 565, distance: 13.4
click at [965, 571] on button "Save" at bounding box center [972, 580] width 60 height 30
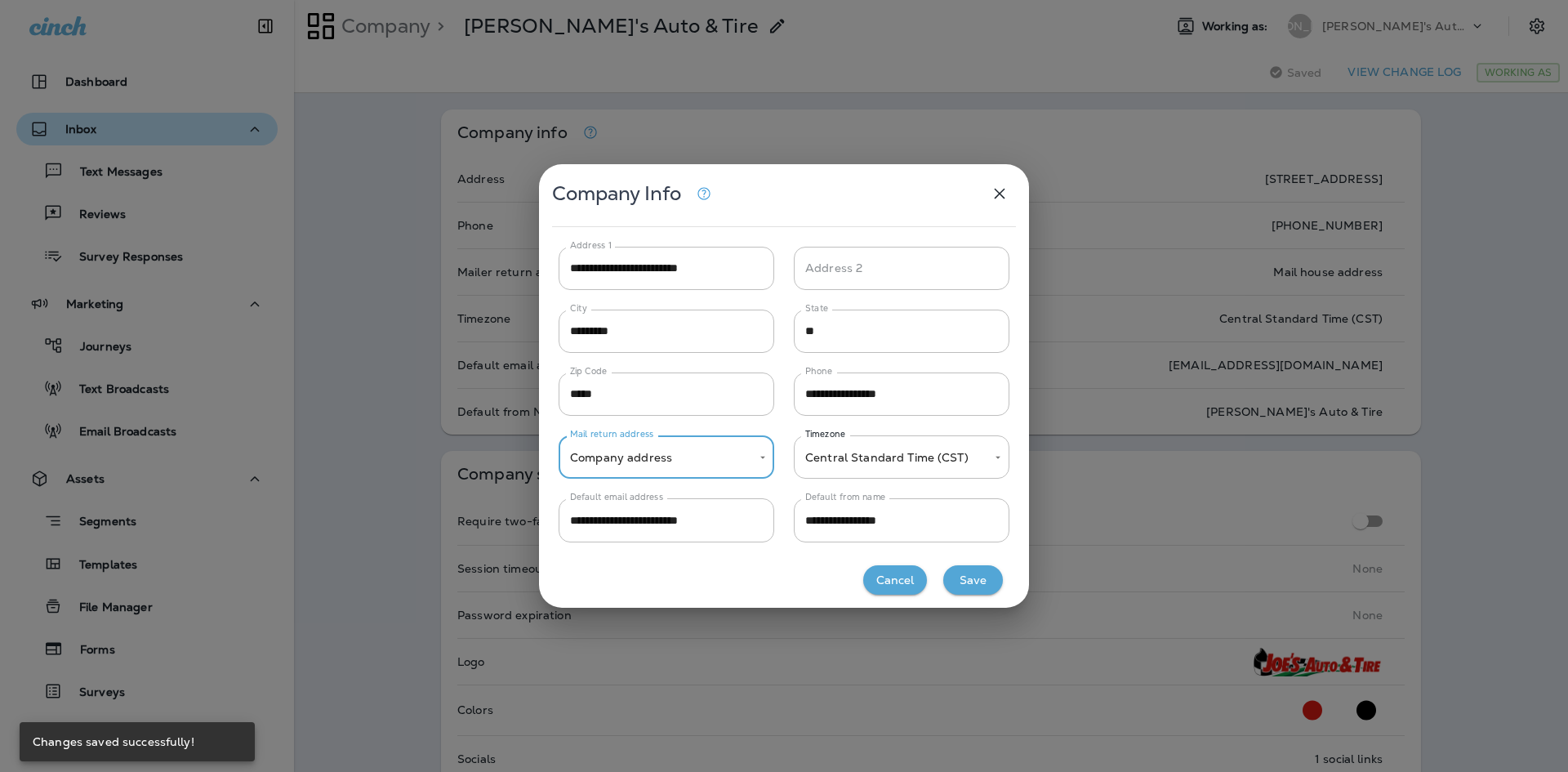
type input "**********"
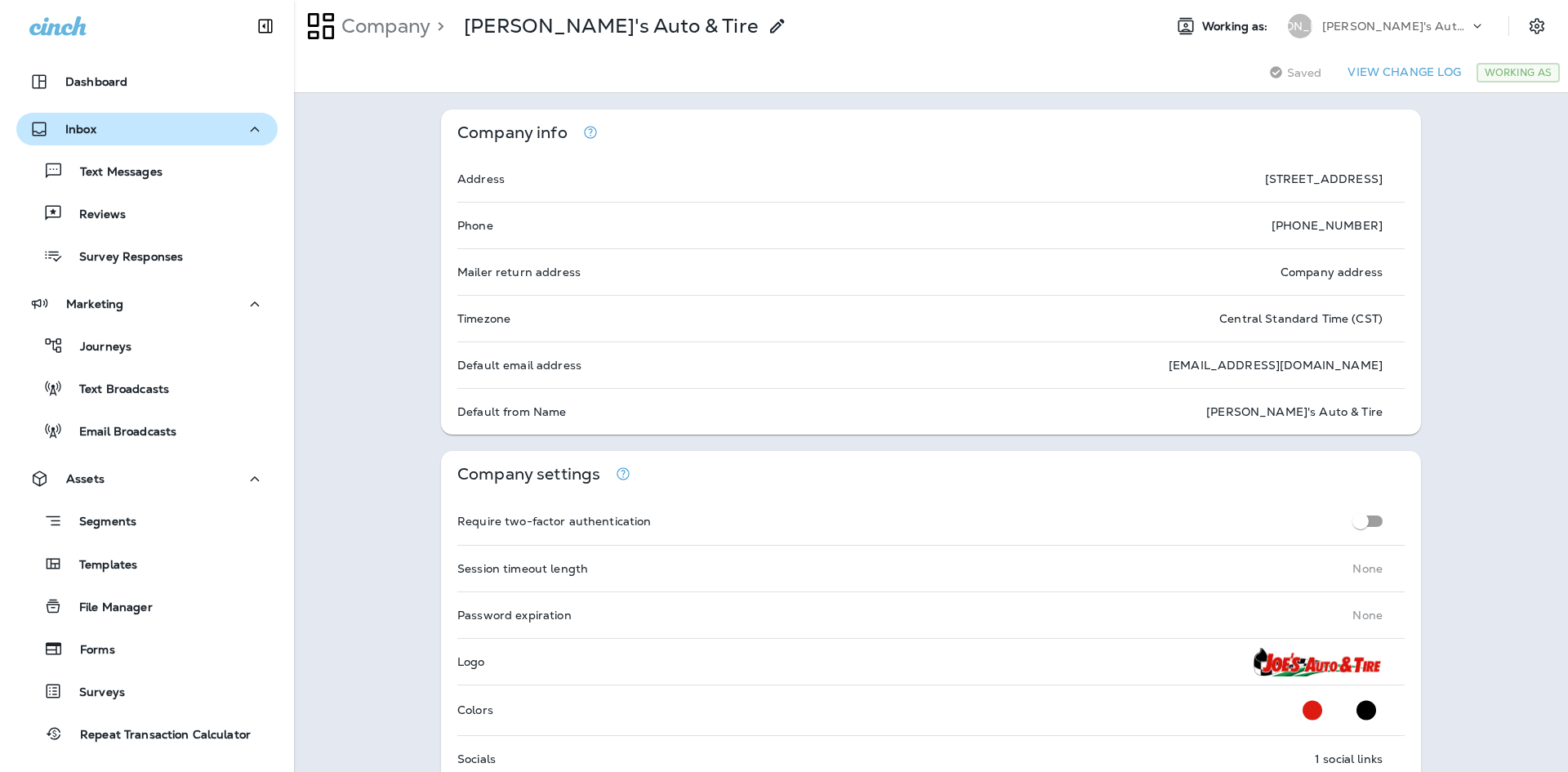
click at [768, 29] on icon at bounding box center [777, 25] width 19 height 19
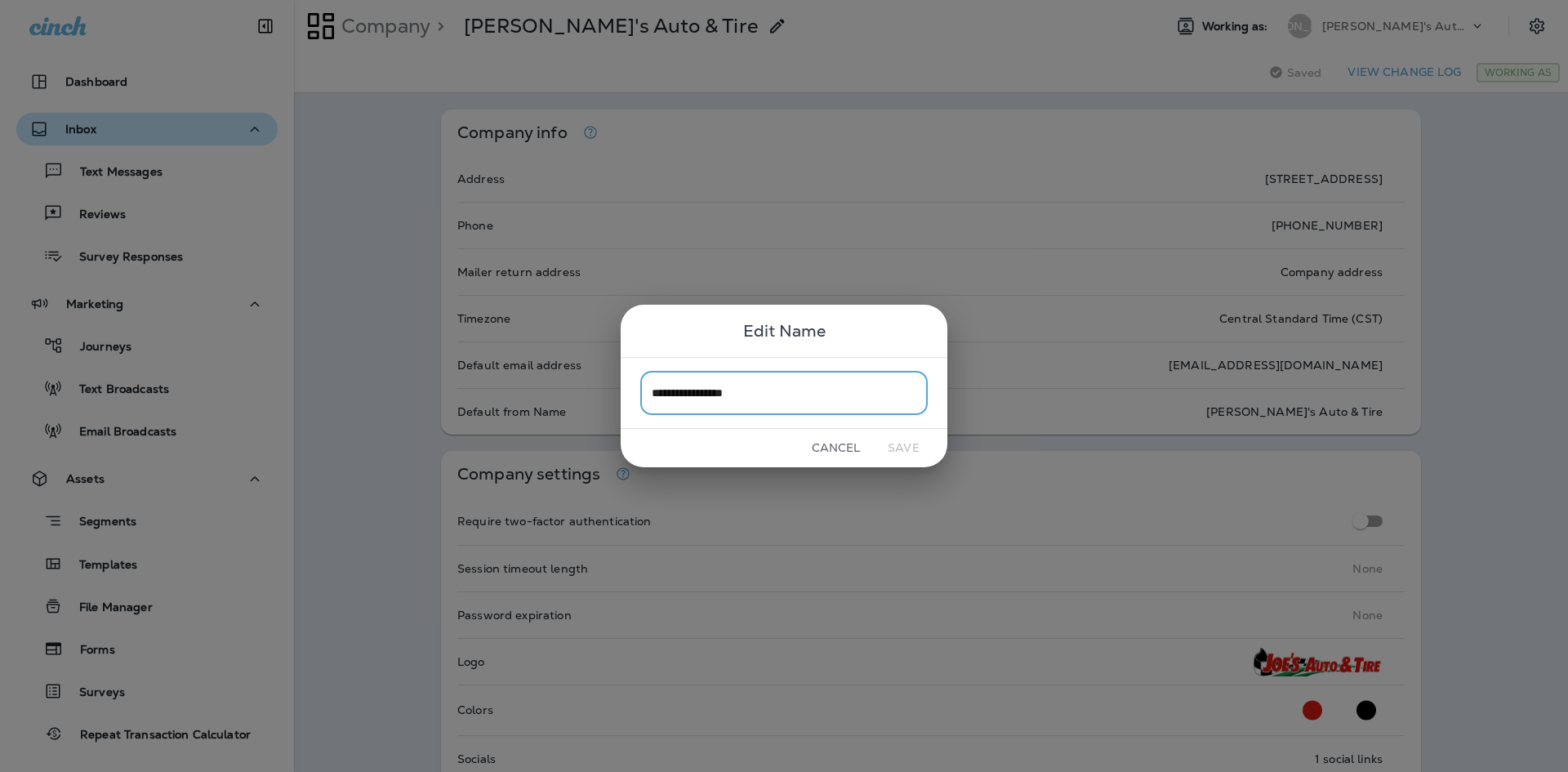
click at [841, 452] on button "Cancel" at bounding box center [836, 448] width 61 height 25
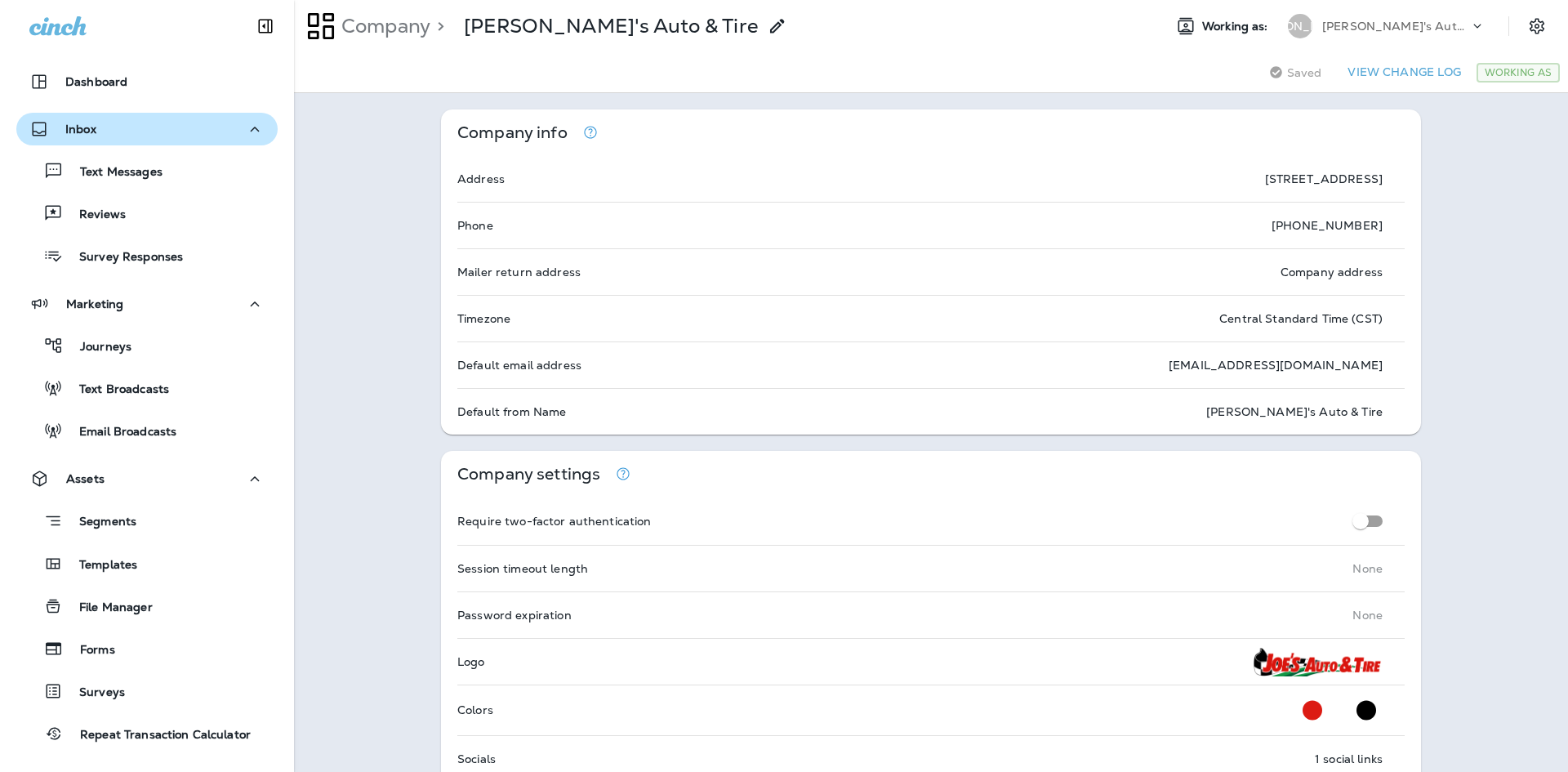
click at [1407, 25] on div "[PERSON_NAME]'s Auto & Tire" at bounding box center [1395, 26] width 147 height 24
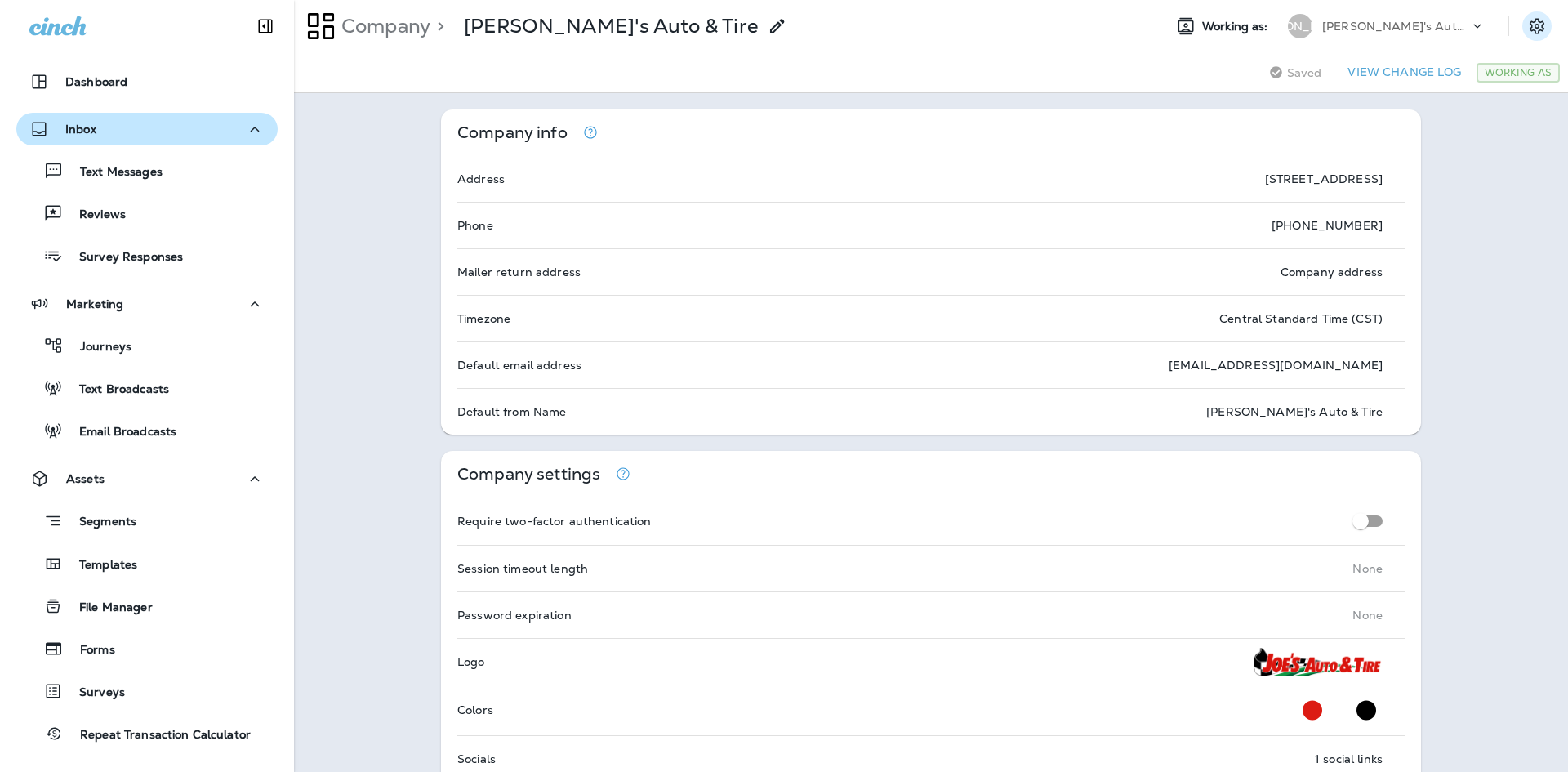
click at [1537, 23] on button "Settings" at bounding box center [1536, 26] width 29 height 29
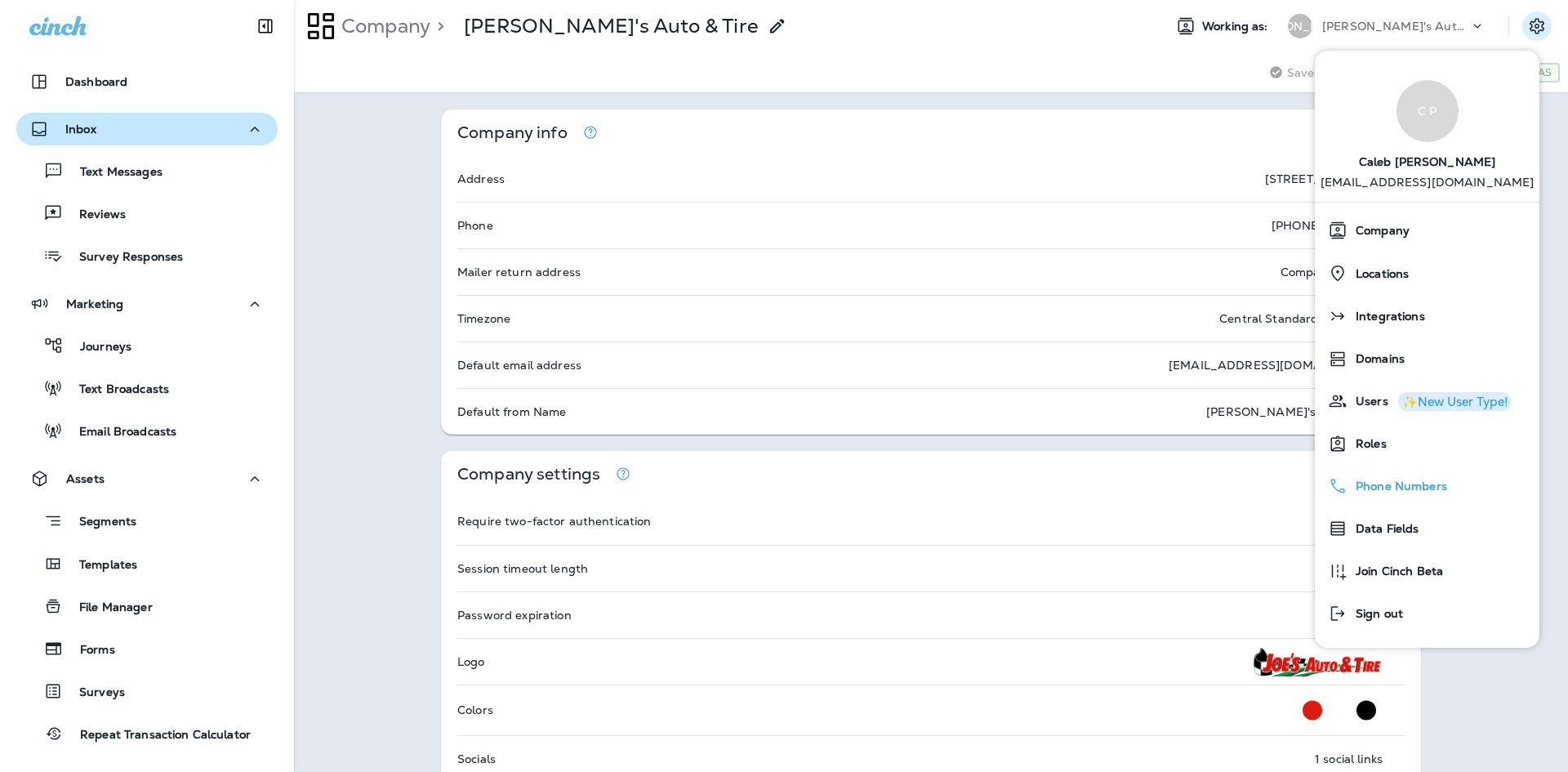
click at [1423, 479] on span "Phone Numbers" at bounding box center [1397, 486] width 100 height 14
